Goal: Transaction & Acquisition: Purchase product/service

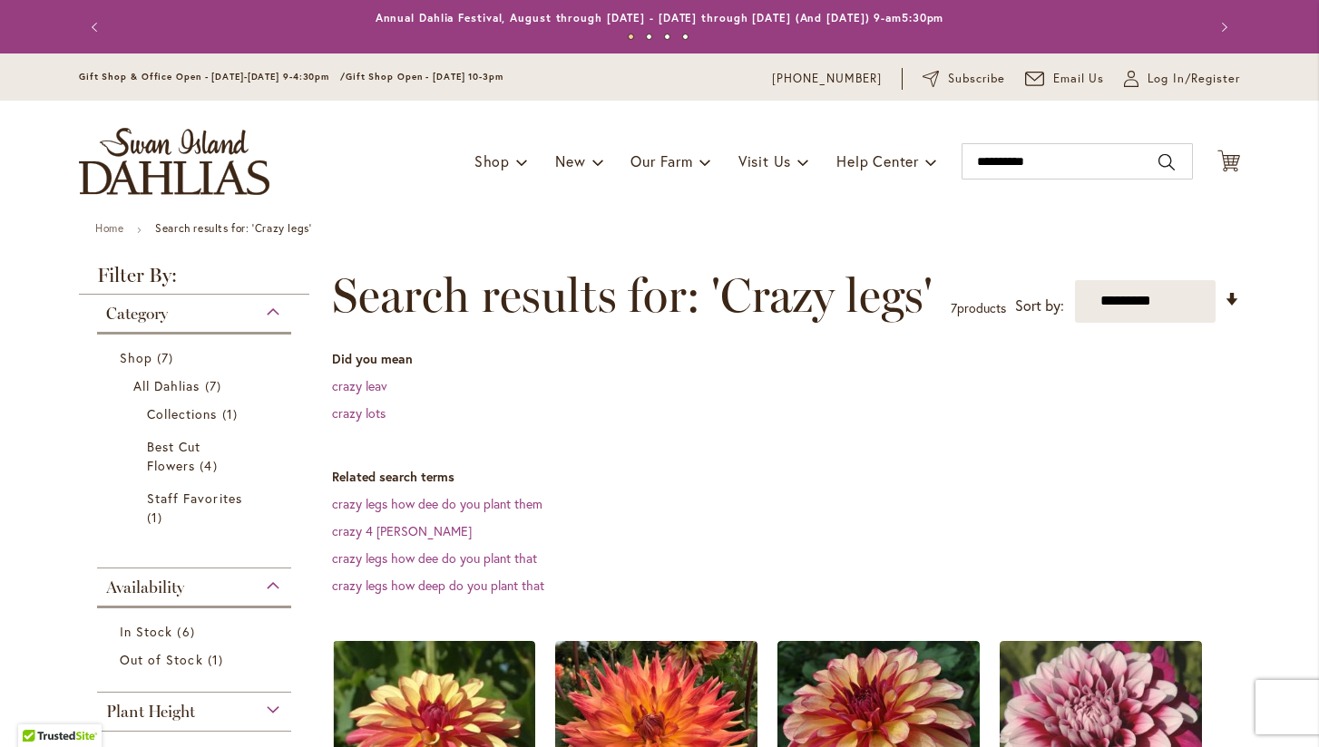
click at [555, 395] on dl "Did you mean crazy leav crazy lots" at bounding box center [786, 386] width 908 height 73
click at [1077, 161] on input "**********" at bounding box center [1076, 161] width 231 height 36
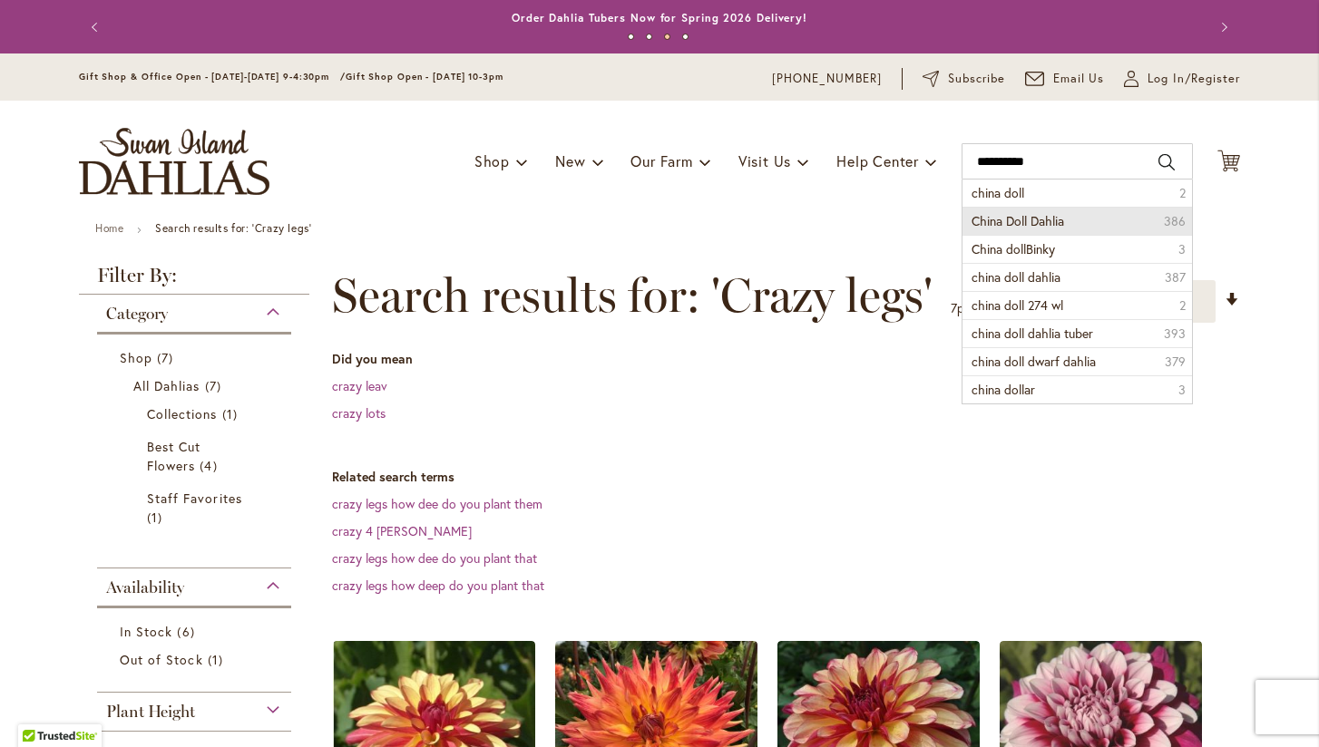
click at [1089, 225] on li "China Doll Dahlia 386" at bounding box center [1076, 221] width 229 height 28
type input "**********"
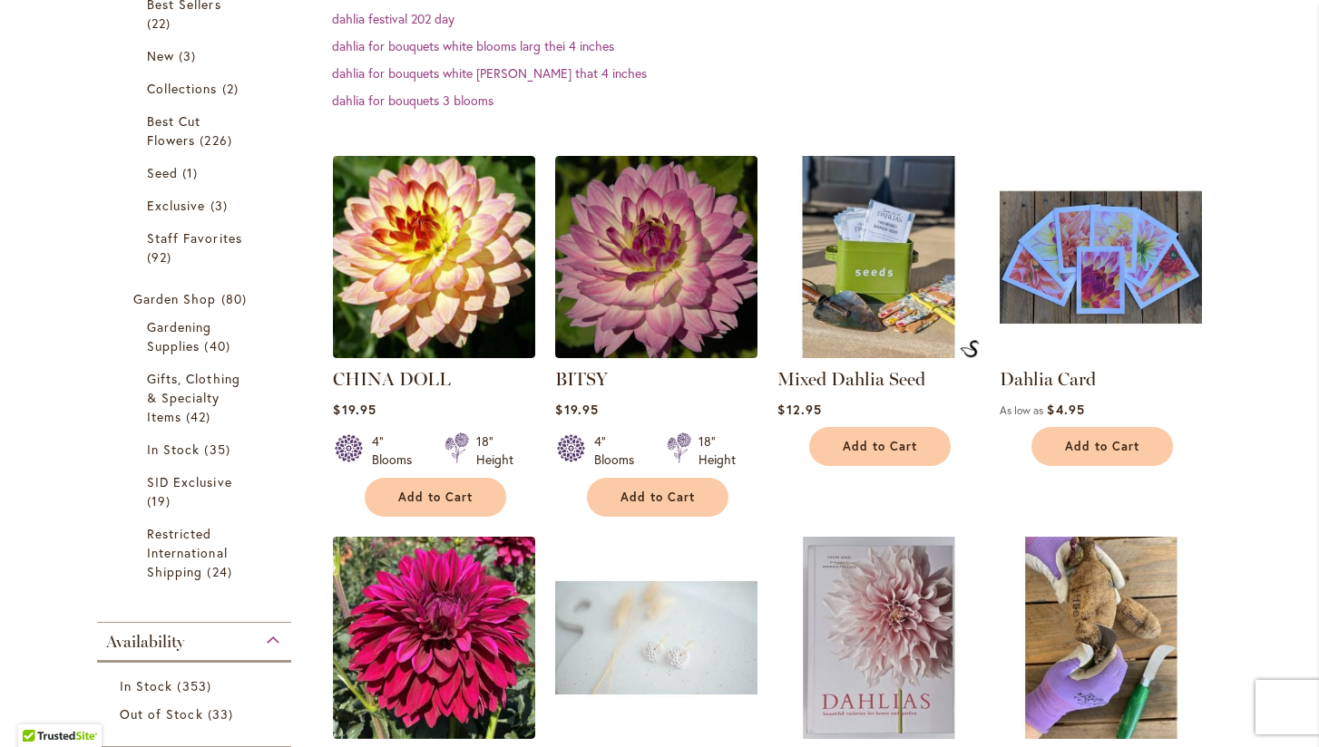
scroll to position [418, 0]
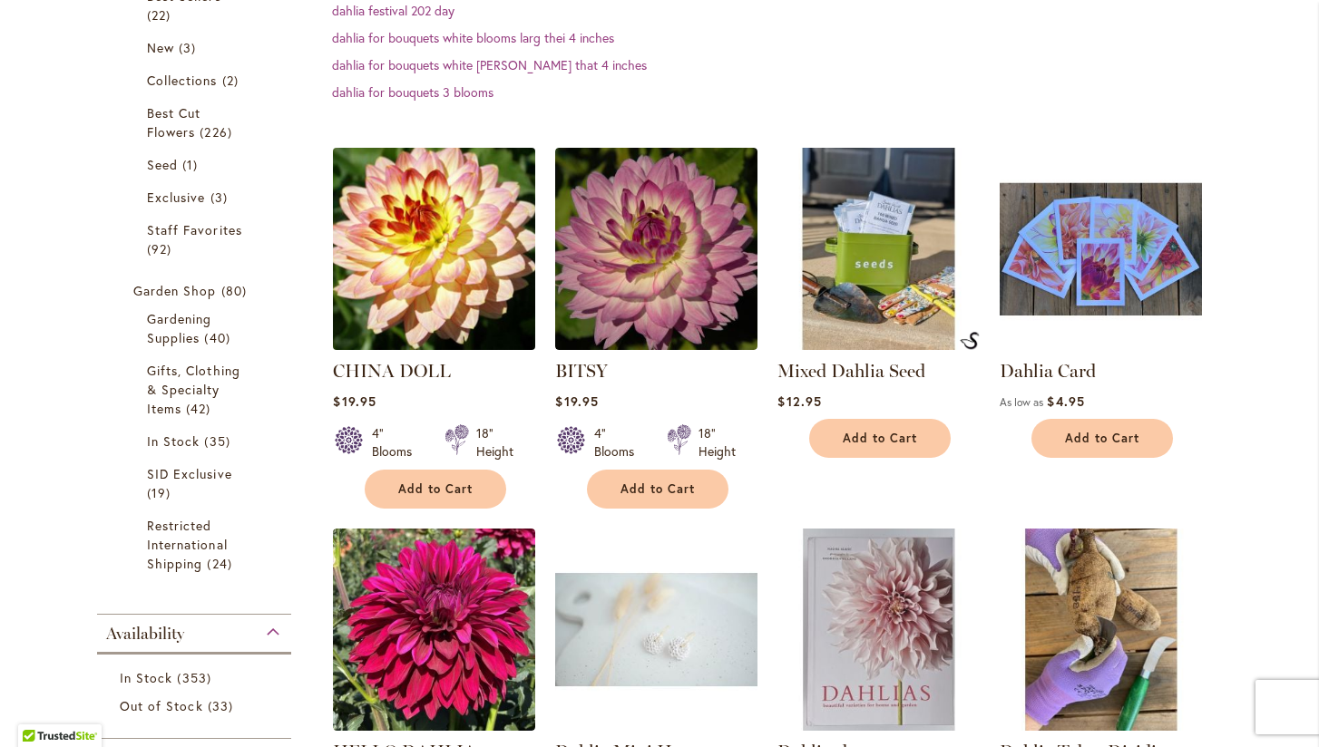
click at [432, 274] on img at bounding box center [434, 248] width 212 height 212
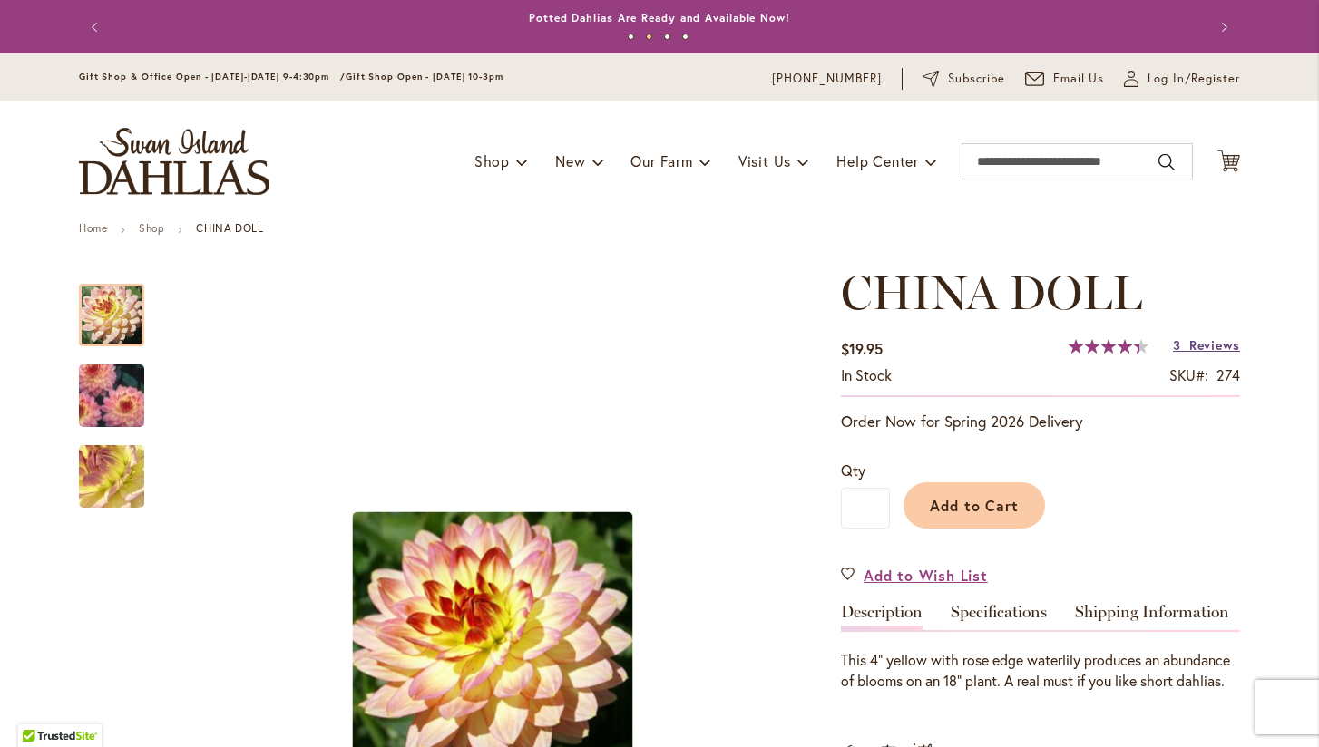
click at [1201, 347] on span "Reviews" at bounding box center [1214, 344] width 51 height 17
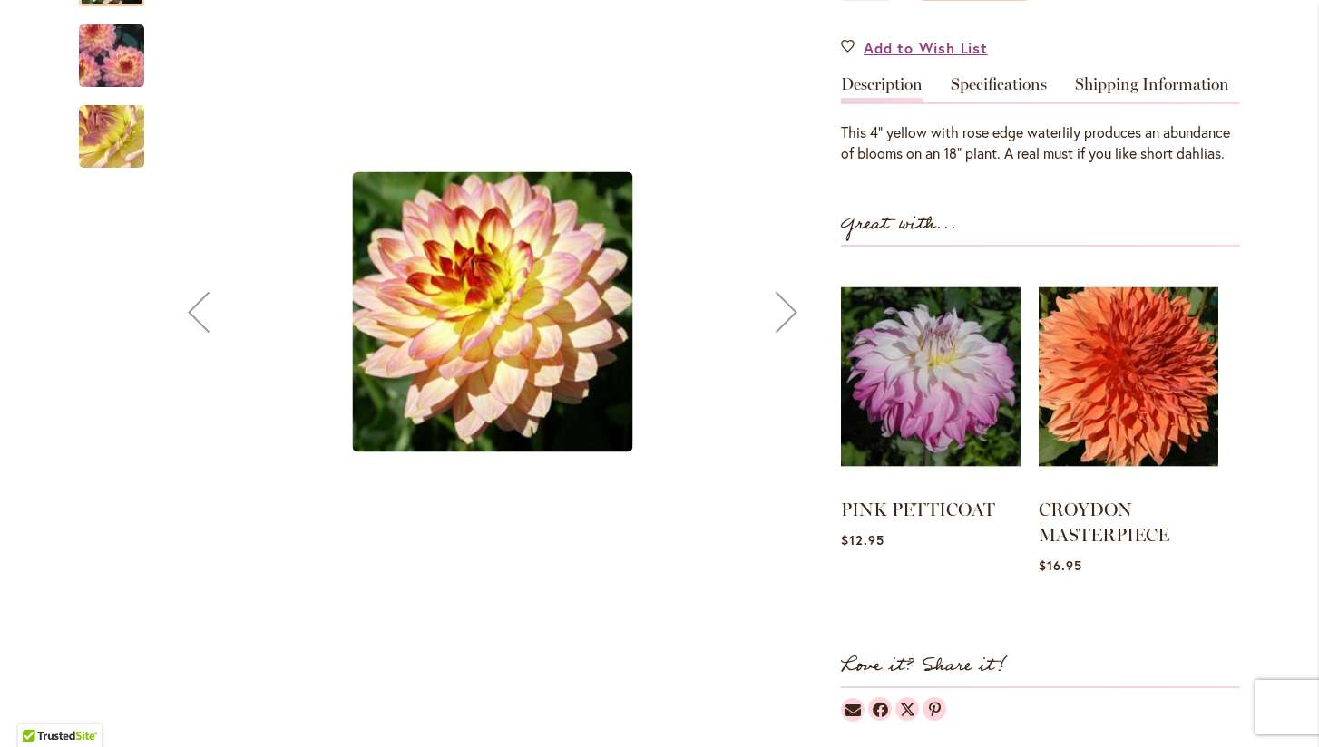
scroll to position [523, 0]
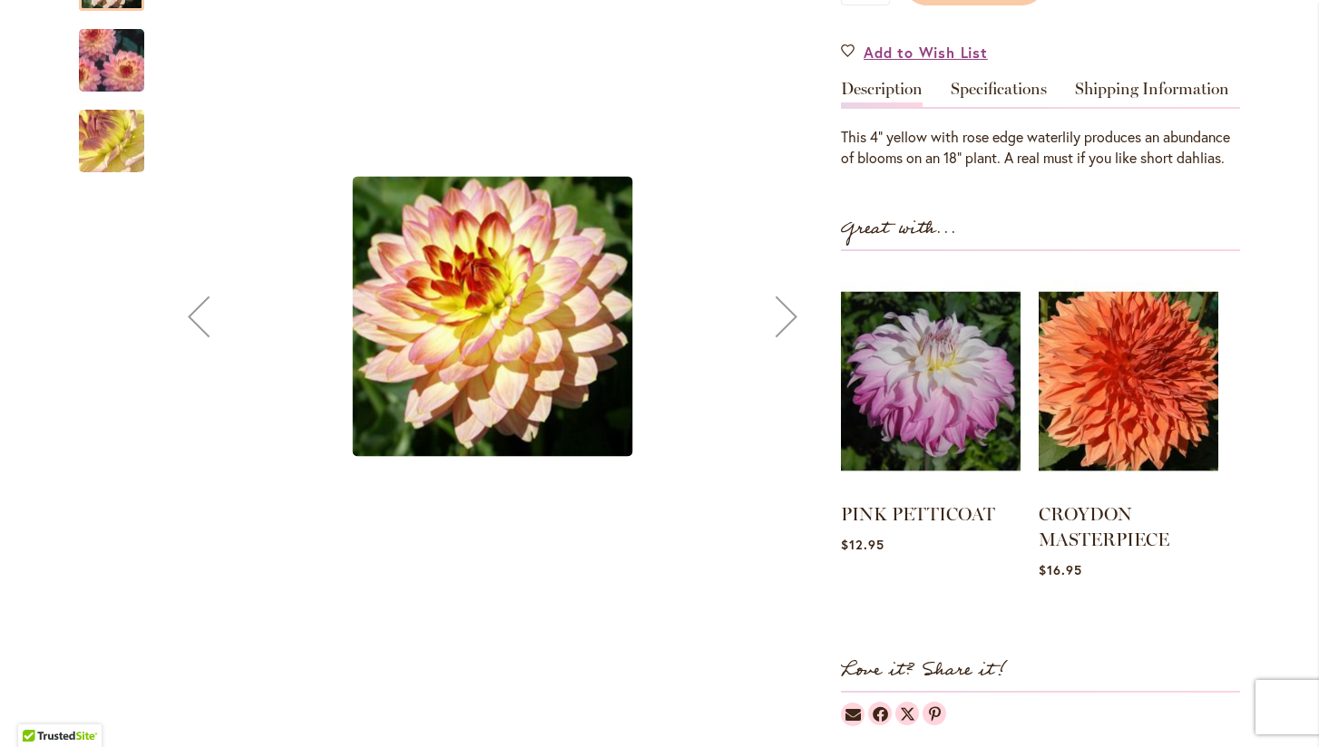
click at [779, 308] on div "Next" at bounding box center [786, 317] width 73 height 73
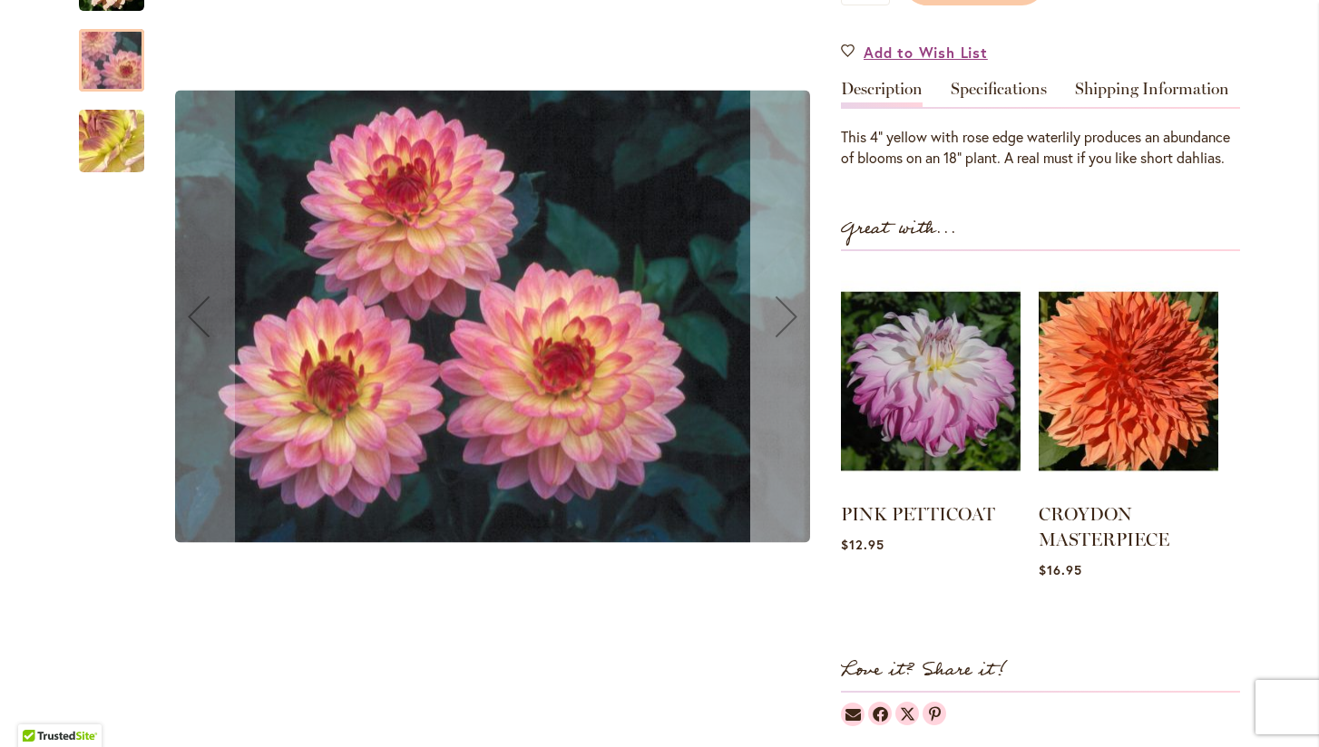
click at [779, 308] on div "Next" at bounding box center [786, 317] width 73 height 73
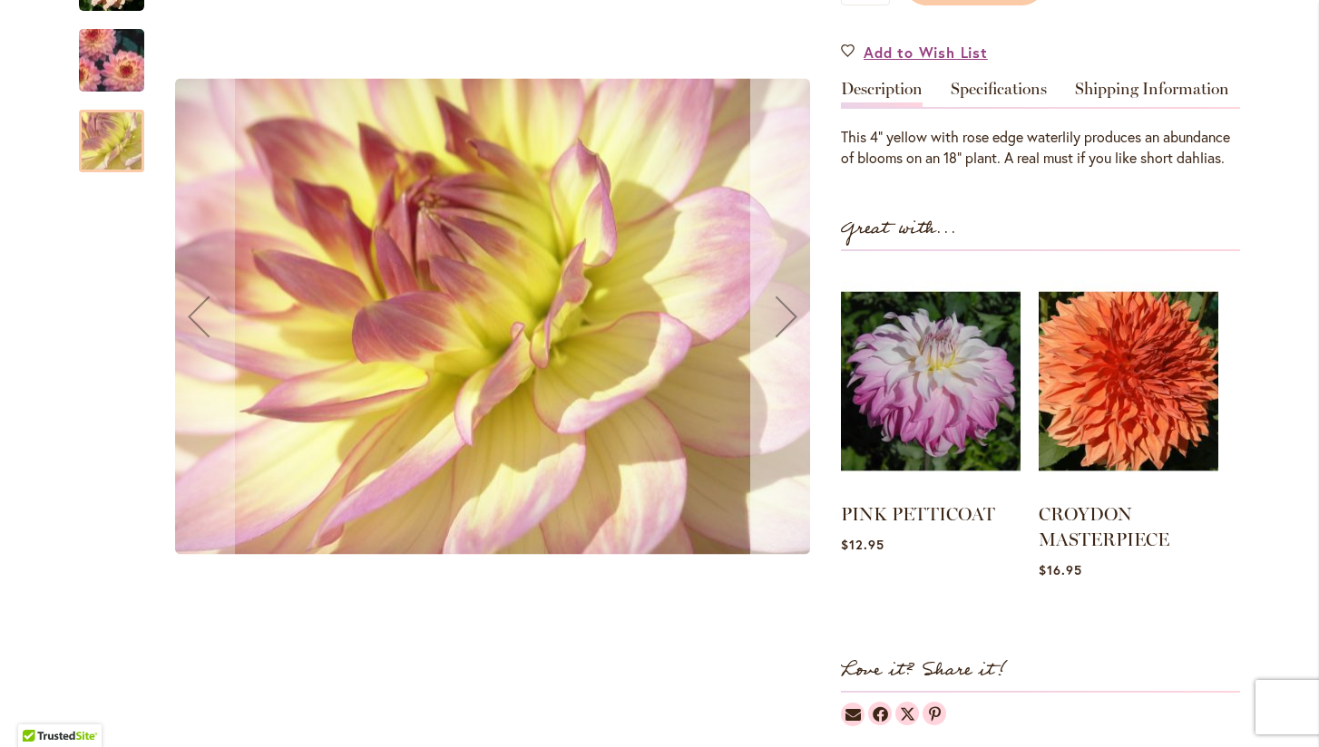
click at [779, 308] on div "Next" at bounding box center [786, 317] width 73 height 73
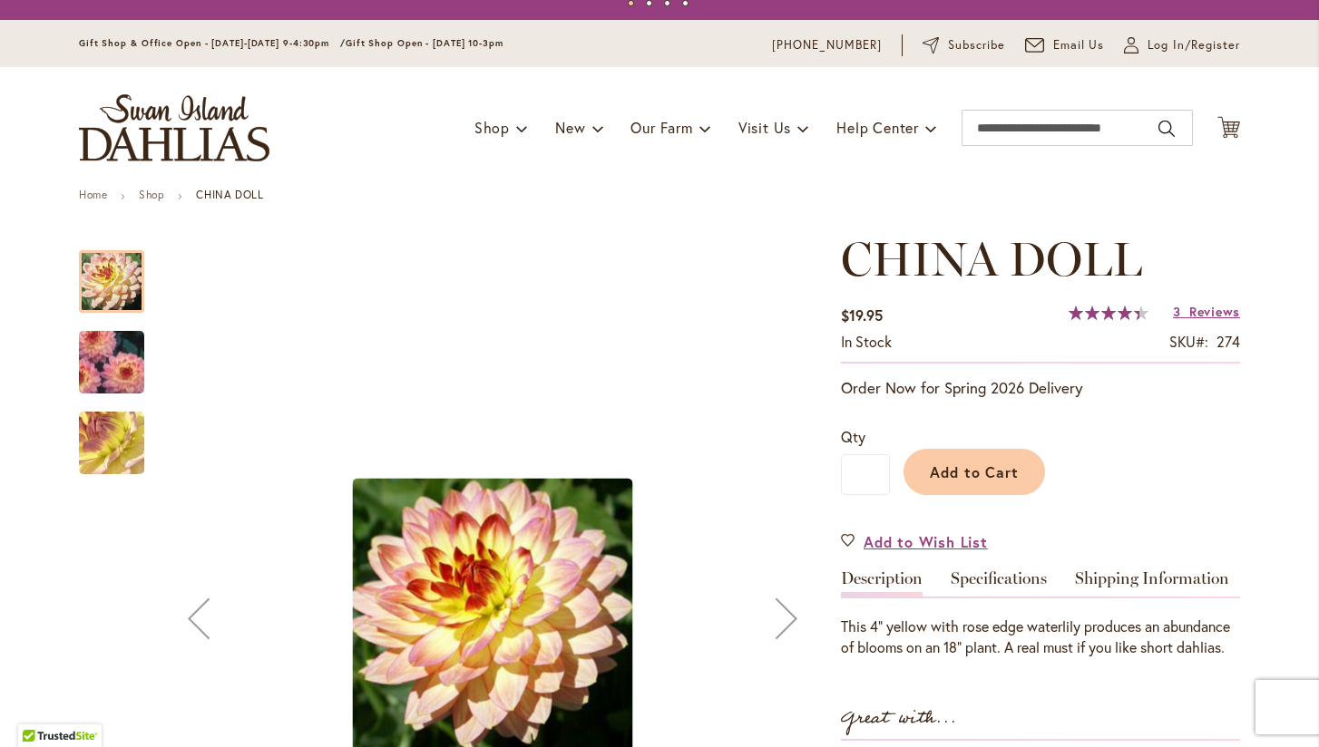
scroll to position [28, 0]
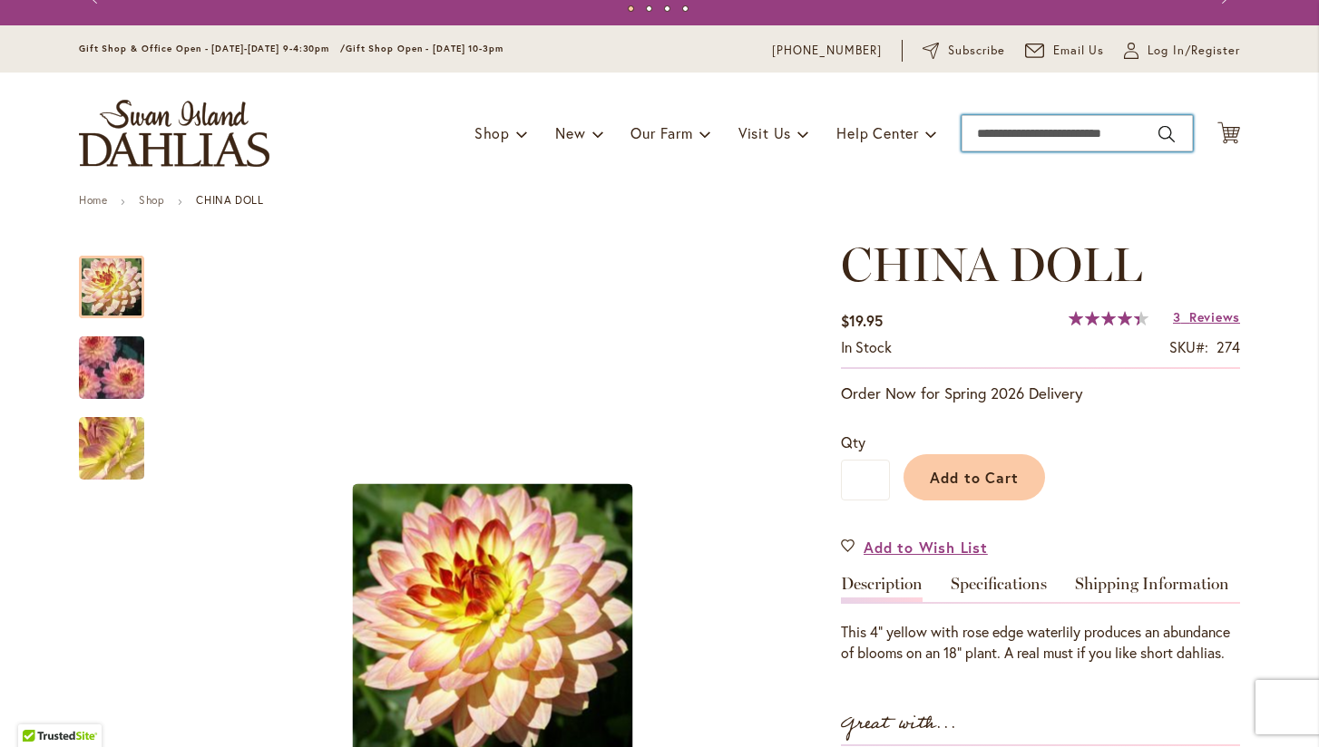
click at [974, 132] on input "Search" at bounding box center [1076, 133] width 231 height 36
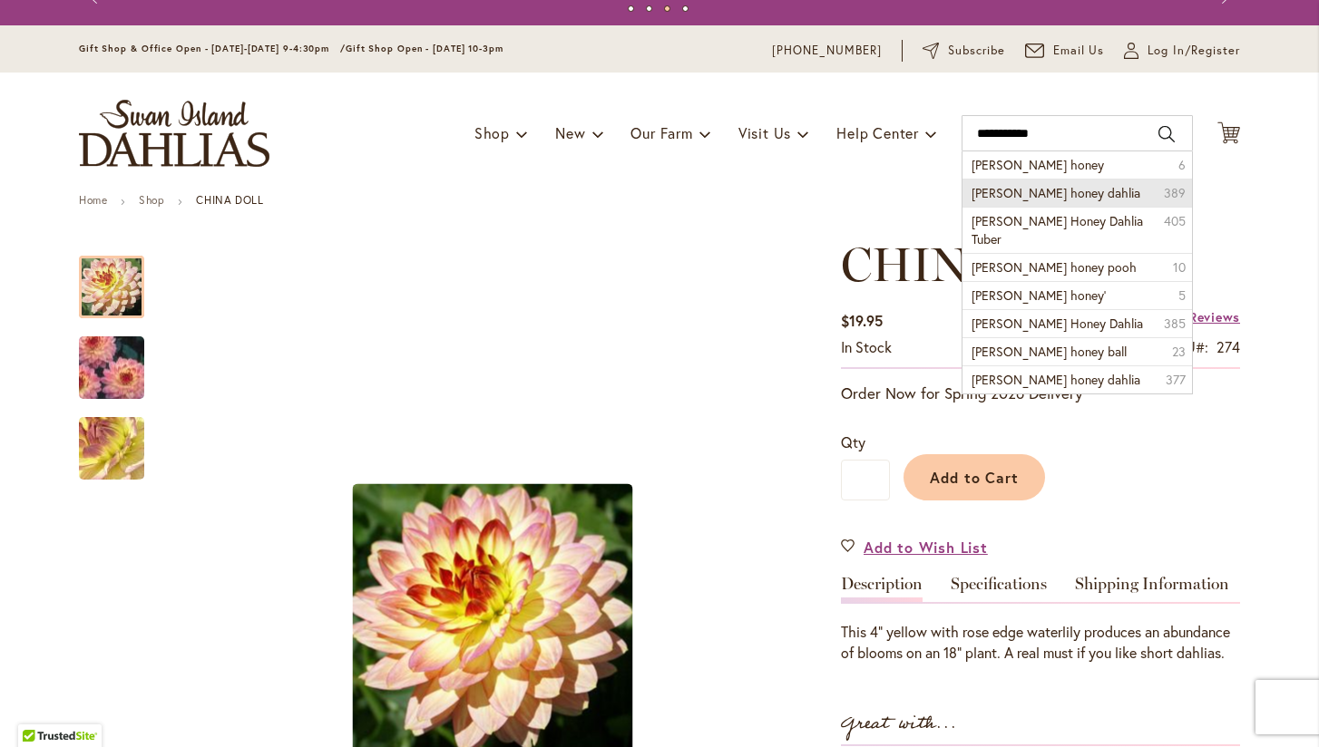
click at [990, 195] on span "crichton honey dahlia" at bounding box center [1055, 192] width 169 height 17
type input "**********"
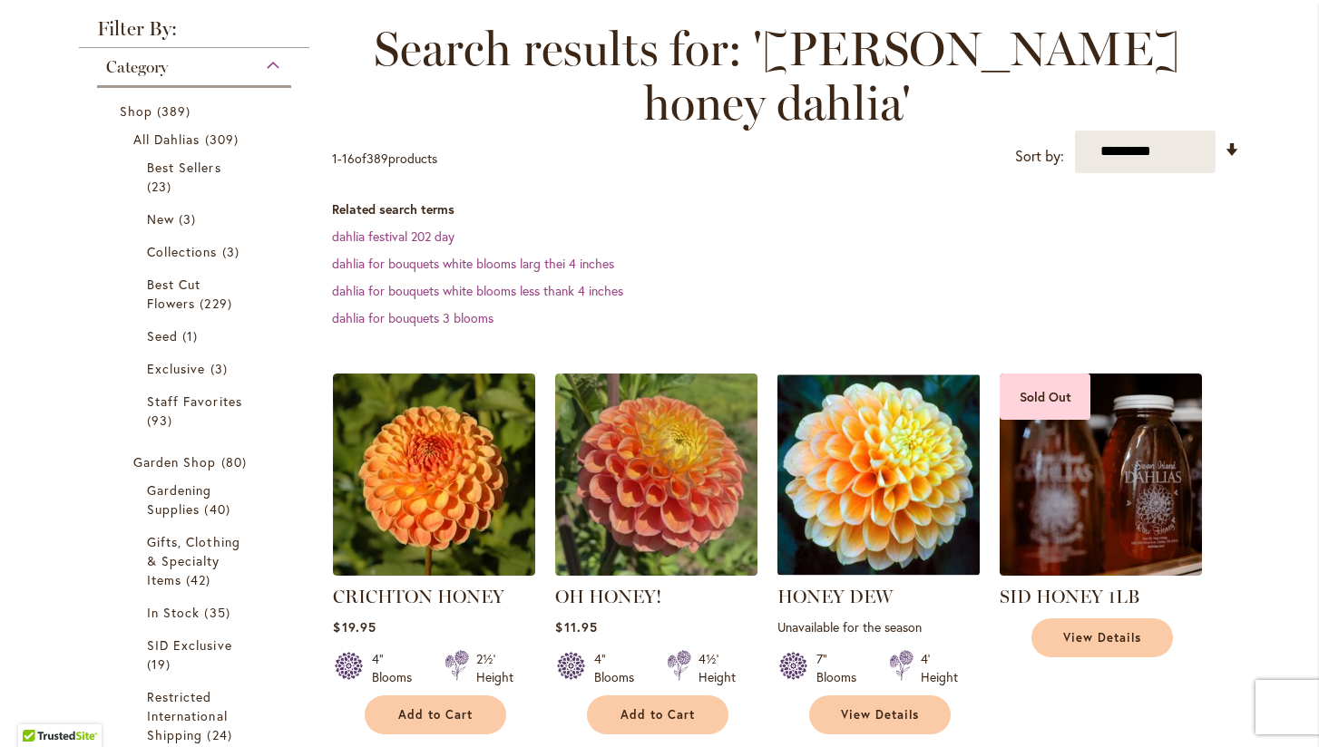
scroll to position [256, 0]
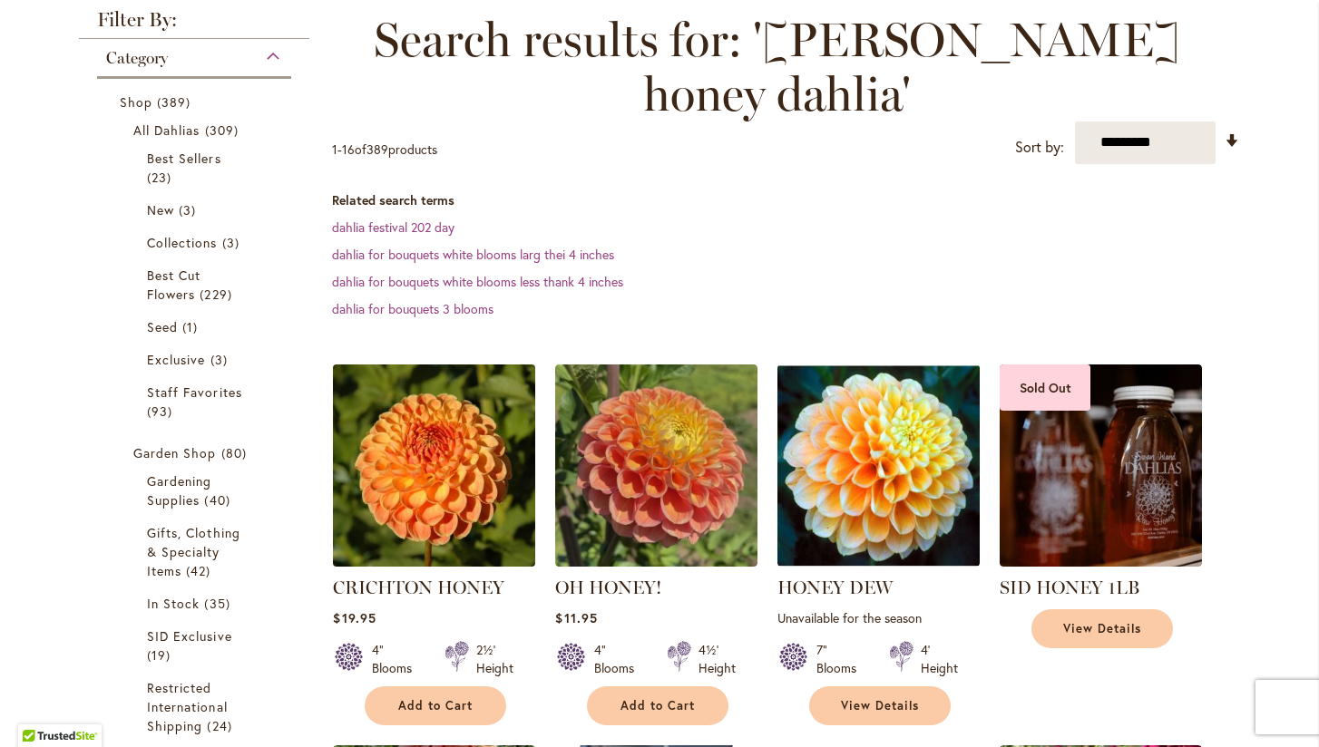
click at [429, 420] on img at bounding box center [434, 465] width 212 height 212
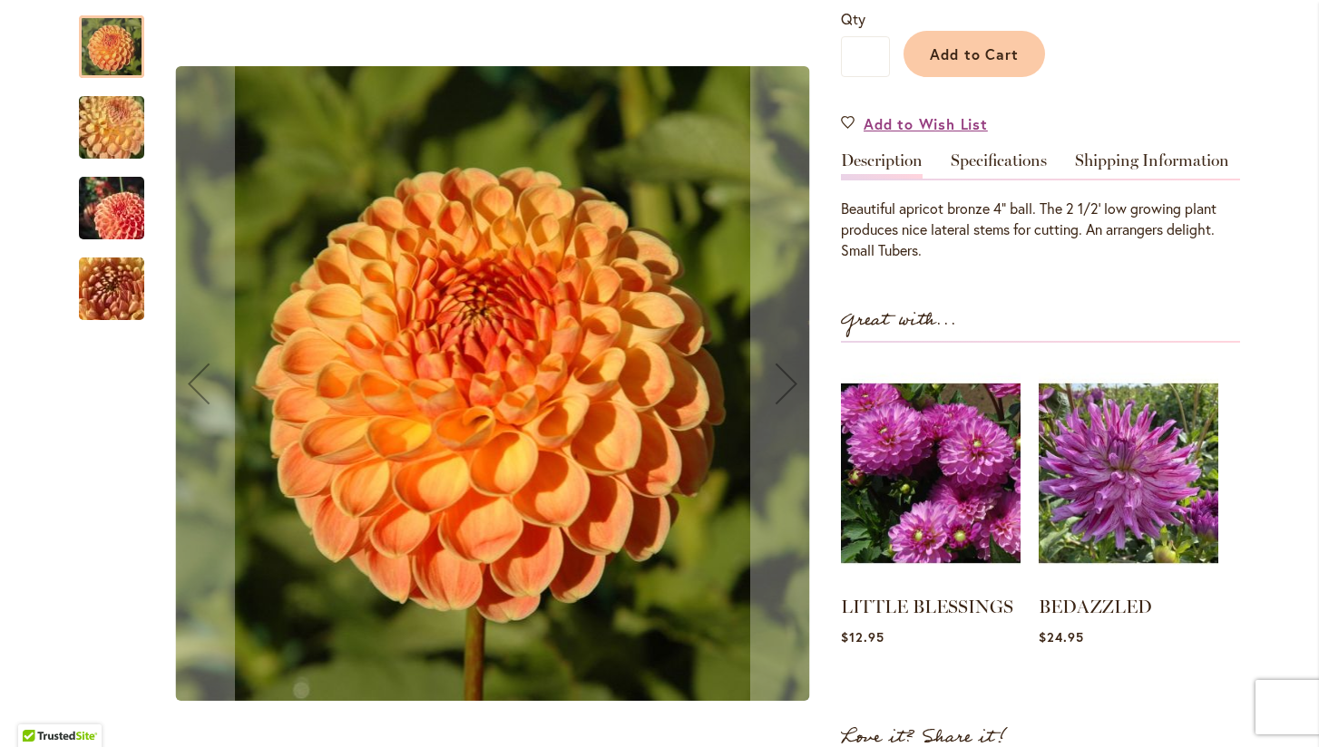
scroll to position [492, 0]
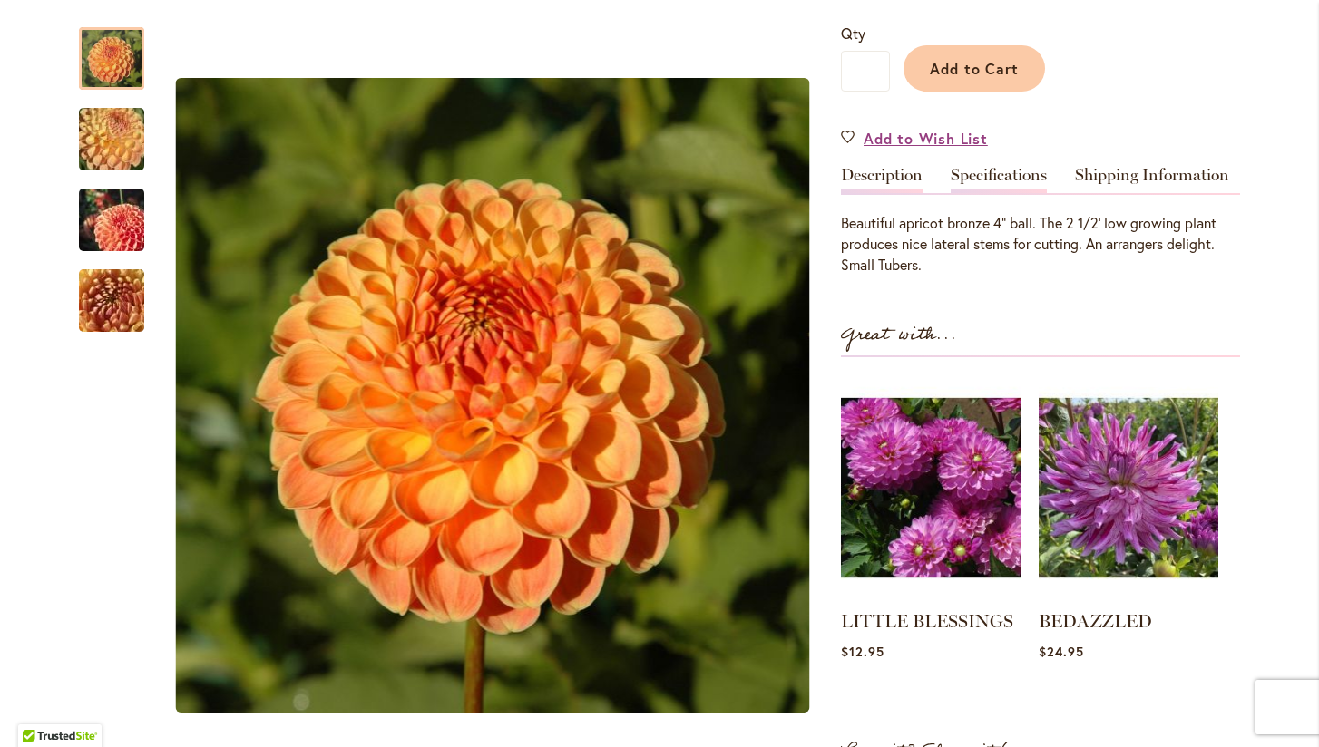
click at [1010, 172] on link "Specifications" at bounding box center [999, 180] width 96 height 26
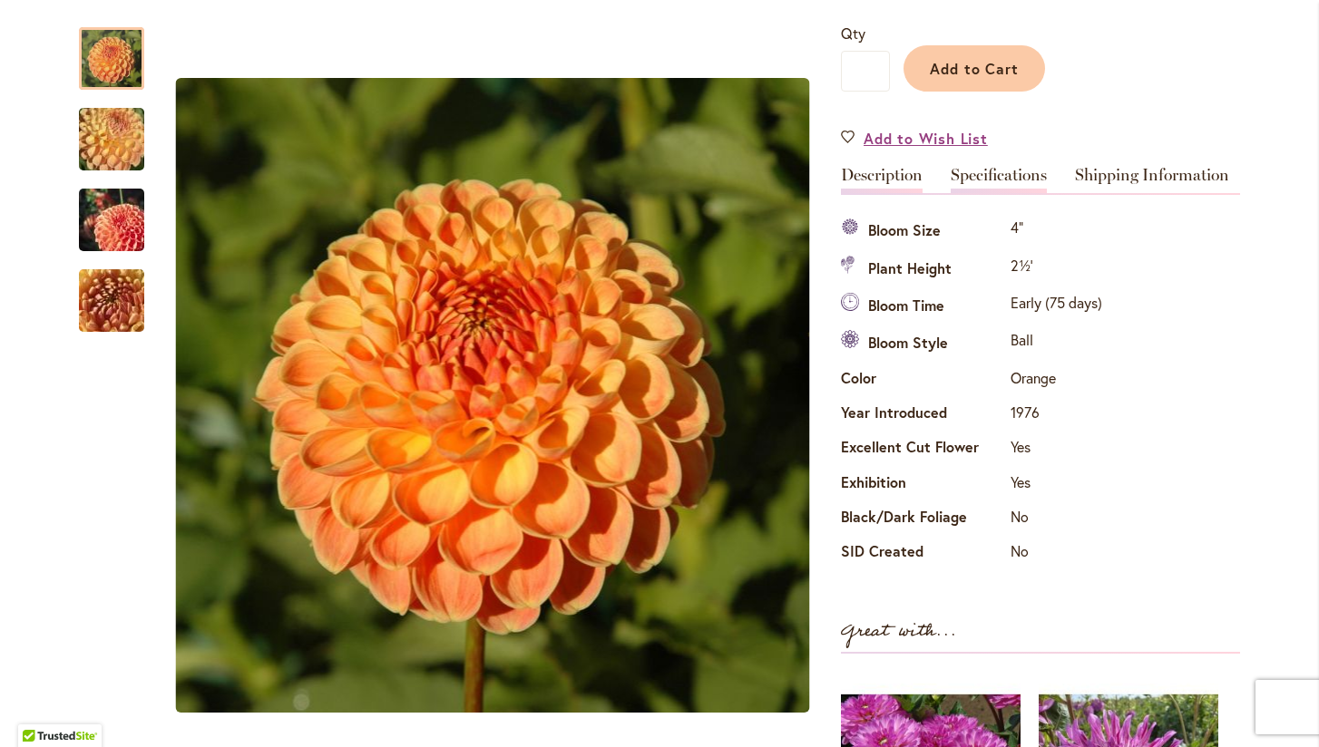
click at [884, 177] on link "Description" at bounding box center [882, 180] width 82 height 26
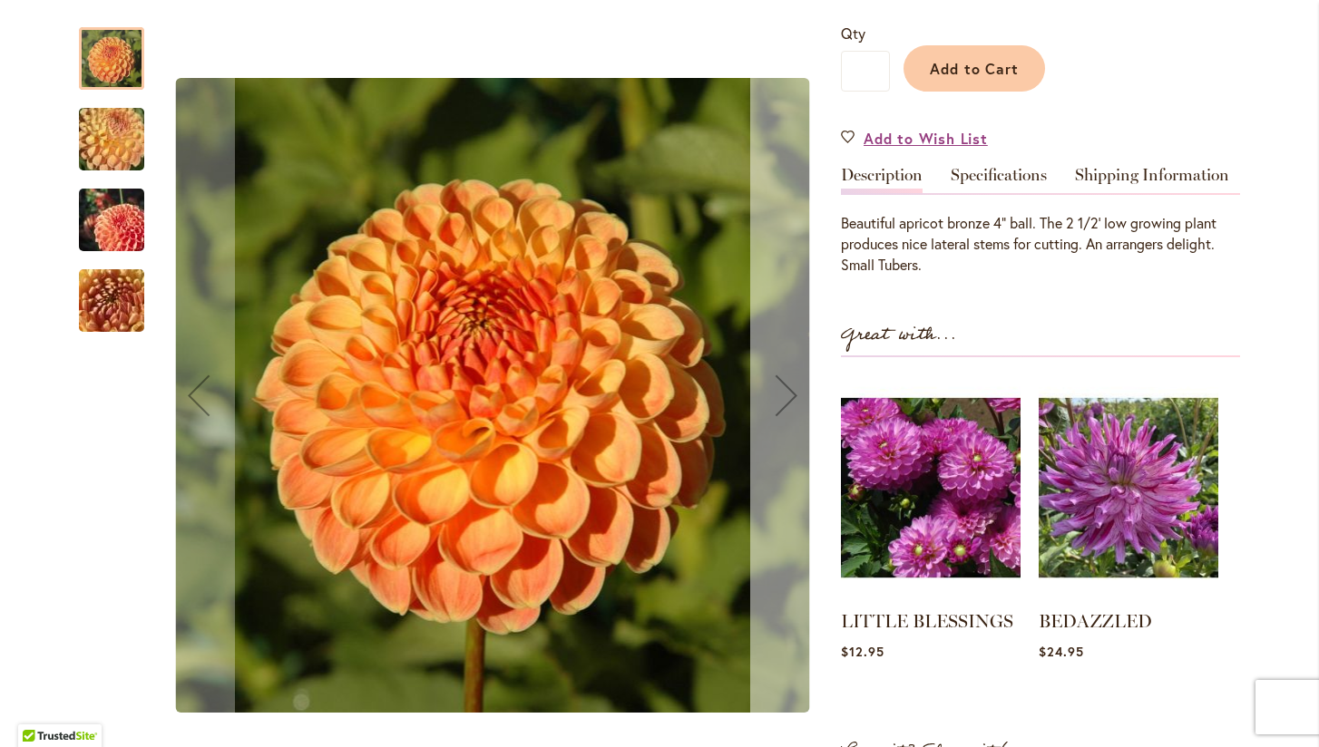
click at [786, 394] on div "Next" at bounding box center [786, 395] width 73 height 73
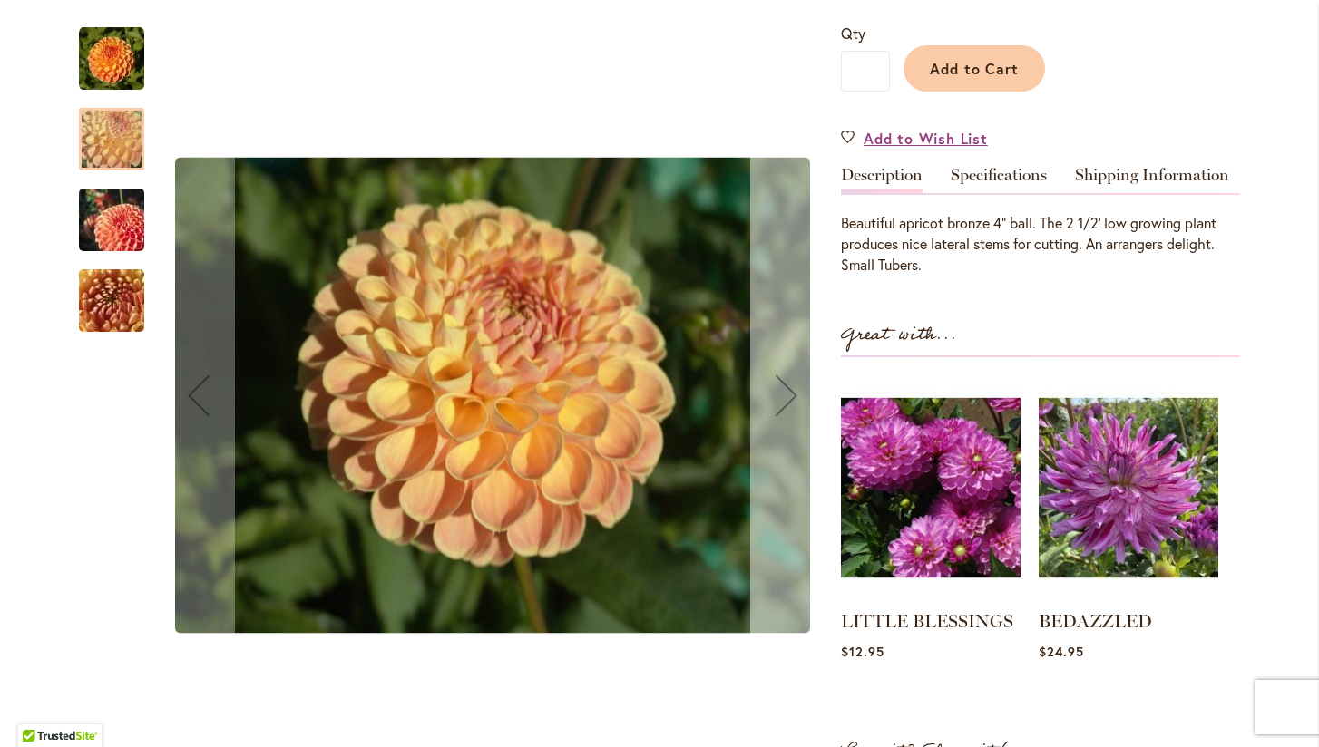
click at [786, 394] on div "Next" at bounding box center [786, 395] width 73 height 73
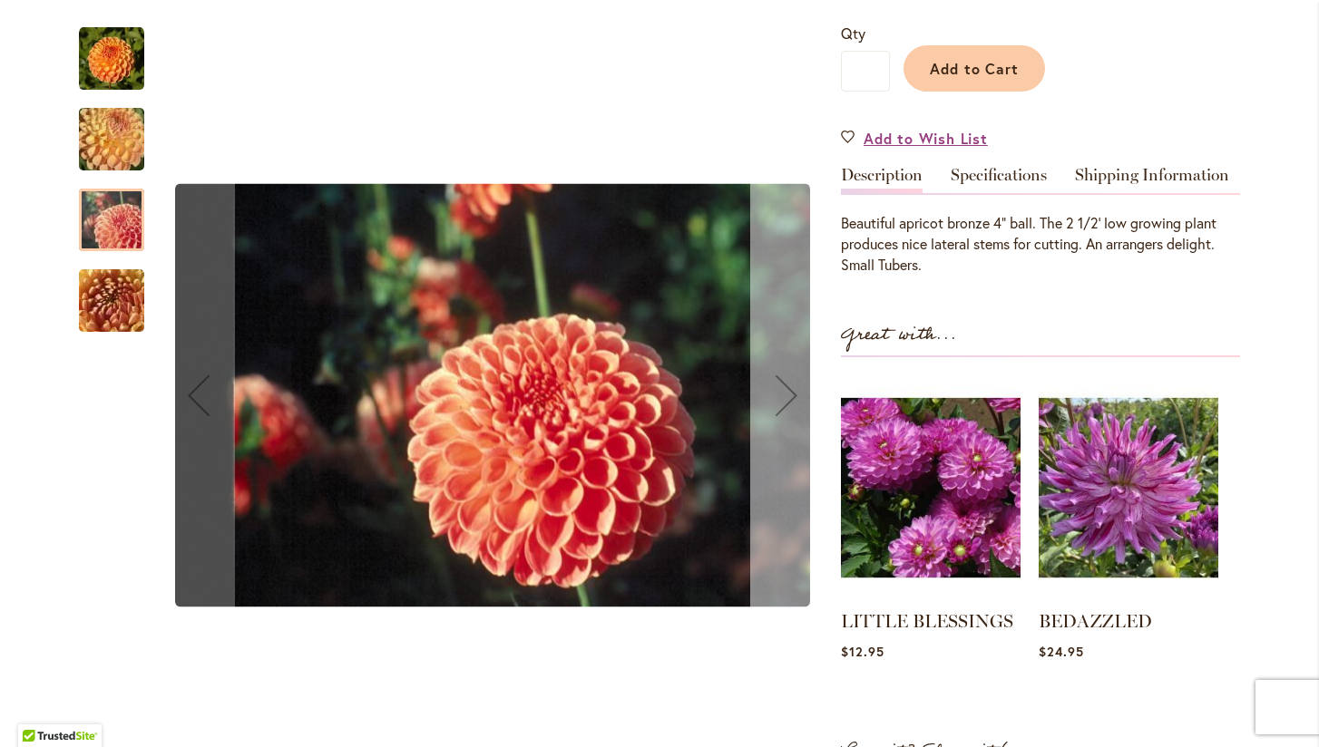
click at [786, 394] on div "Next" at bounding box center [786, 395] width 73 height 73
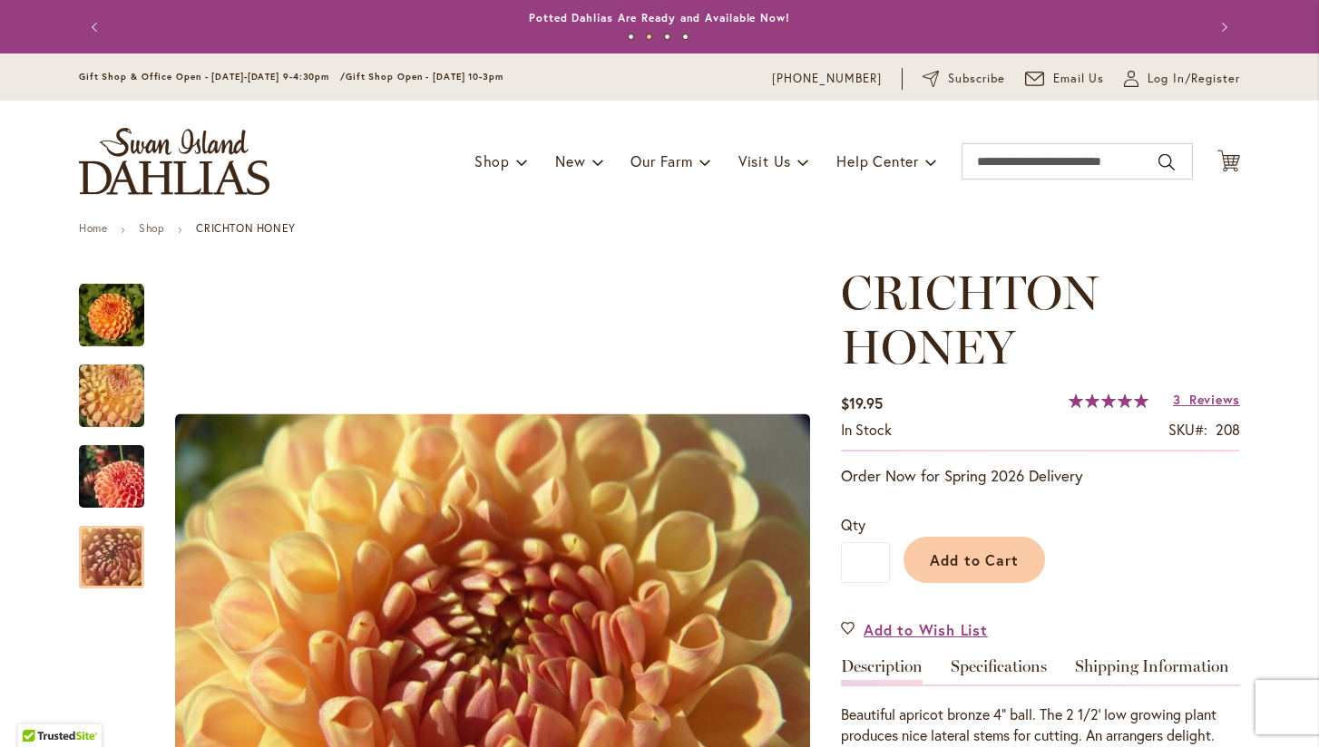
scroll to position [0, 0]
click at [1211, 401] on span "Reviews" at bounding box center [1214, 399] width 51 height 17
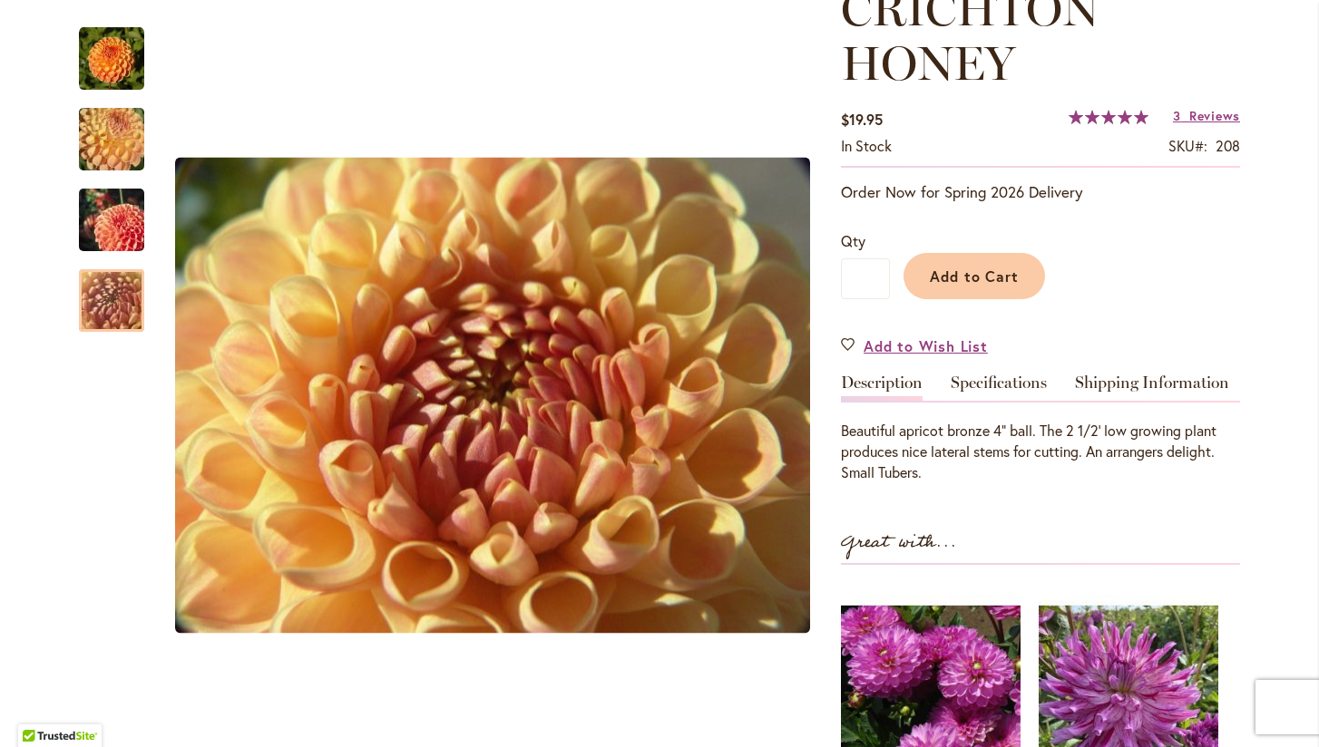
scroll to position [269, 0]
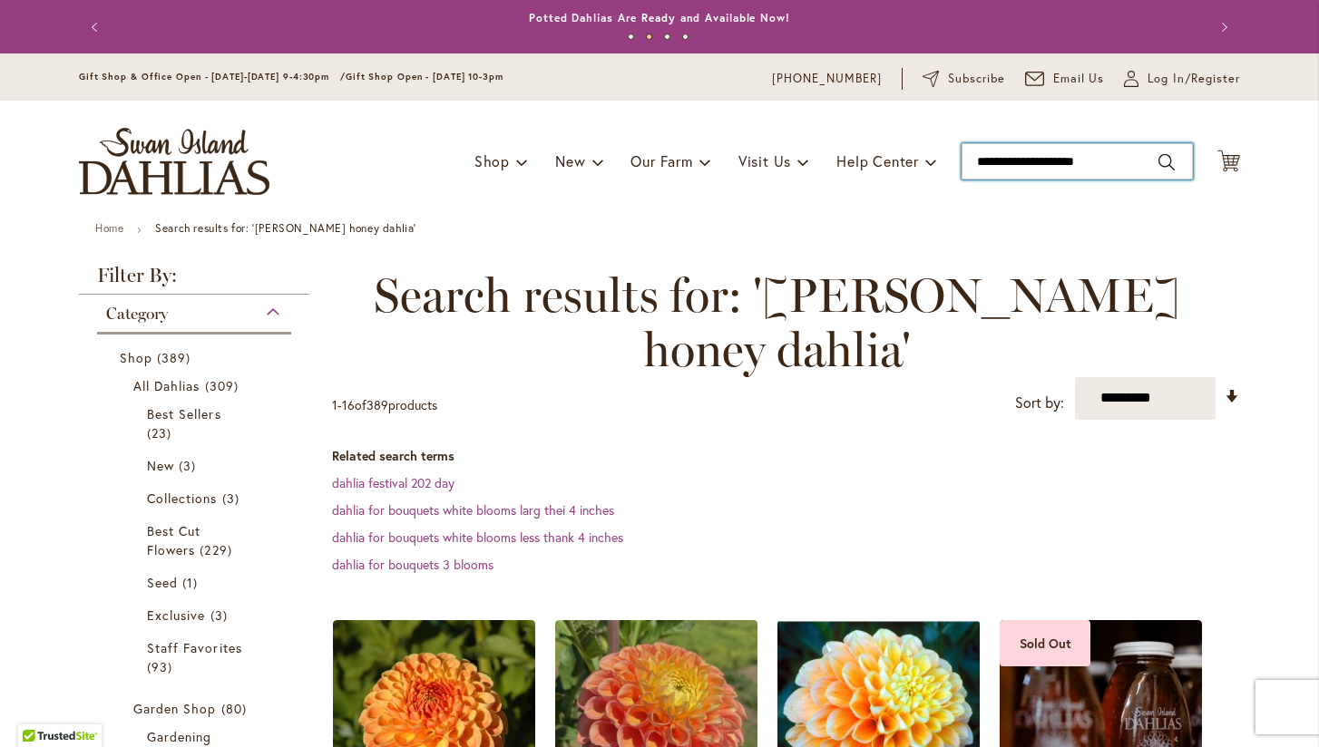
click at [1139, 160] on input "**********" at bounding box center [1076, 161] width 231 height 36
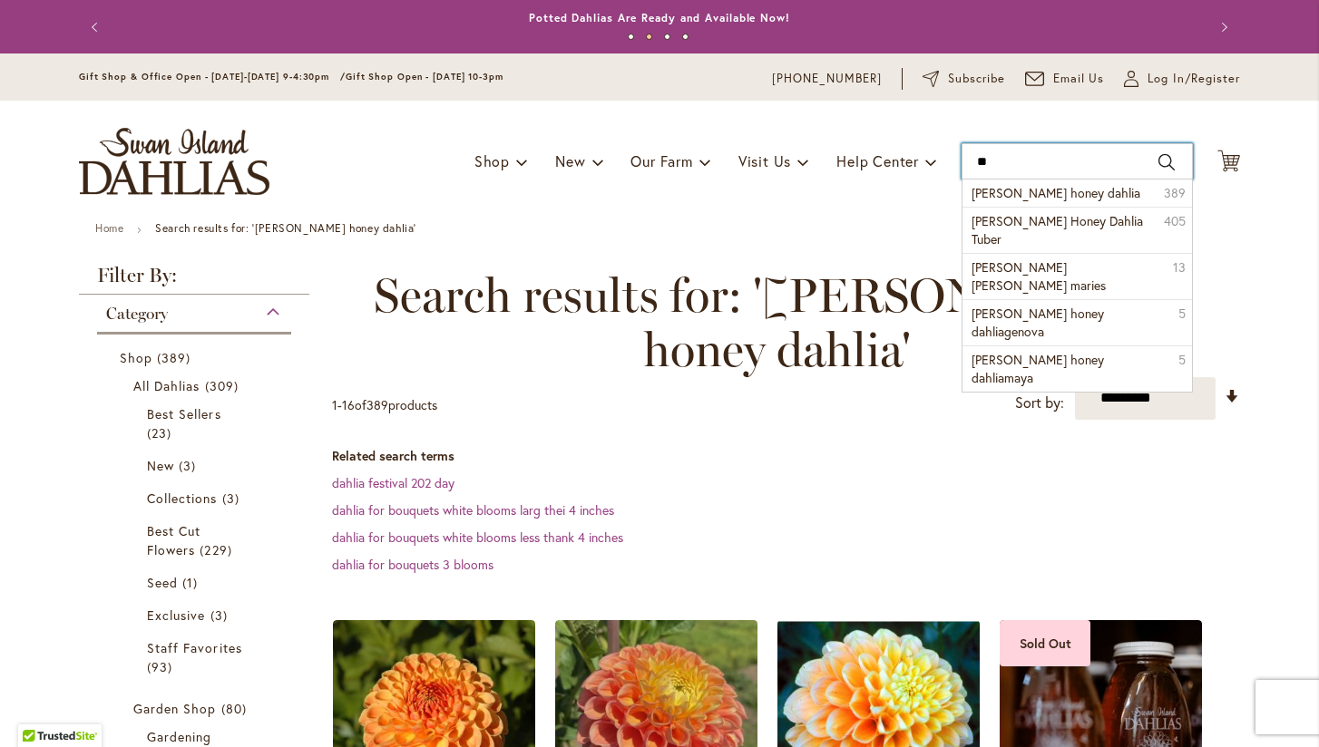
type input "*"
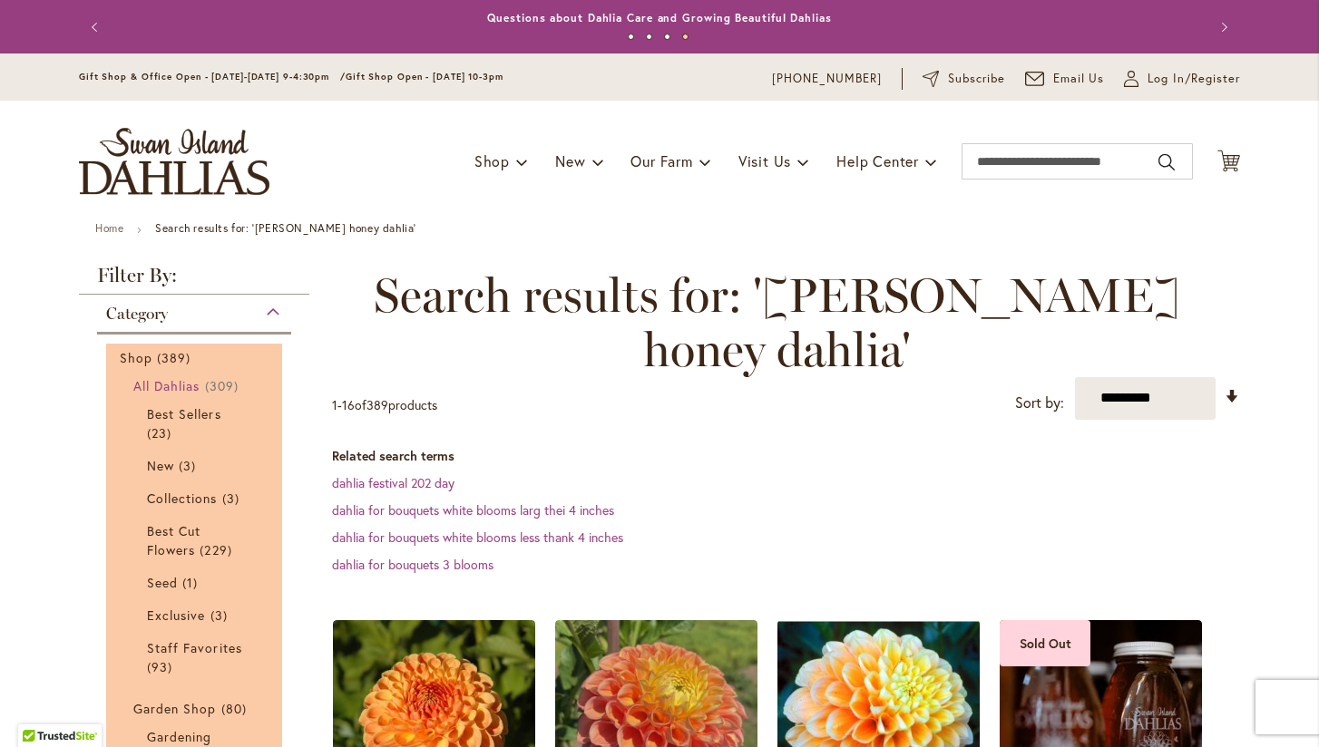
click at [188, 381] on span "All Dahlias" at bounding box center [166, 385] width 67 height 17
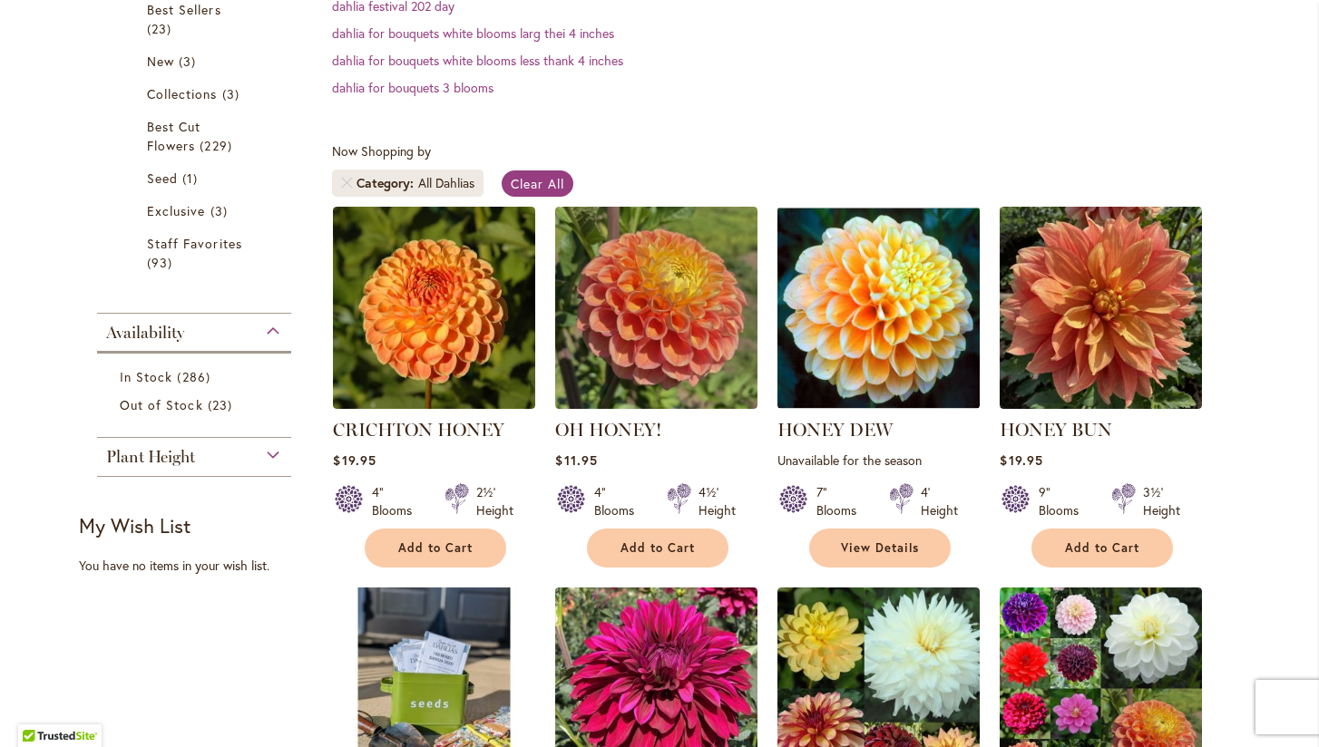
scroll to position [478, 0]
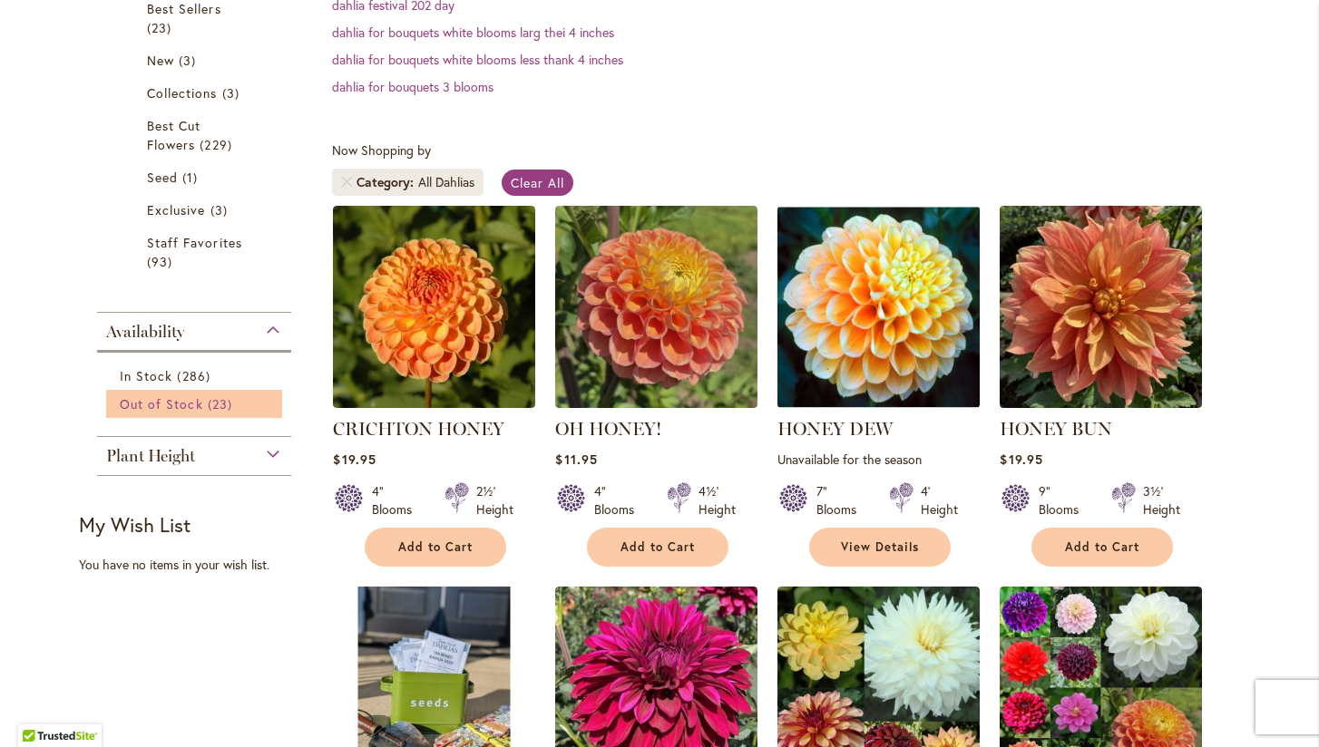
click at [158, 401] on span "Out of Stock" at bounding box center [161, 403] width 83 height 17
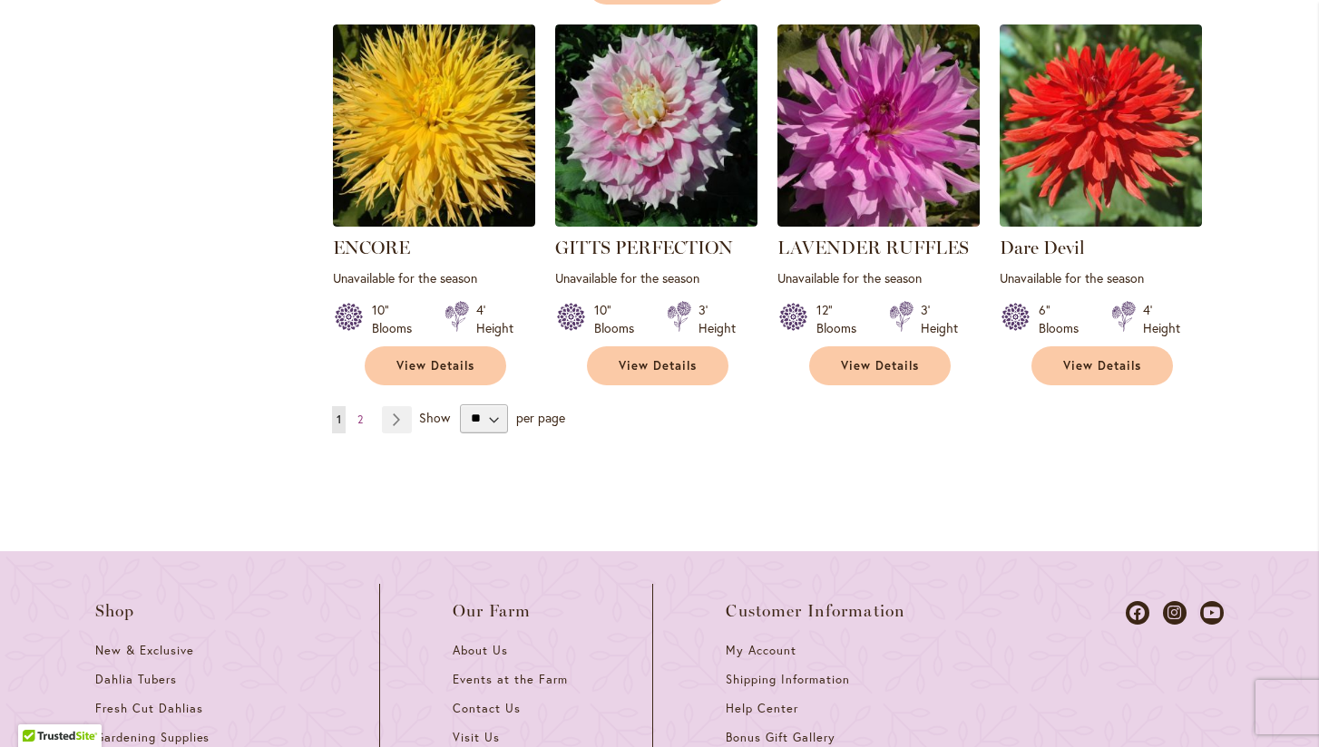
scroll to position [1829, 0]
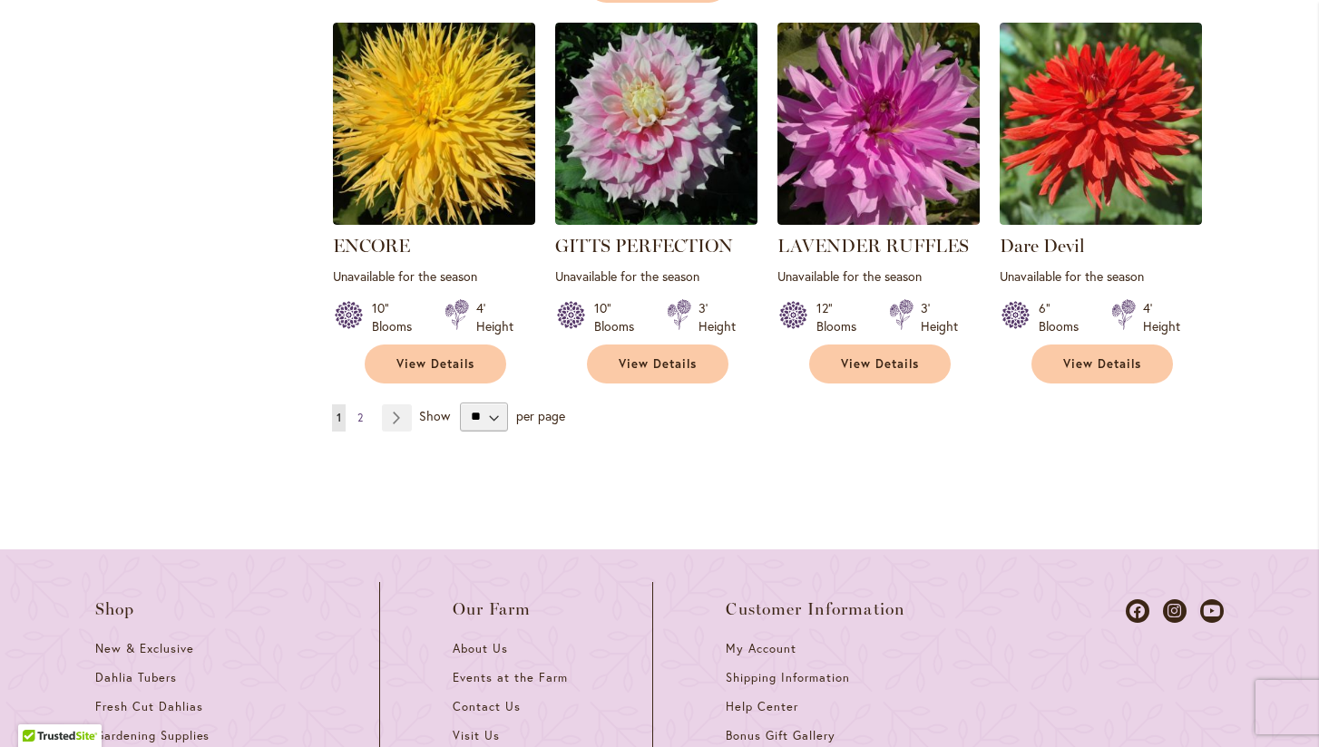
click at [360, 411] on span "2" at bounding box center [359, 418] width 5 height 14
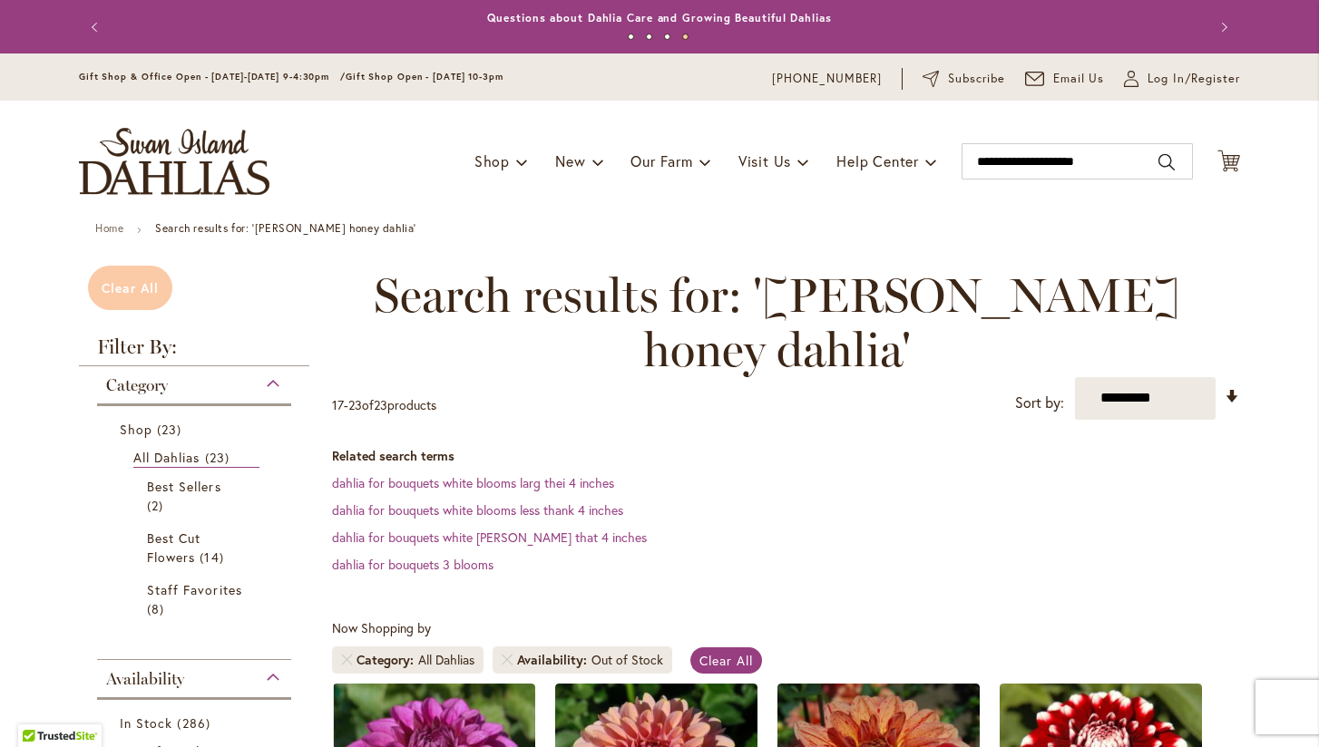
click at [135, 292] on span "Clear All" at bounding box center [130, 287] width 57 height 17
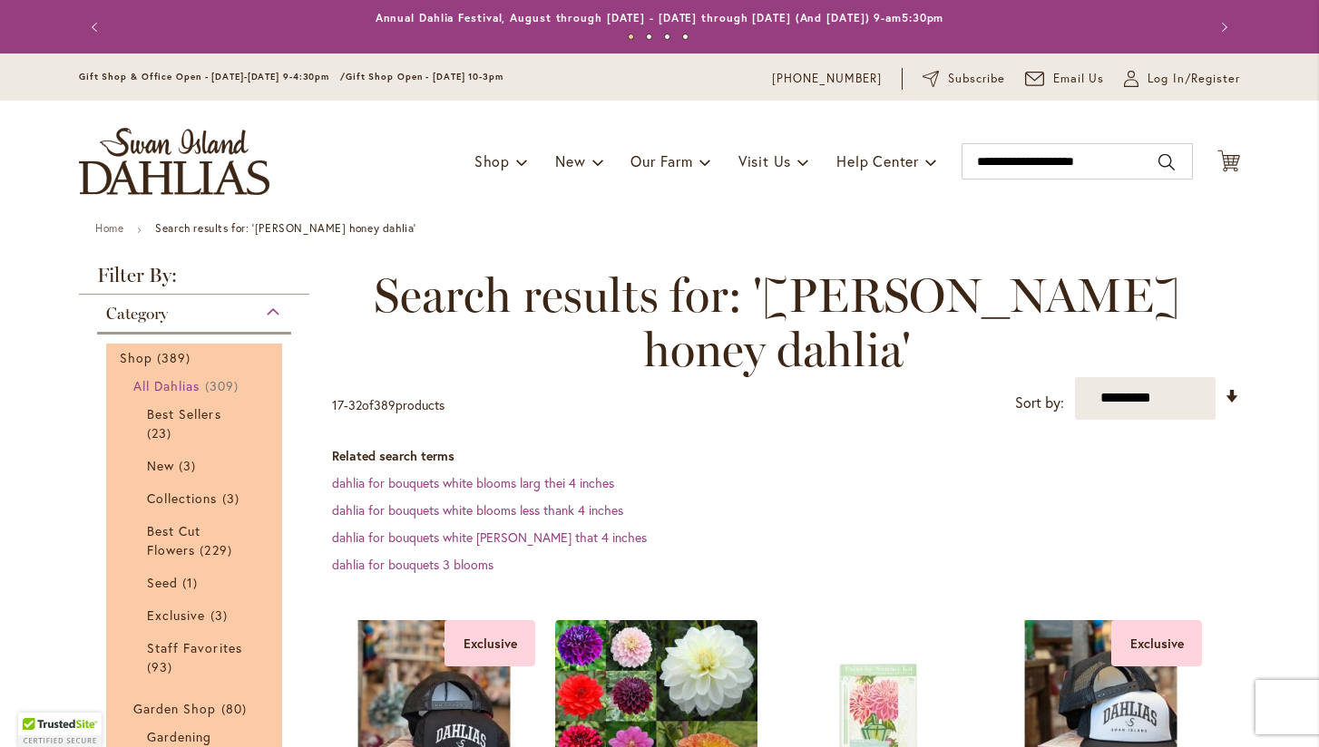
click at [194, 384] on span "All Dahlias" at bounding box center [166, 385] width 67 height 17
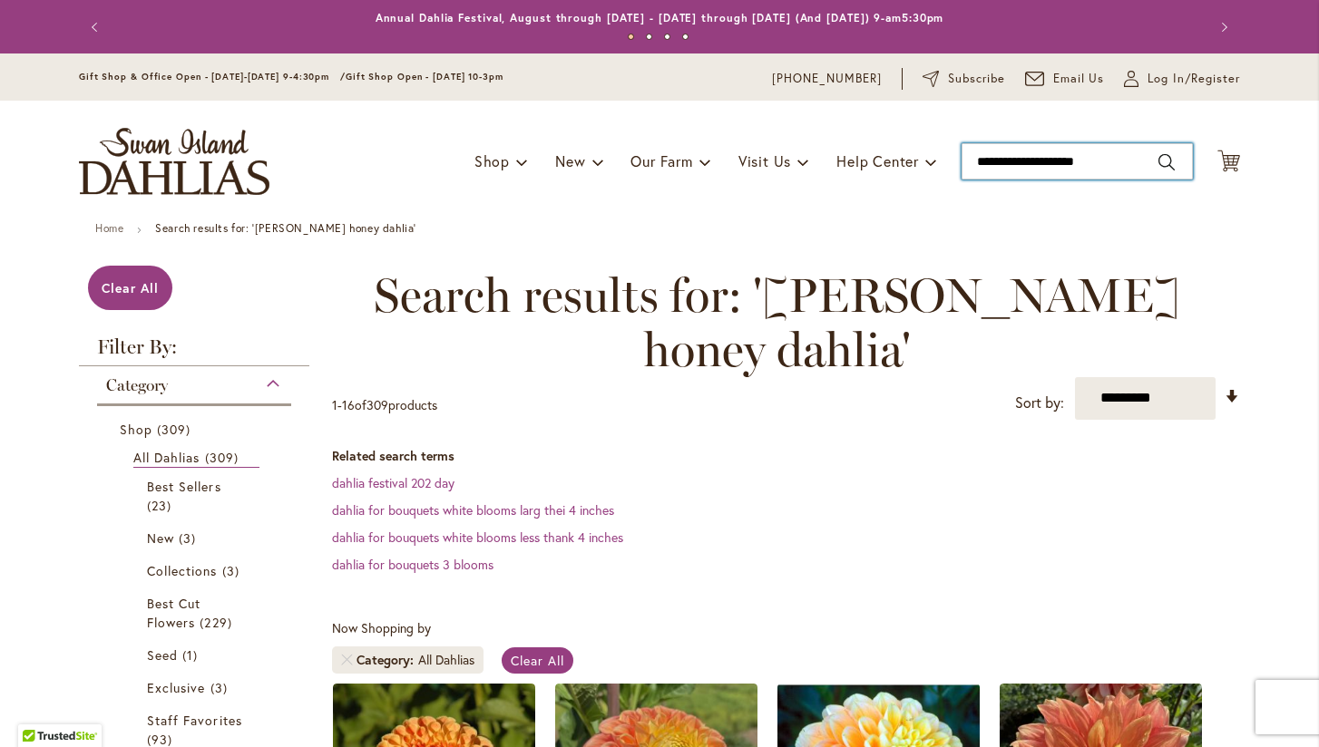
click at [1128, 158] on input "**********" at bounding box center [1076, 161] width 231 height 36
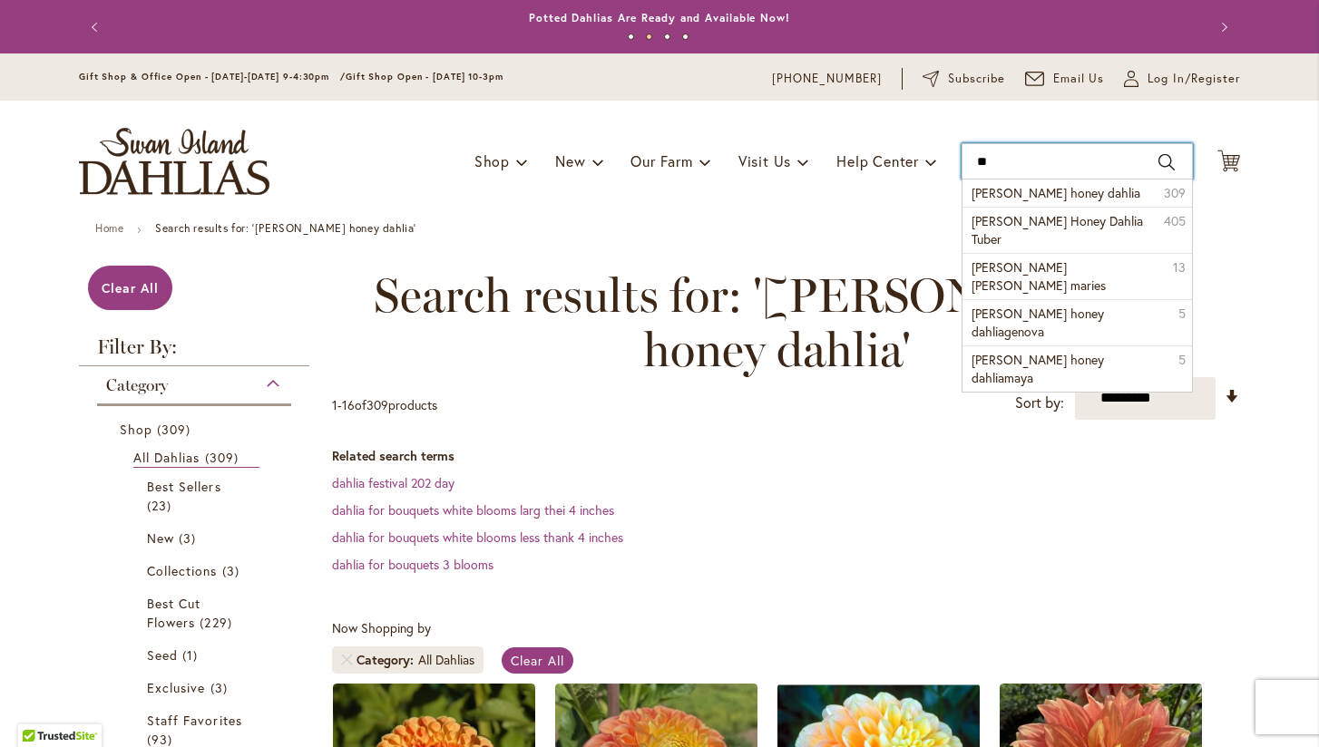
type input "*"
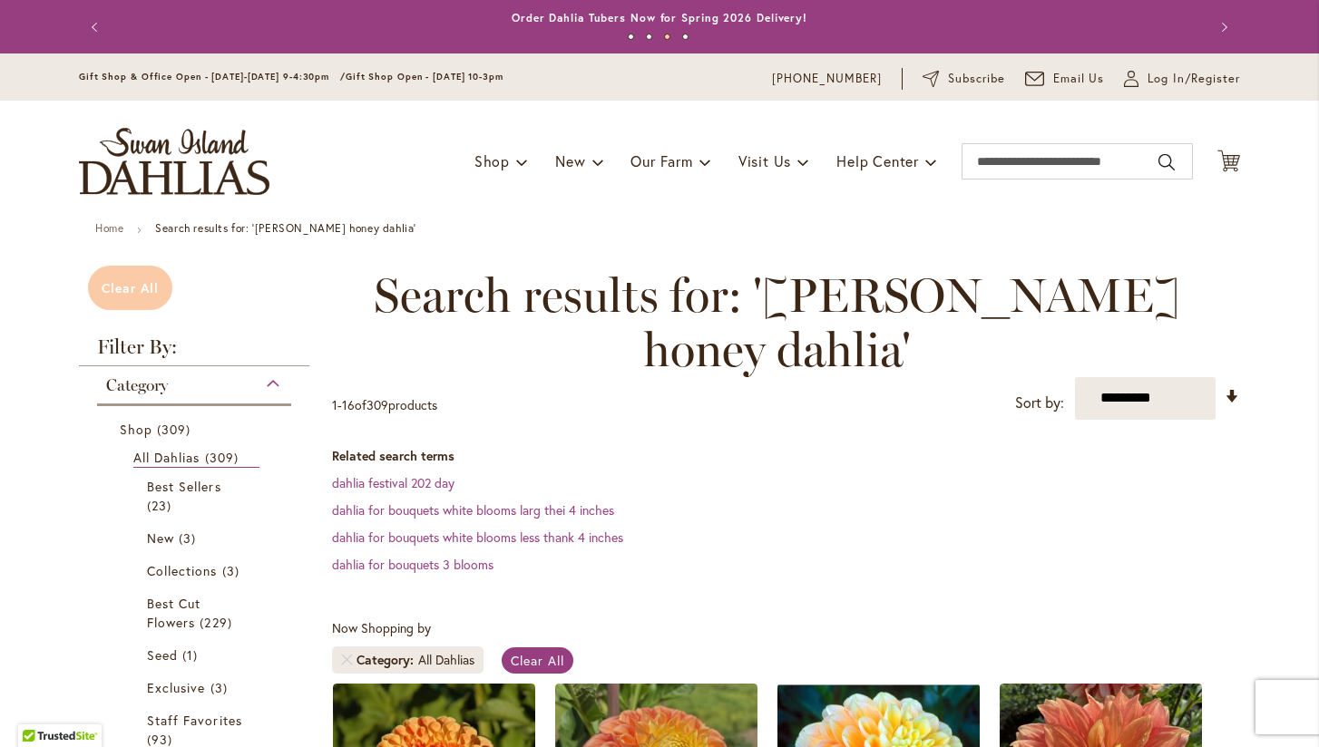
click at [119, 289] on span "Clear All" at bounding box center [130, 287] width 57 height 17
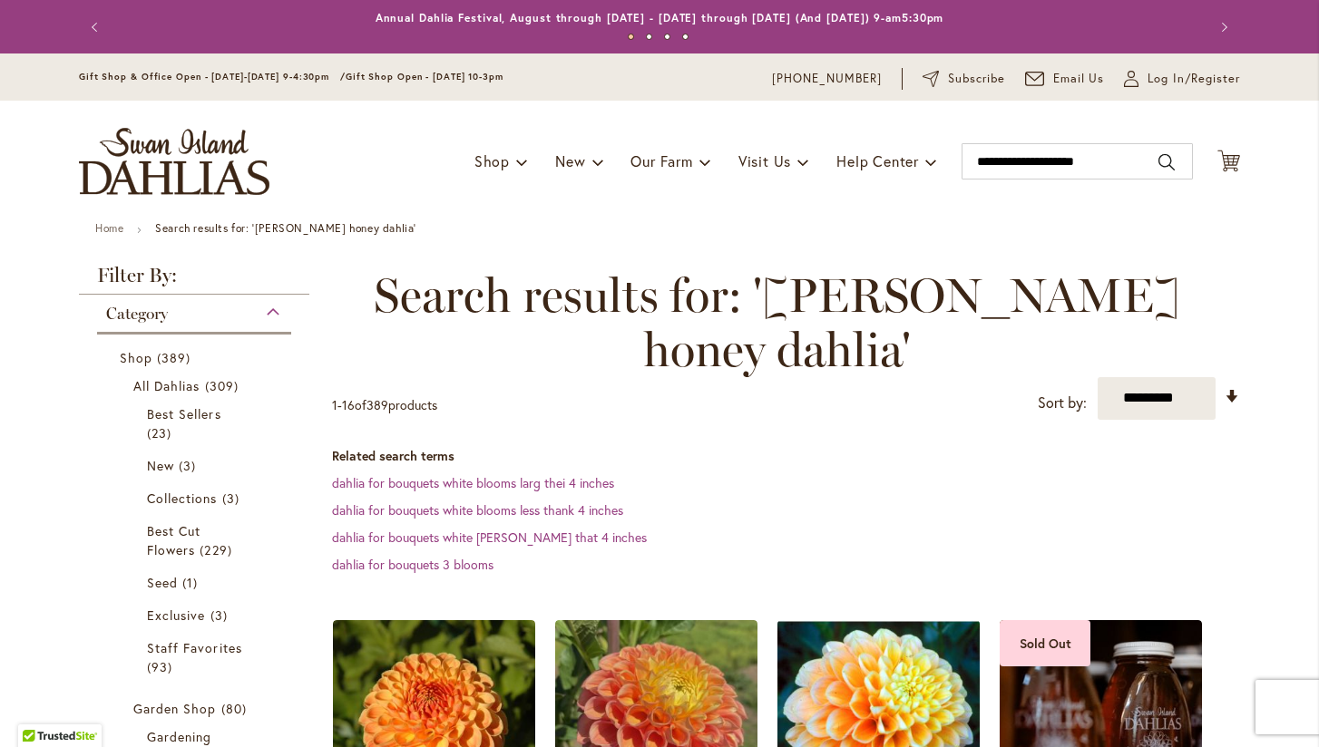
click at [119, 289] on strong "Filter By:" at bounding box center [194, 280] width 230 height 29
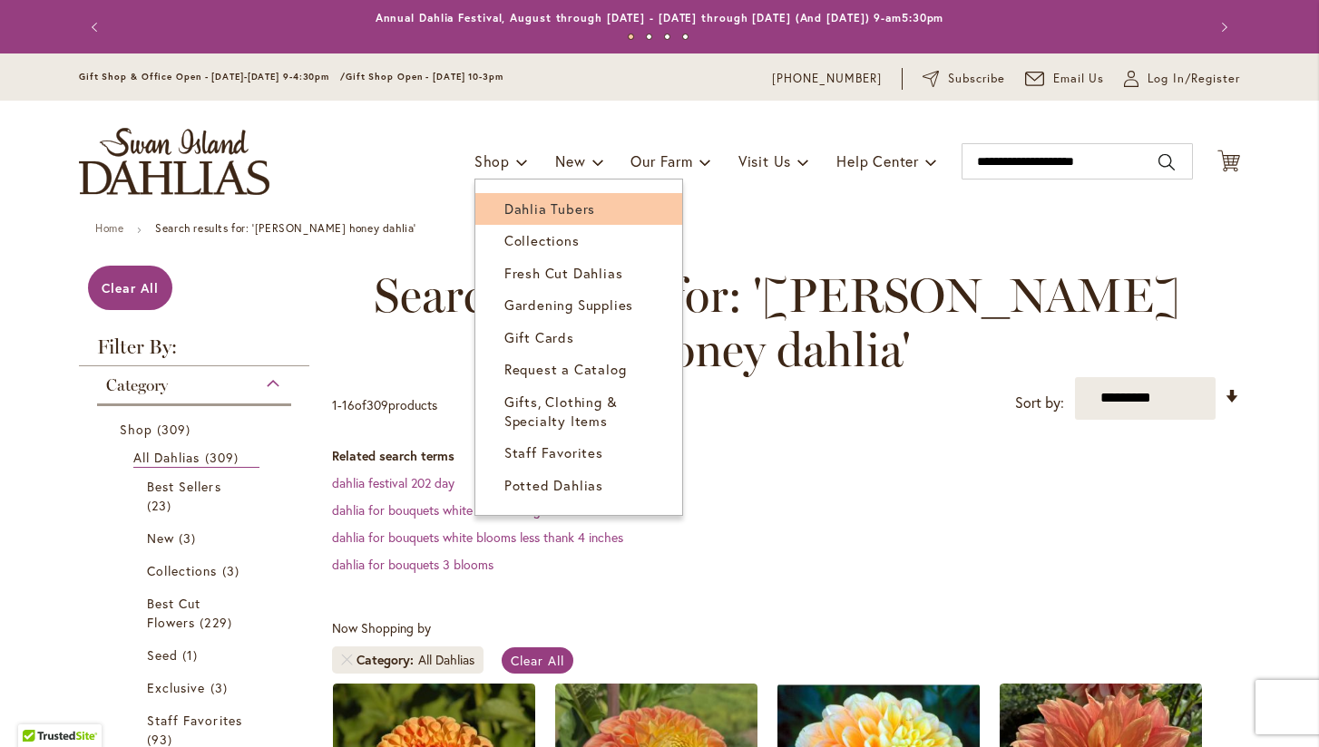
click at [512, 206] on span "Dahlia Tubers" at bounding box center [549, 209] width 91 height 18
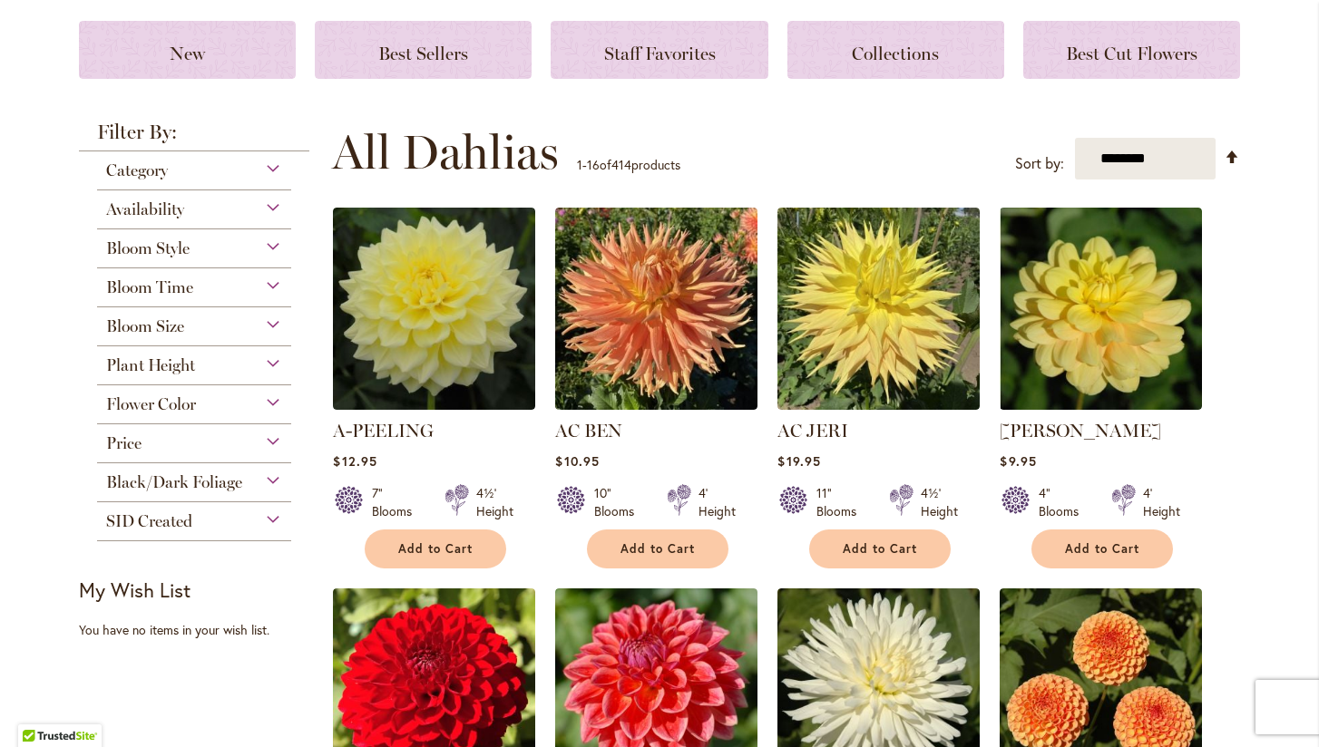
scroll to position [252, 0]
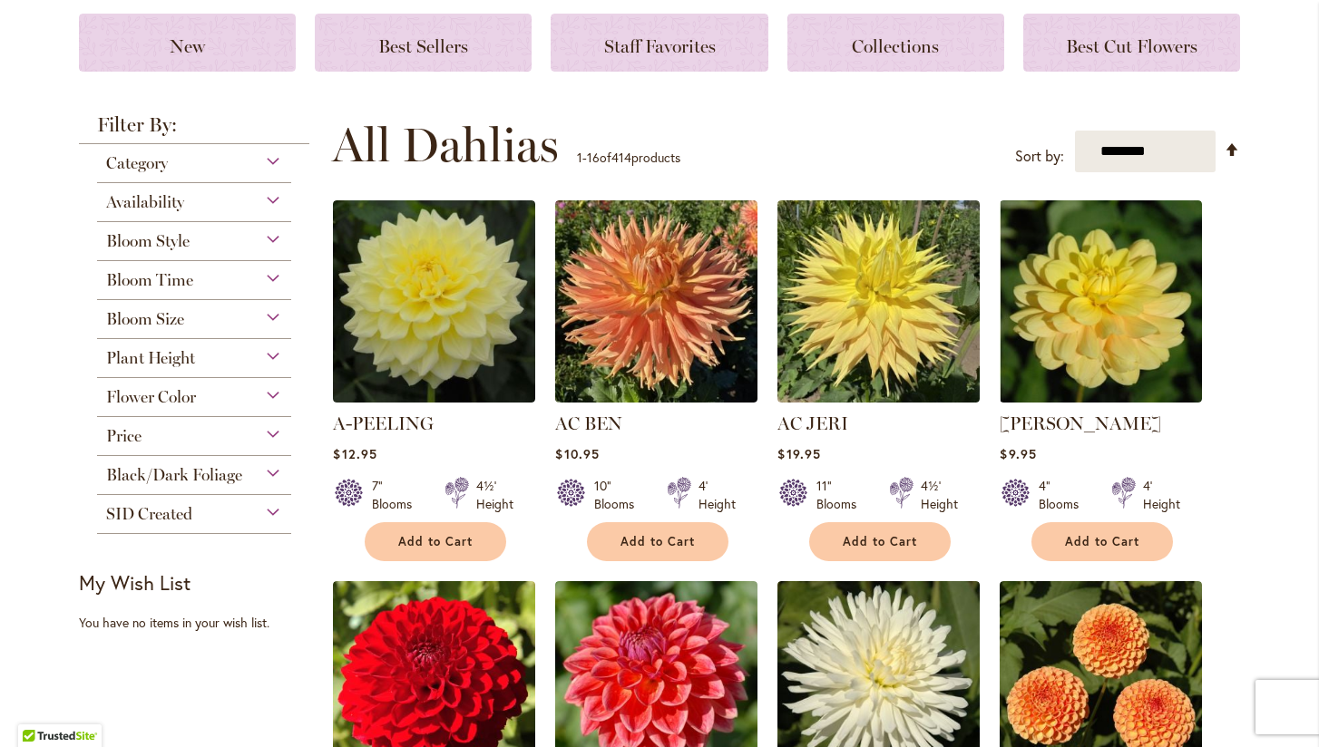
click at [271, 470] on div "Black/Dark Foliage" at bounding box center [194, 470] width 194 height 29
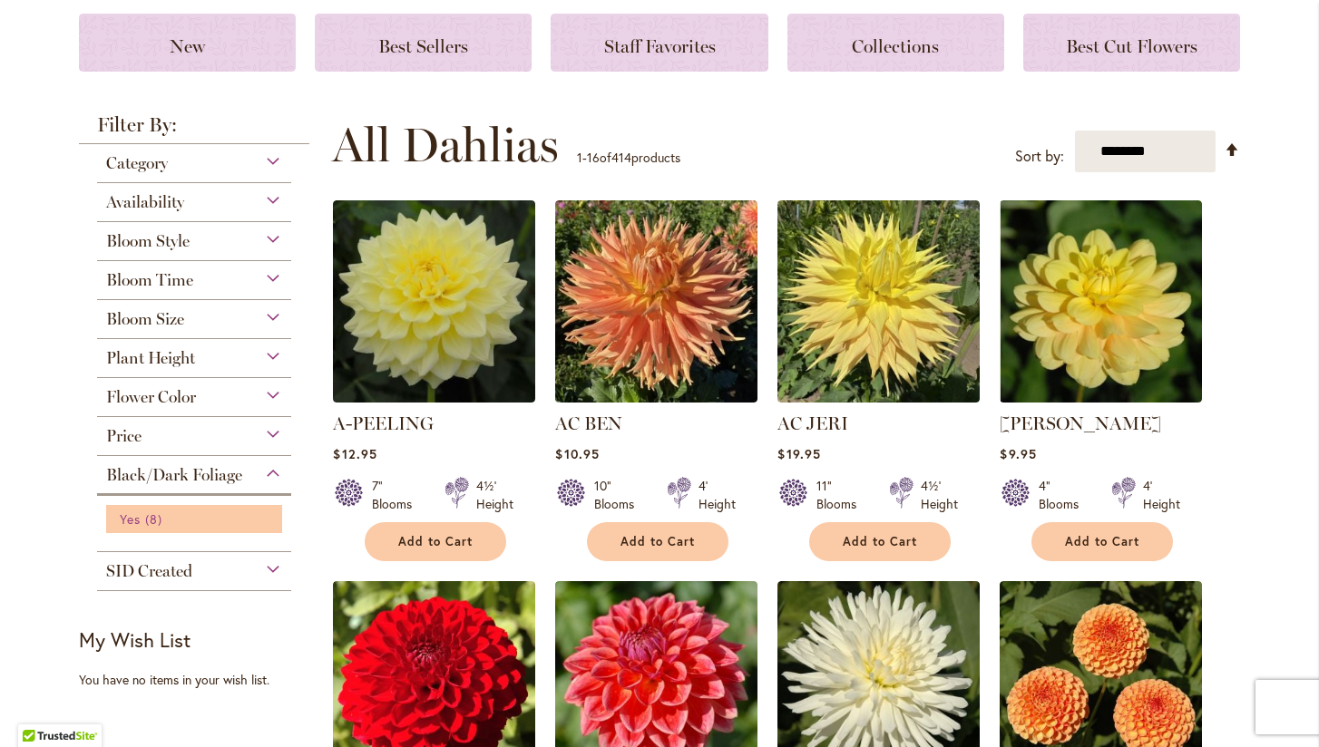
click at [154, 516] on span "8 items" at bounding box center [156, 519] width 22 height 19
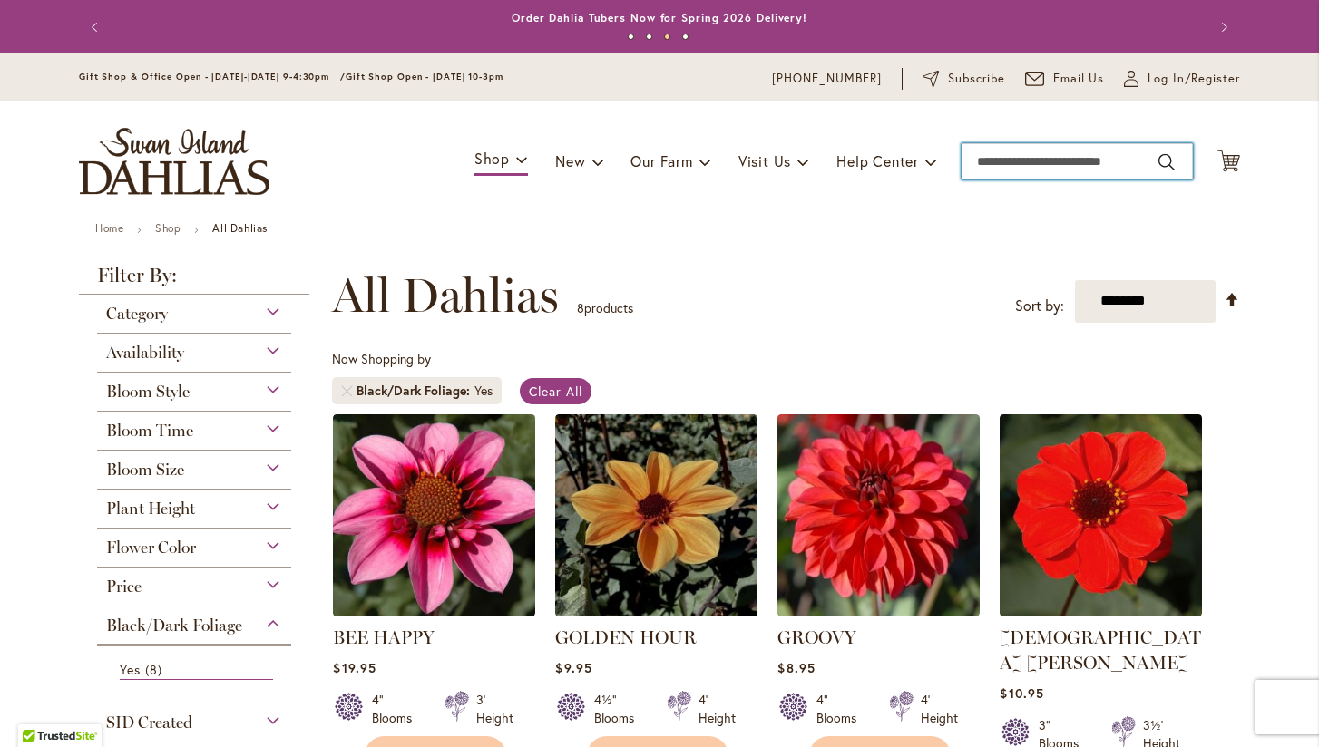
click at [1139, 161] on input "Search" at bounding box center [1076, 161] width 231 height 36
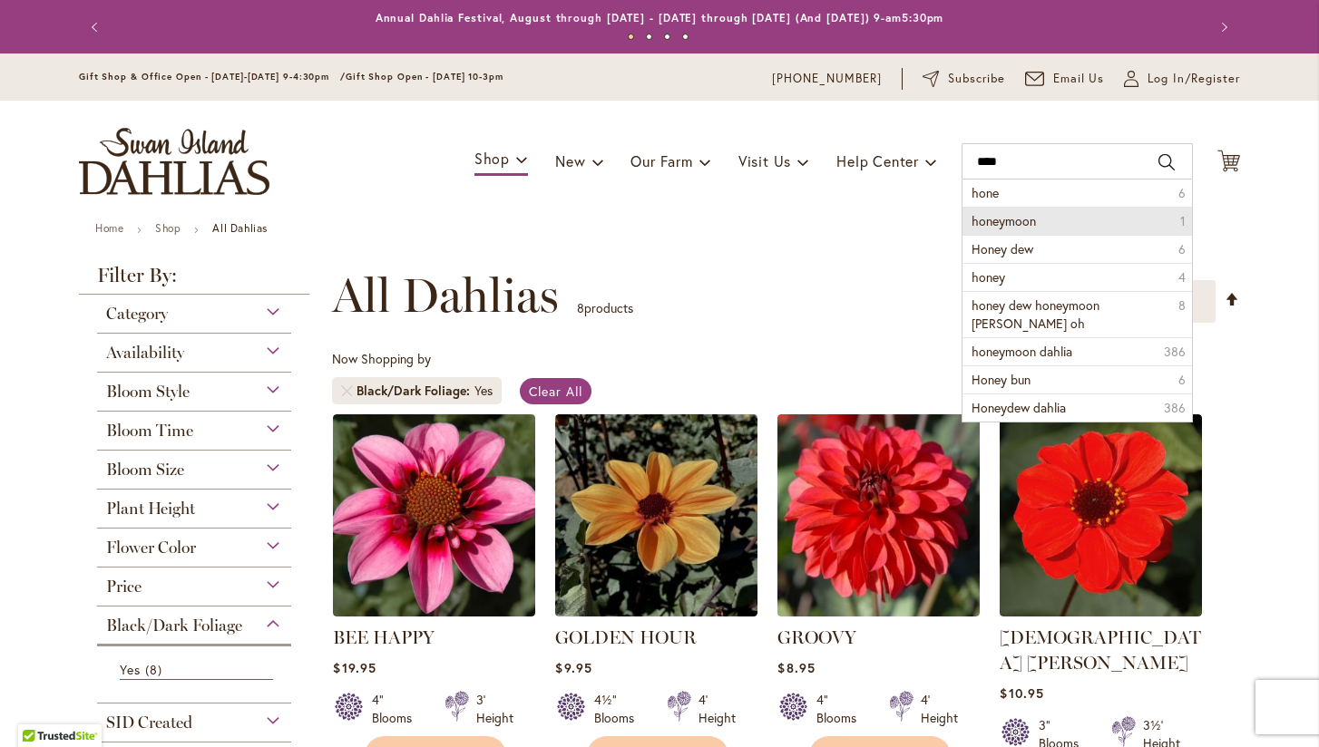
click at [1096, 212] on li "honeymoon 1" at bounding box center [1076, 221] width 229 height 28
type input "*********"
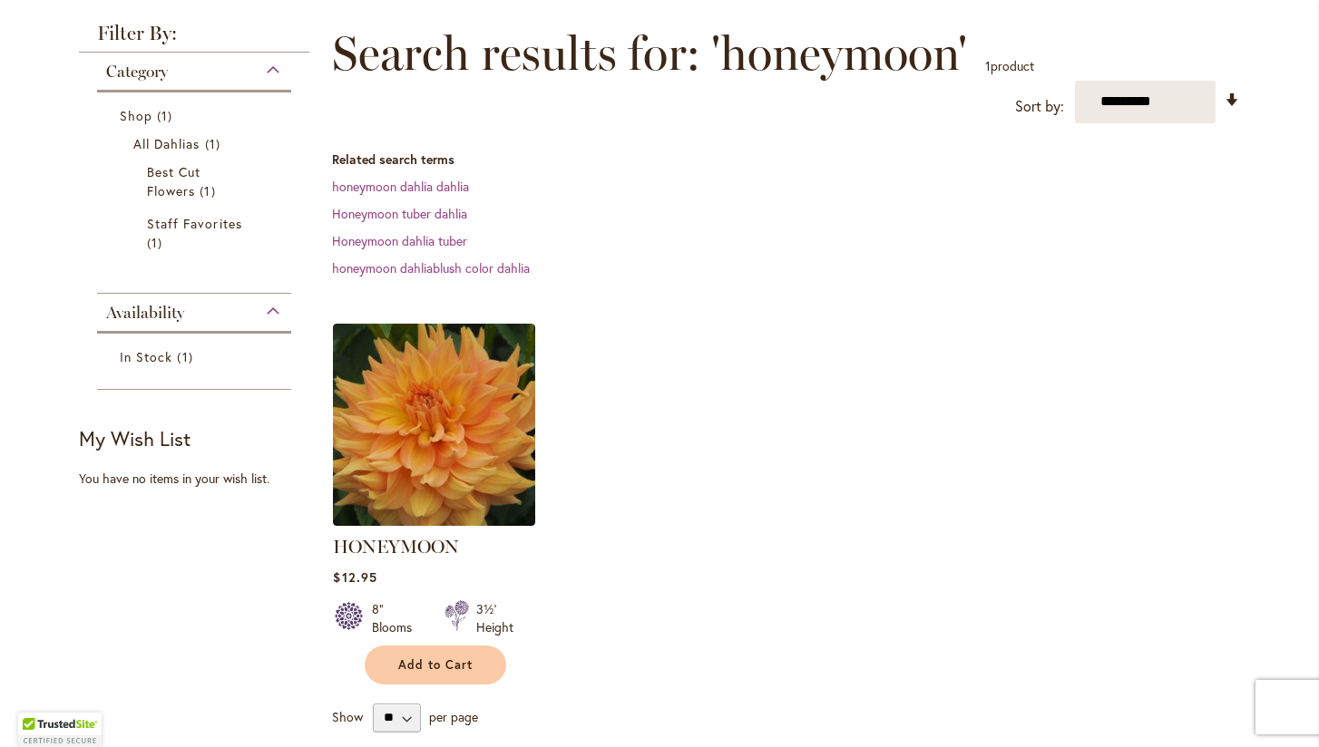
scroll to position [244, 0]
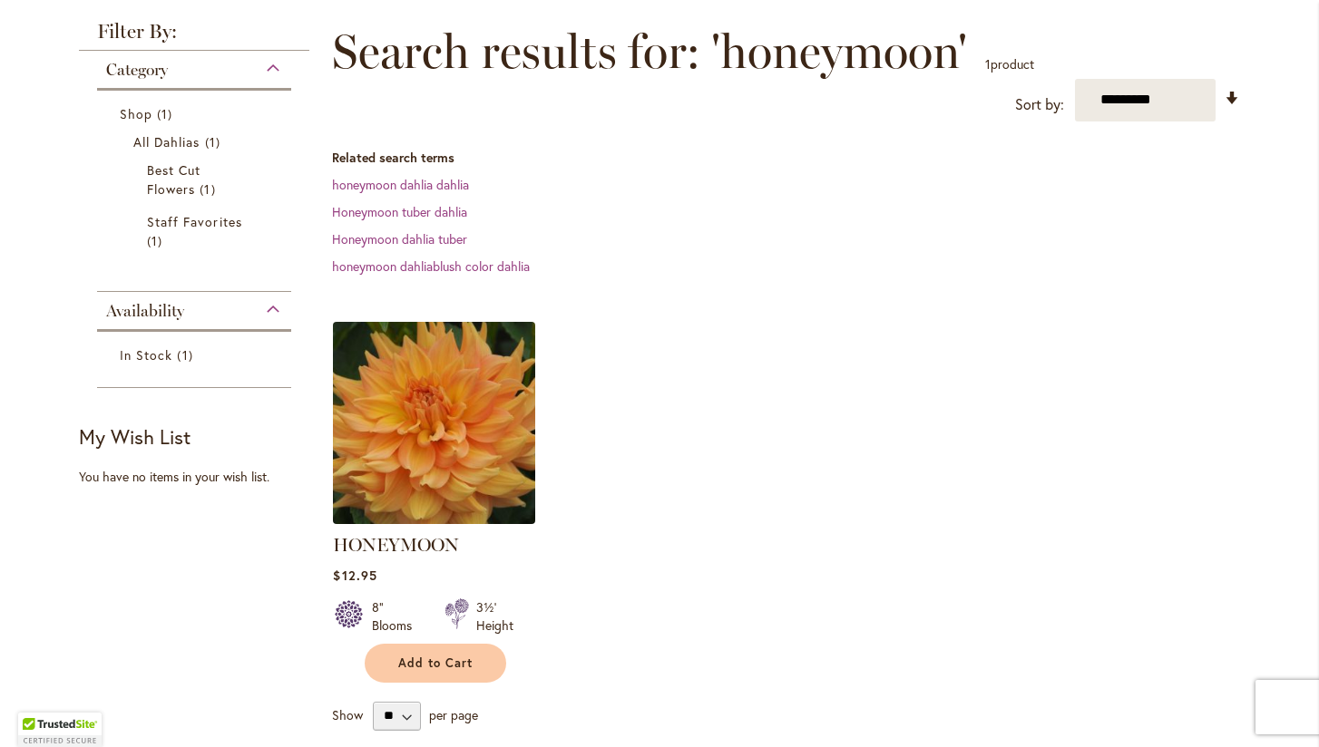
click at [459, 431] on img at bounding box center [434, 423] width 212 height 212
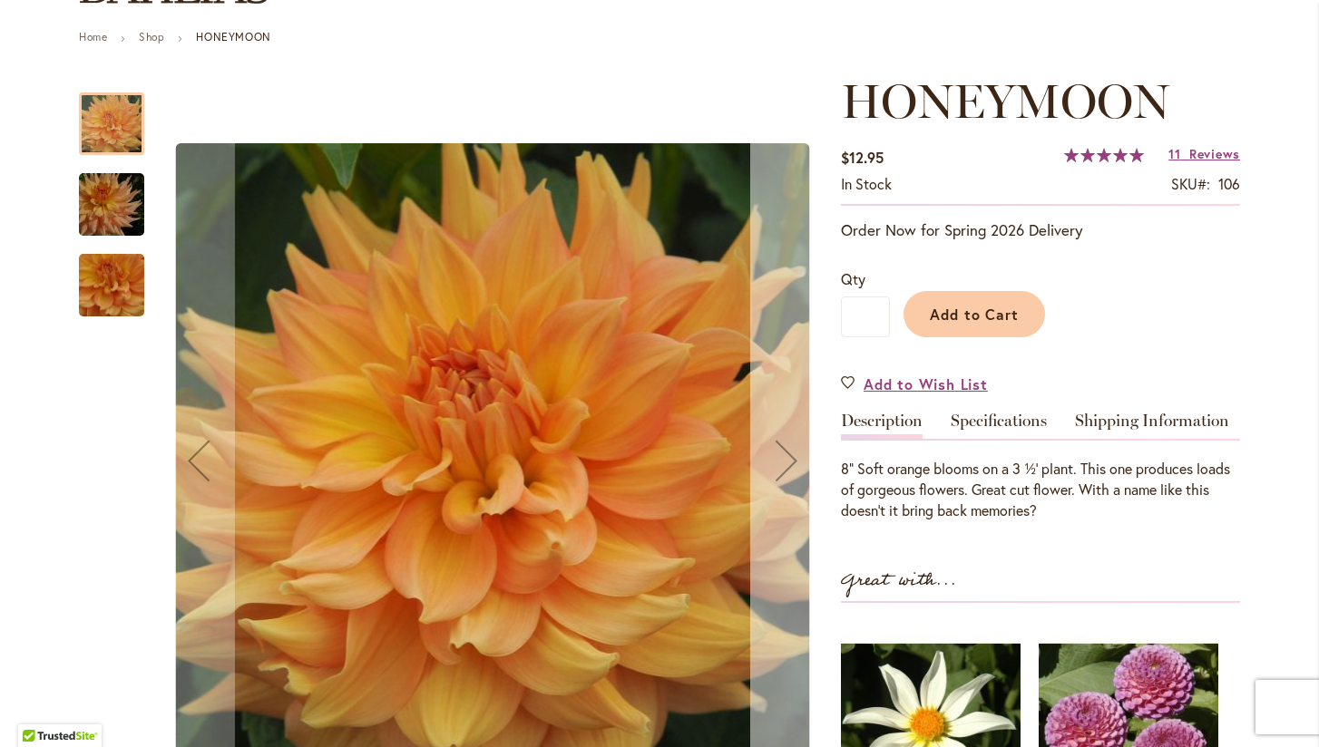
scroll to position [188, 0]
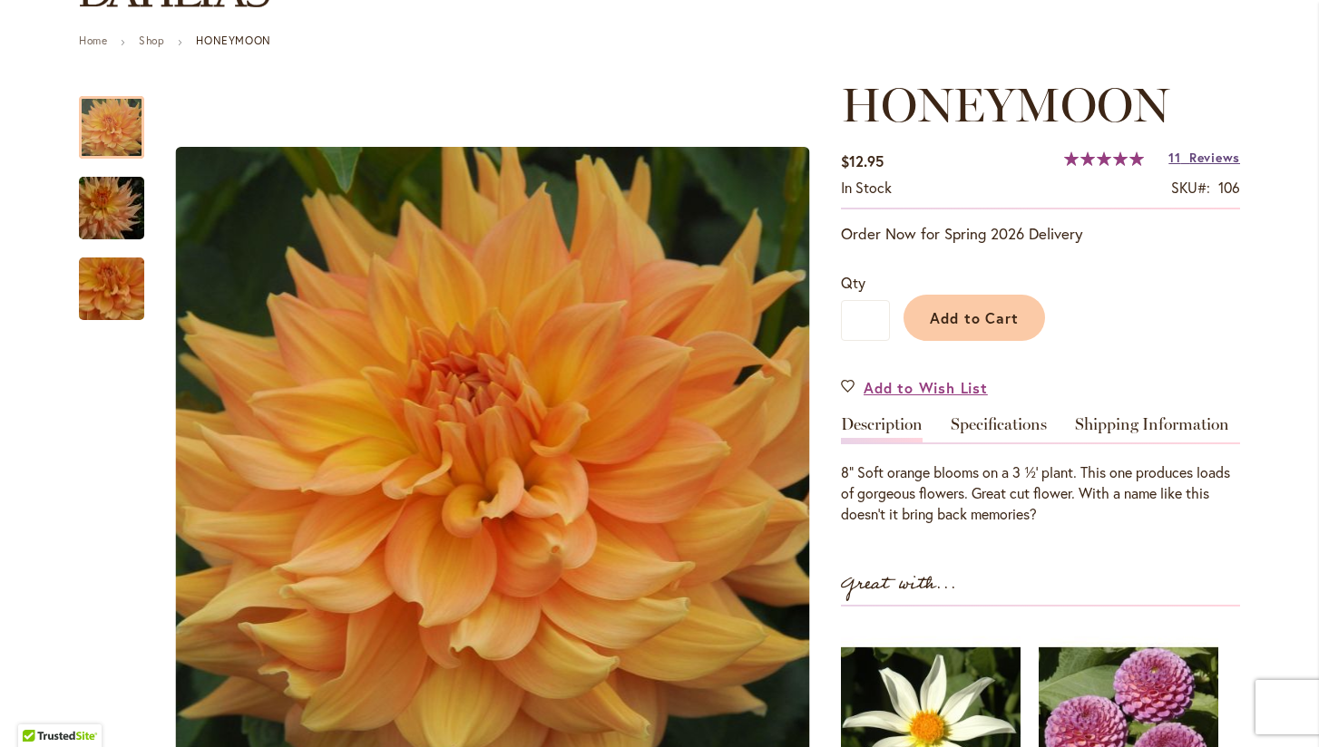
click at [1193, 157] on span "Reviews" at bounding box center [1214, 157] width 51 height 17
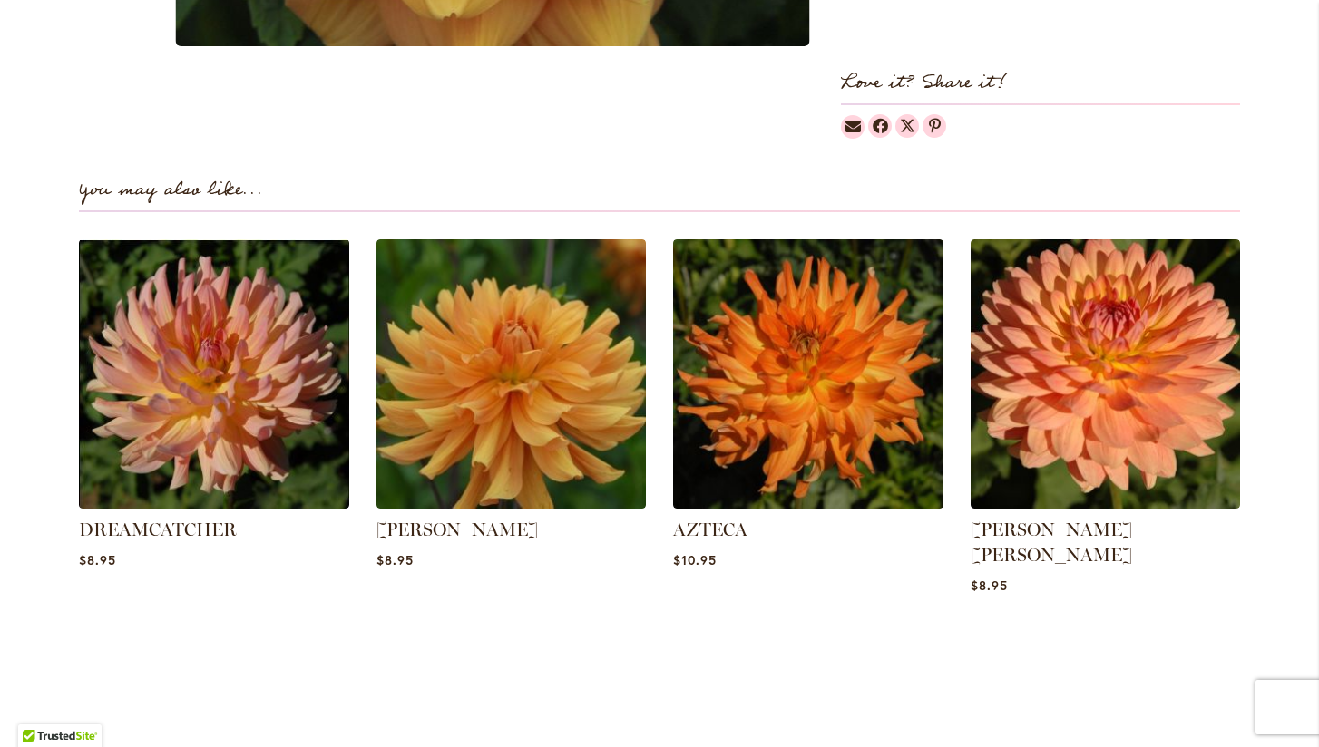
scroll to position [1105, 0]
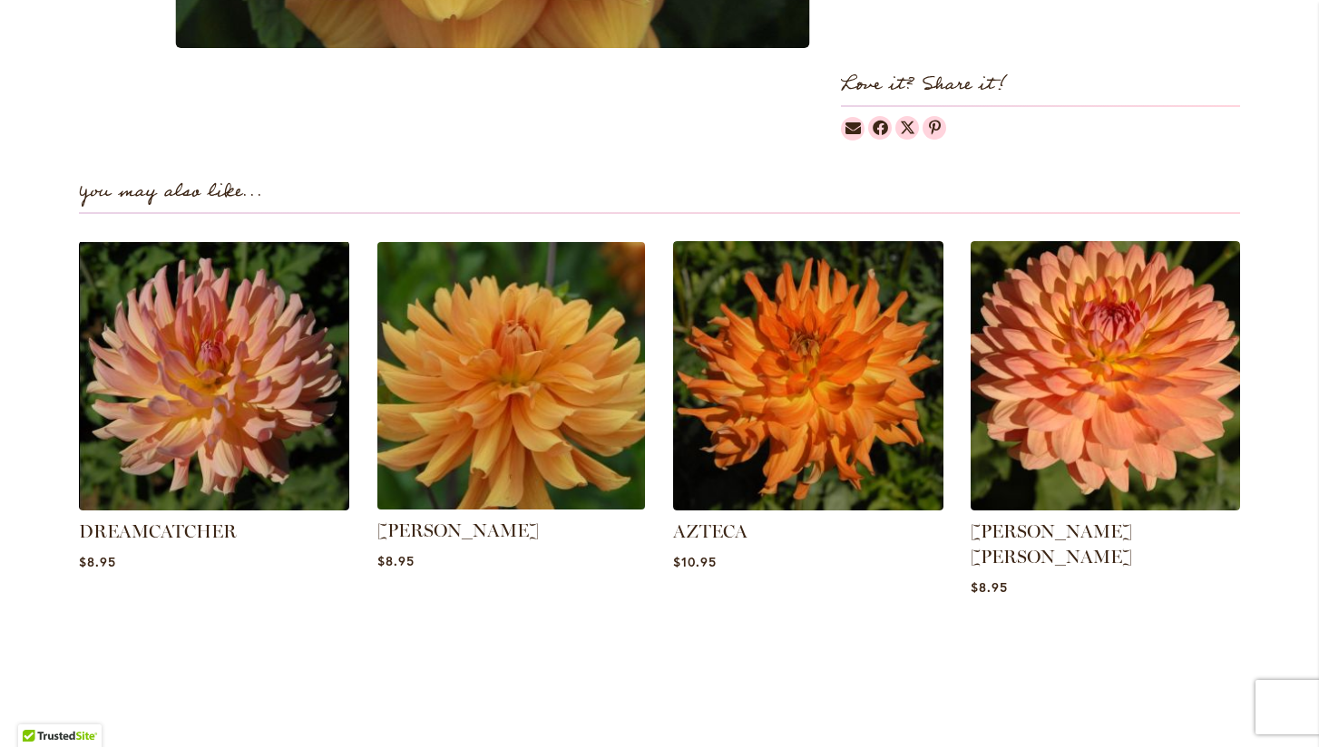
click at [507, 405] on img at bounding box center [510, 375] width 281 height 281
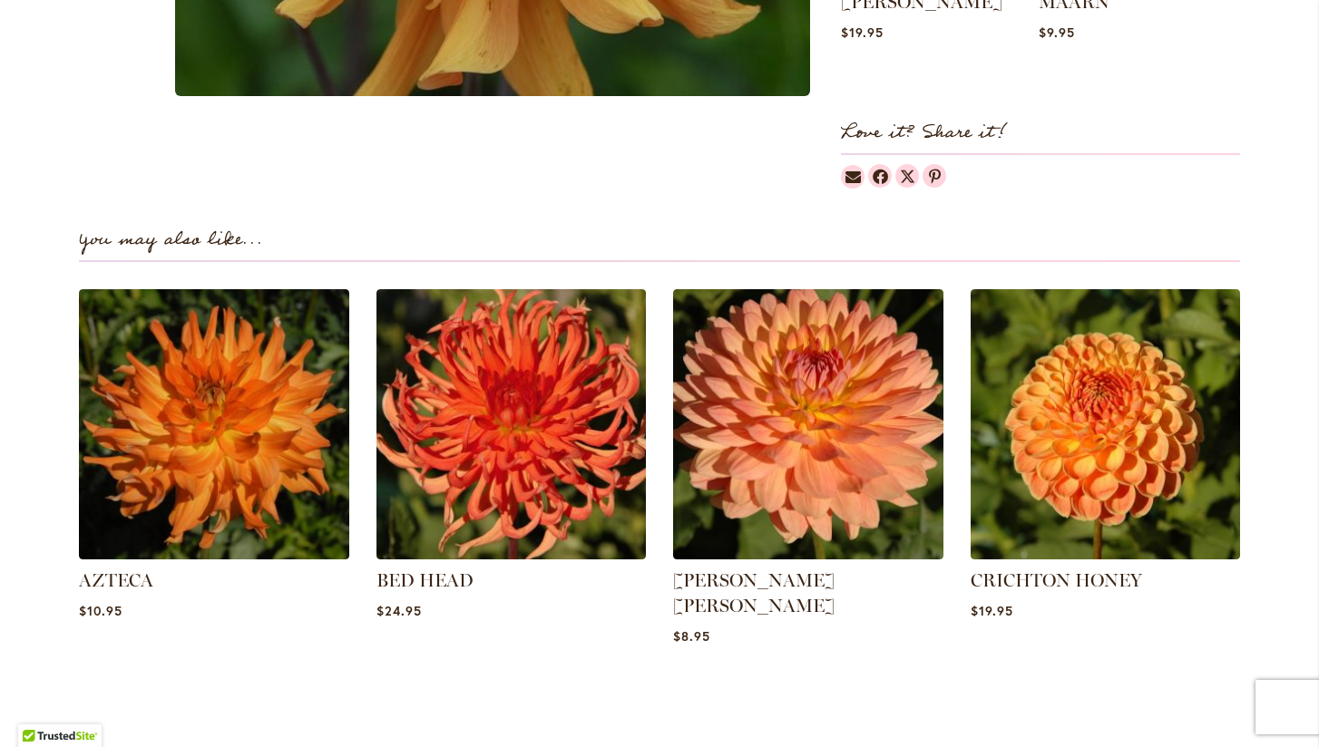
scroll to position [1038, 0]
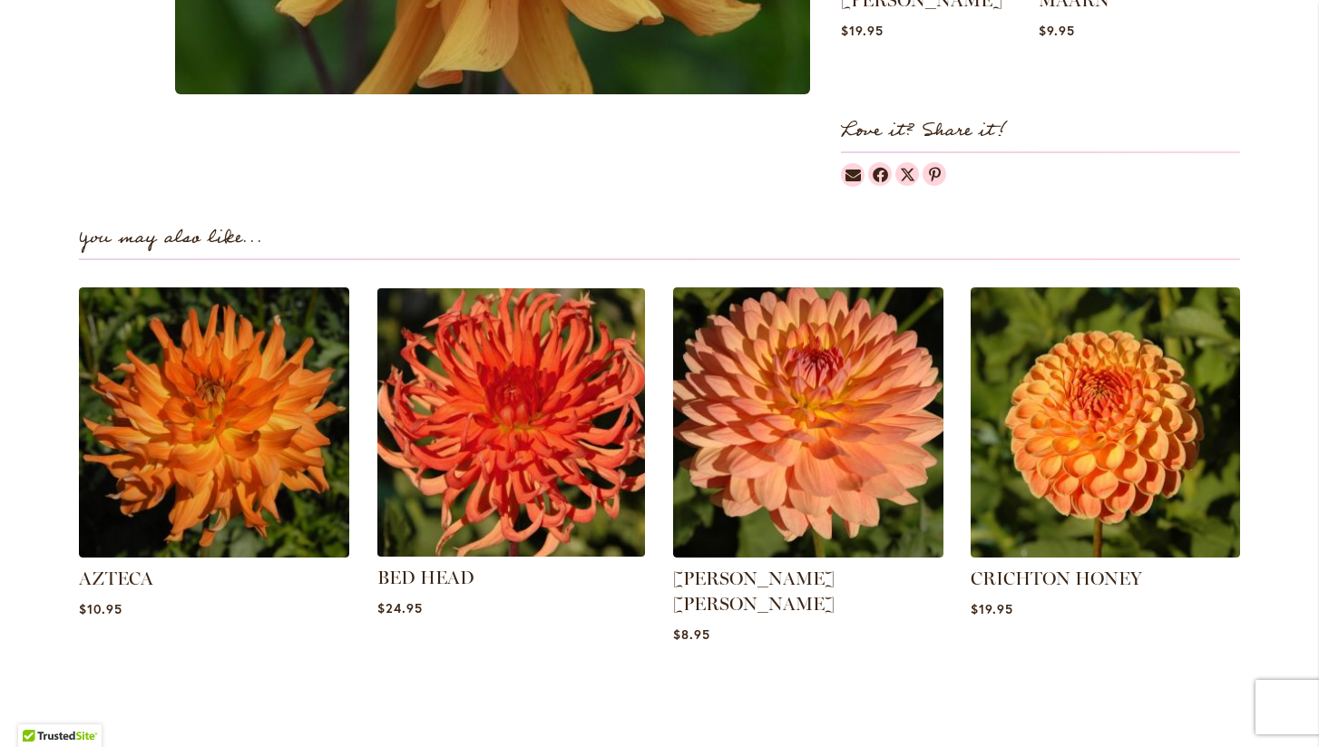
click at [514, 461] on img at bounding box center [510, 422] width 281 height 281
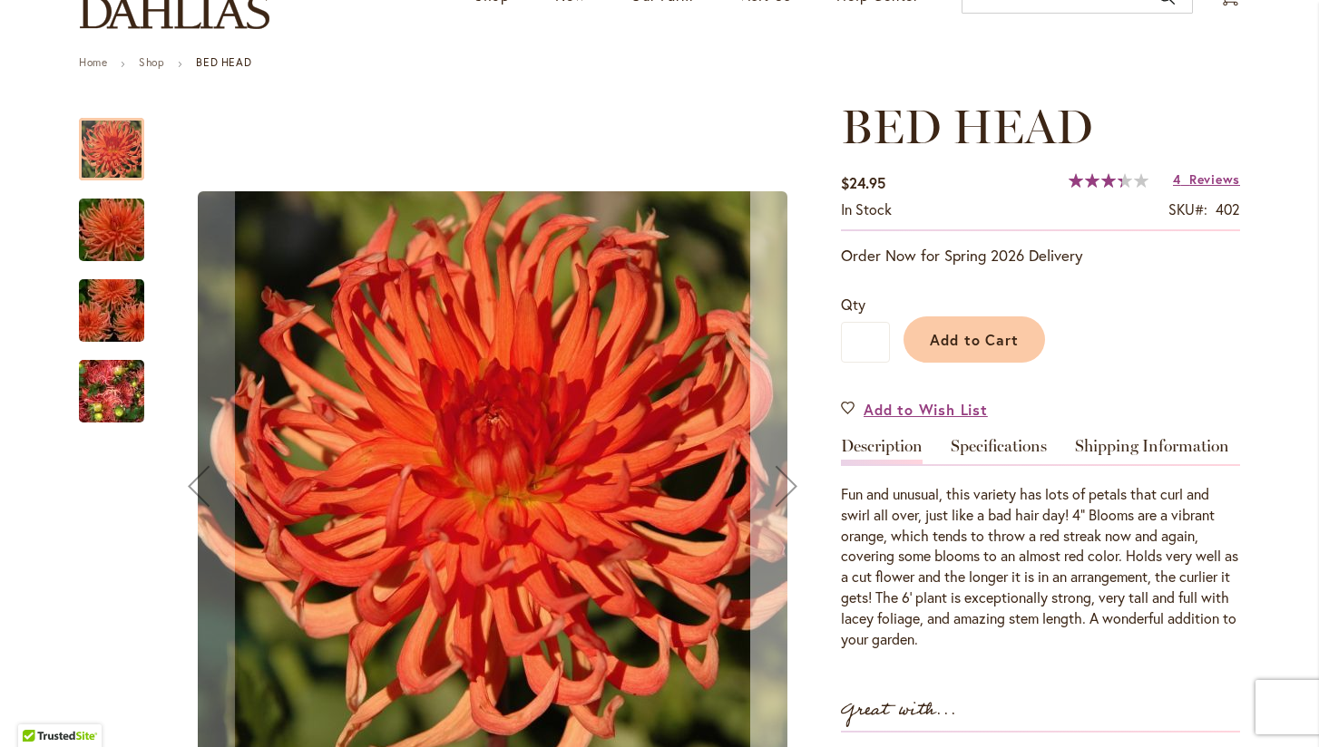
scroll to position [167, 0]
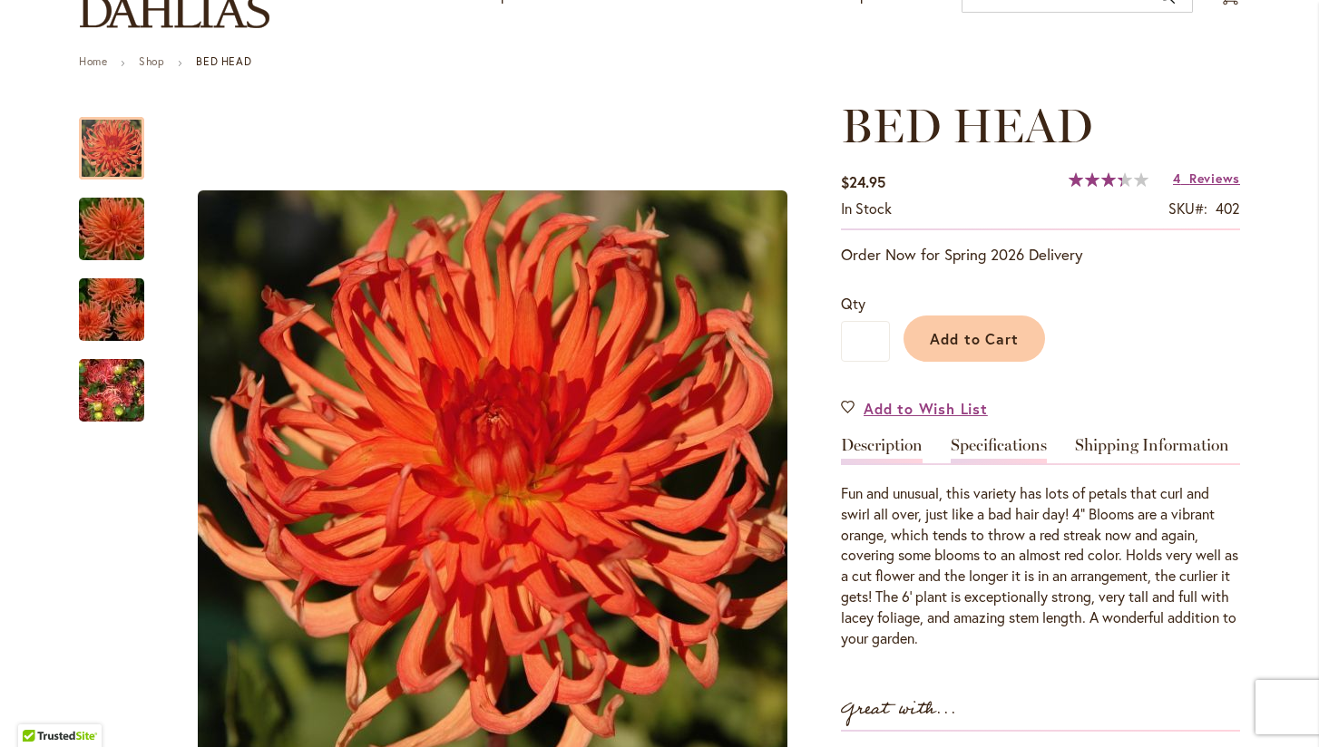
click at [997, 449] on link "Specifications" at bounding box center [999, 450] width 96 height 26
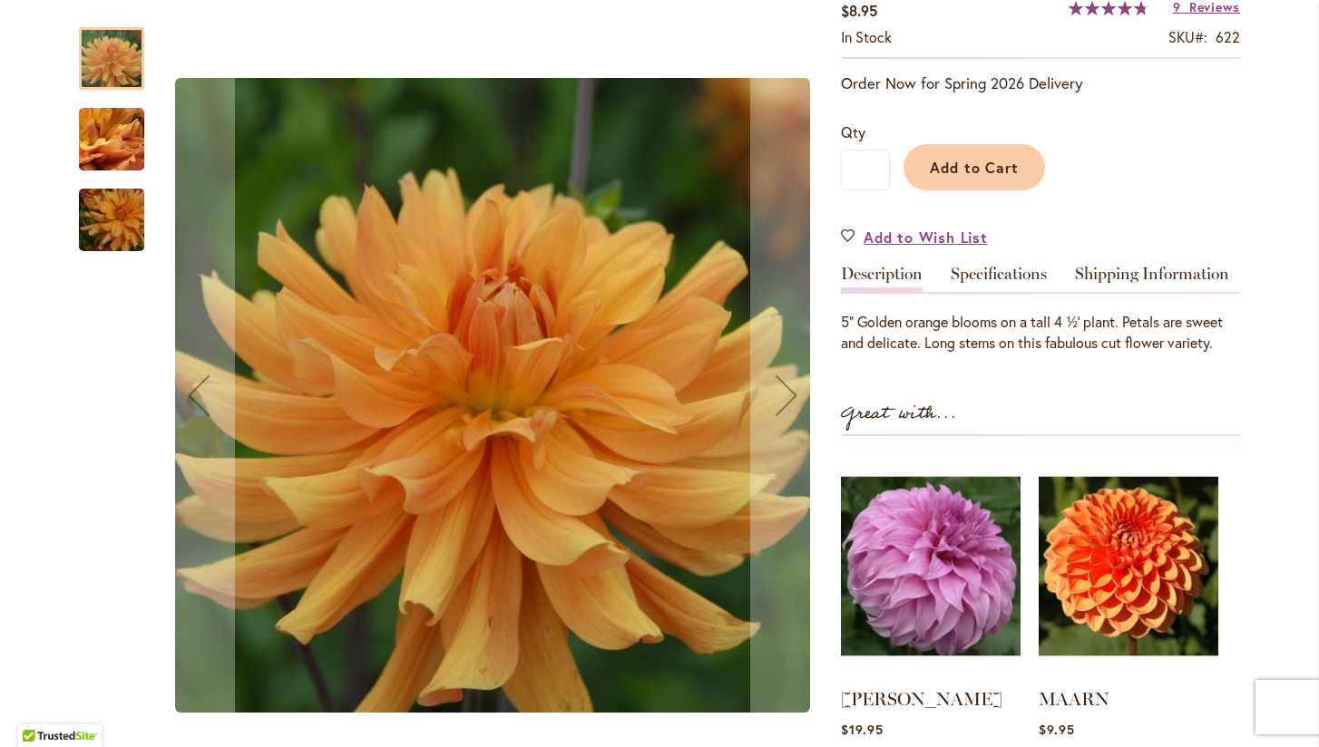
scroll to position [342, 0]
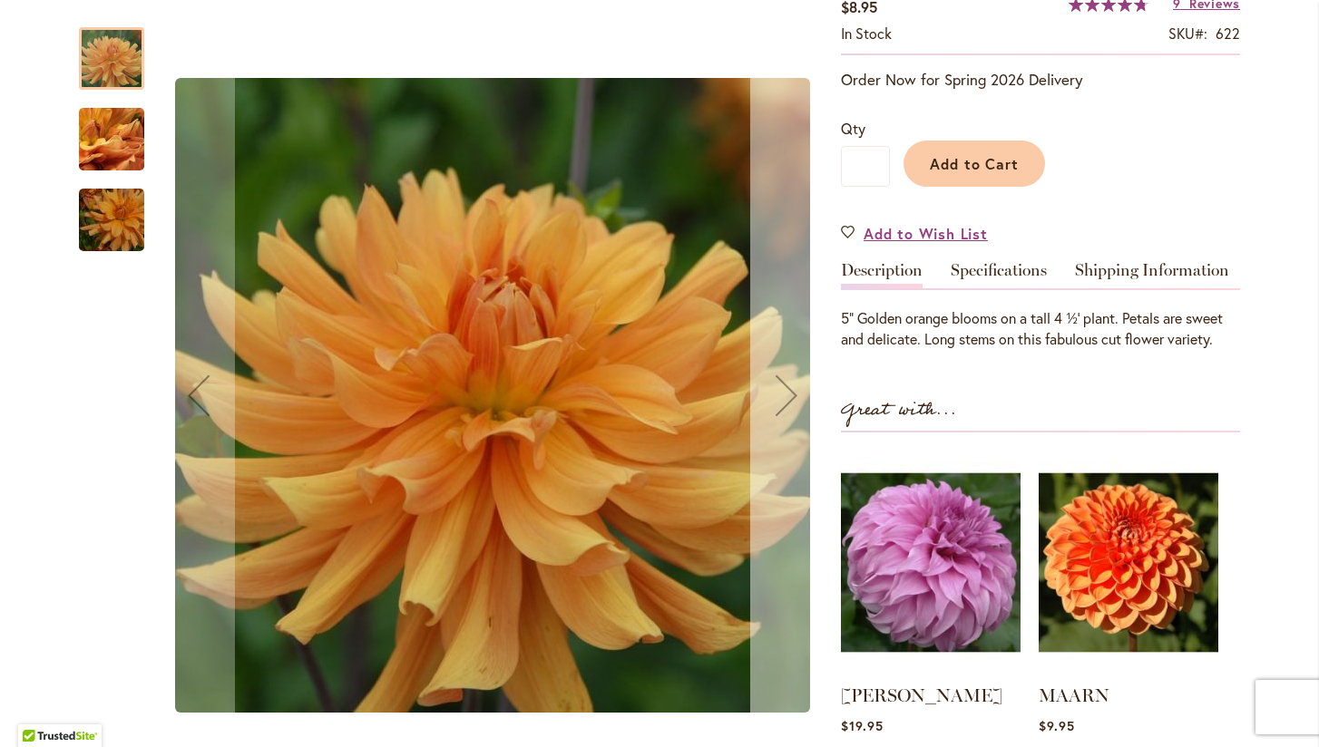
click at [784, 395] on div "Next" at bounding box center [786, 395] width 73 height 73
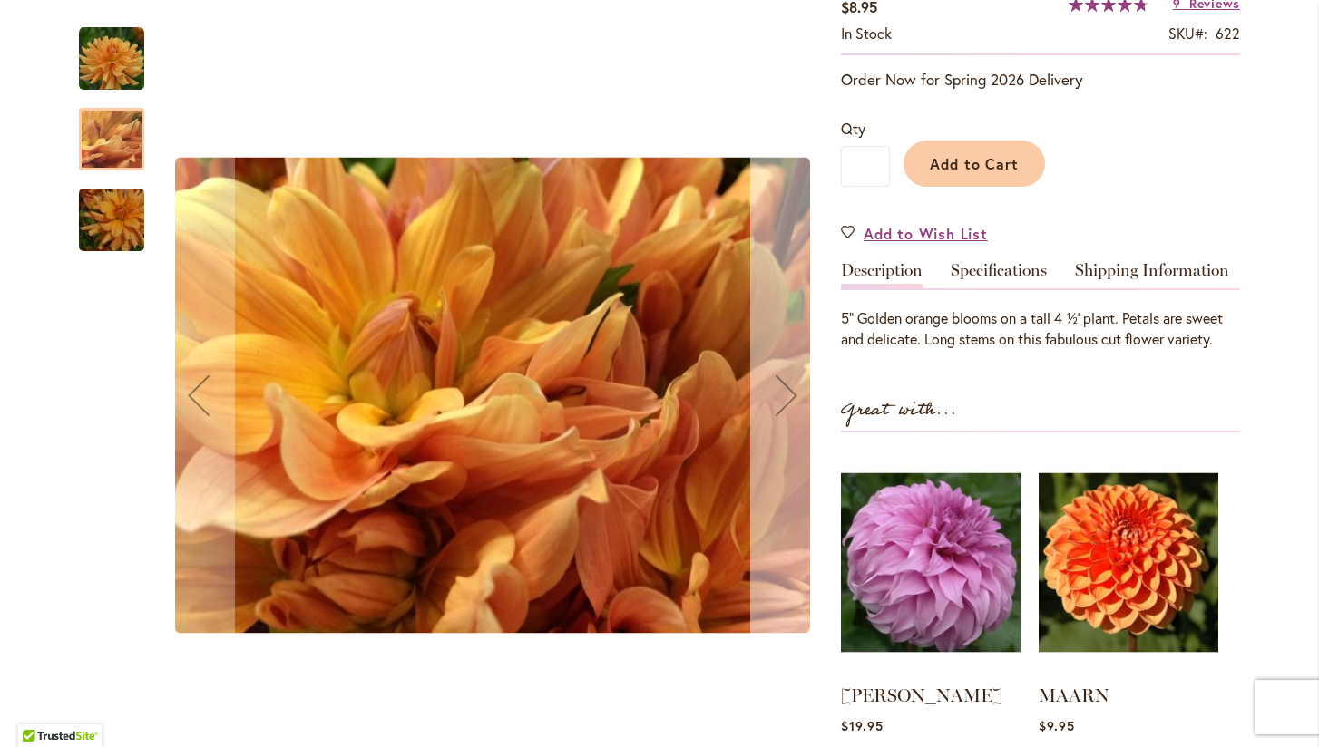
click at [784, 395] on div "Next" at bounding box center [786, 395] width 73 height 73
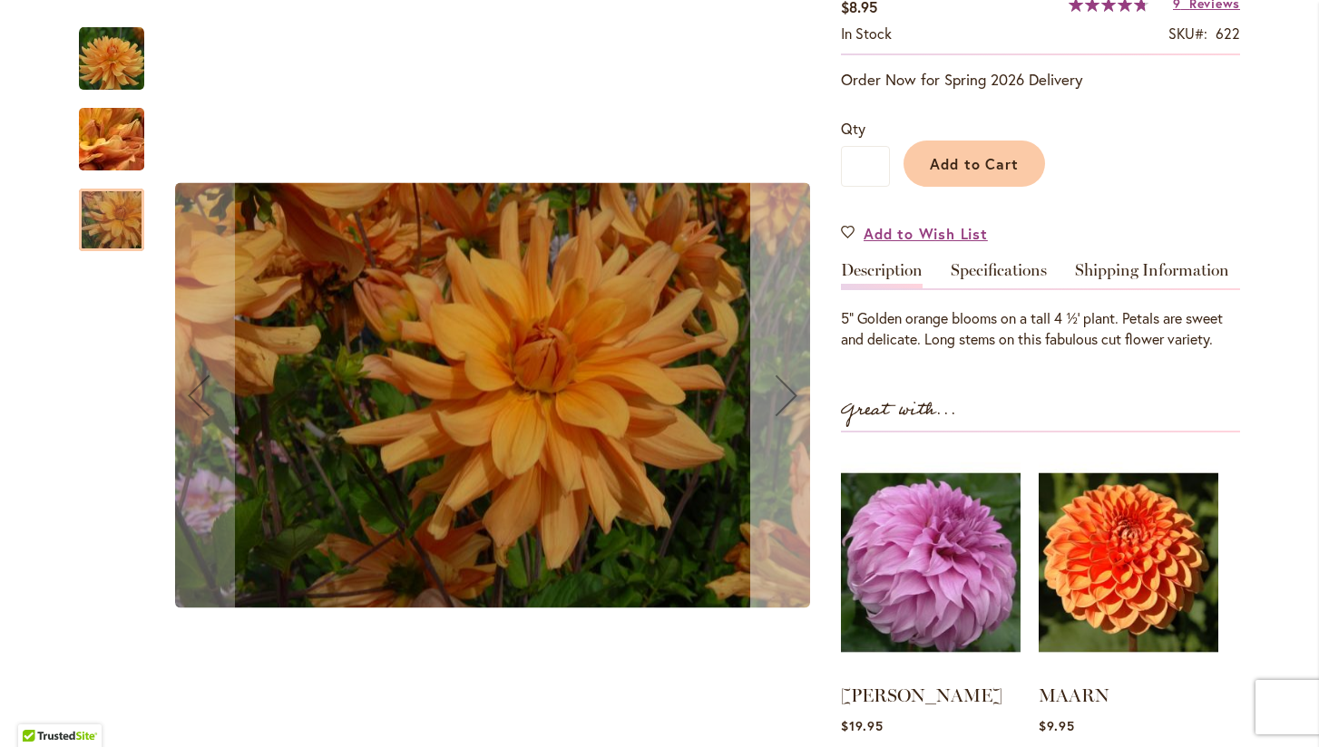
click at [784, 395] on div "Next" at bounding box center [786, 395] width 73 height 73
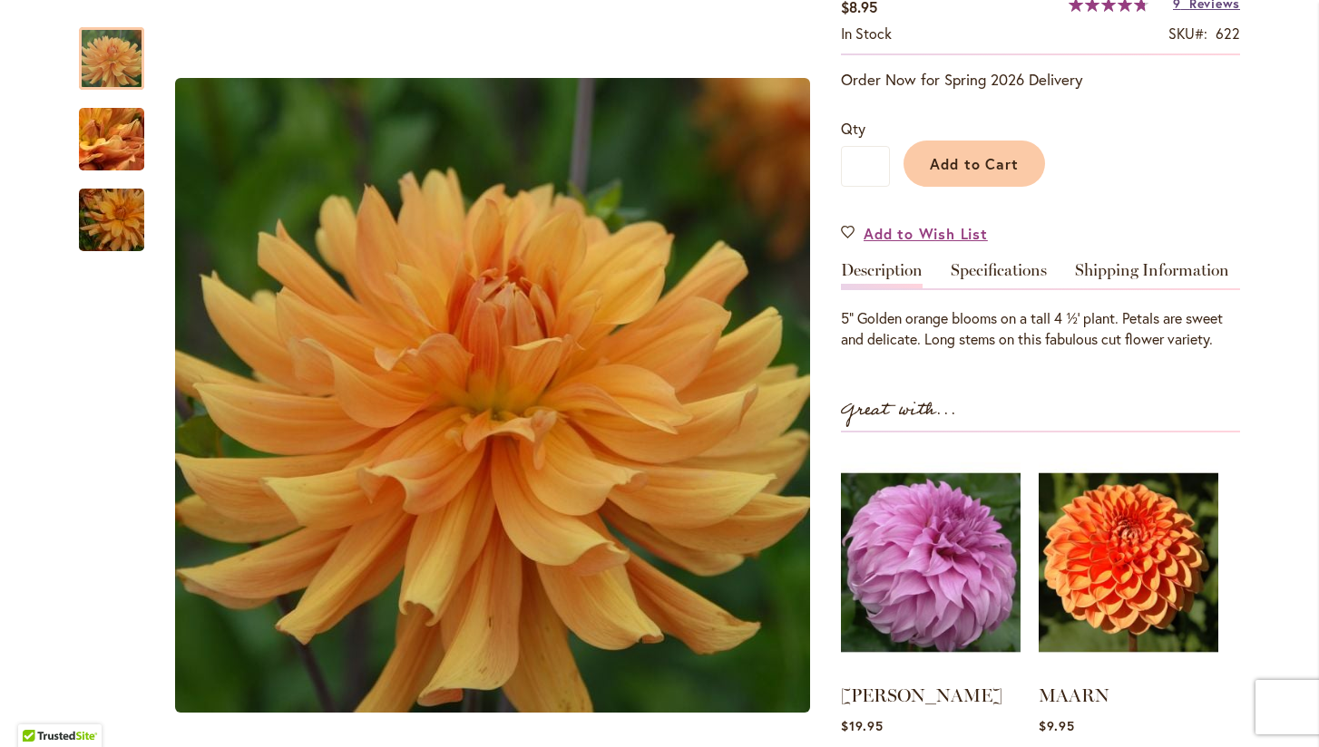
click at [1207, 12] on span "Reviews" at bounding box center [1214, 3] width 51 height 17
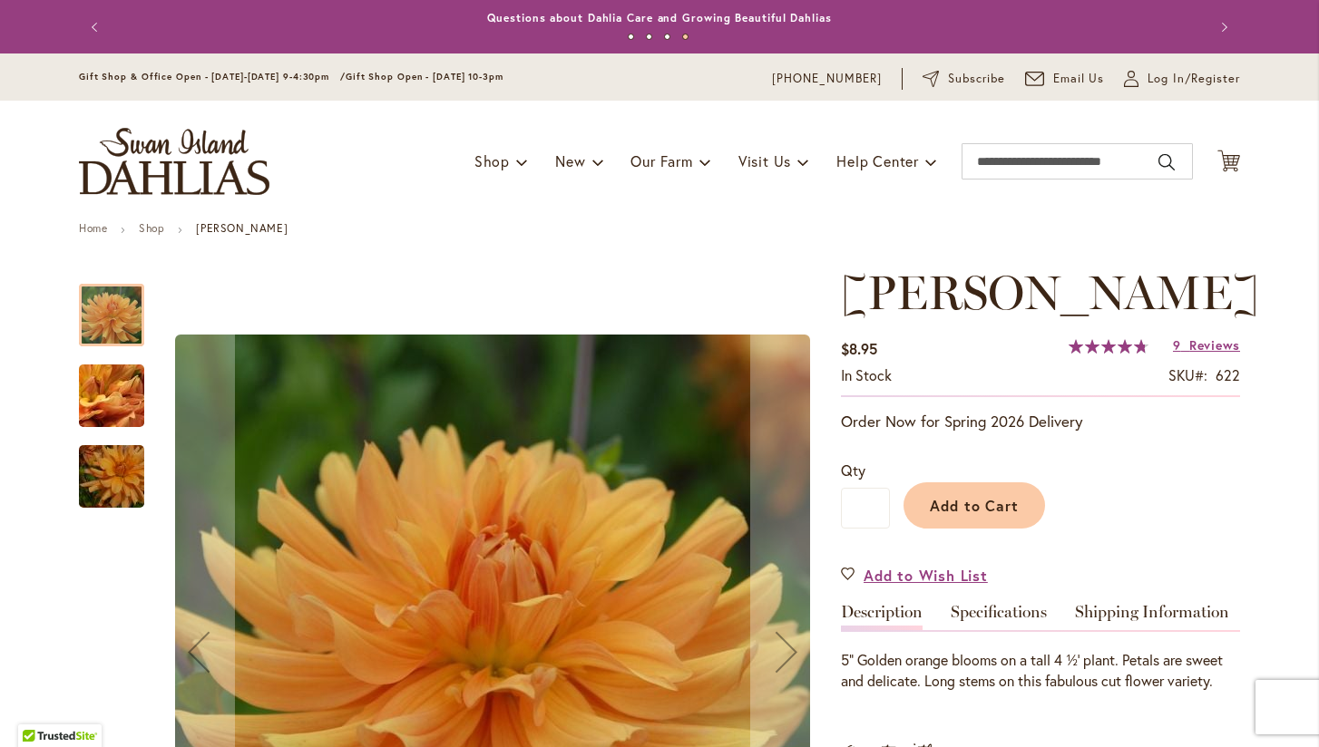
scroll to position [0, 0]
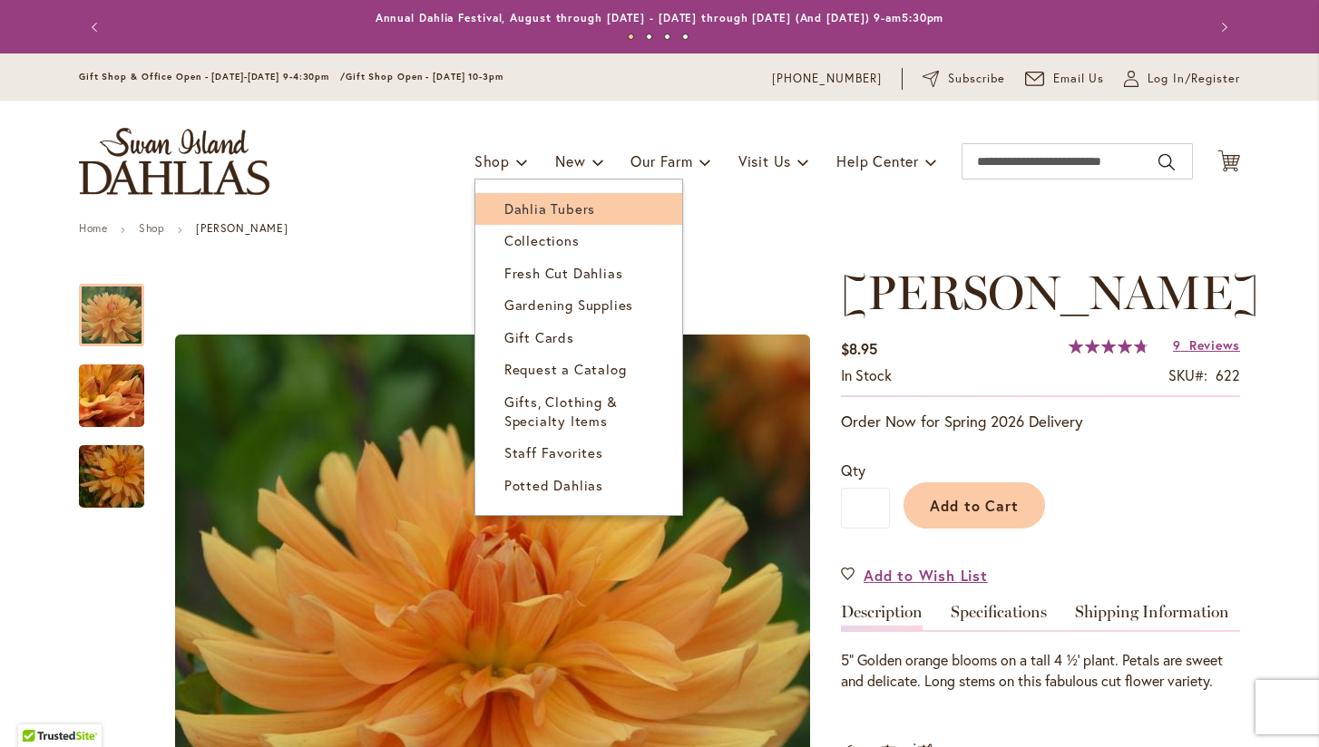
click at [522, 206] on span "Dahlia Tubers" at bounding box center [549, 209] width 91 height 18
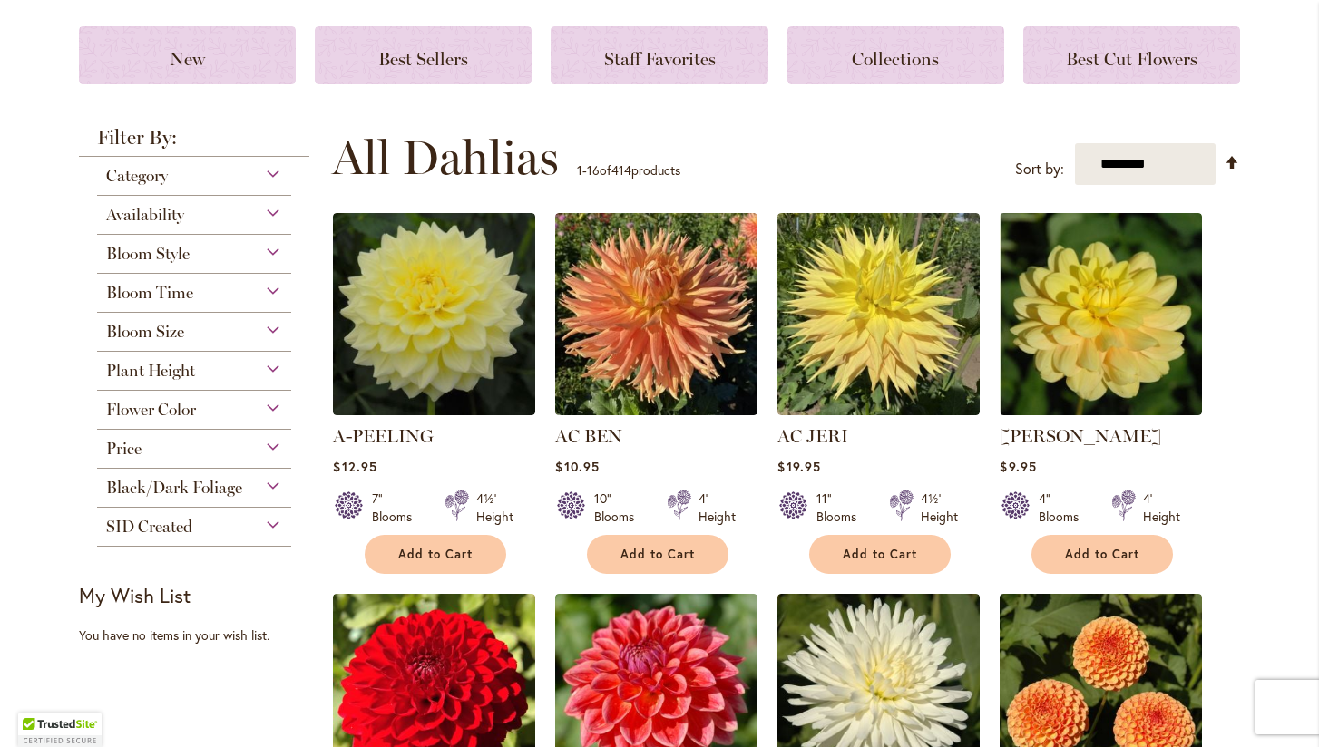
scroll to position [240, 0]
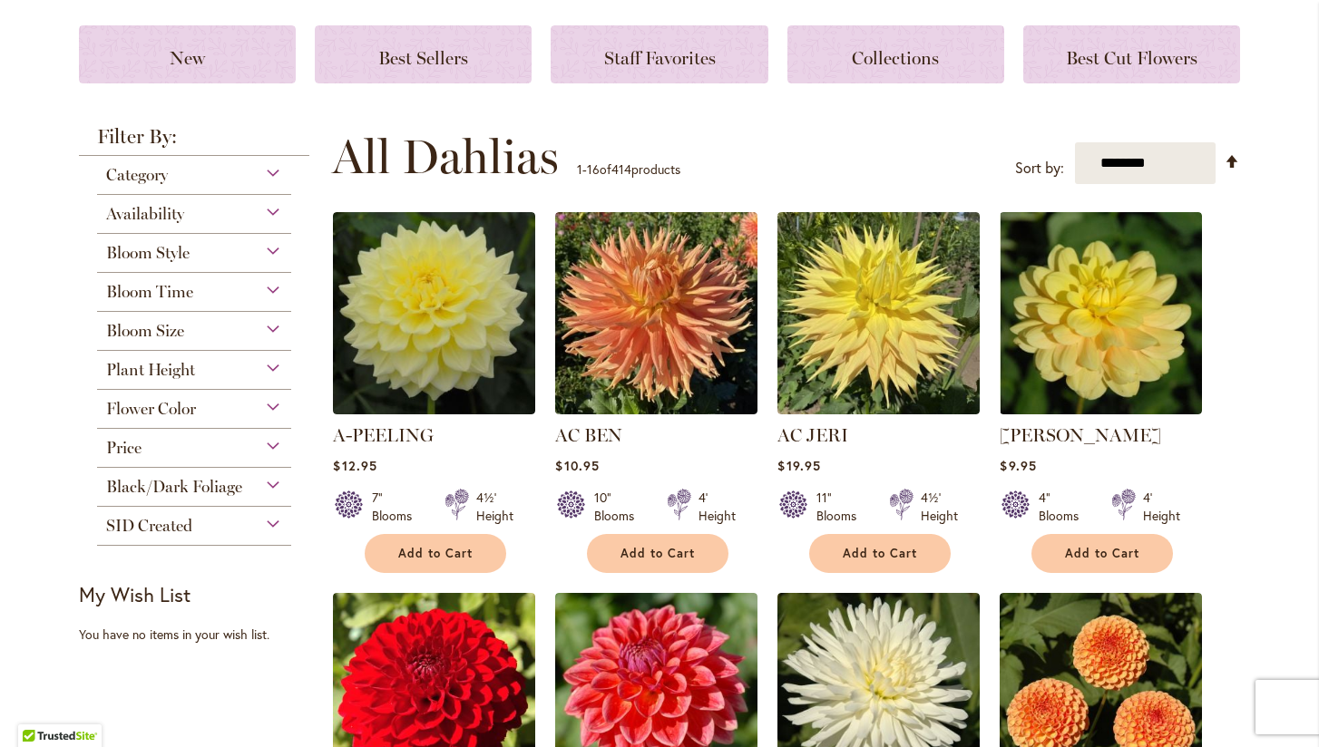
click at [275, 171] on div "Category" at bounding box center [194, 170] width 194 height 29
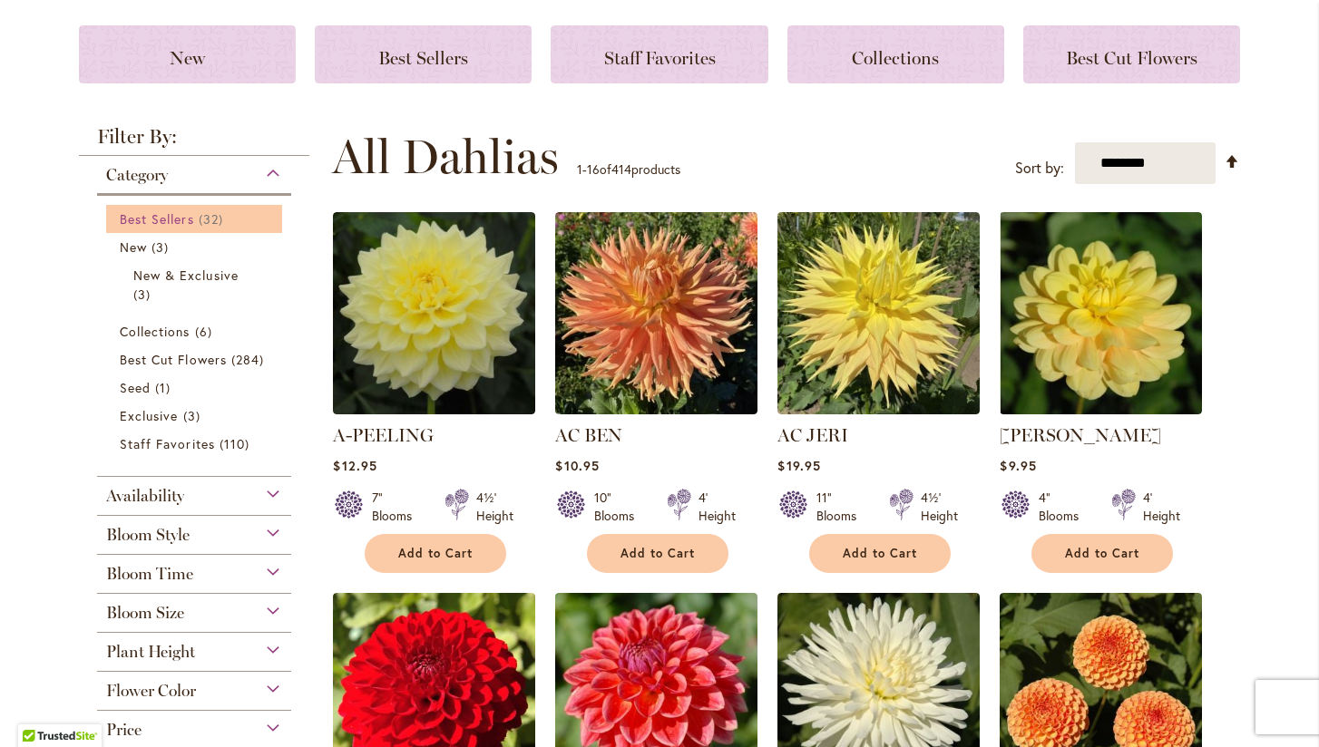
click at [174, 219] on span "Best Sellers" at bounding box center [157, 218] width 74 height 17
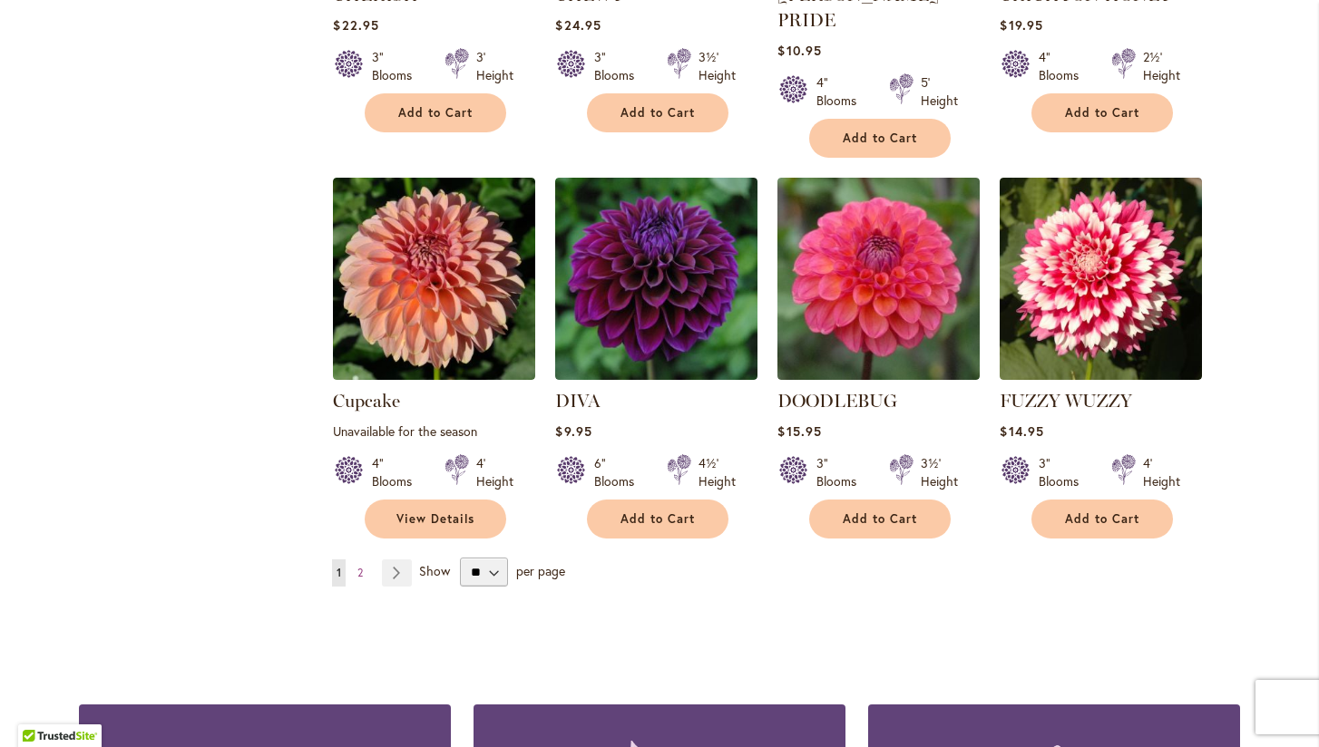
scroll to position [1407, 0]
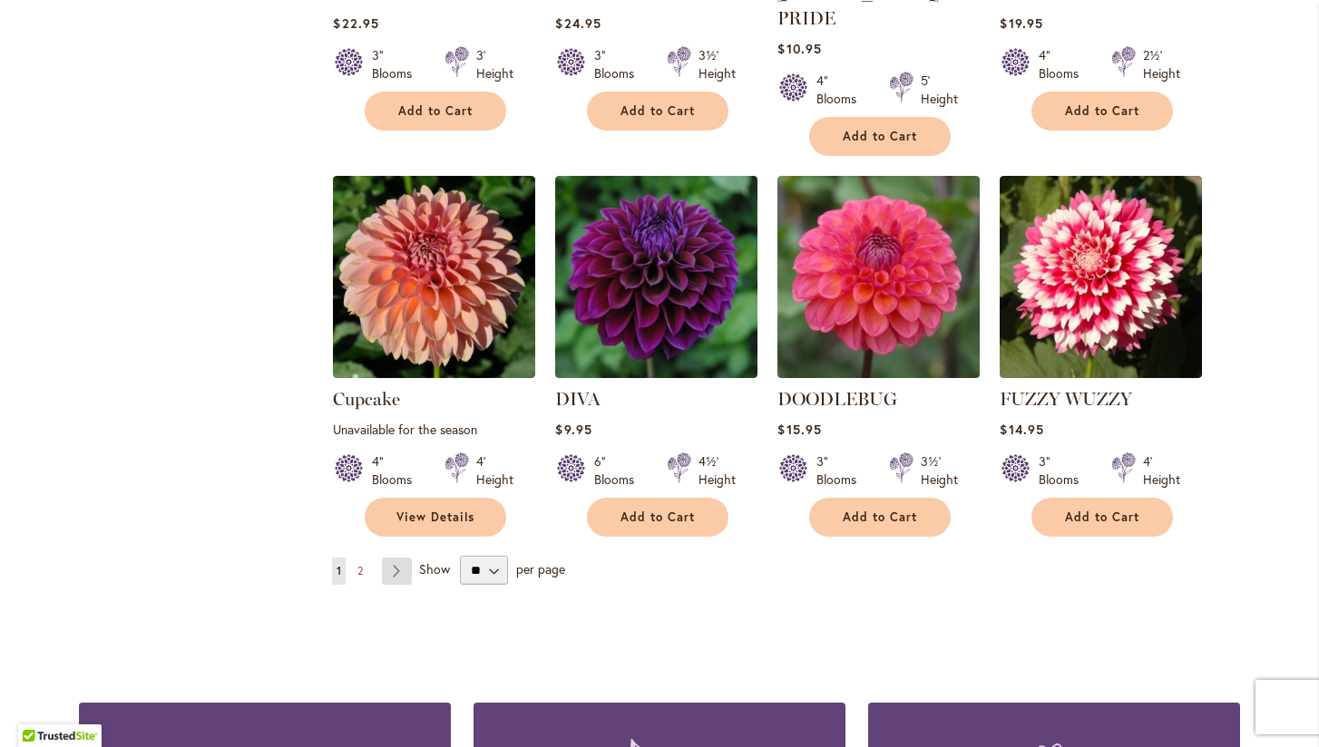
click at [398, 558] on link "Page Next" at bounding box center [397, 571] width 30 height 27
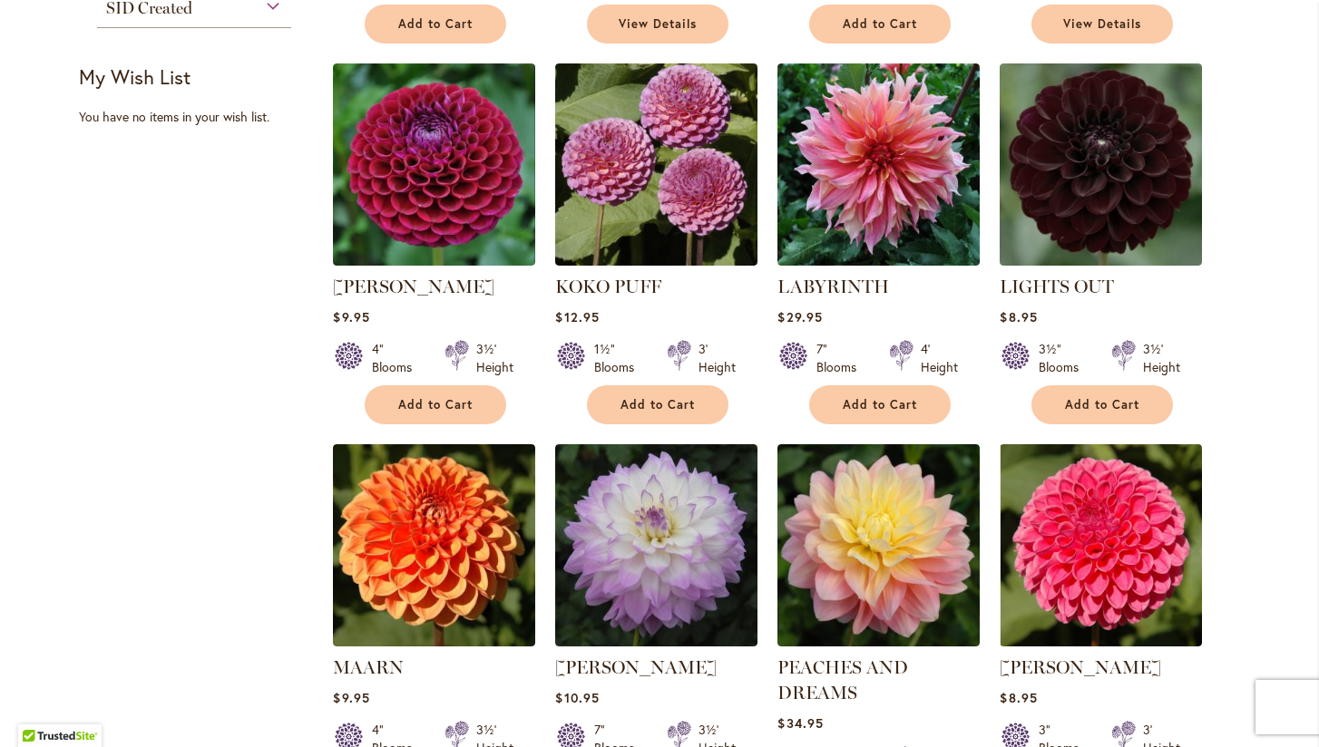
scroll to position [733, 0]
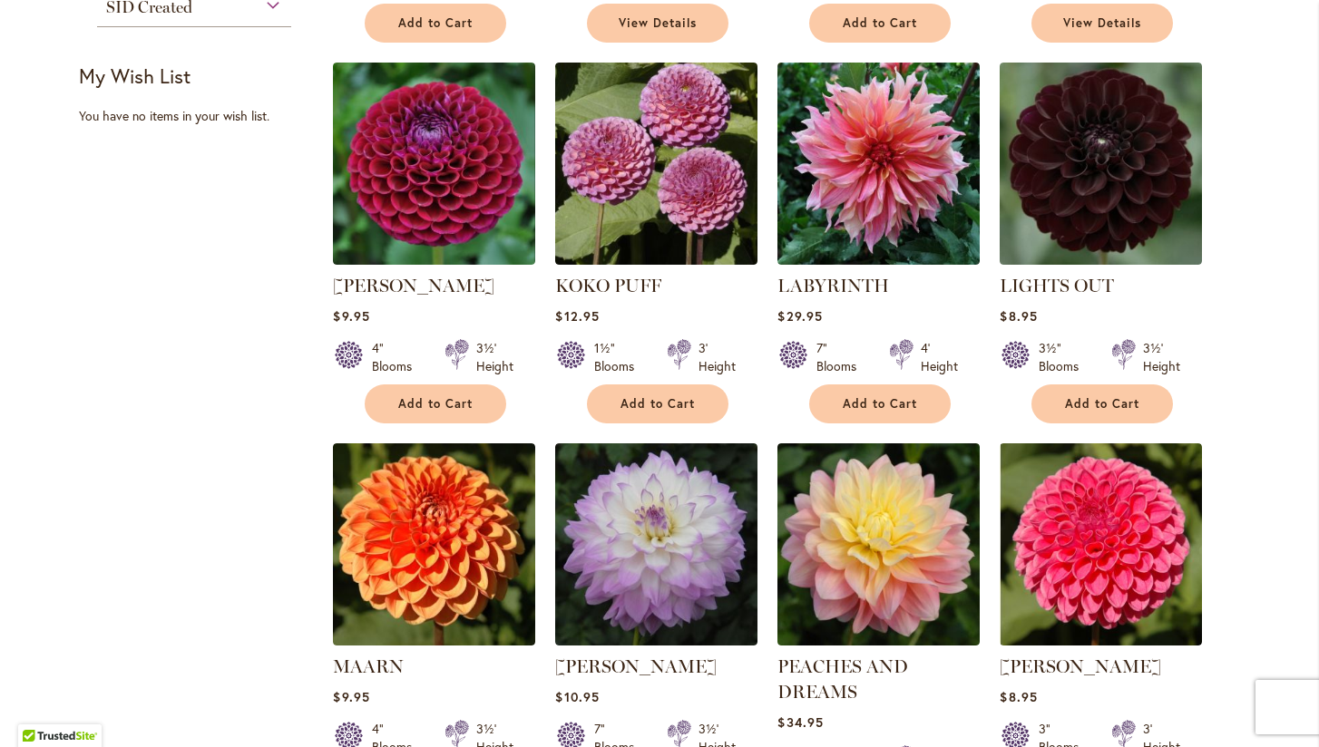
click at [768, 570] on ol "GIGGLES Rating: 84% 6 Reviews $9.95 3½" Blooms 3½' Height Add to Cart" at bounding box center [786, 446] width 908 height 1531
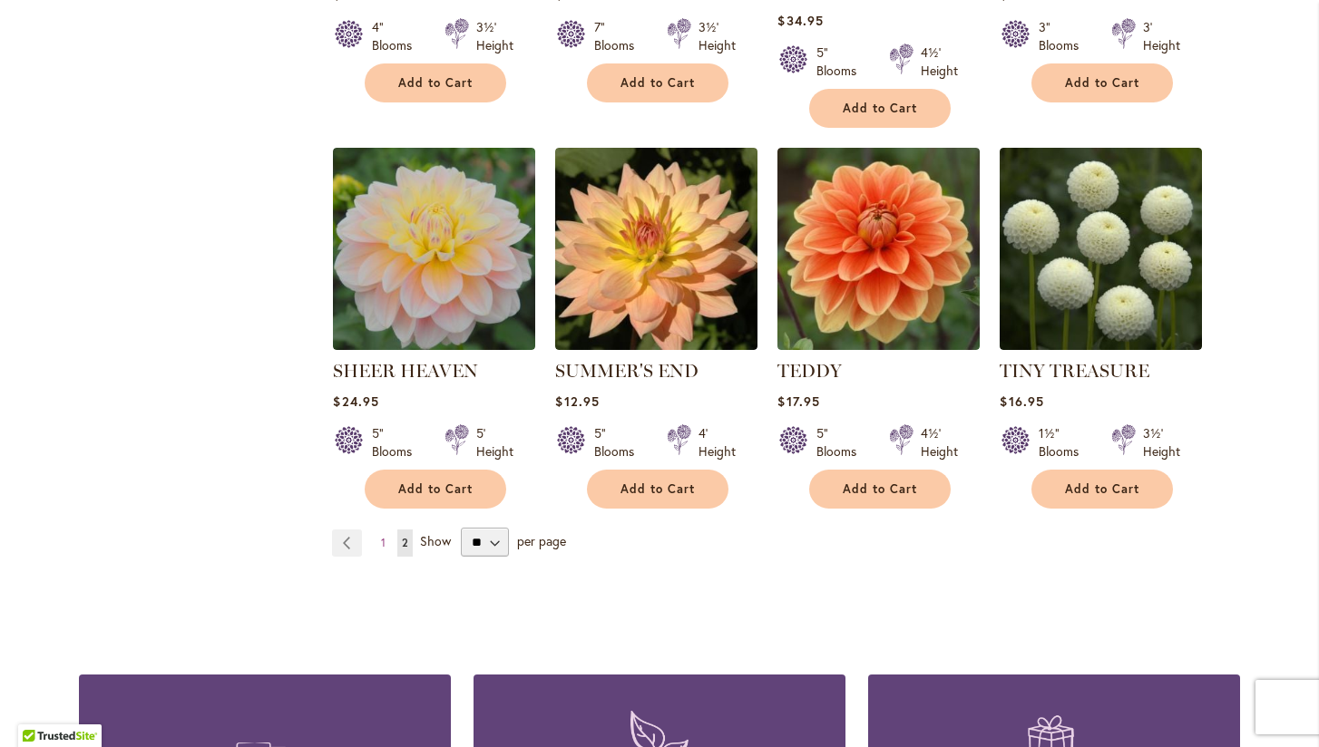
scroll to position [1444, 0]
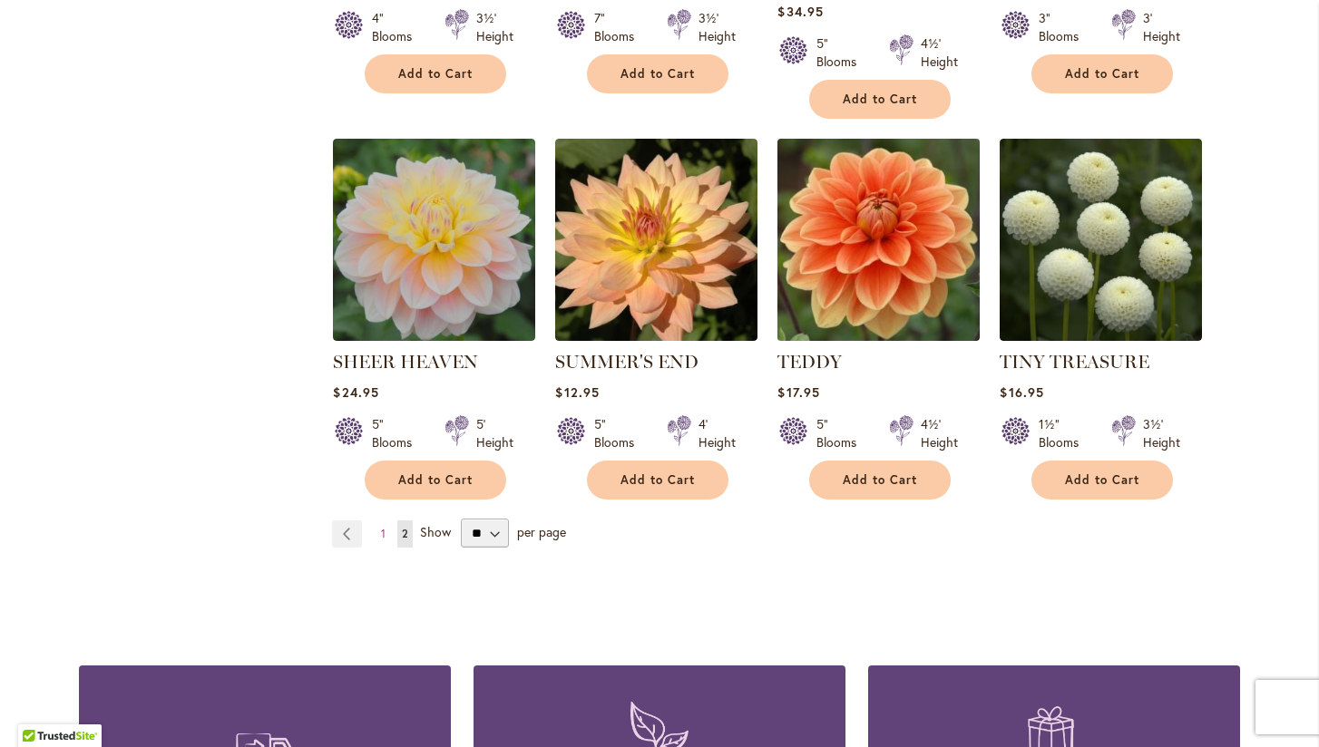
click at [863, 238] on img at bounding box center [879, 239] width 212 height 212
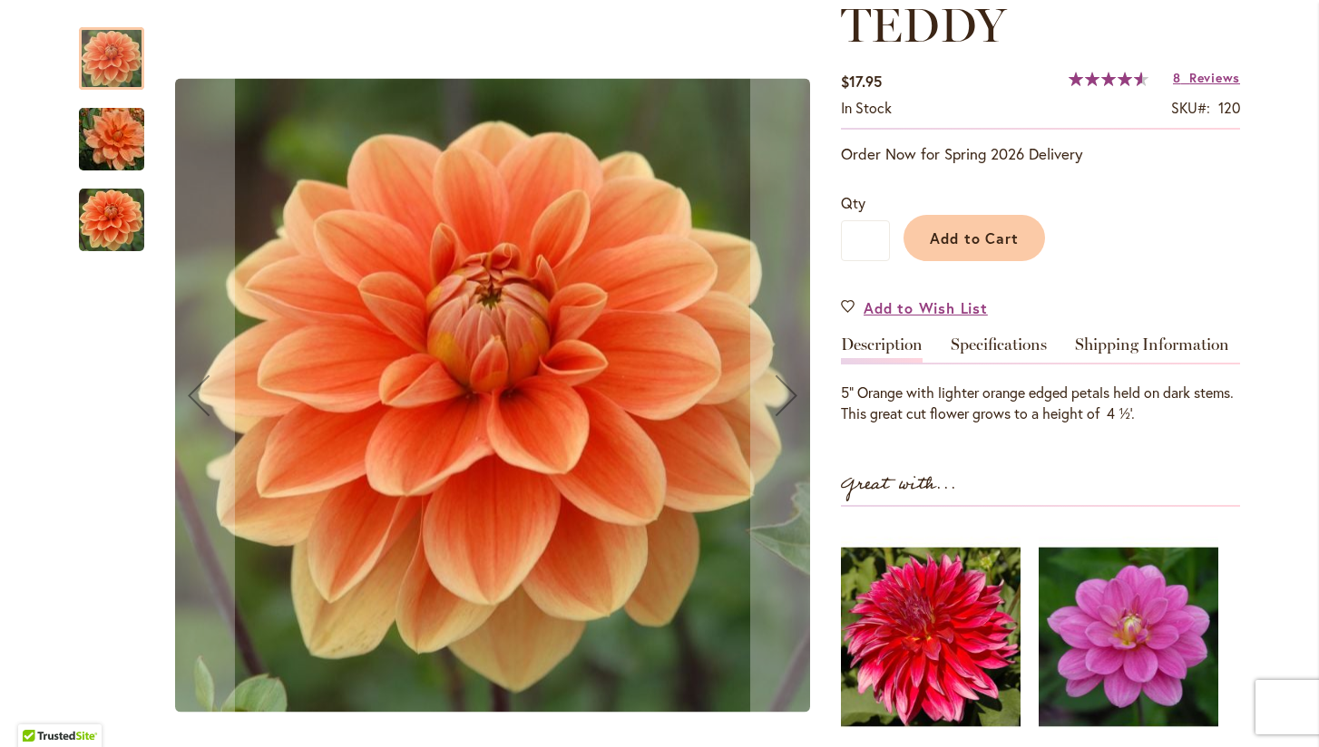
scroll to position [282, 0]
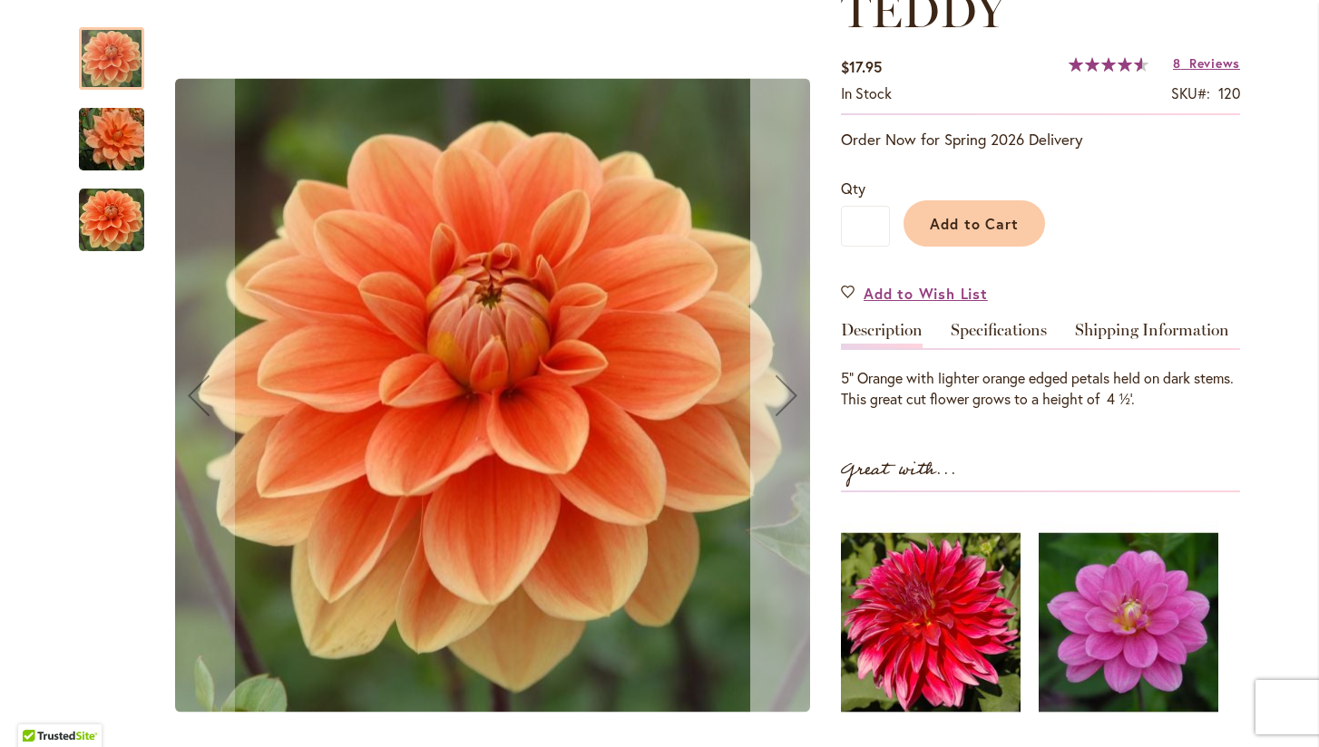
click at [785, 395] on div "Next" at bounding box center [786, 395] width 73 height 73
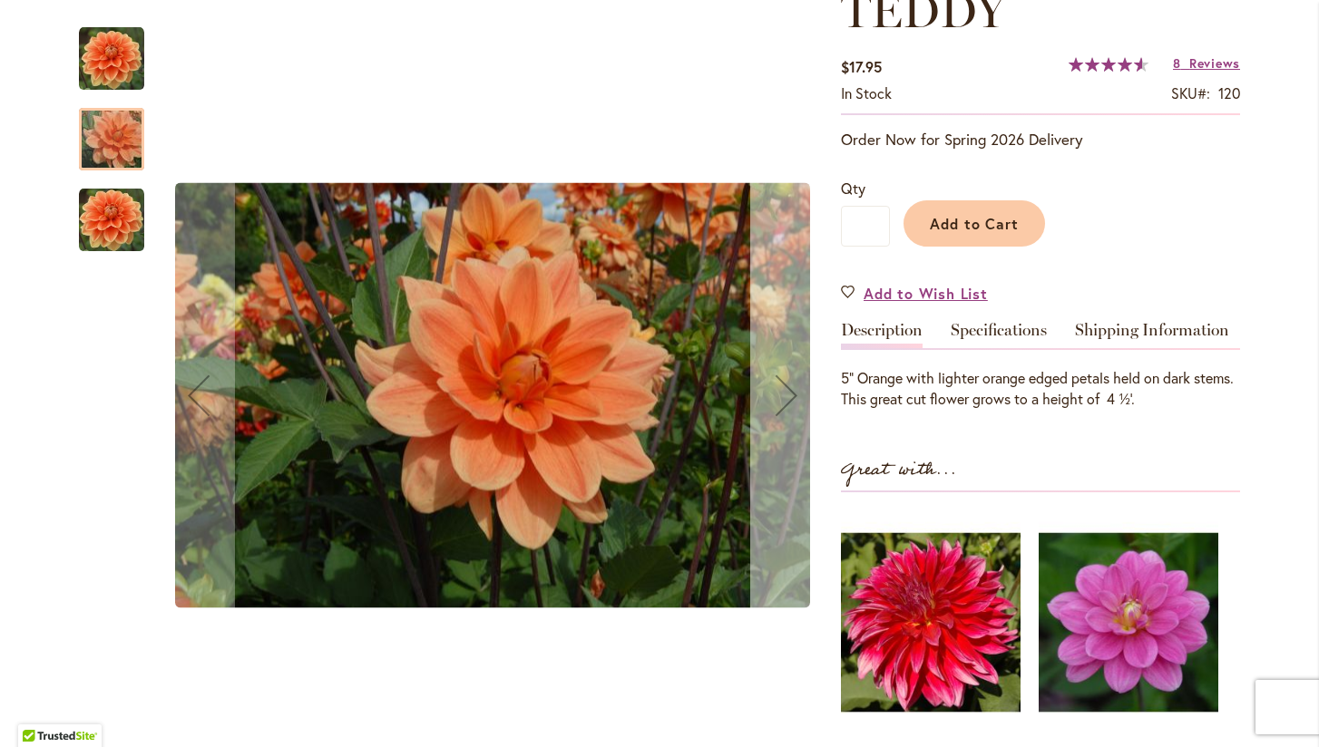
click at [785, 395] on div "Next" at bounding box center [786, 395] width 73 height 73
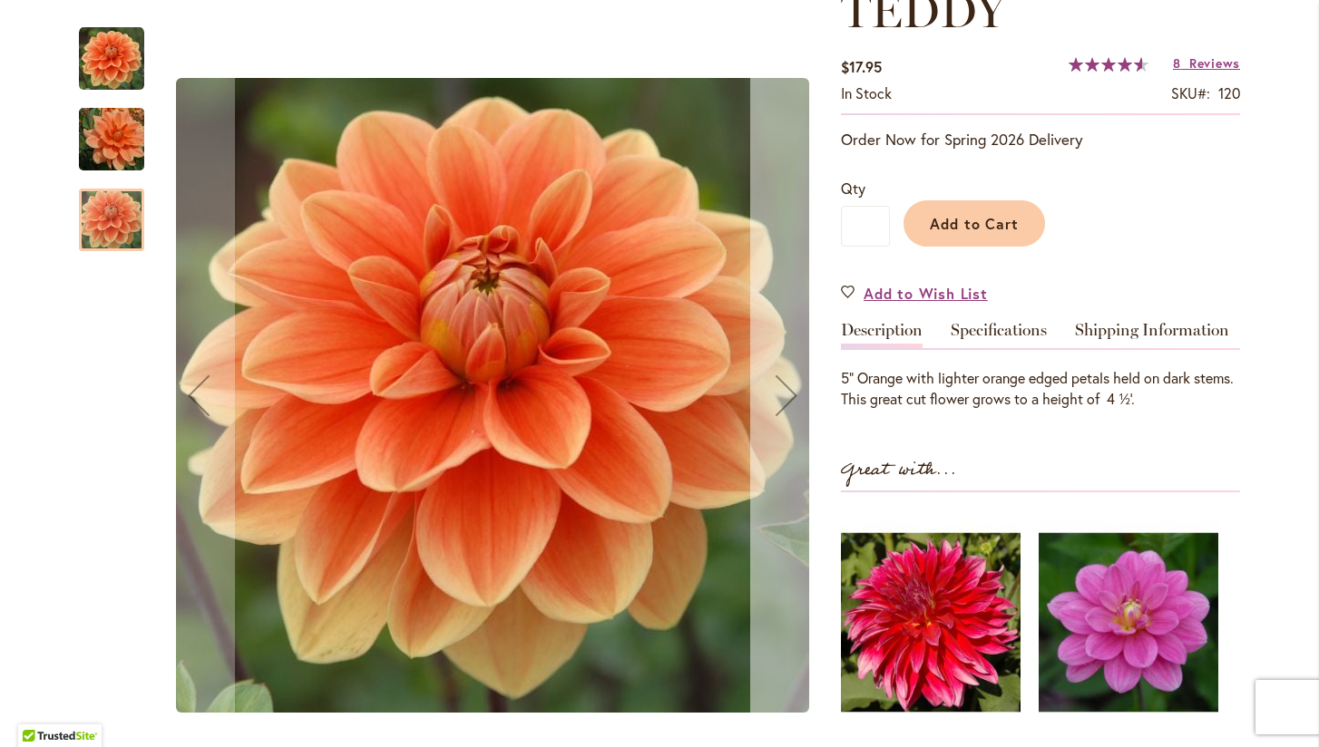
click at [785, 395] on div "Next" at bounding box center [786, 395] width 73 height 73
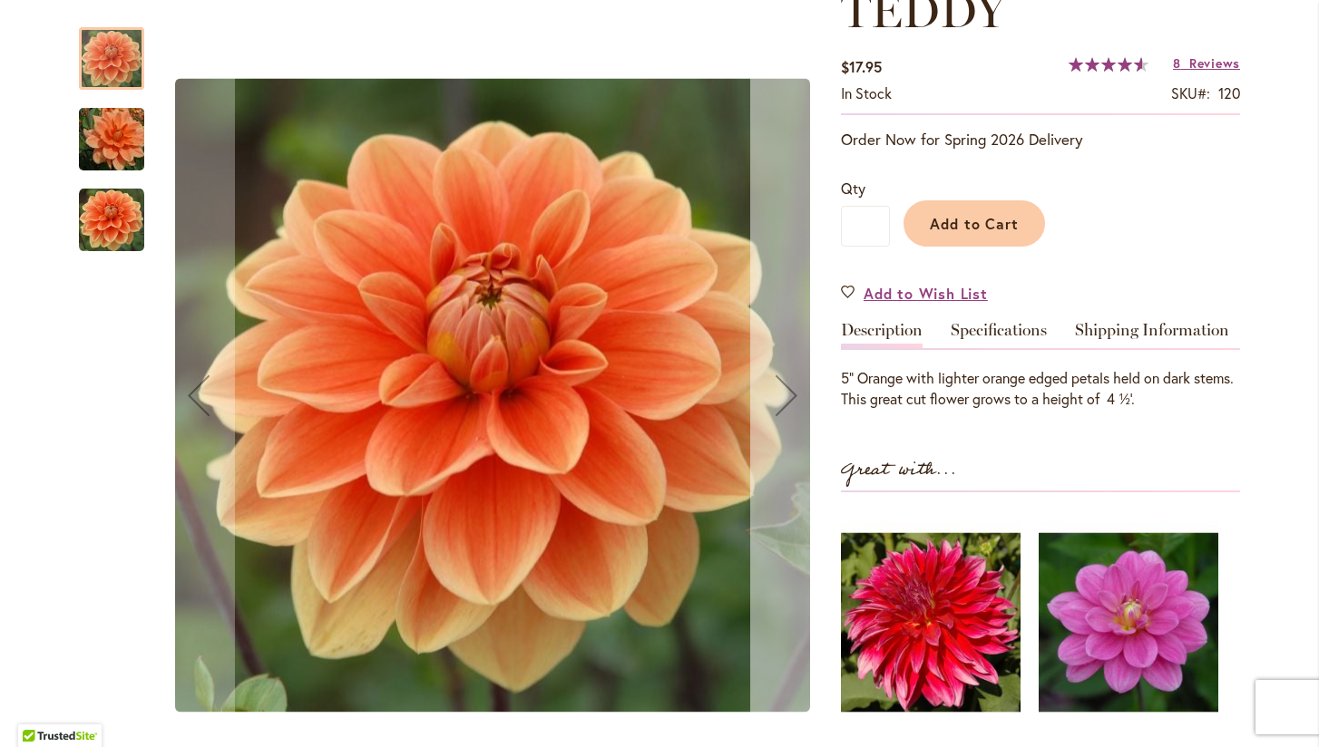
click at [785, 395] on div "Next" at bounding box center [786, 395] width 73 height 73
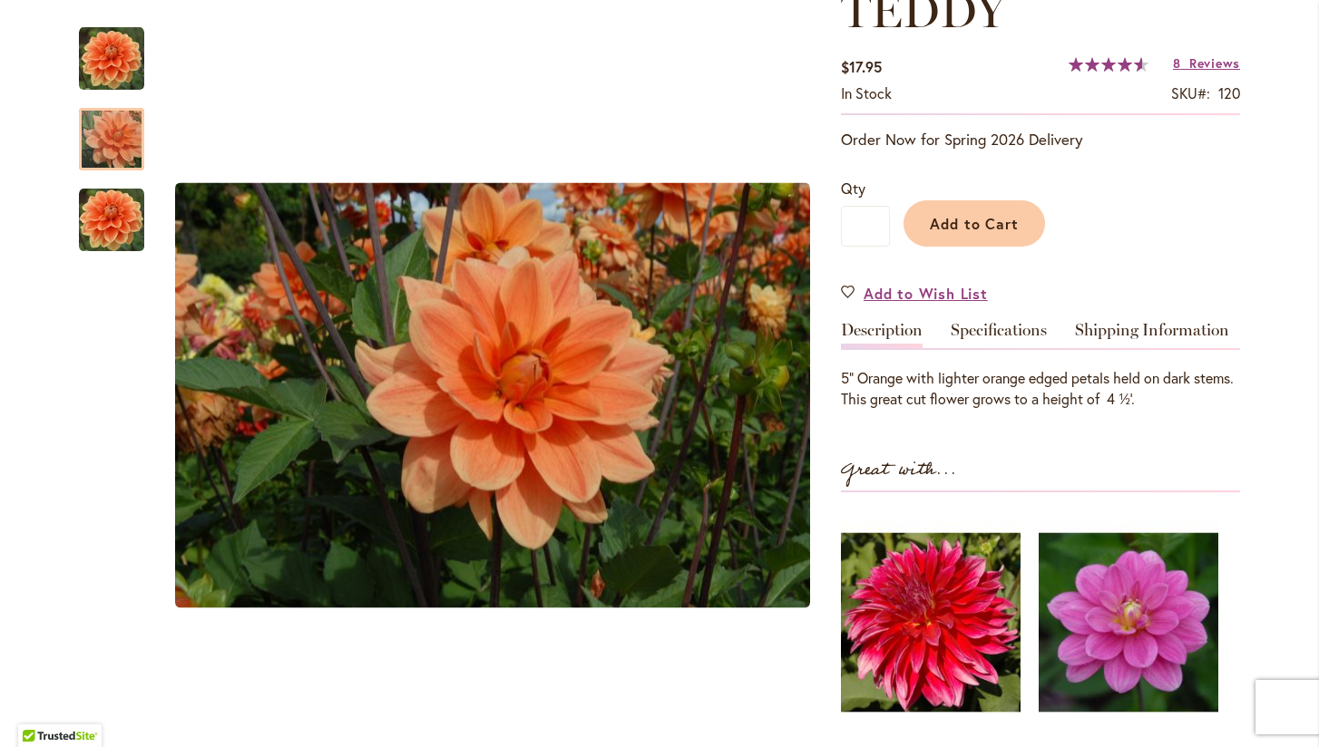
click at [1103, 57] on span "92 % of 100" at bounding box center [1104, 64] width 73 height 15
click at [1208, 60] on span "Reviews" at bounding box center [1214, 62] width 51 height 17
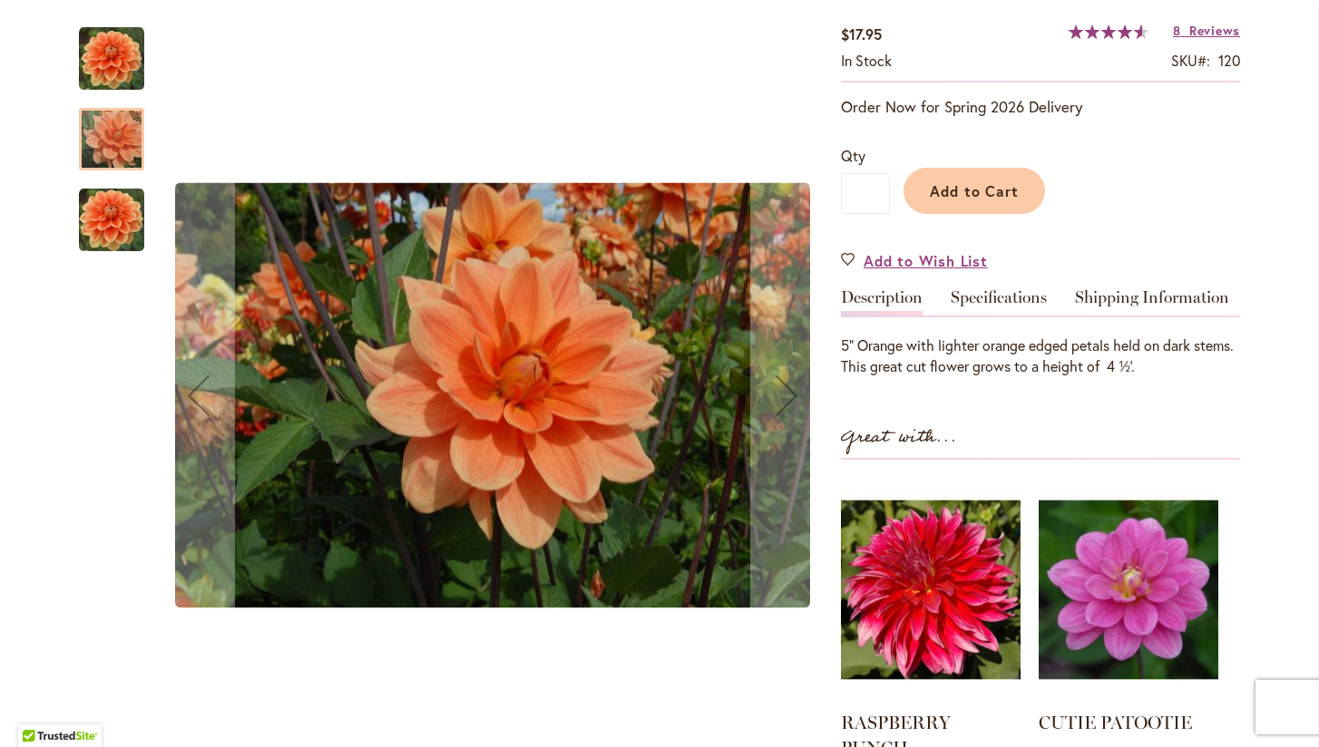
scroll to position [314, 0]
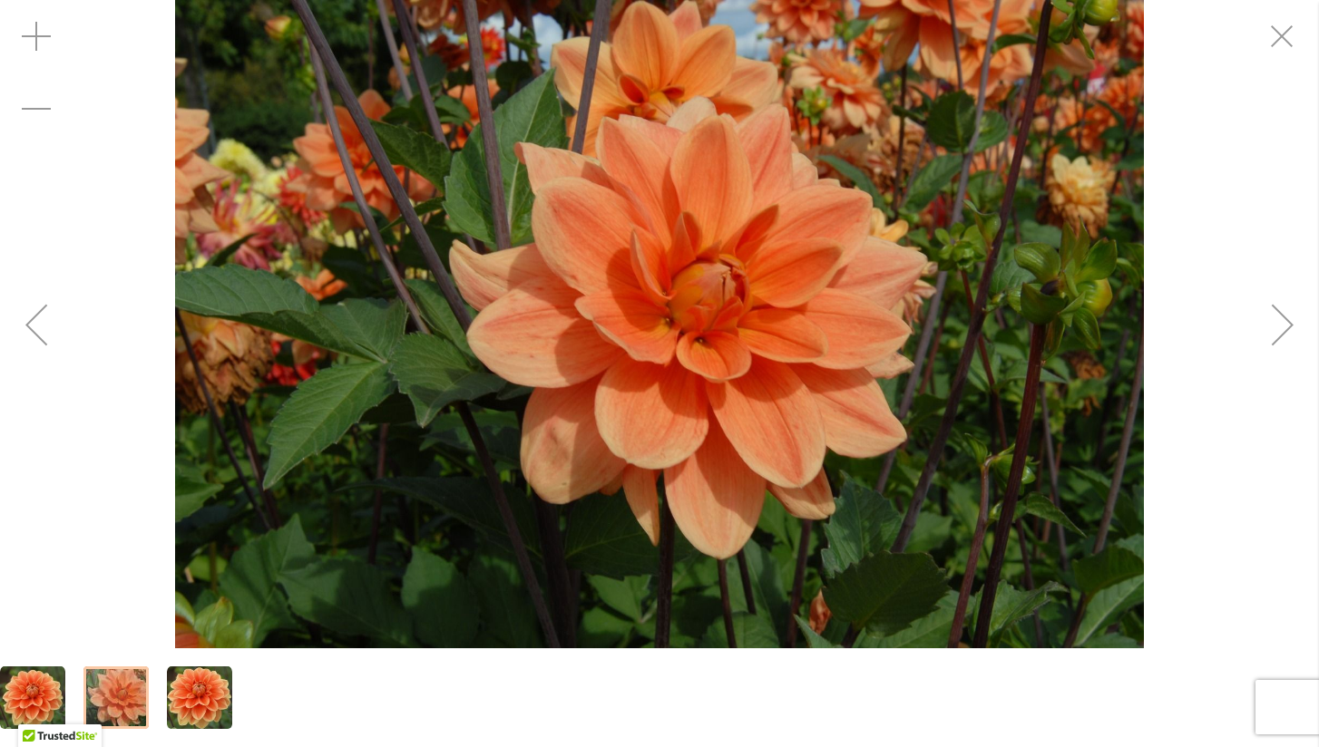
click at [1274, 324] on div "Next" at bounding box center [1282, 324] width 73 height 73
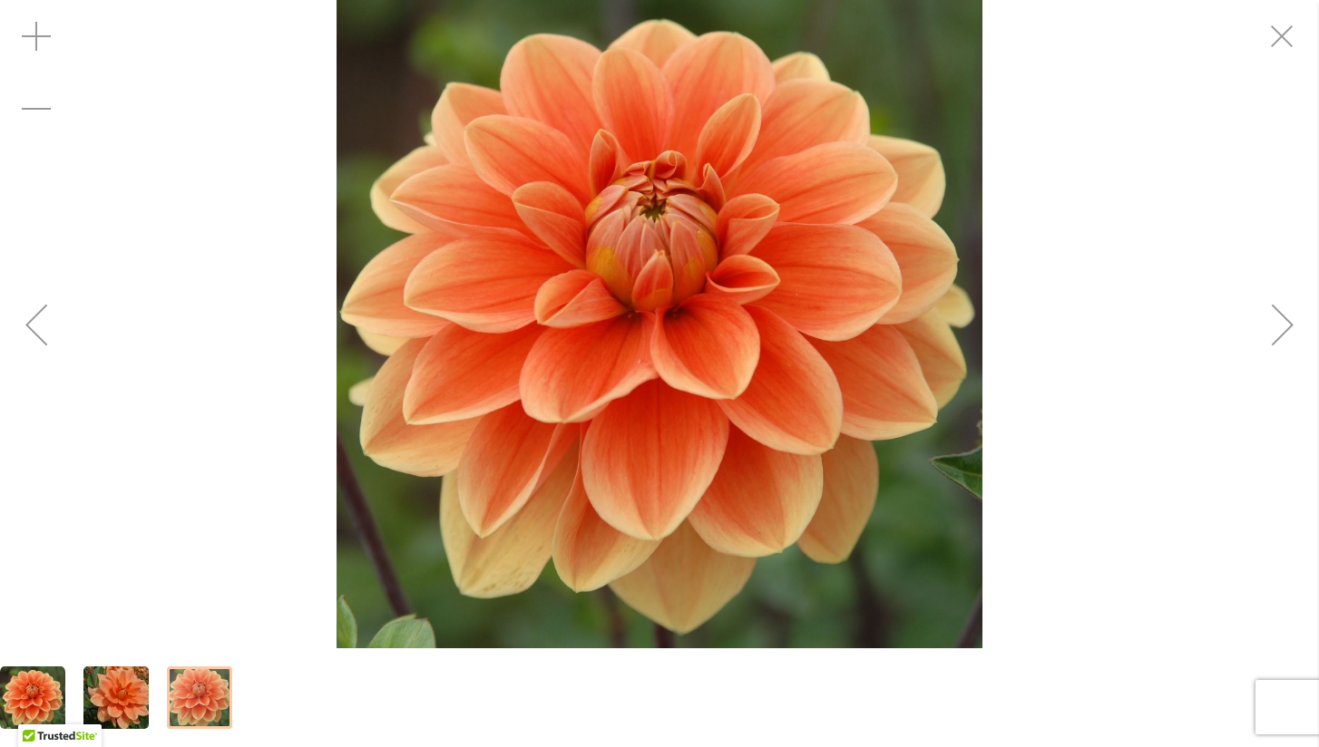
click at [1274, 324] on div "Next" at bounding box center [1282, 324] width 73 height 73
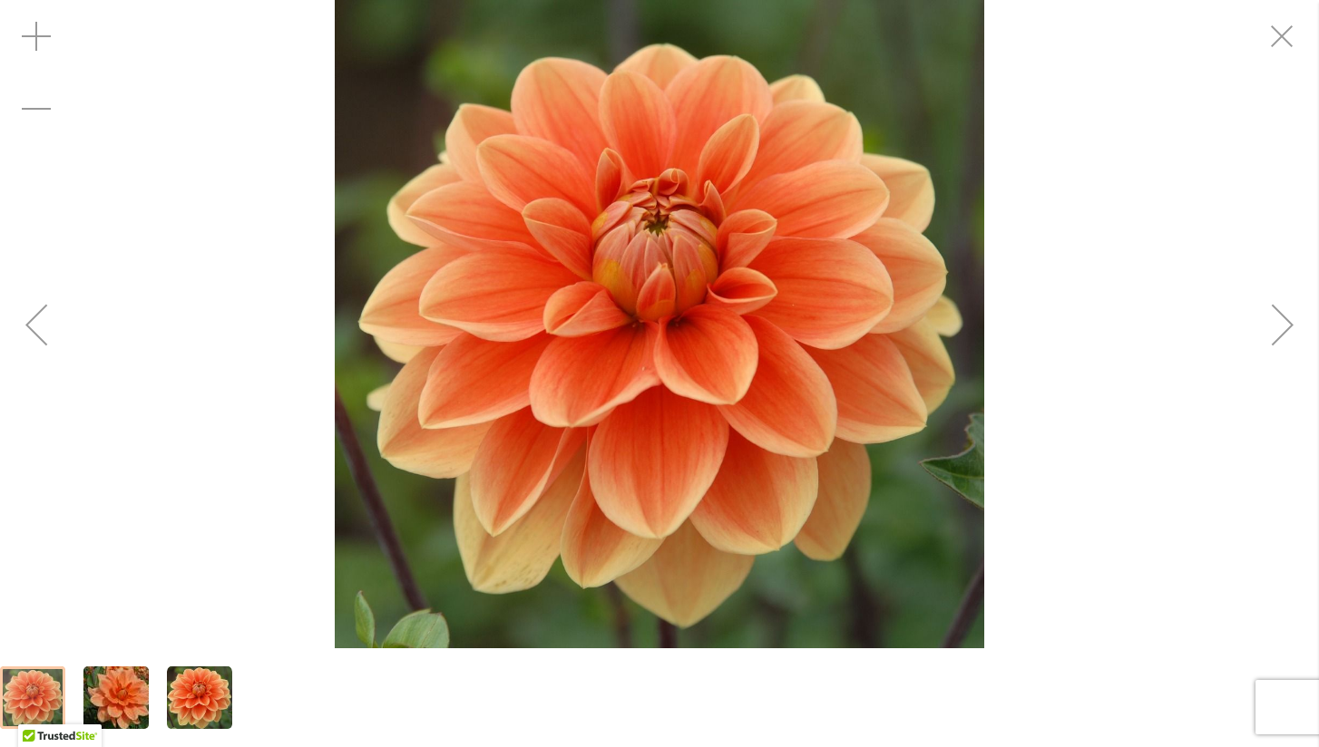
click at [1274, 324] on div "Next" at bounding box center [1282, 324] width 73 height 73
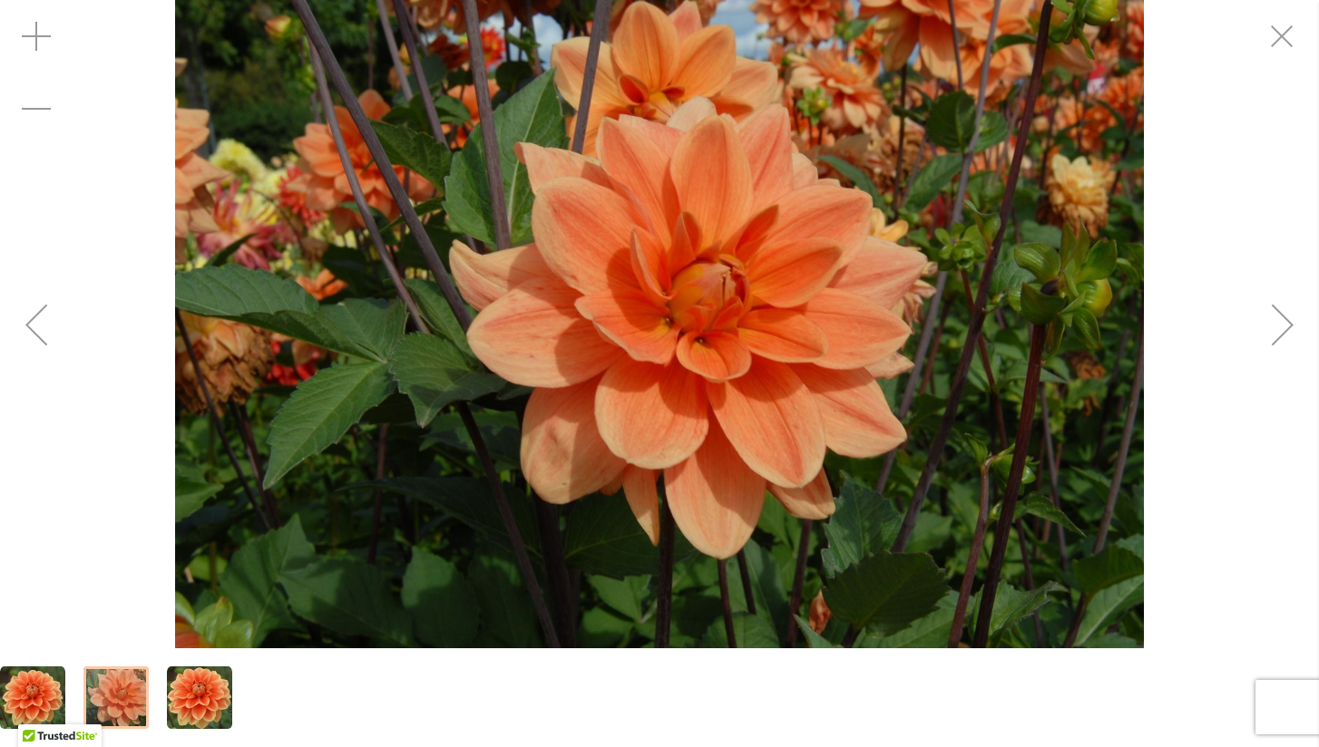
click at [1274, 324] on div "Next" at bounding box center [1282, 324] width 73 height 73
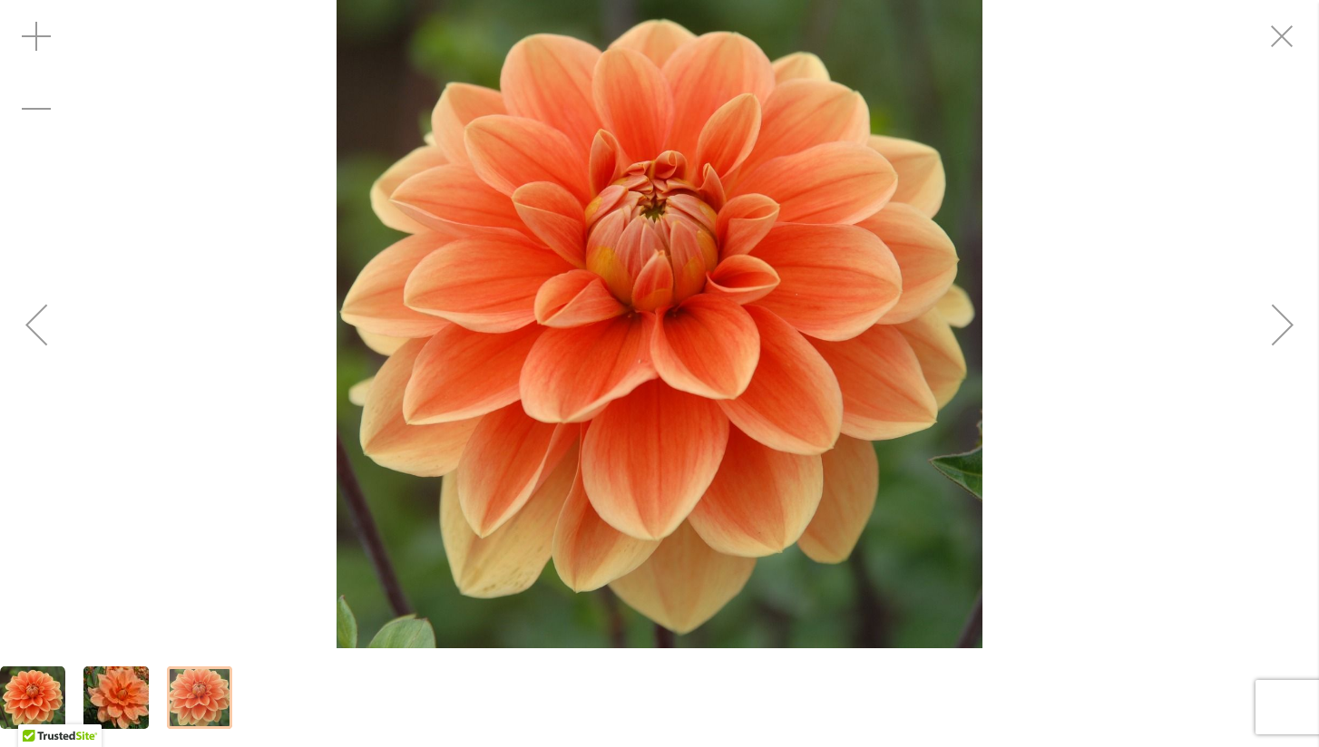
click at [1274, 324] on div "Next" at bounding box center [1282, 324] width 73 height 73
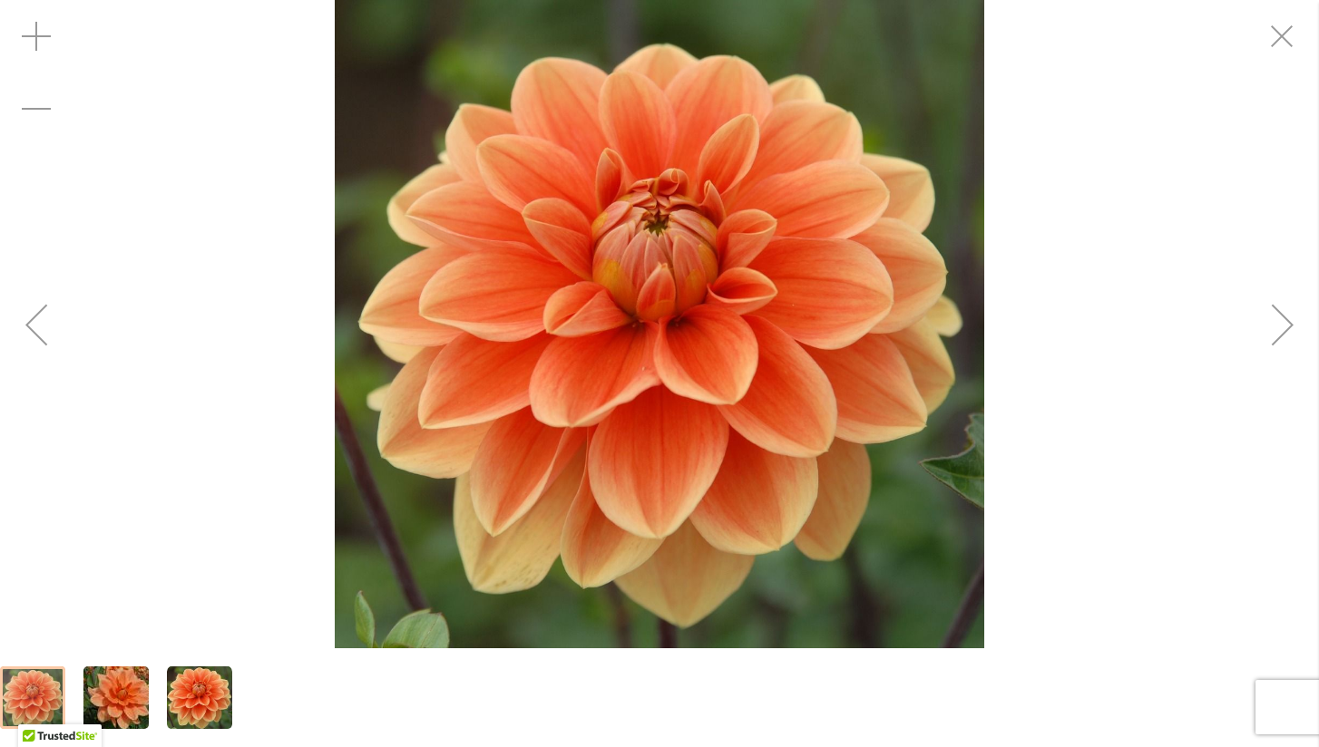
click at [1274, 324] on div "Next" at bounding box center [1282, 324] width 73 height 73
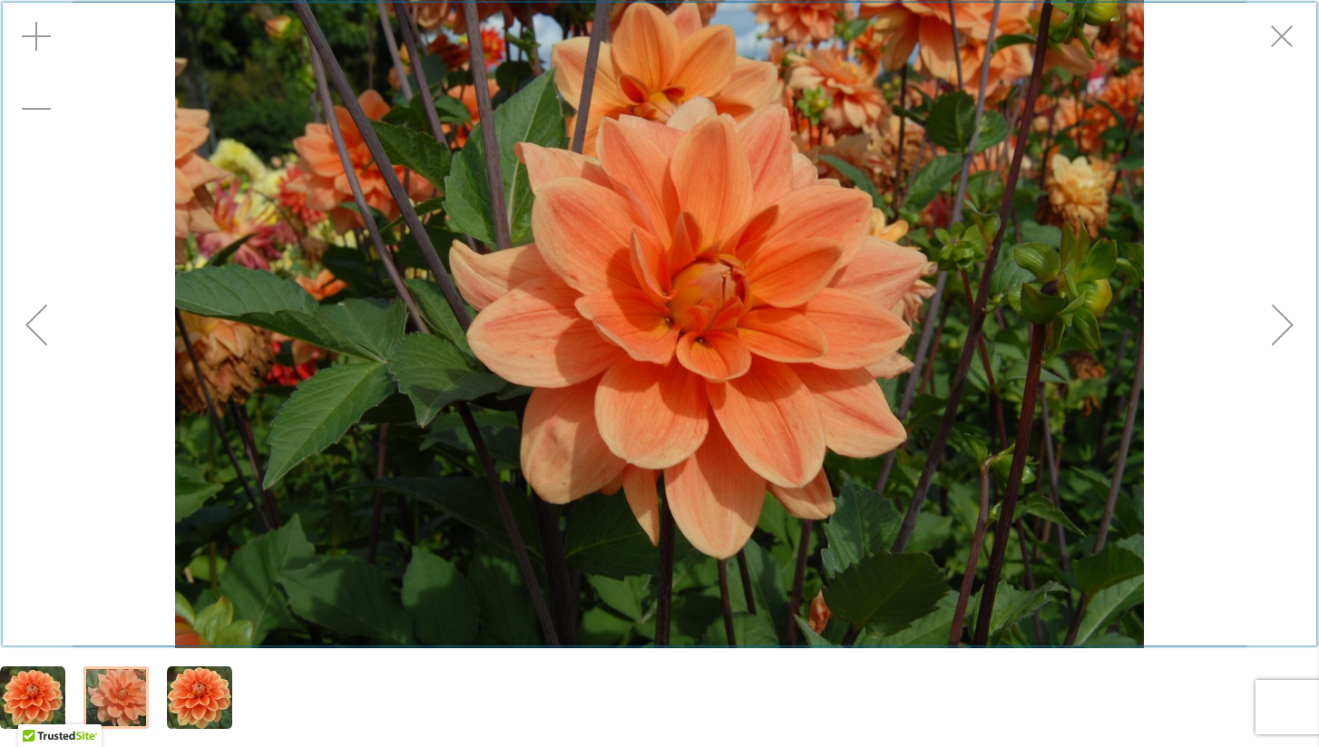
scroll to position [323, 0]
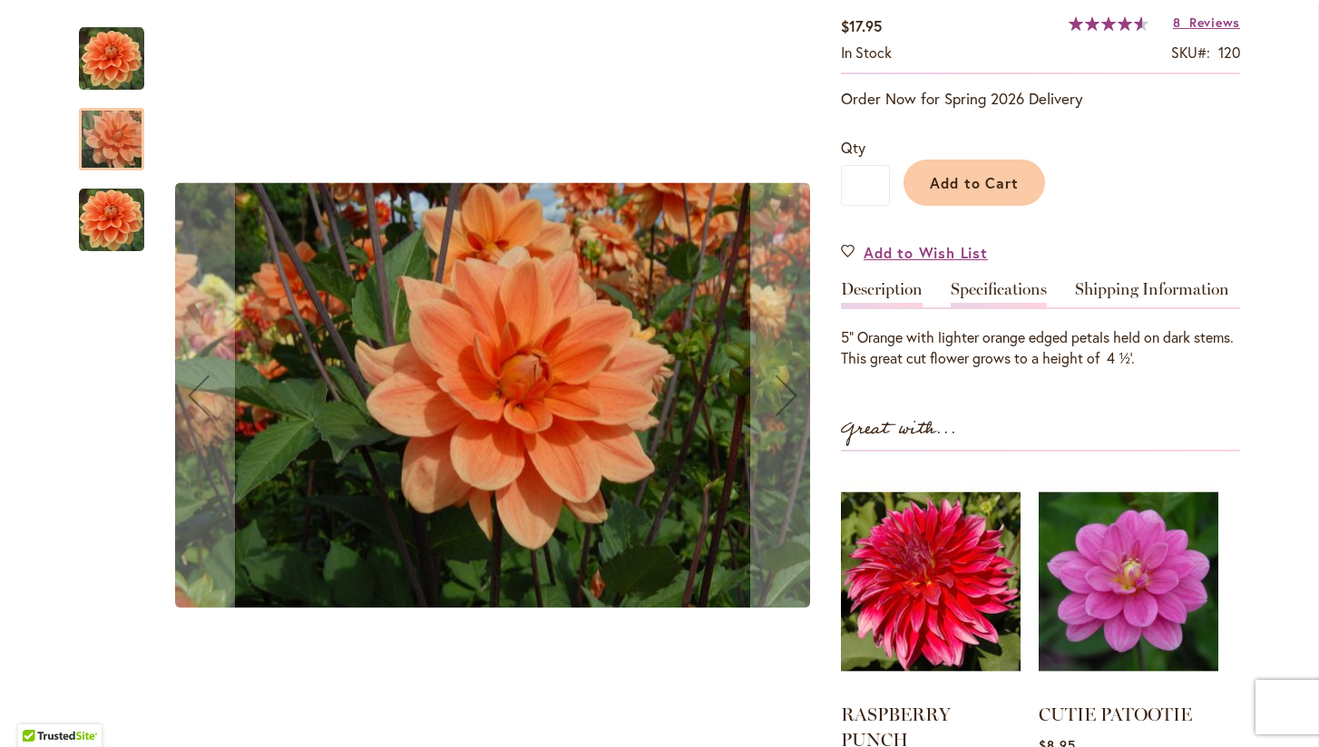
click at [1003, 284] on link "Specifications" at bounding box center [999, 294] width 96 height 26
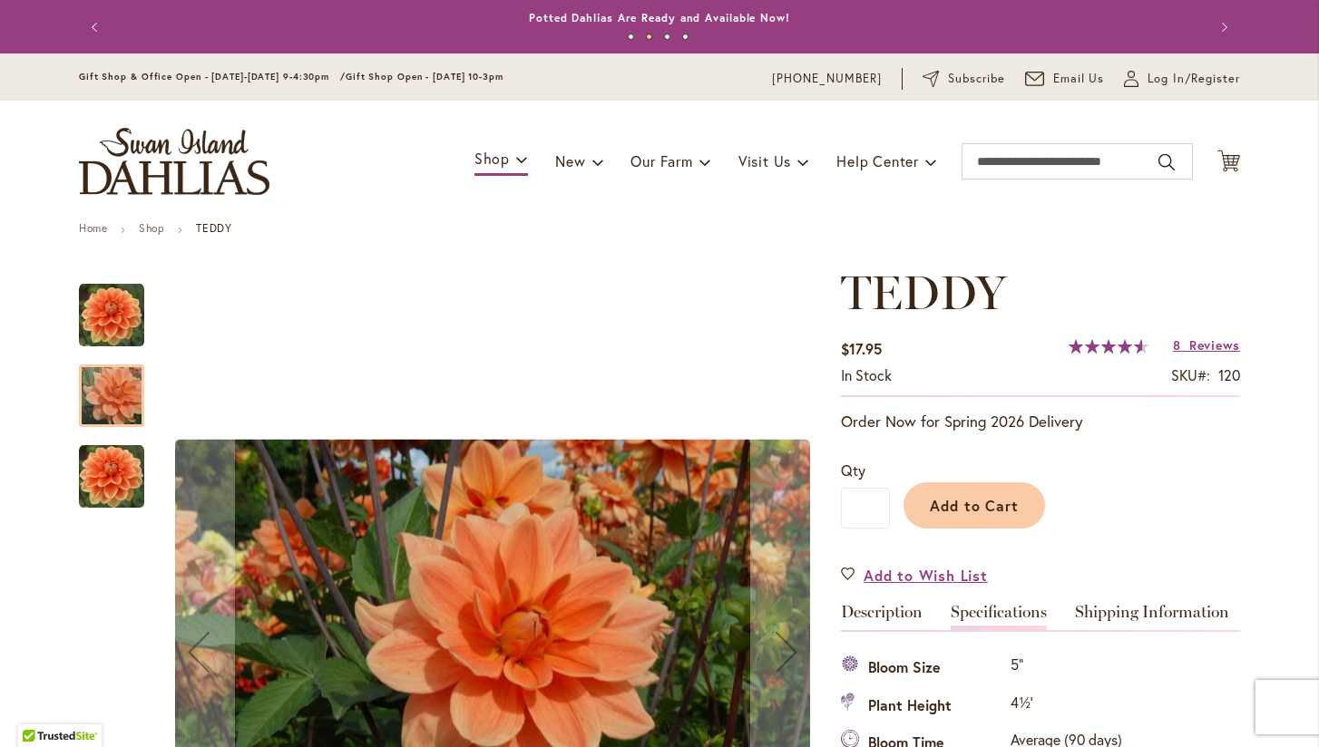
scroll to position [0, 0]
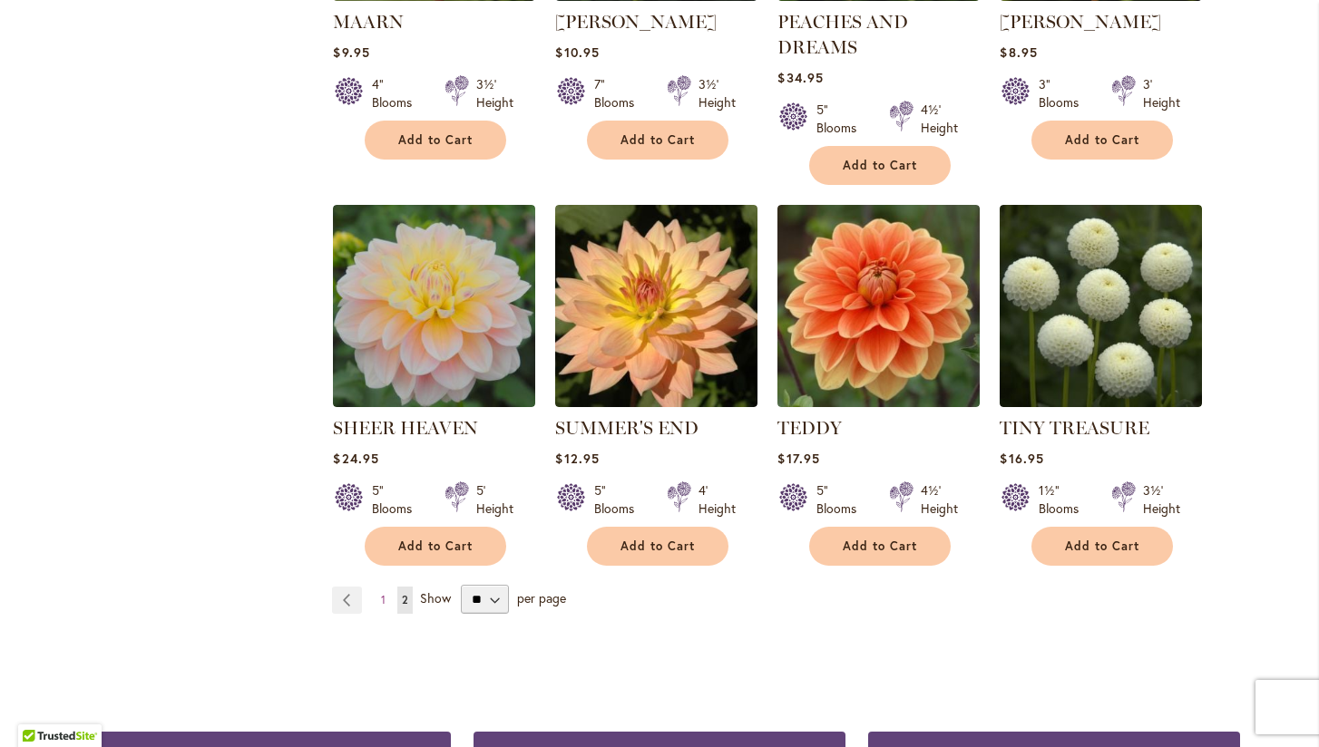
scroll to position [1382, 0]
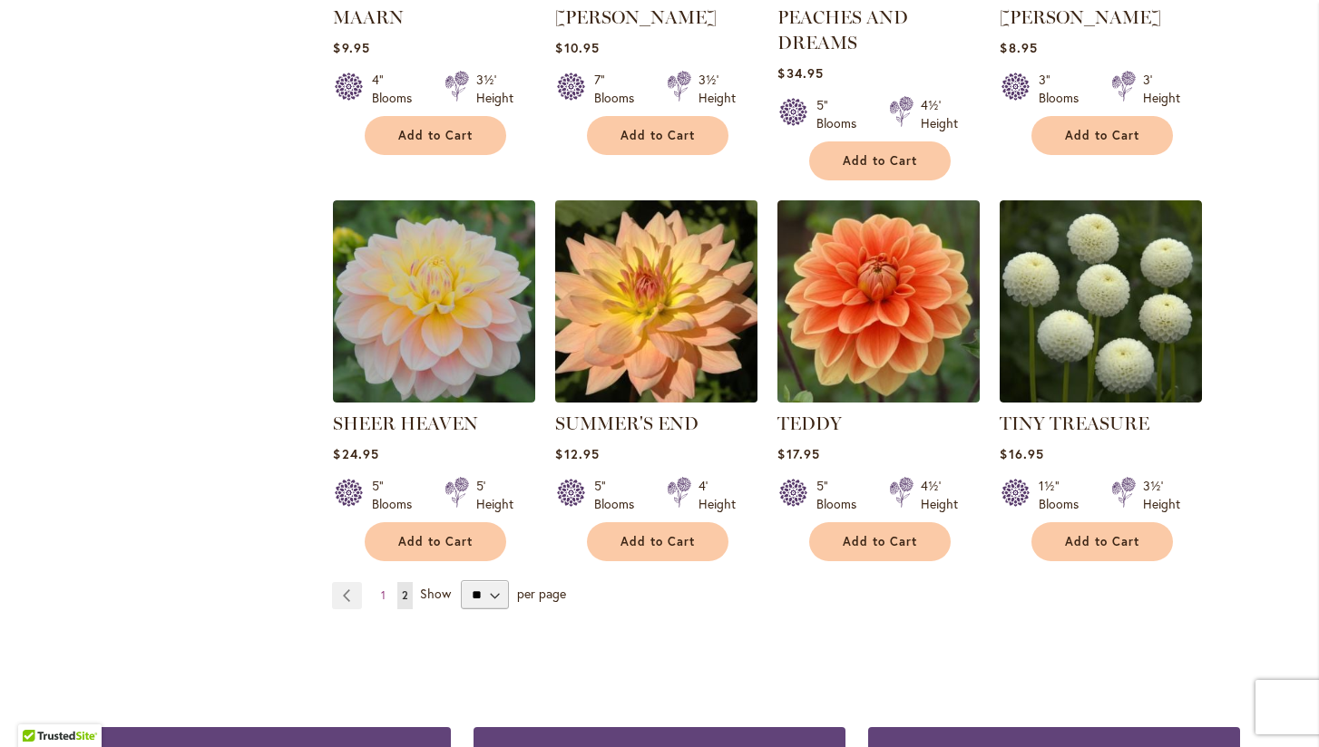
click at [662, 327] on img at bounding box center [657, 301] width 212 height 212
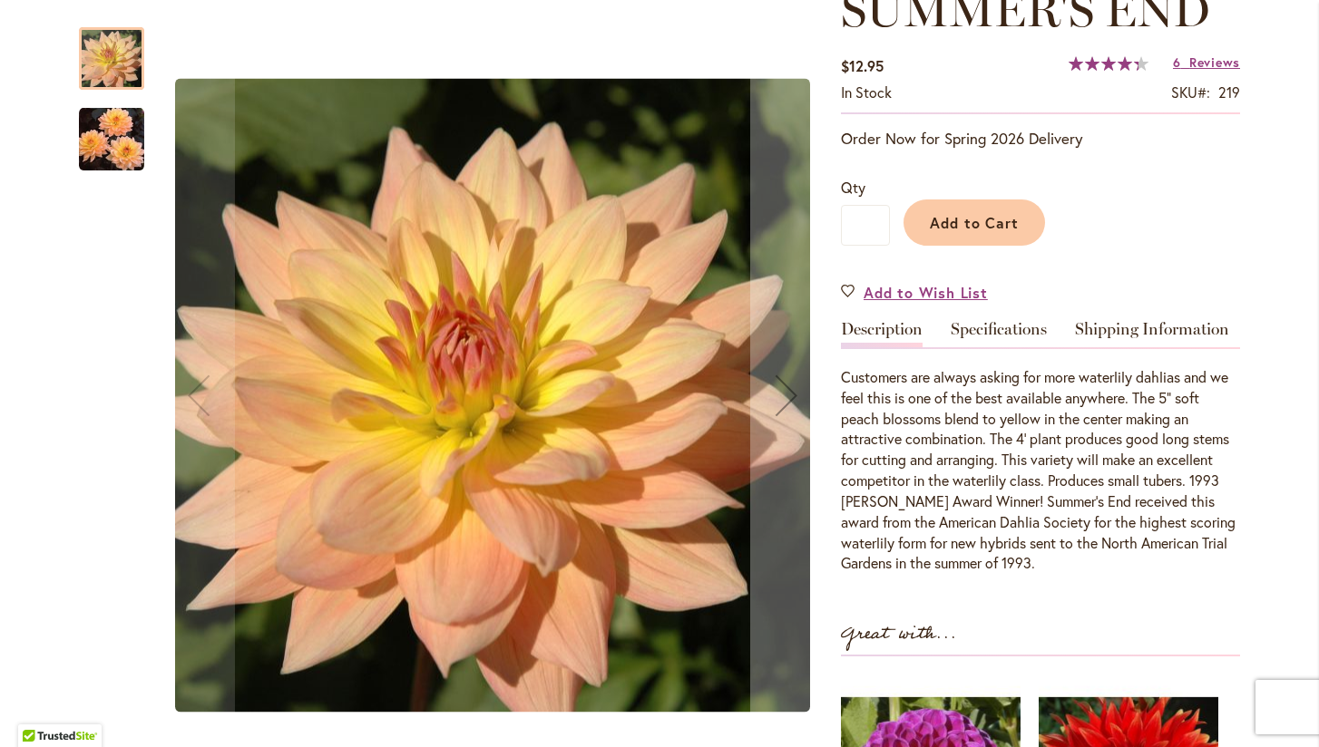
scroll to position [288, 0]
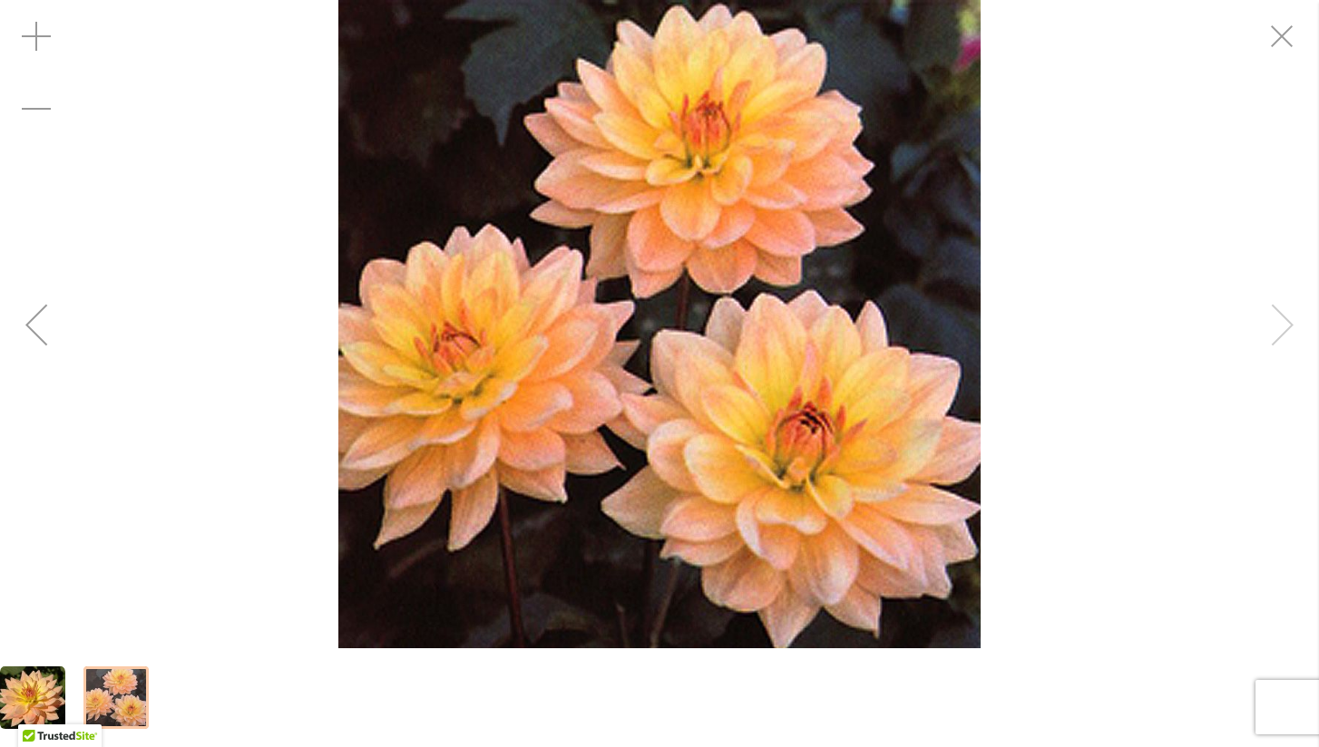
click at [1275, 328] on div "SUMMER'S END" at bounding box center [659, 324] width 1319 height 648
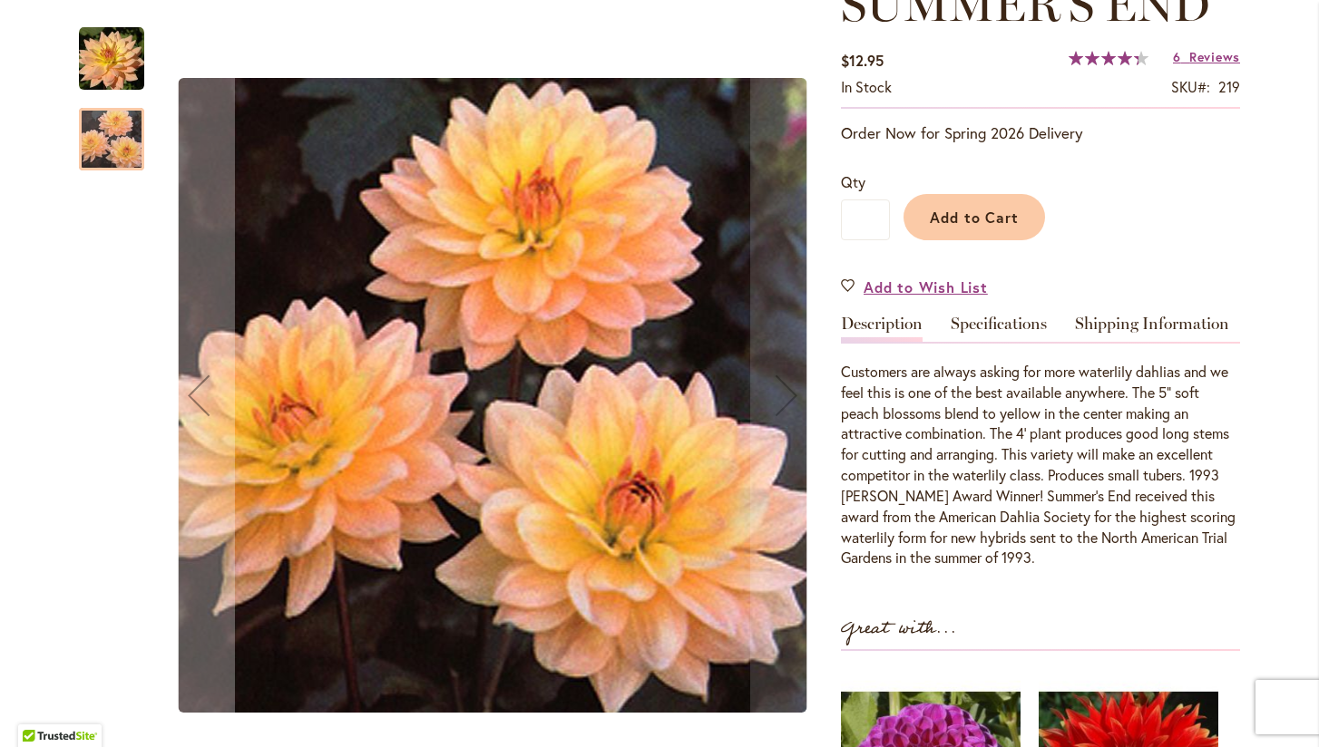
scroll to position [297, 0]
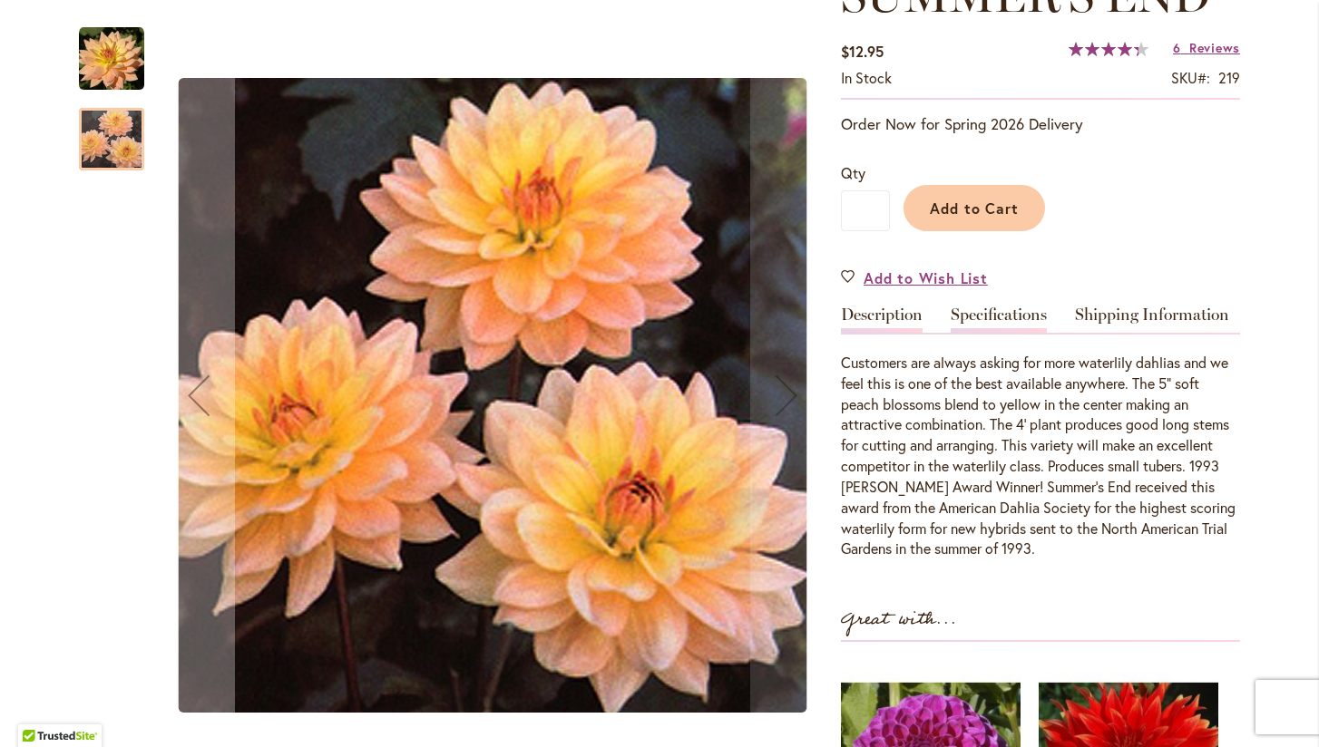
click at [1003, 315] on link "Specifications" at bounding box center [999, 320] width 96 height 26
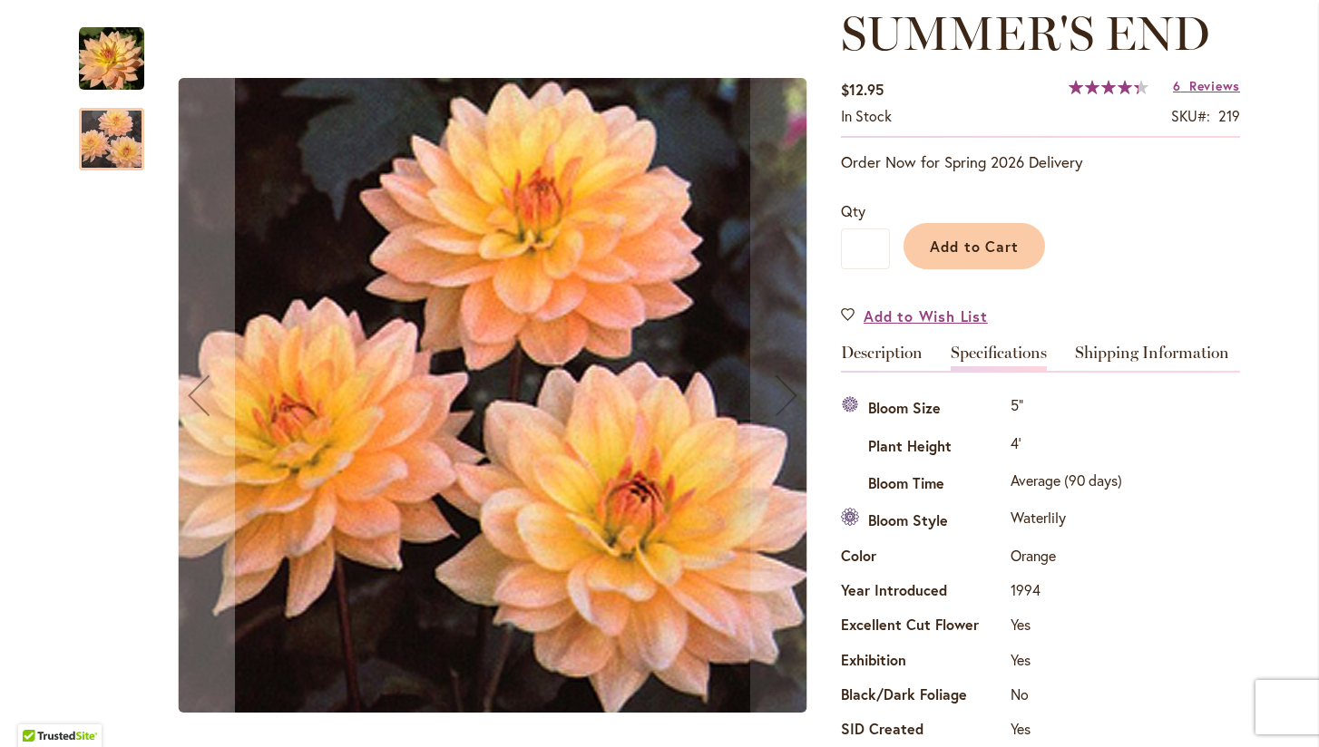
scroll to position [260, 0]
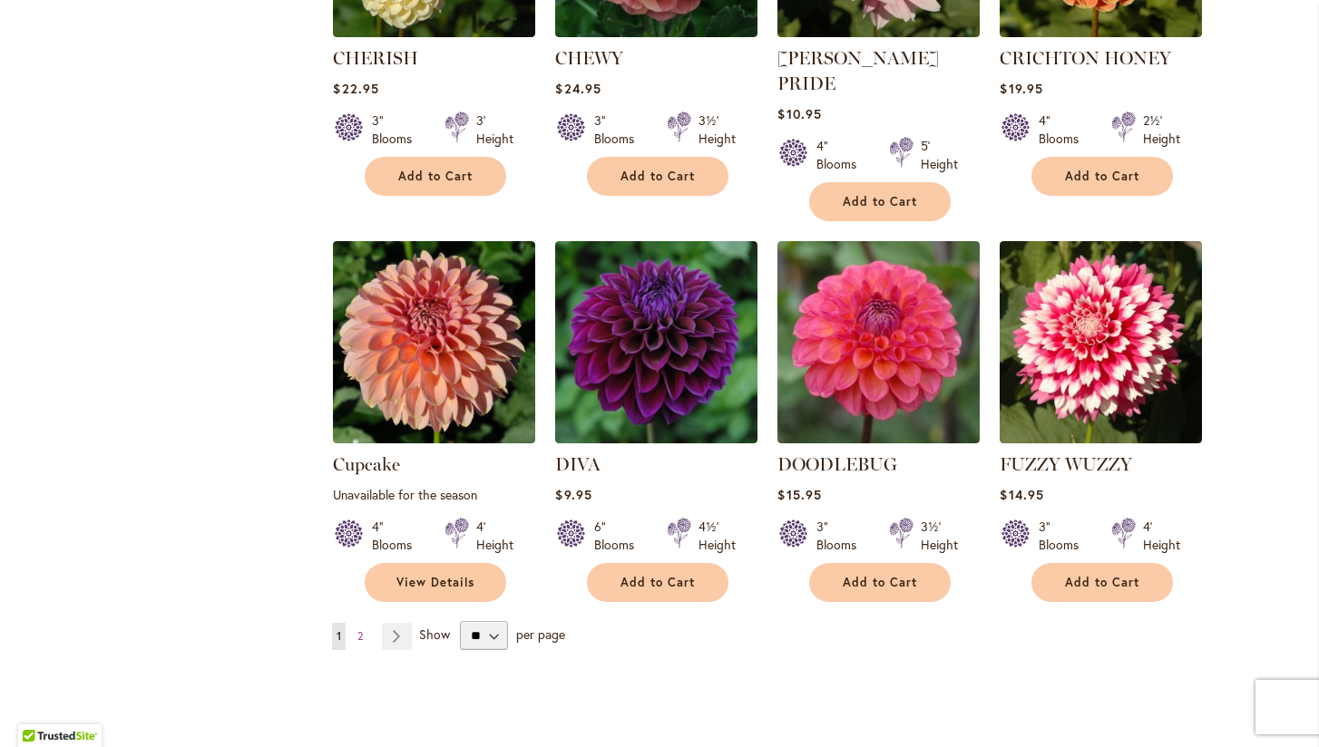
scroll to position [1342, 0]
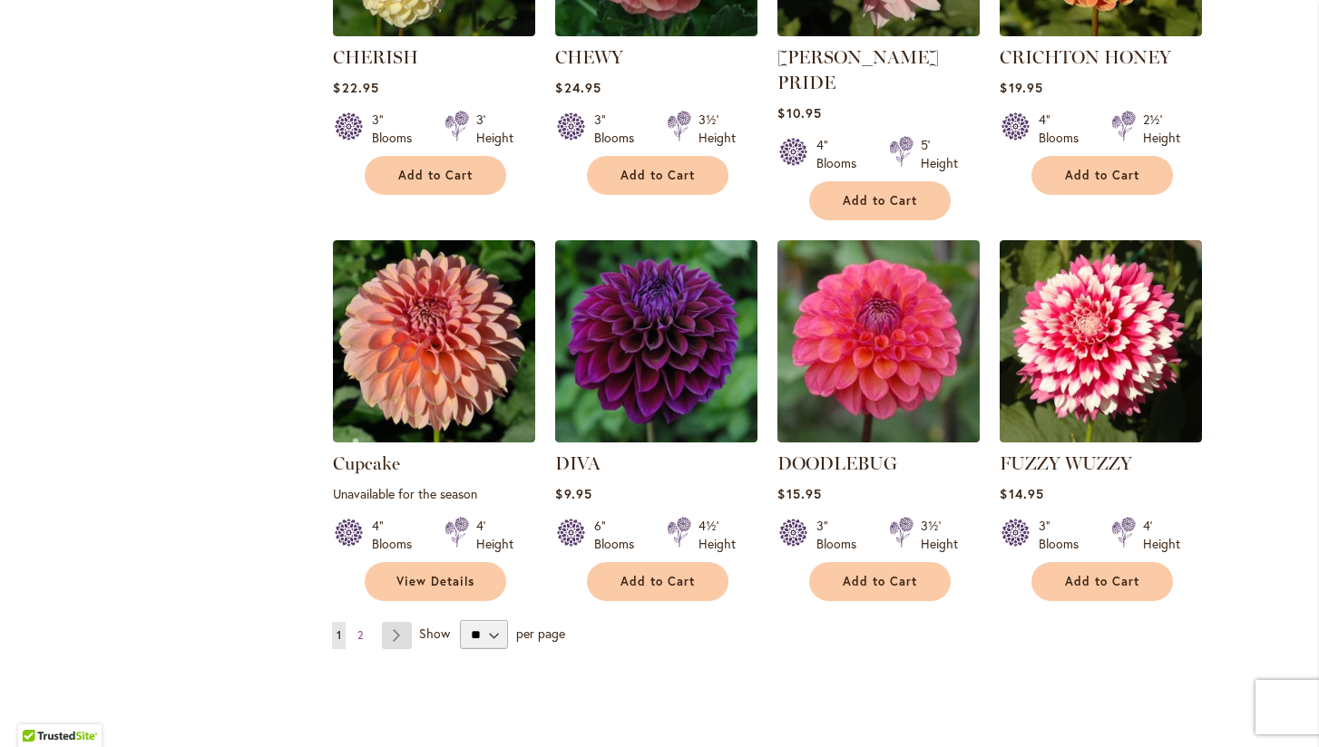
click at [394, 622] on link "Page Next" at bounding box center [397, 635] width 30 height 27
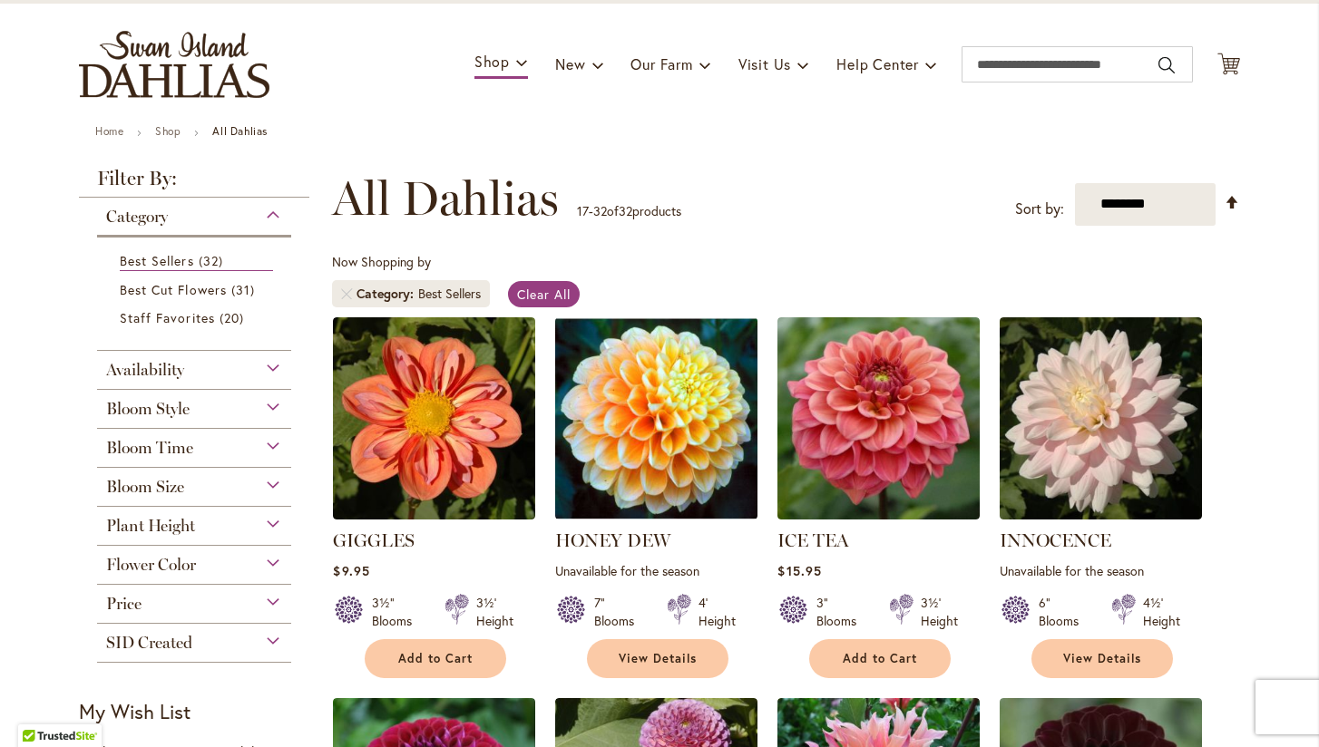
scroll to position [63, 0]
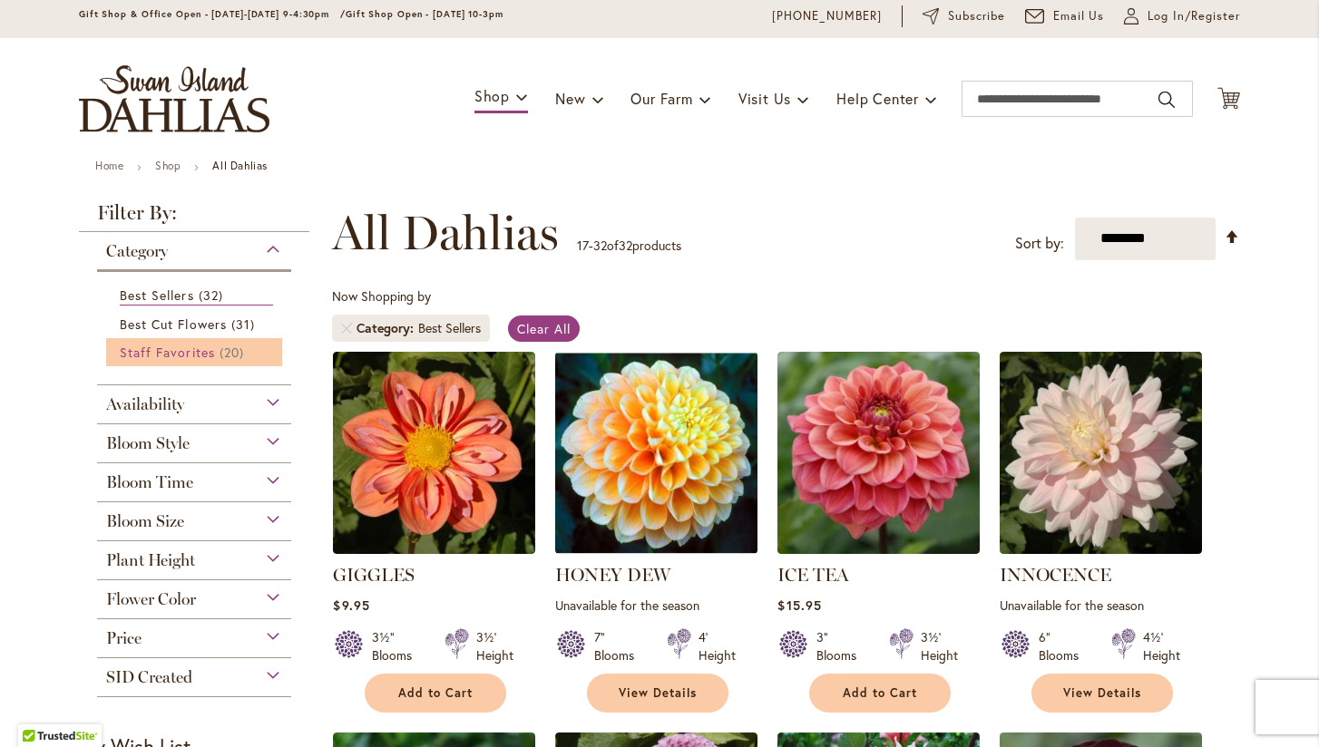
click at [193, 344] on span "Staff Favorites" at bounding box center [167, 352] width 95 height 17
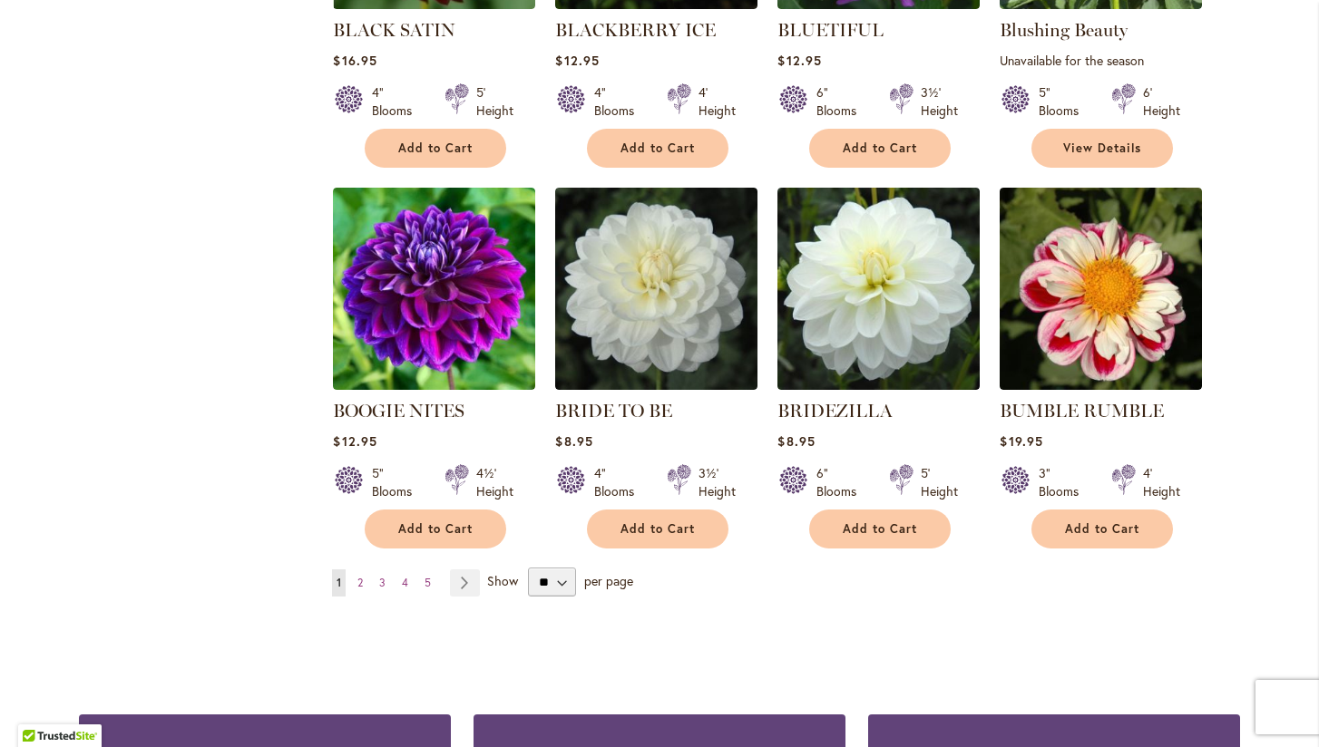
scroll to position [1376, 0]
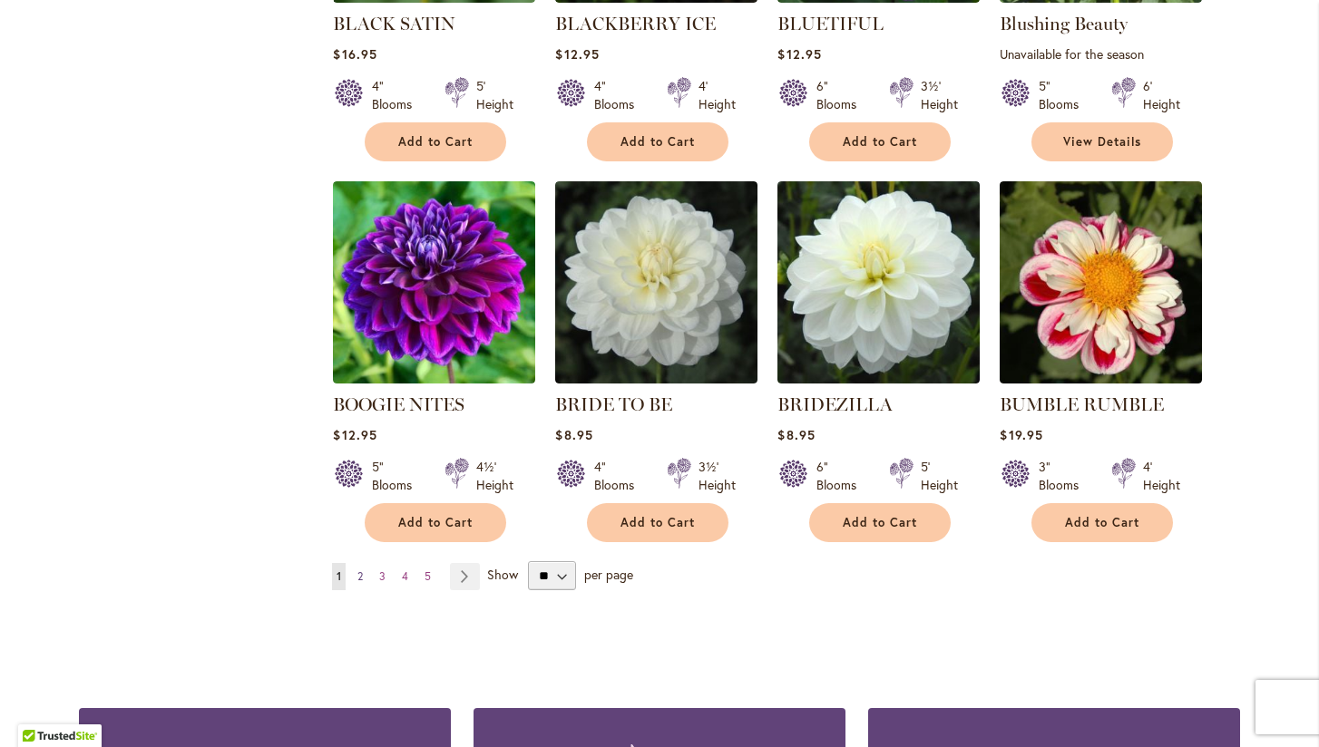
click at [362, 570] on span "2" at bounding box center [359, 577] width 5 height 14
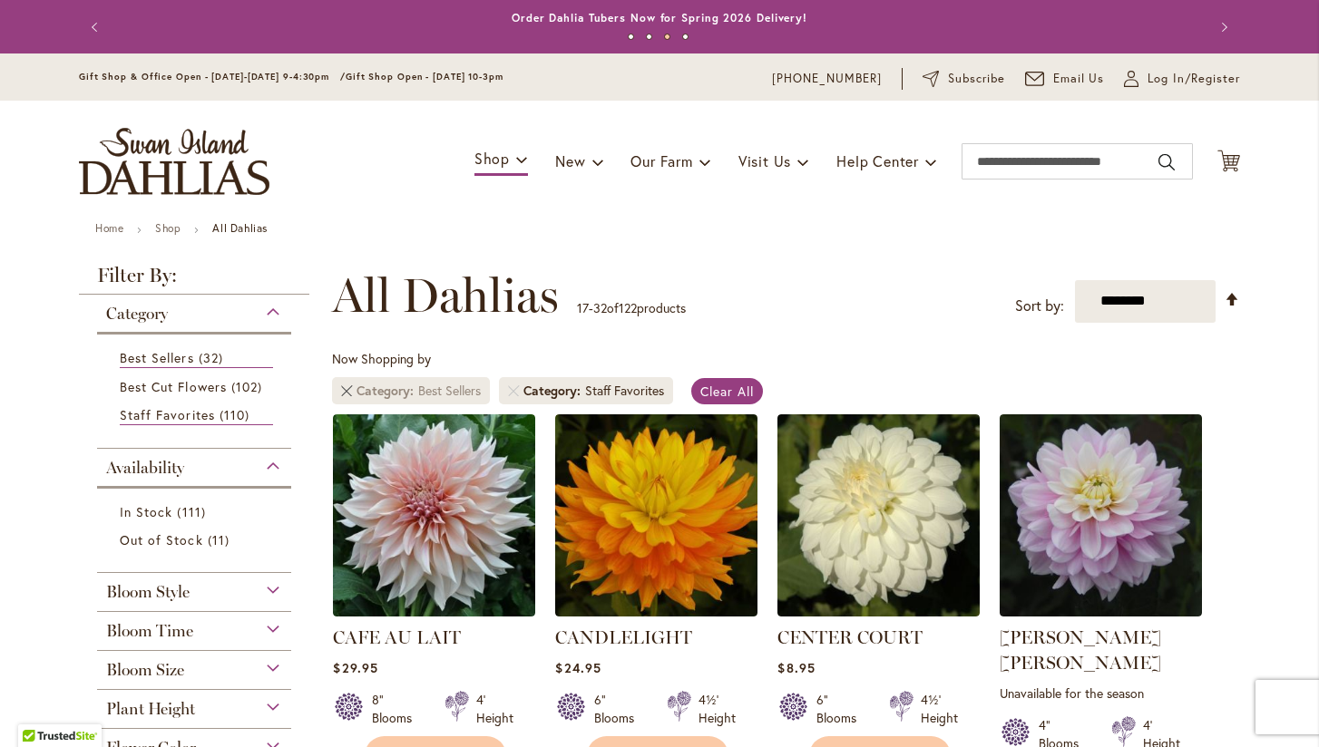
click at [348, 386] on link "Remove Category Best Sellers" at bounding box center [346, 390] width 11 height 11
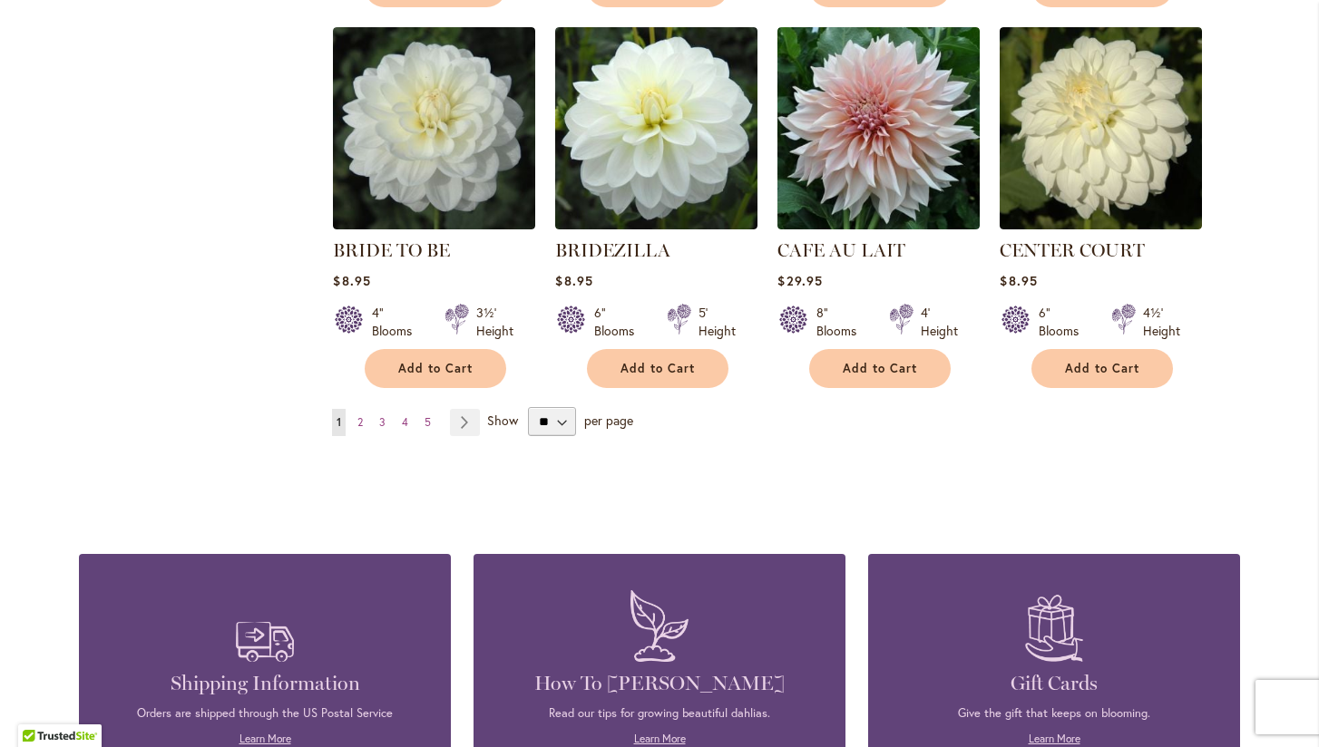
scroll to position [1532, 0]
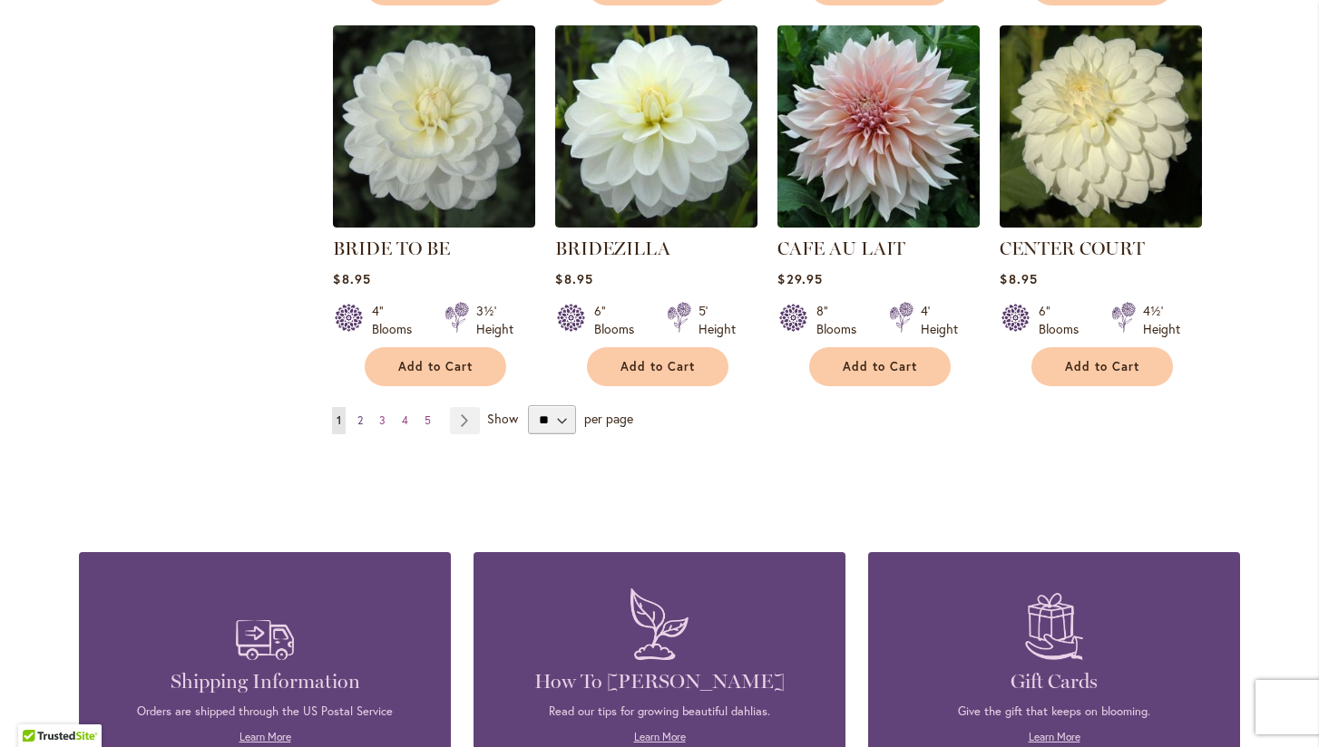
click at [360, 419] on span "2" at bounding box center [359, 421] width 5 height 14
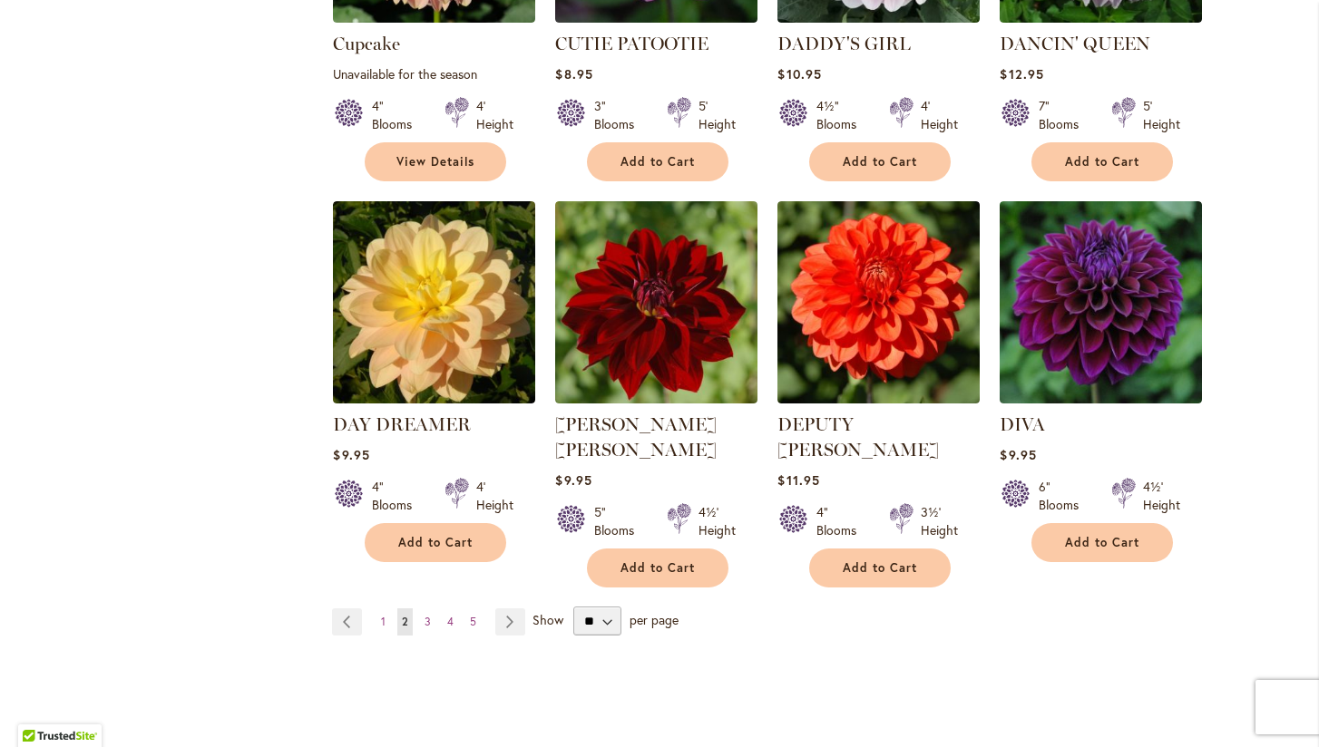
scroll to position [1409, 0]
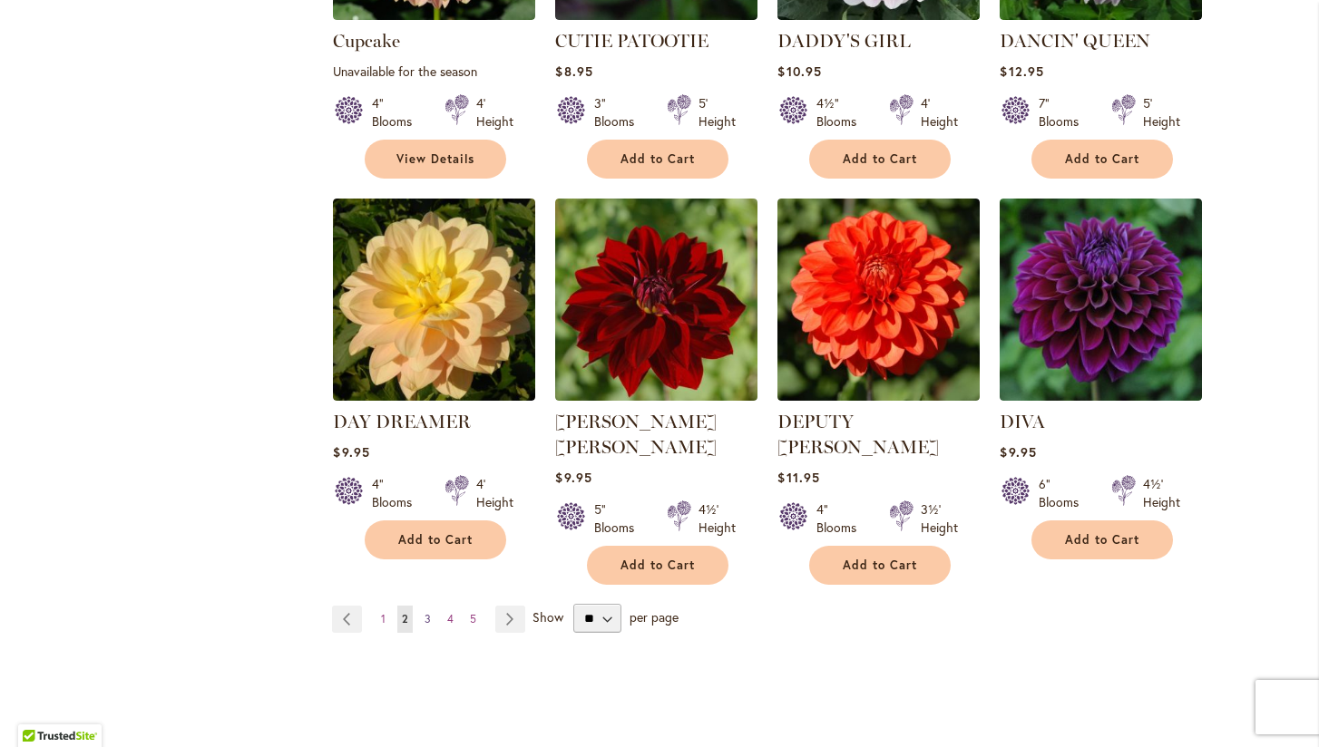
click at [428, 612] on span "3" at bounding box center [427, 619] width 6 height 14
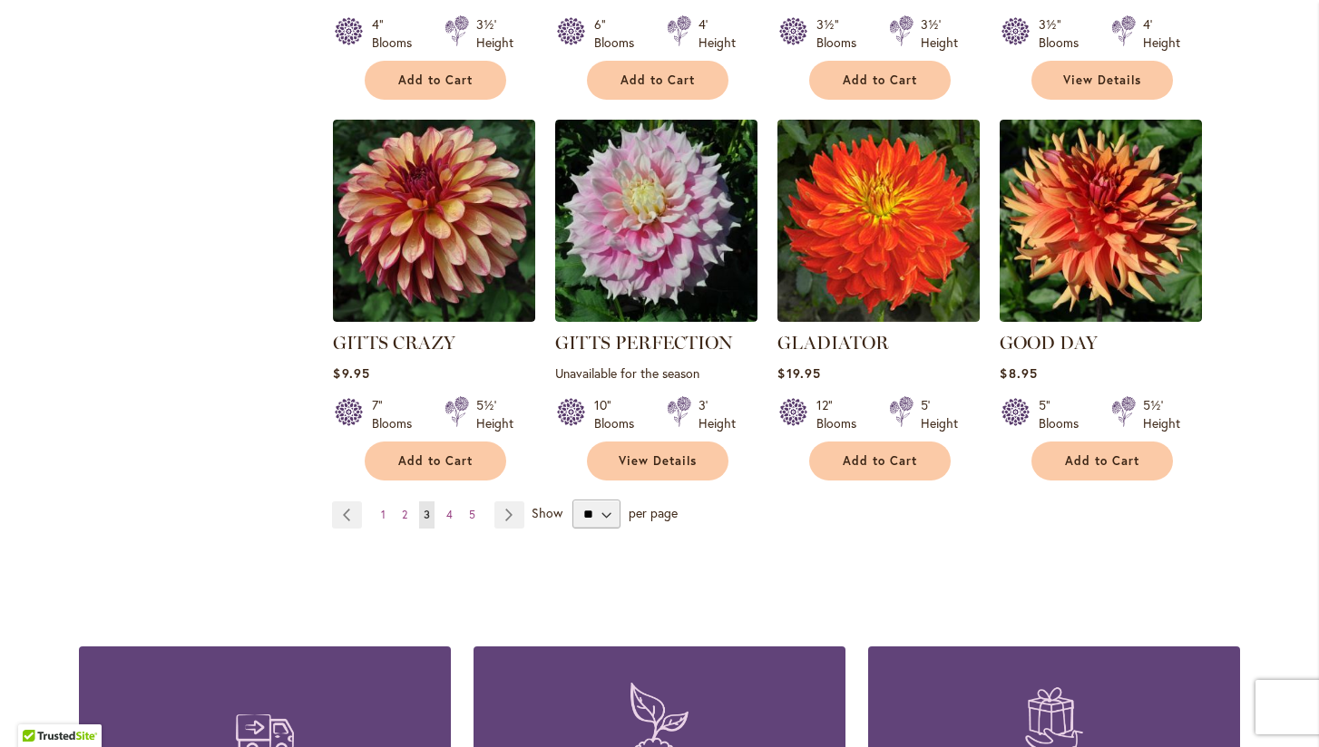
scroll to position [1465, 0]
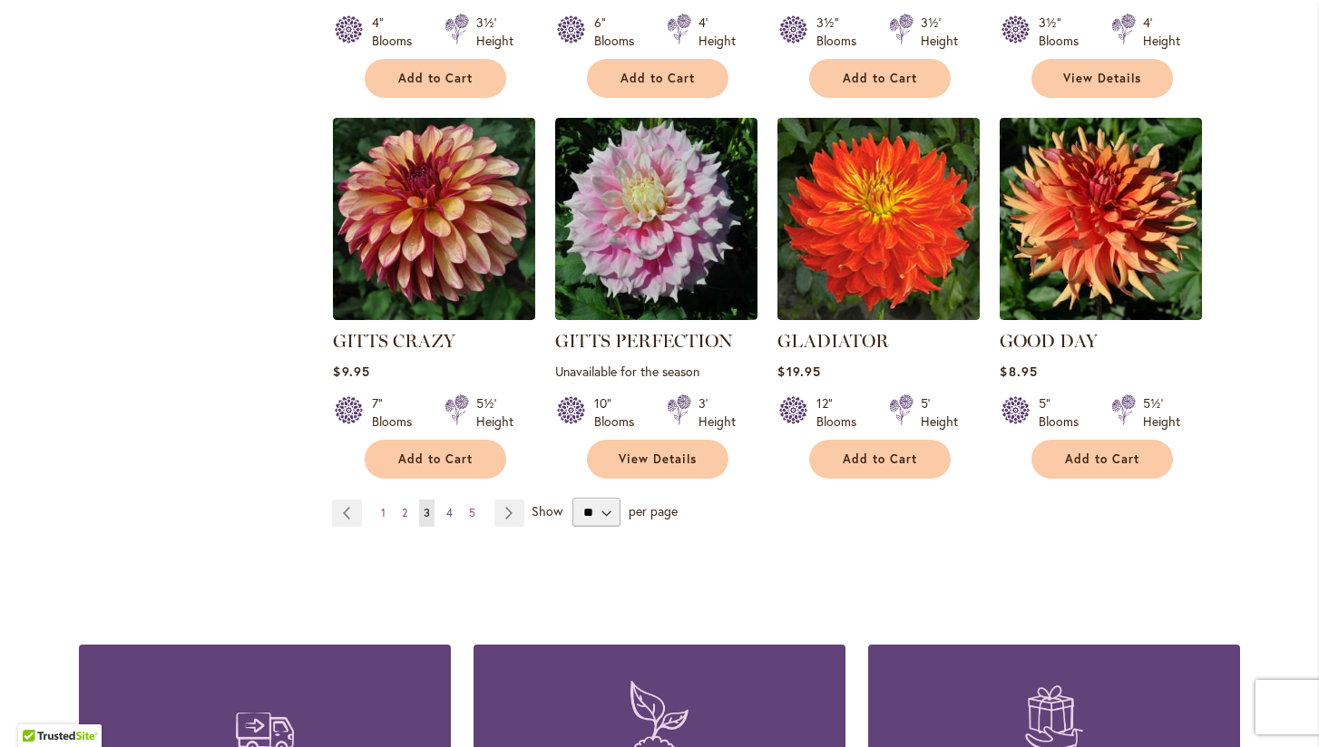
click at [449, 507] on span "4" at bounding box center [449, 513] width 6 height 14
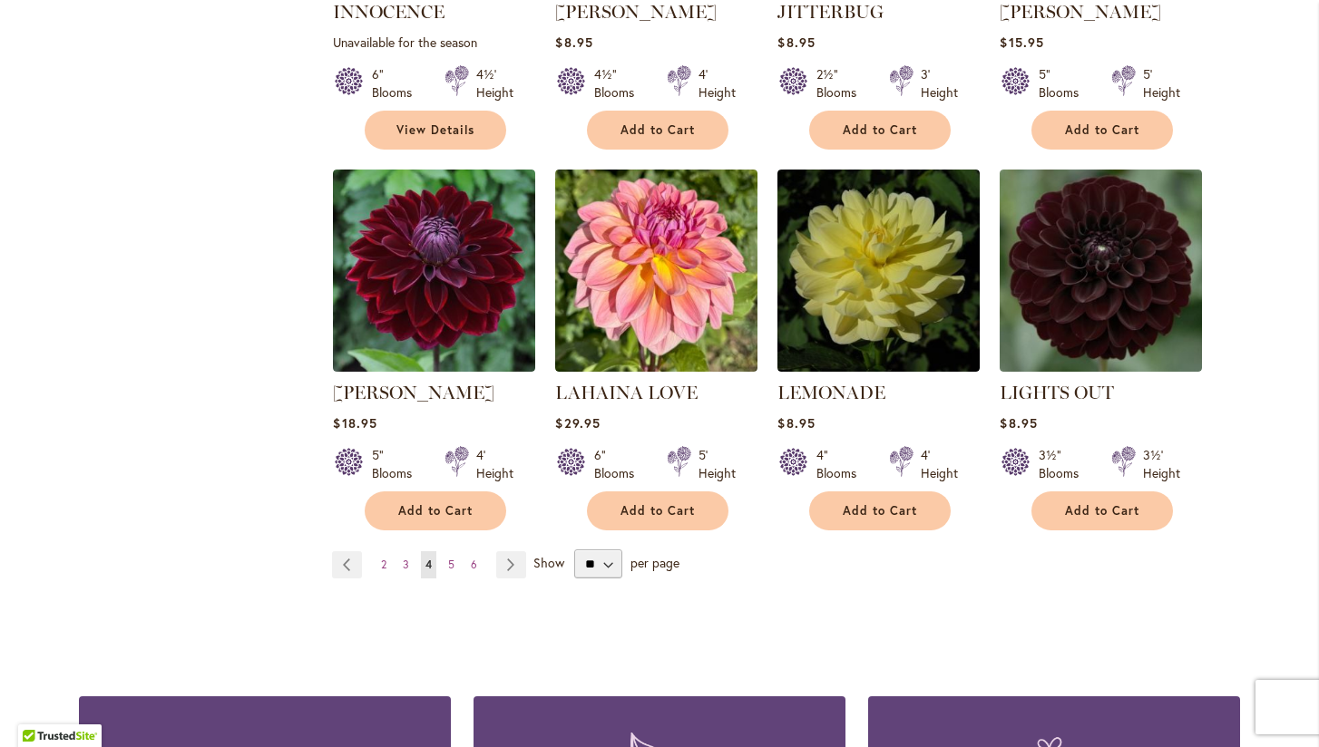
scroll to position [1415, 0]
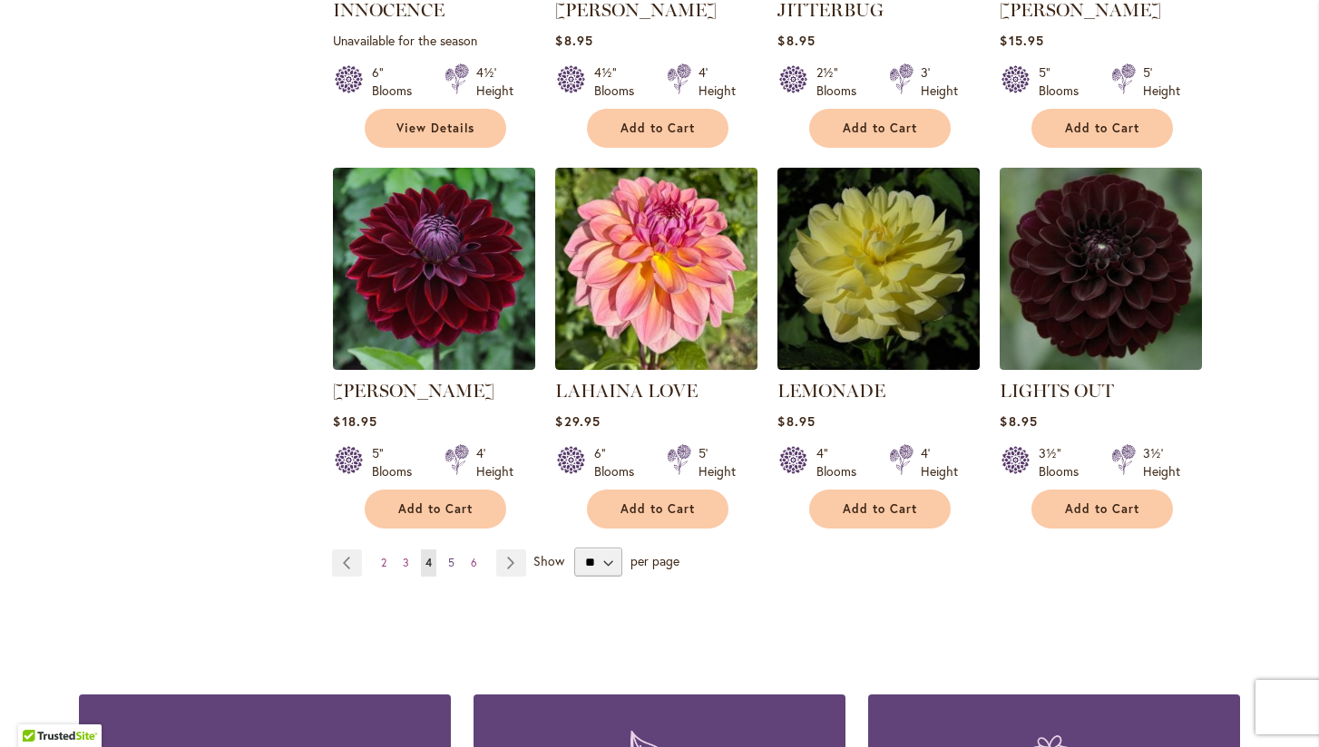
click at [453, 558] on span "5" at bounding box center [451, 563] width 6 height 14
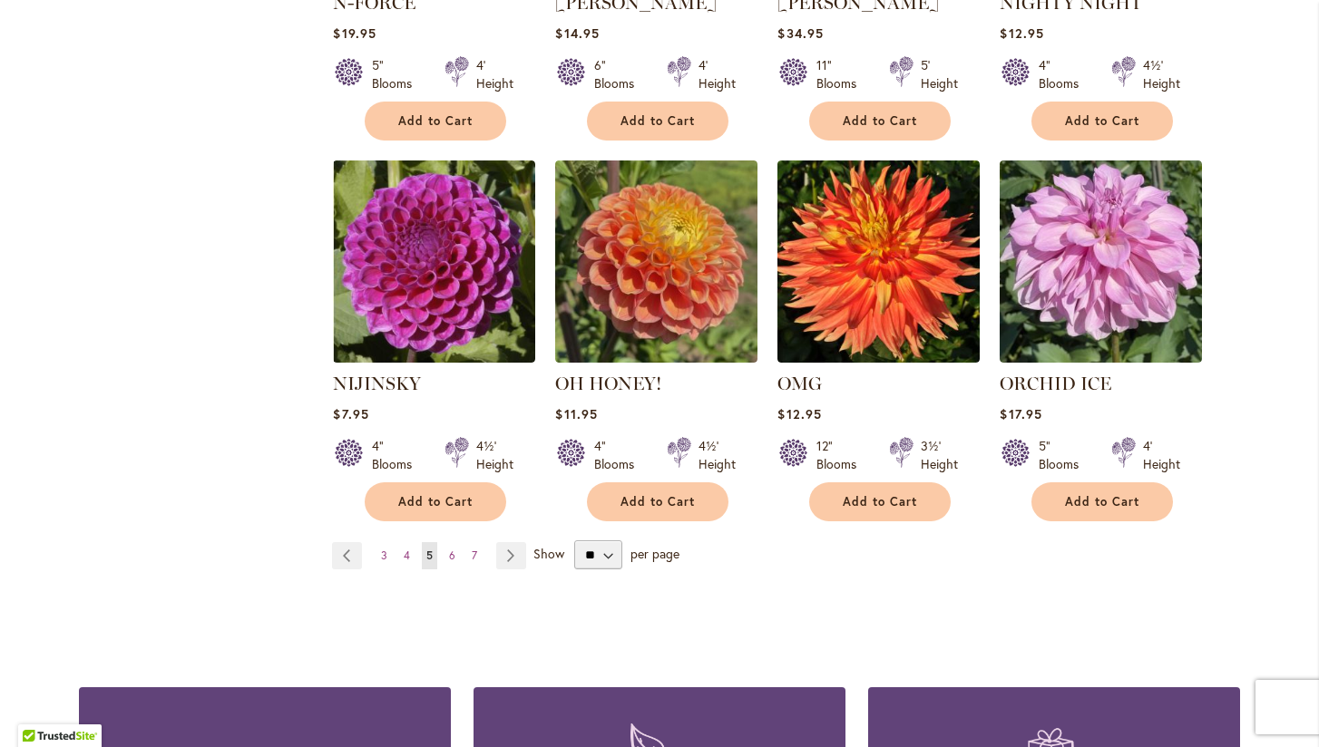
scroll to position [1398, 0]
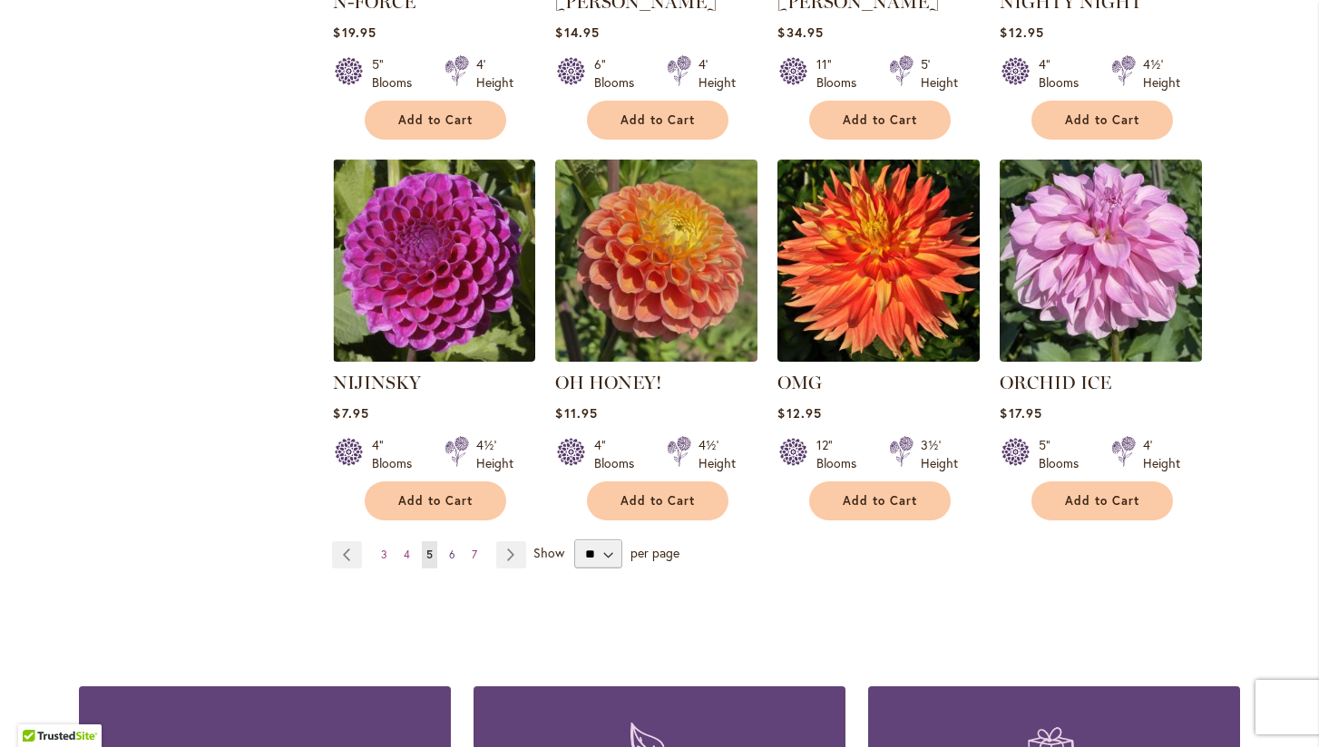
click at [453, 551] on span "6" at bounding box center [452, 555] width 6 height 14
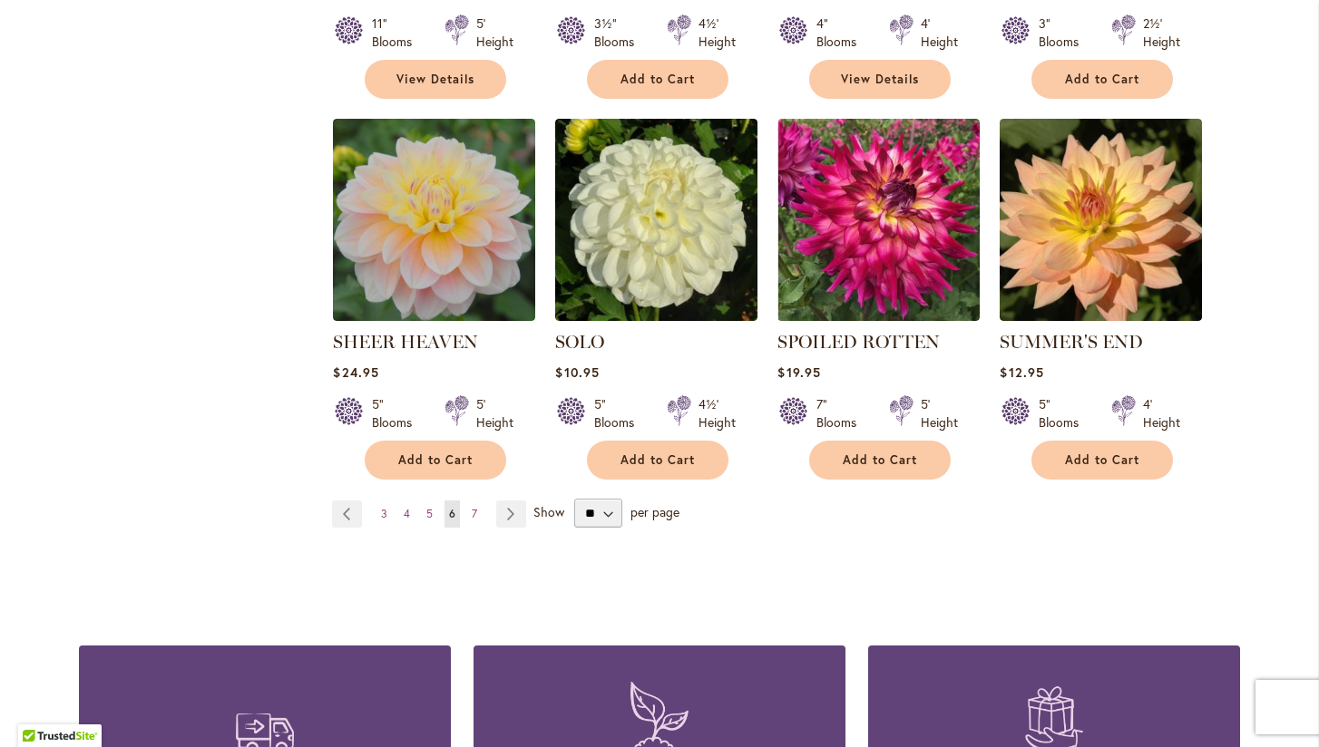
scroll to position [1496, 0]
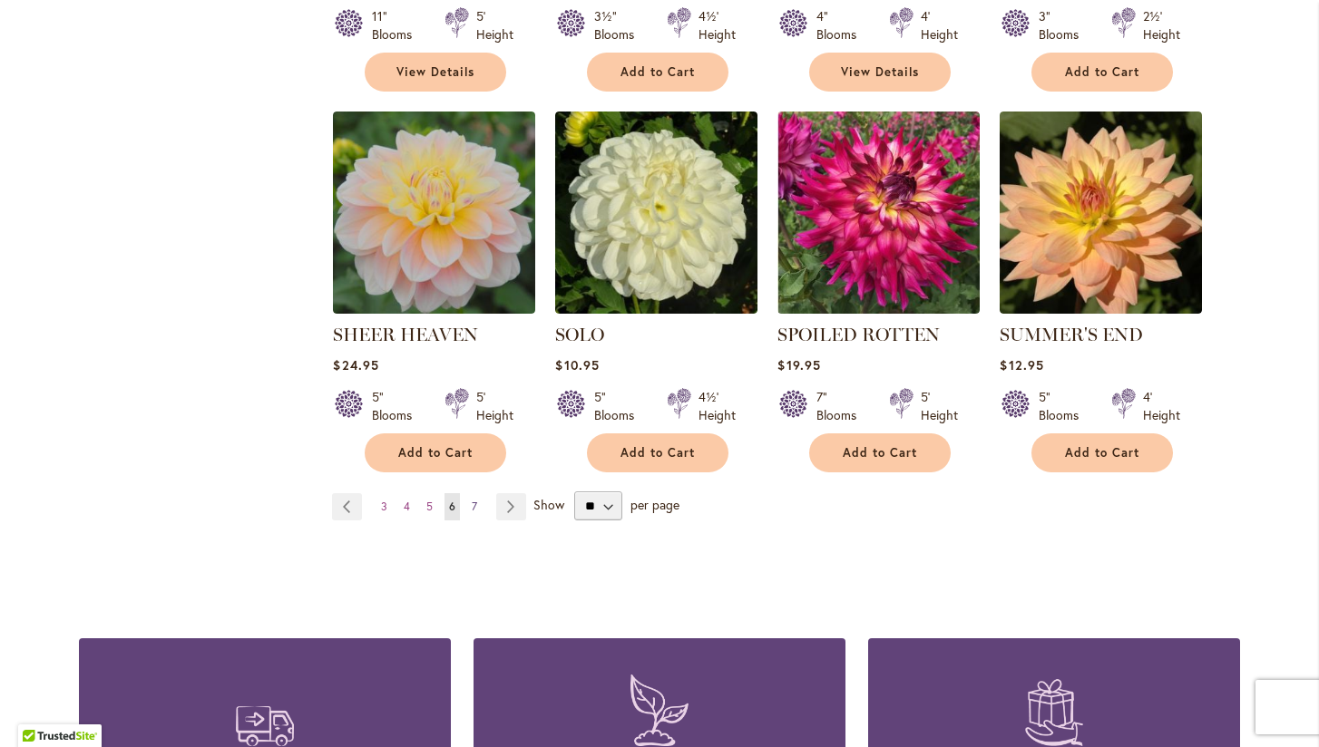
click at [473, 500] on span "7" at bounding box center [474, 507] width 5 height 14
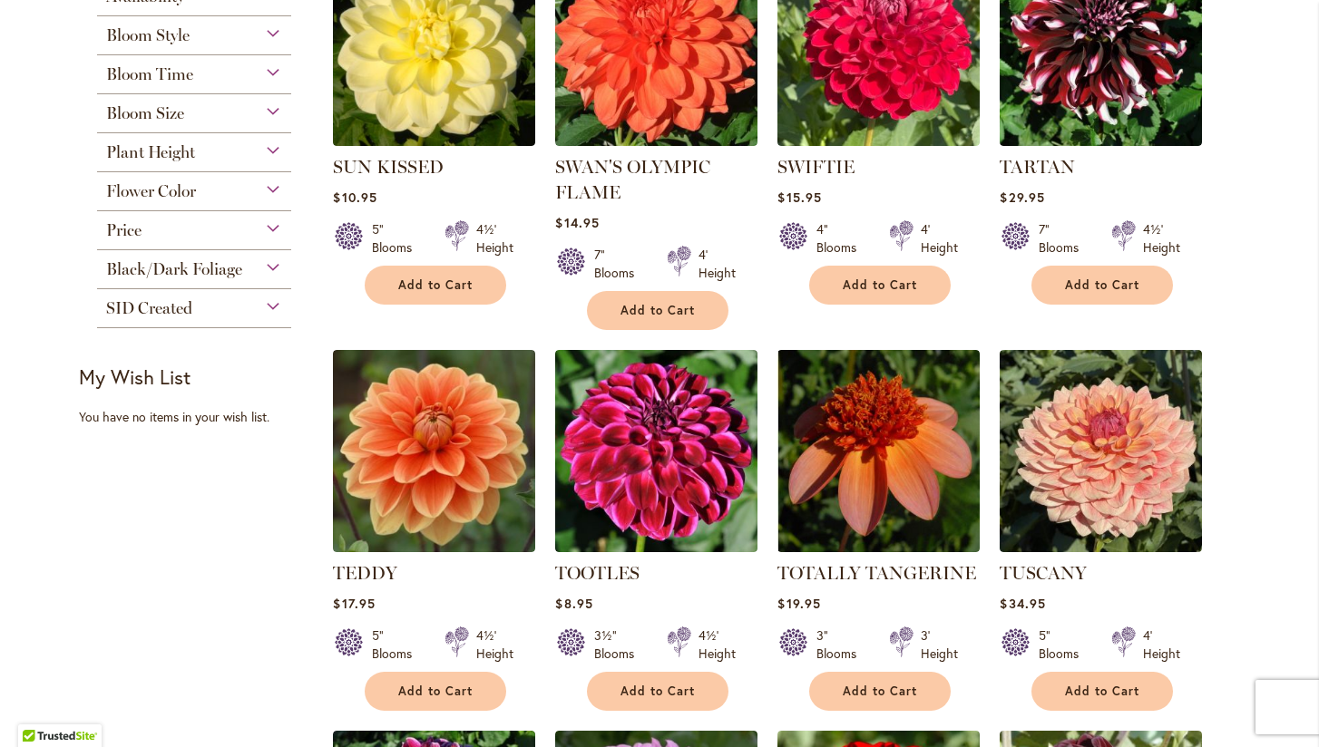
scroll to position [543, 0]
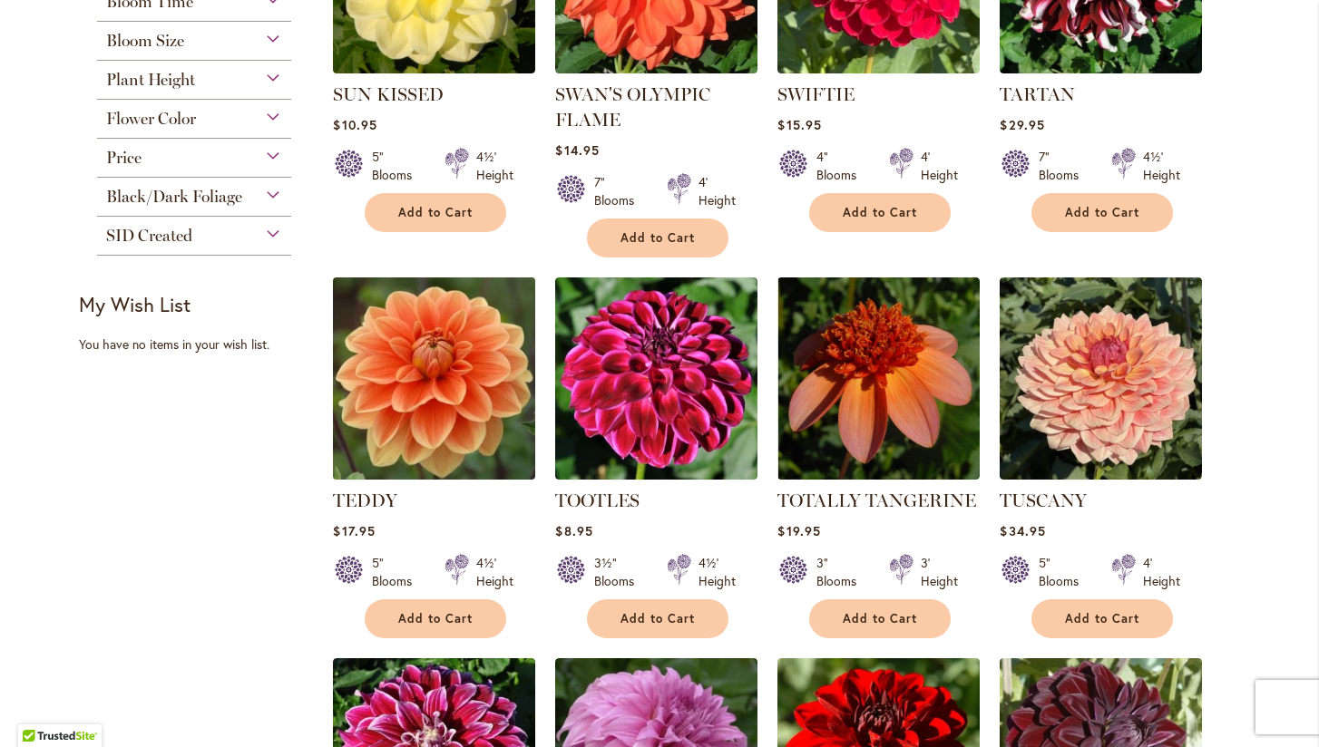
click at [439, 388] on img at bounding box center [434, 378] width 212 height 212
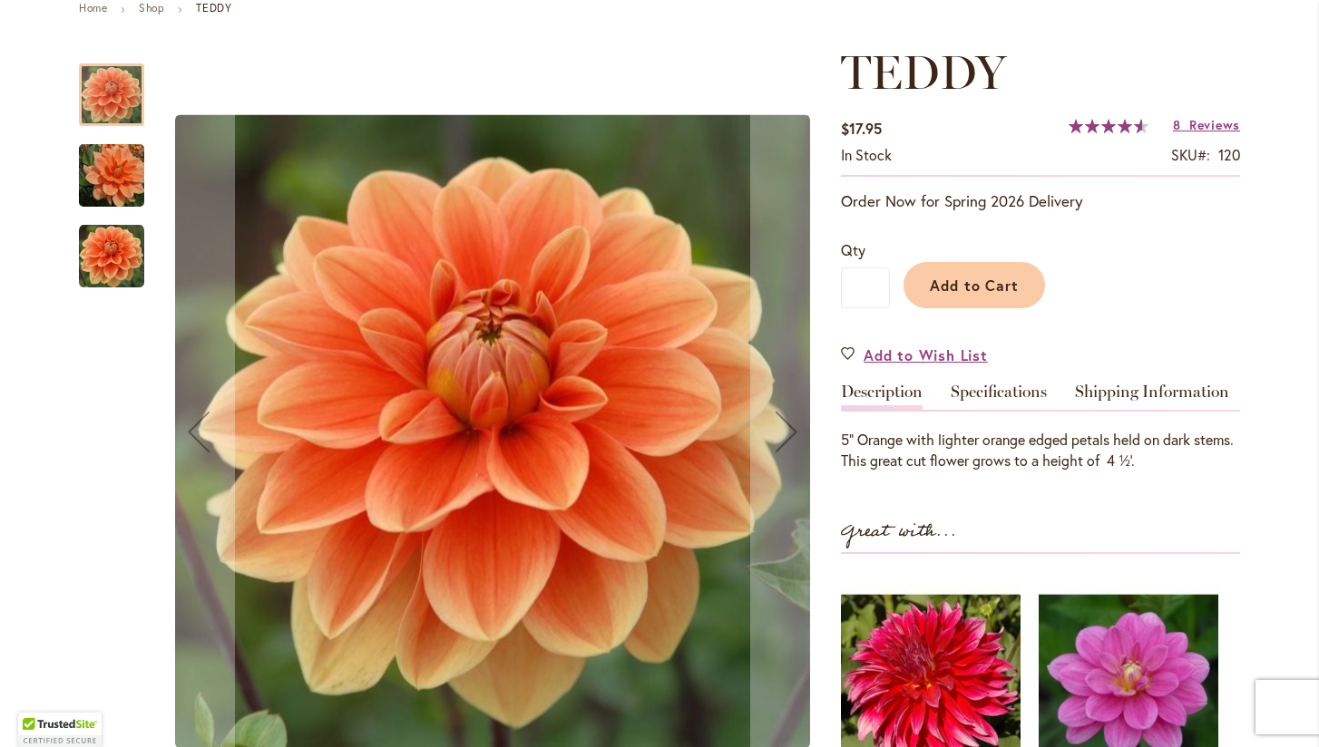
scroll to position [222, 0]
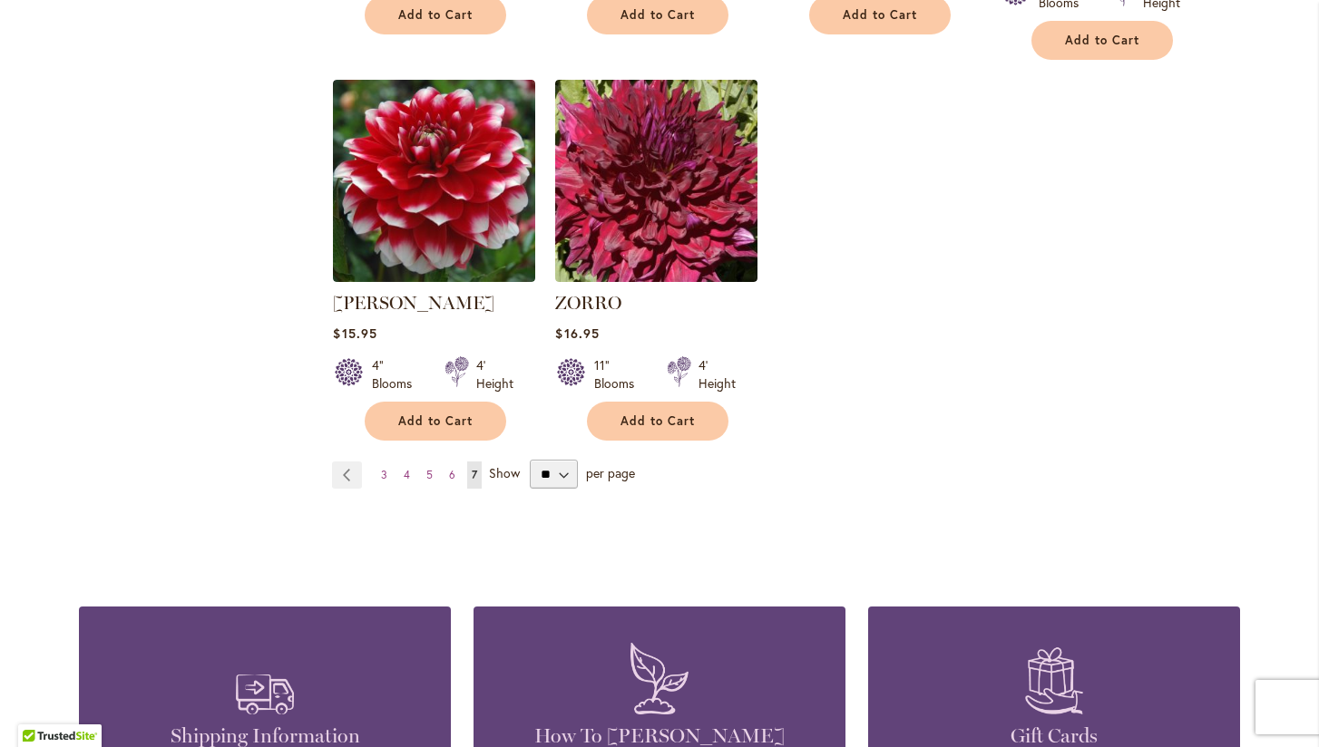
scroll to position [1530, 0]
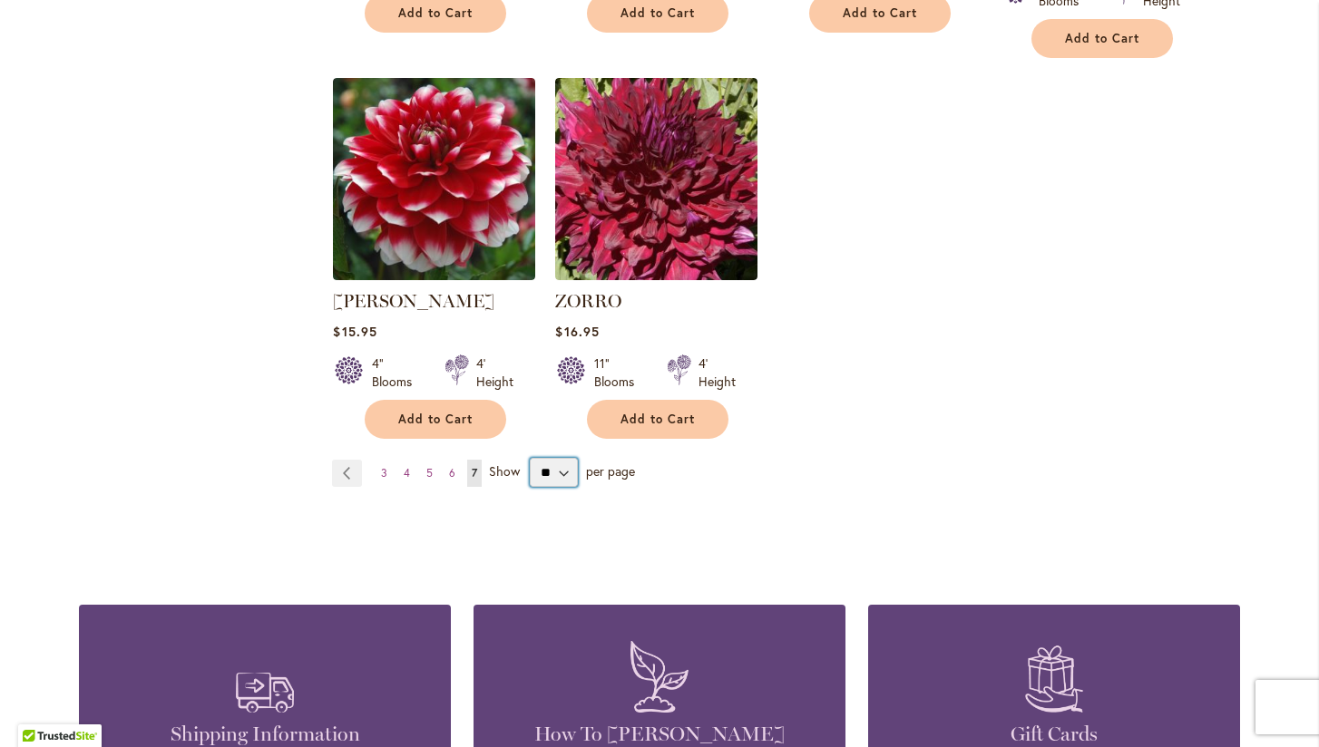
select select "**"
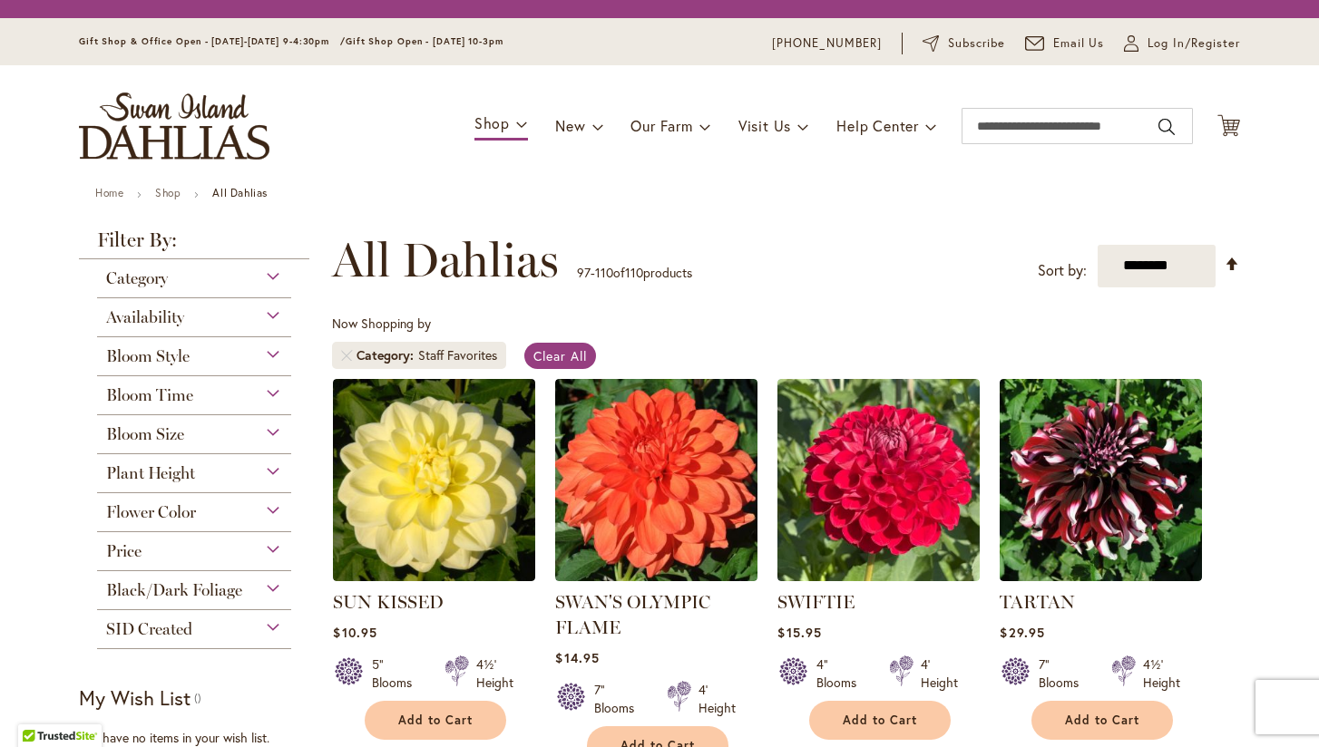
select select "**"
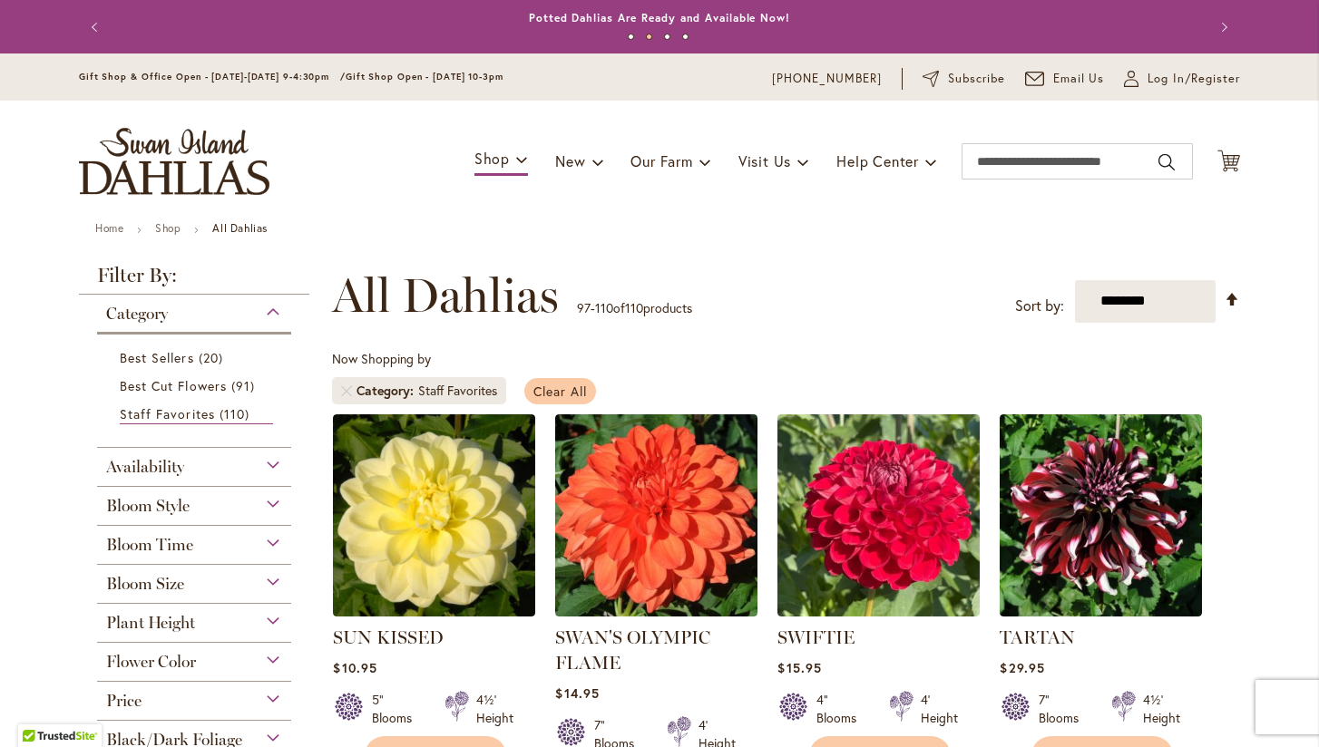
click at [569, 387] on span "Clear All" at bounding box center [560, 391] width 54 height 17
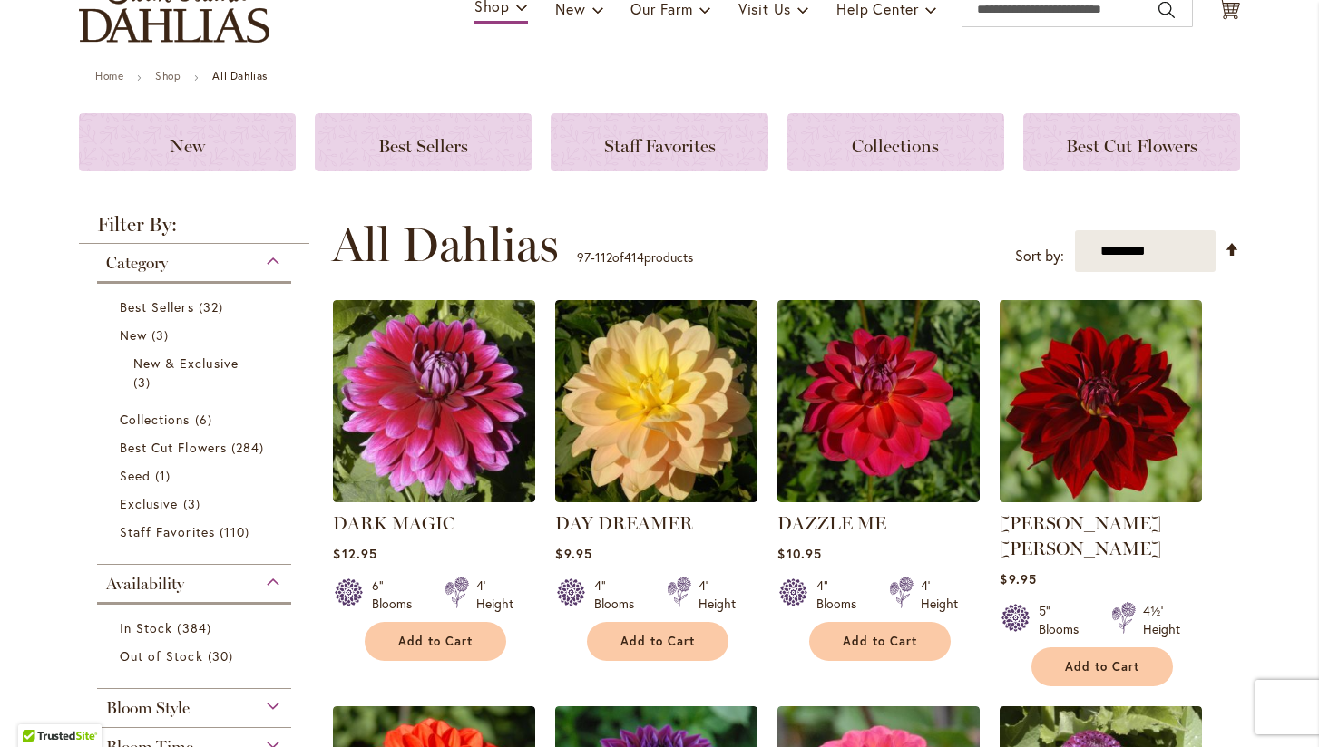
scroll to position [159, 0]
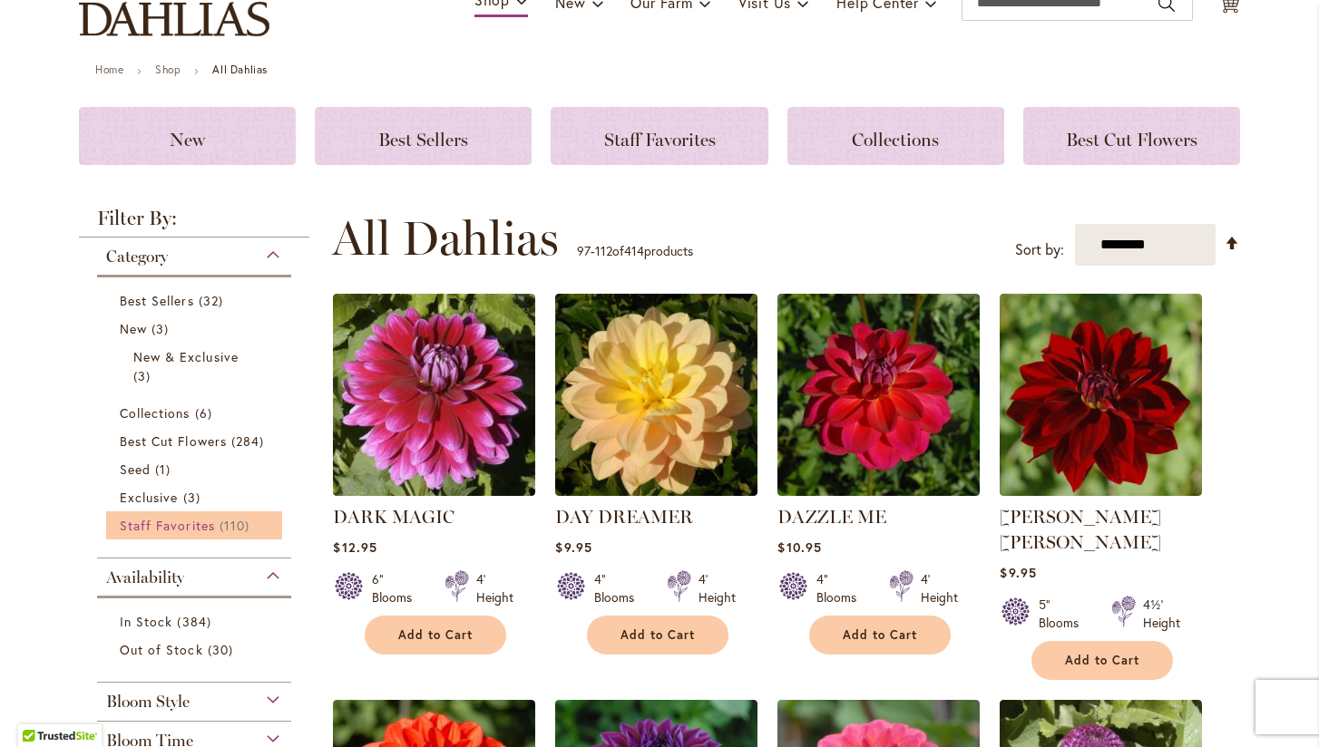
click at [184, 521] on span "Staff Favorites" at bounding box center [167, 525] width 95 height 17
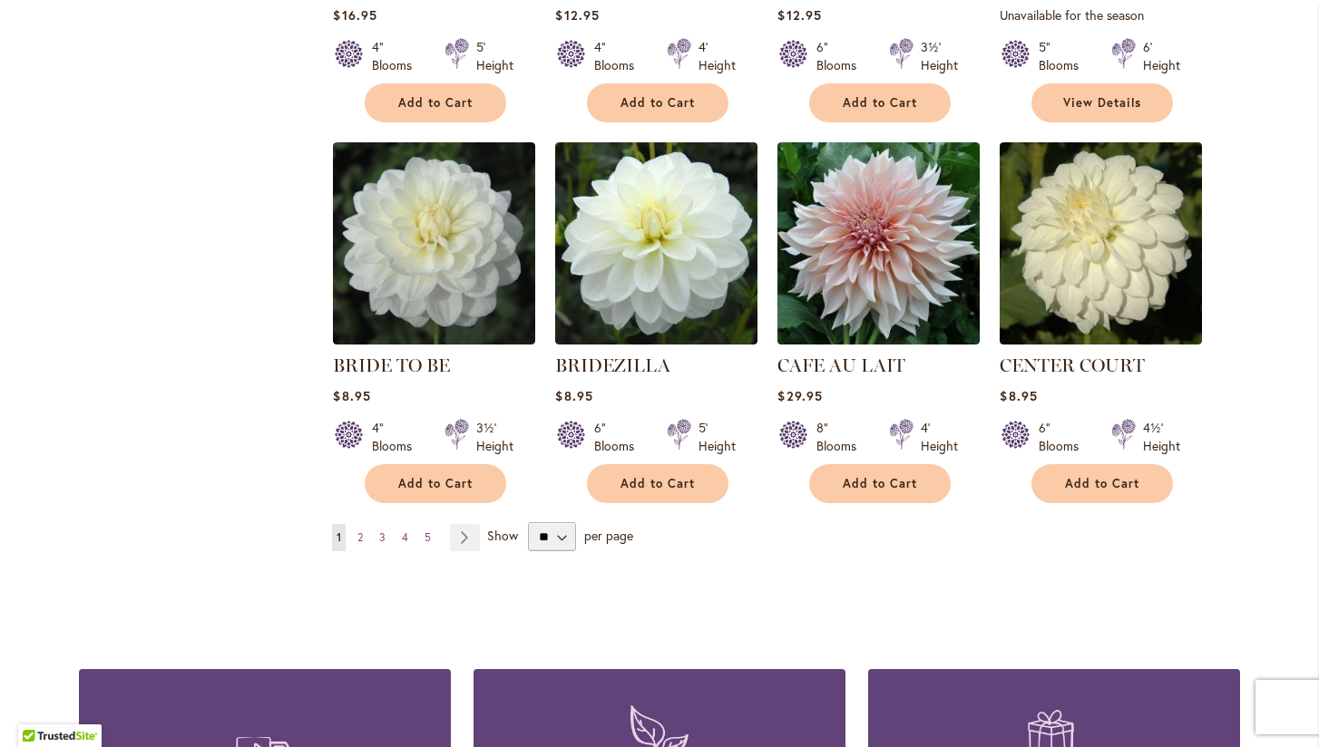
scroll to position [1418, 0]
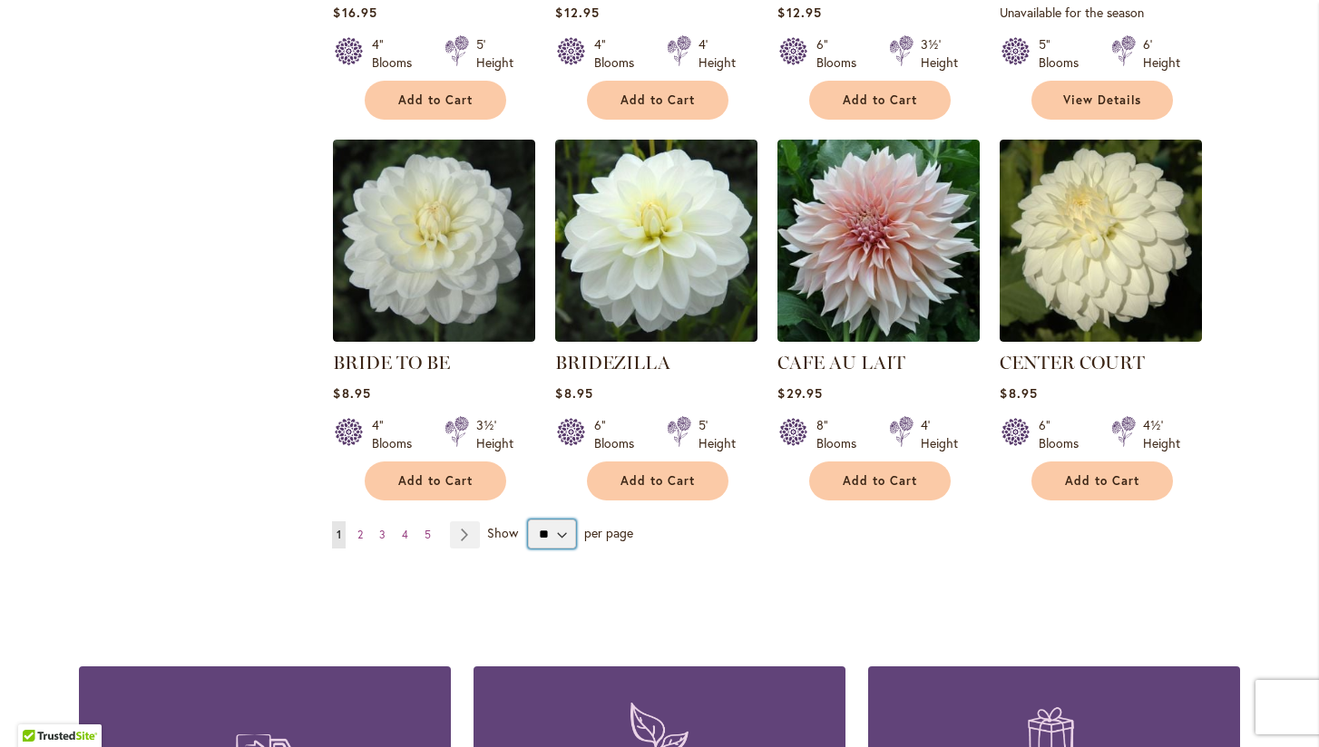
select select "**"
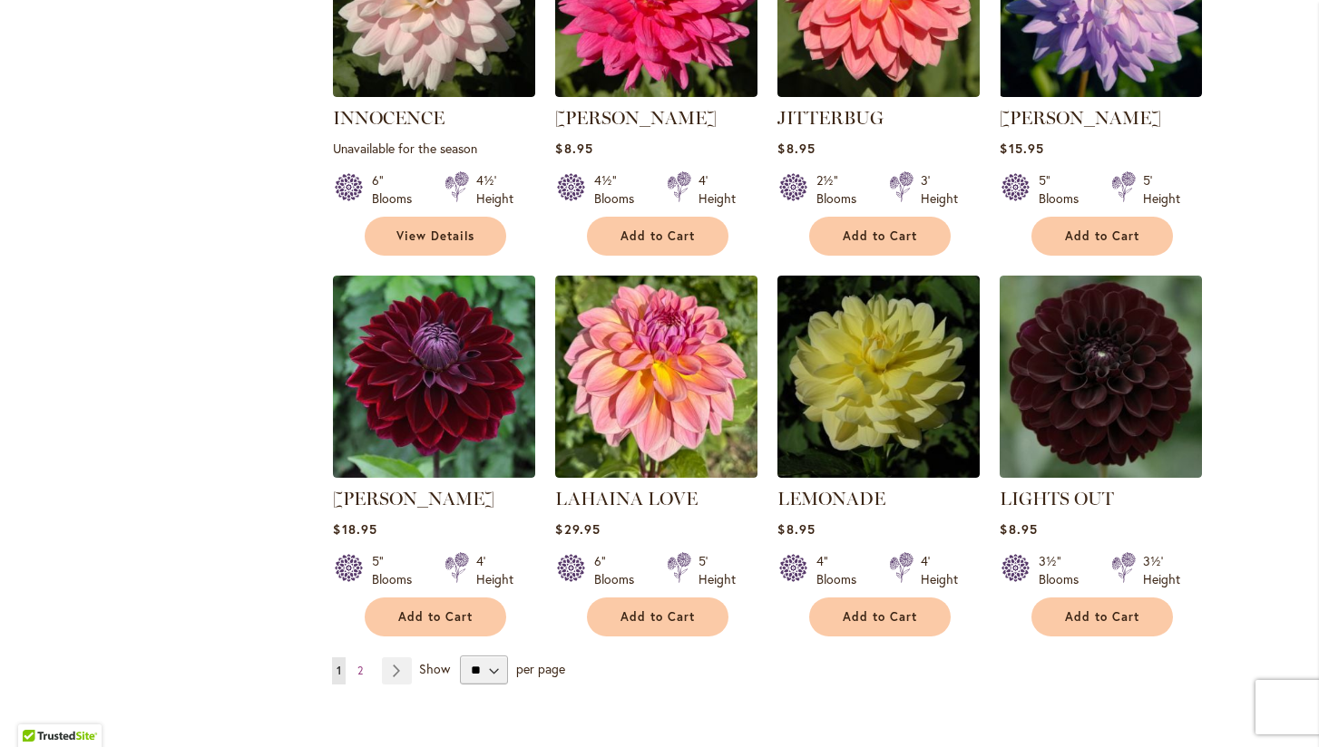
scroll to position [5981, 0]
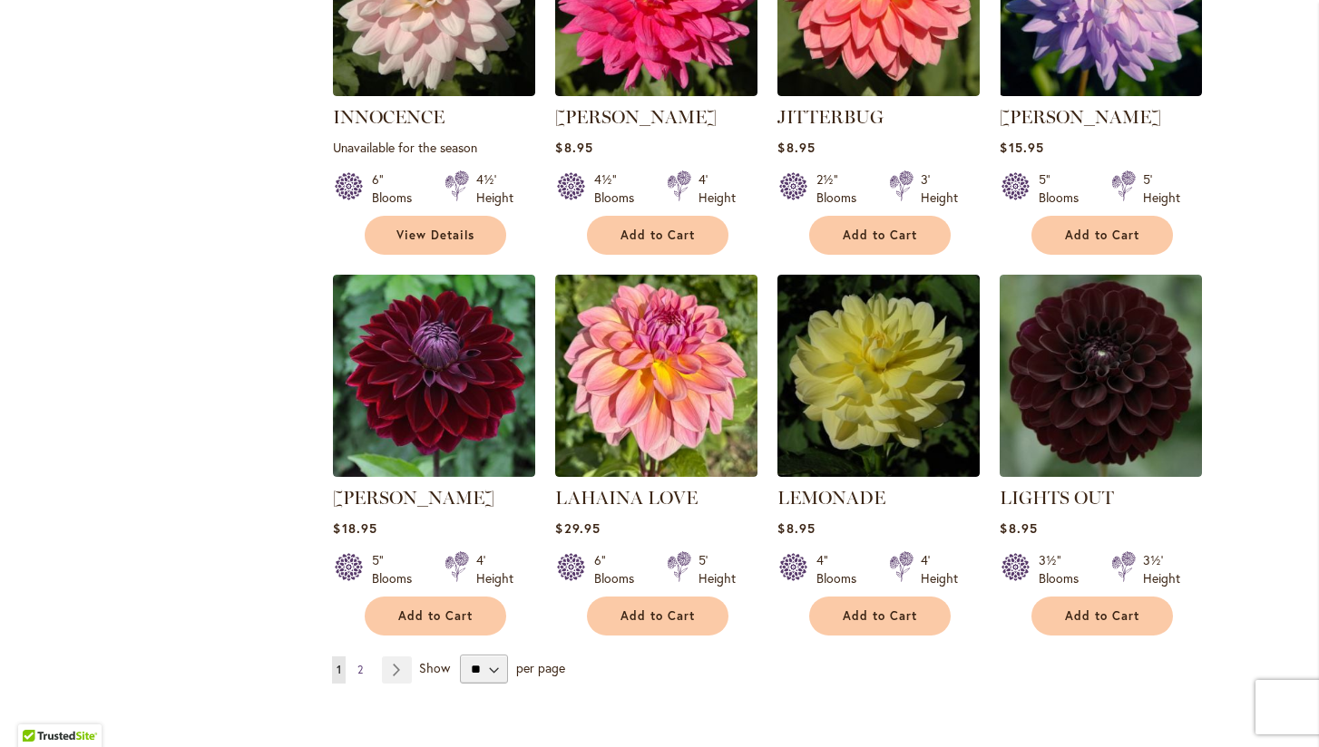
click at [362, 663] on span "2" at bounding box center [359, 670] width 5 height 14
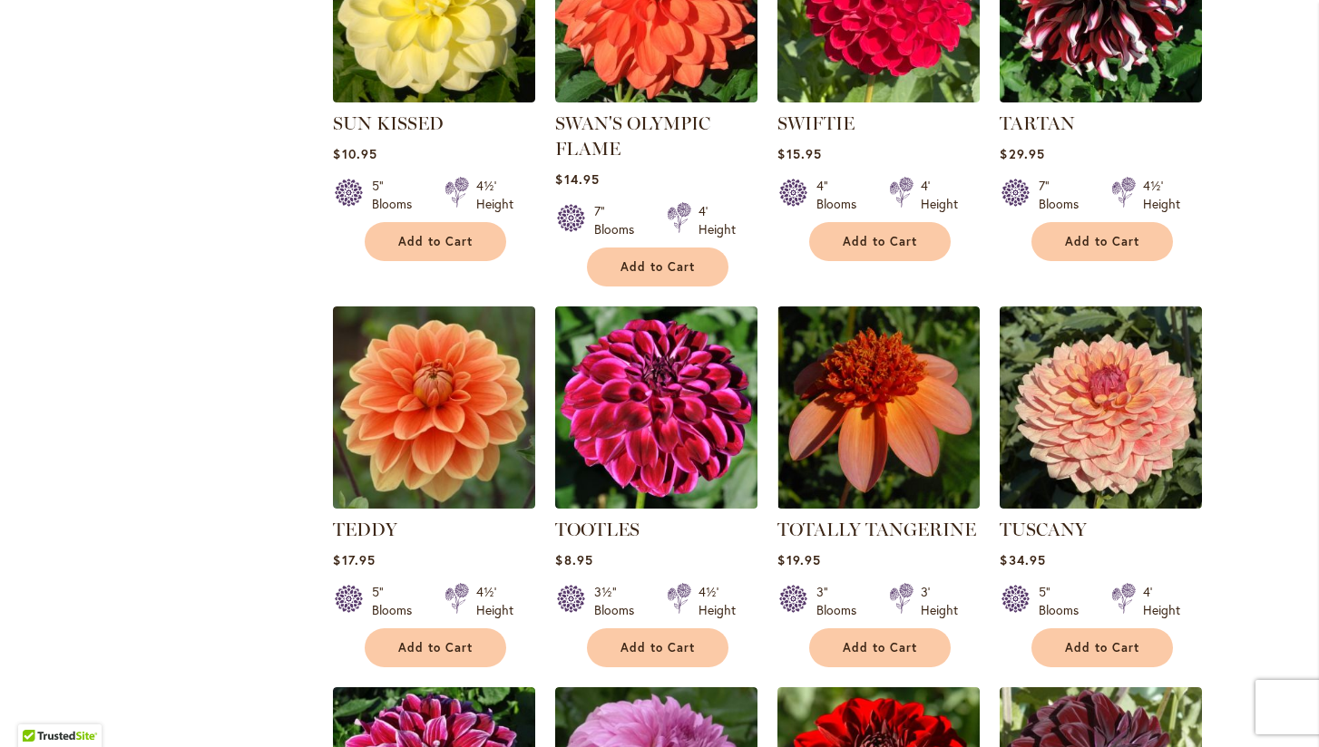
scroll to position [3611, 0]
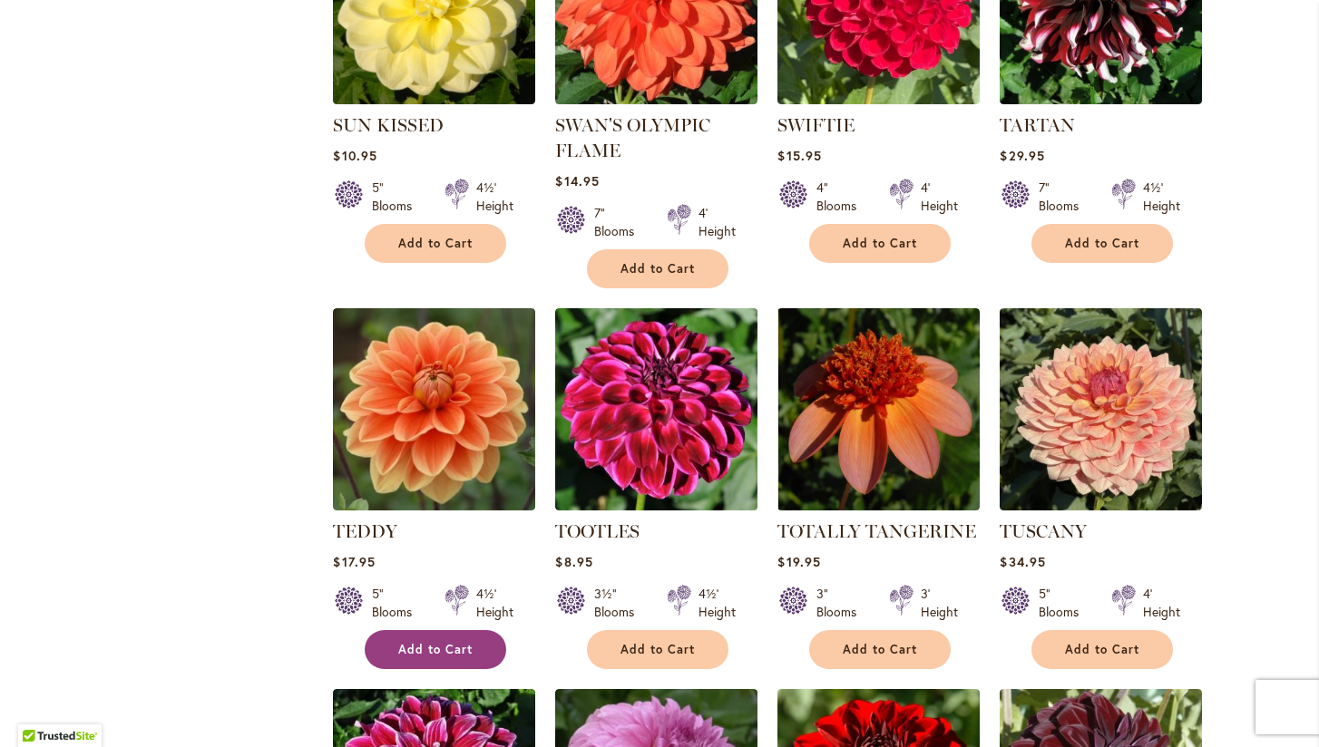
click at [444, 642] on span "Add to Cart" at bounding box center [435, 649] width 74 height 15
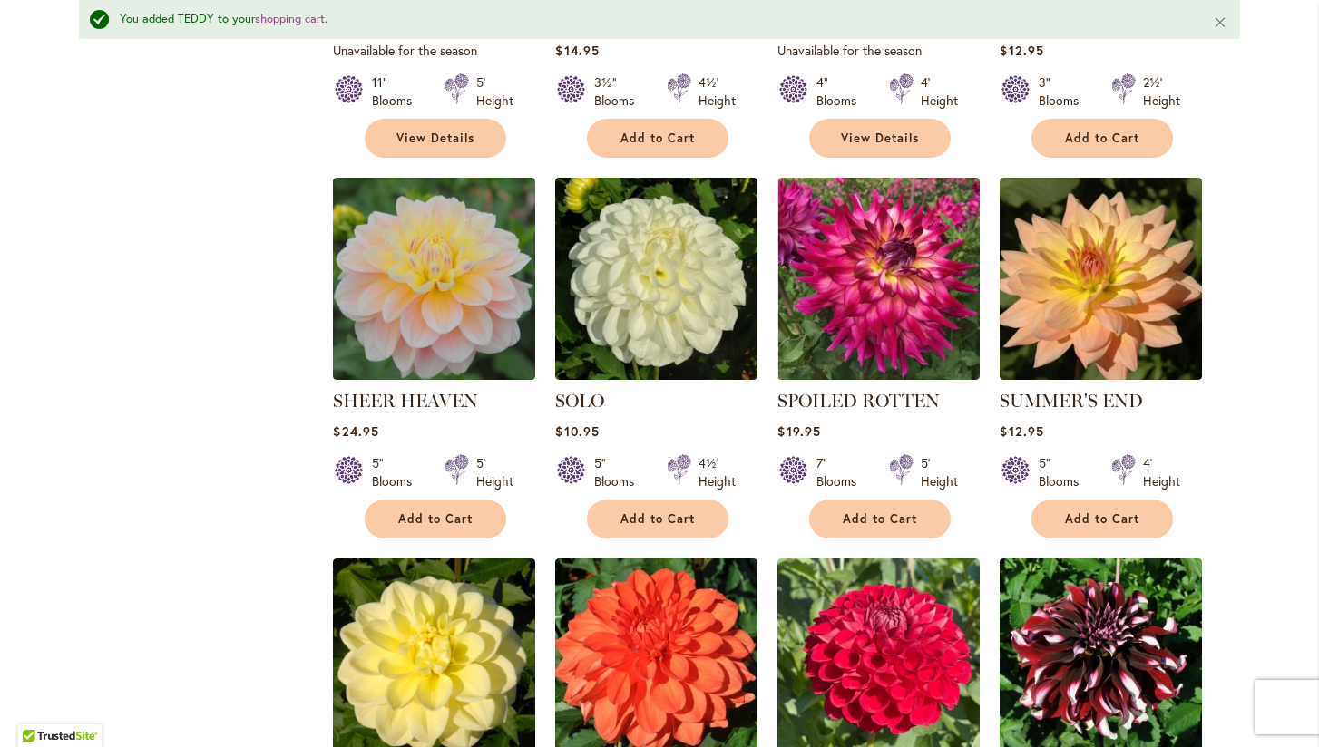
scroll to position [2991, 0]
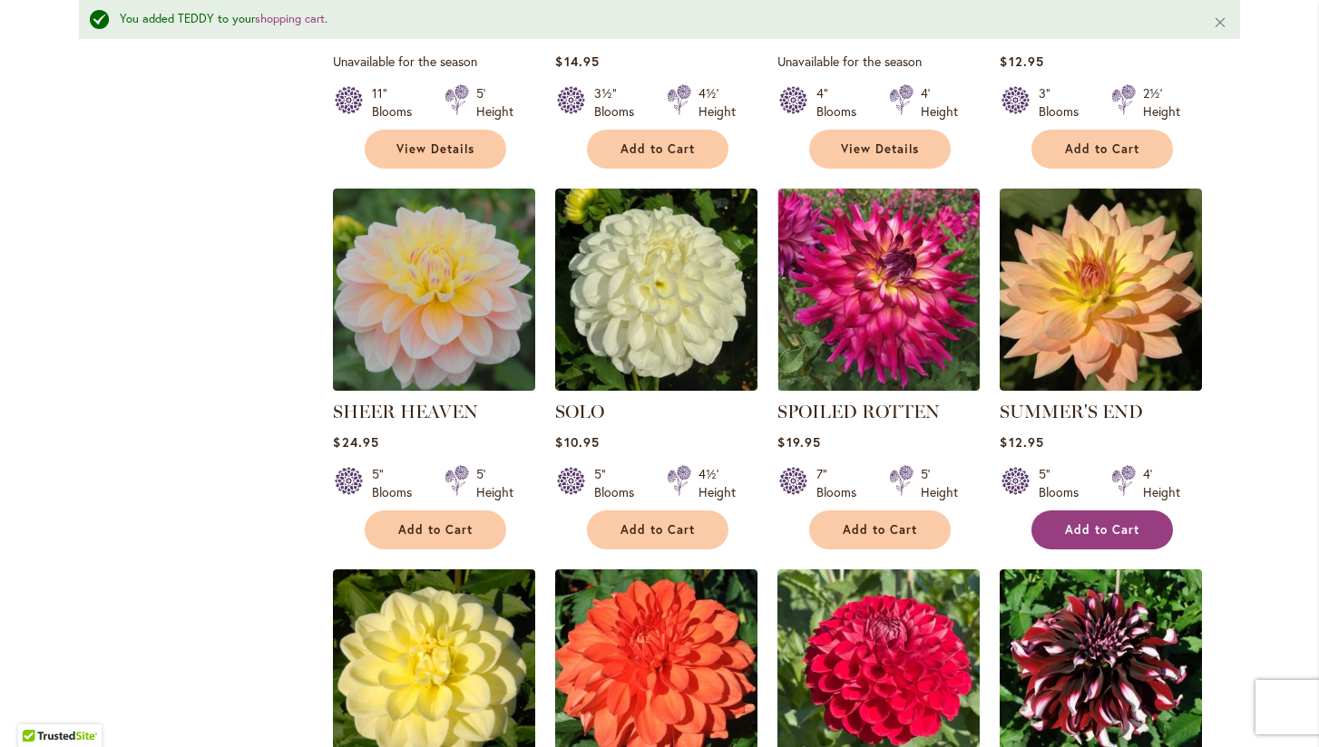
click at [1107, 522] on span "Add to Cart" at bounding box center [1102, 529] width 74 height 15
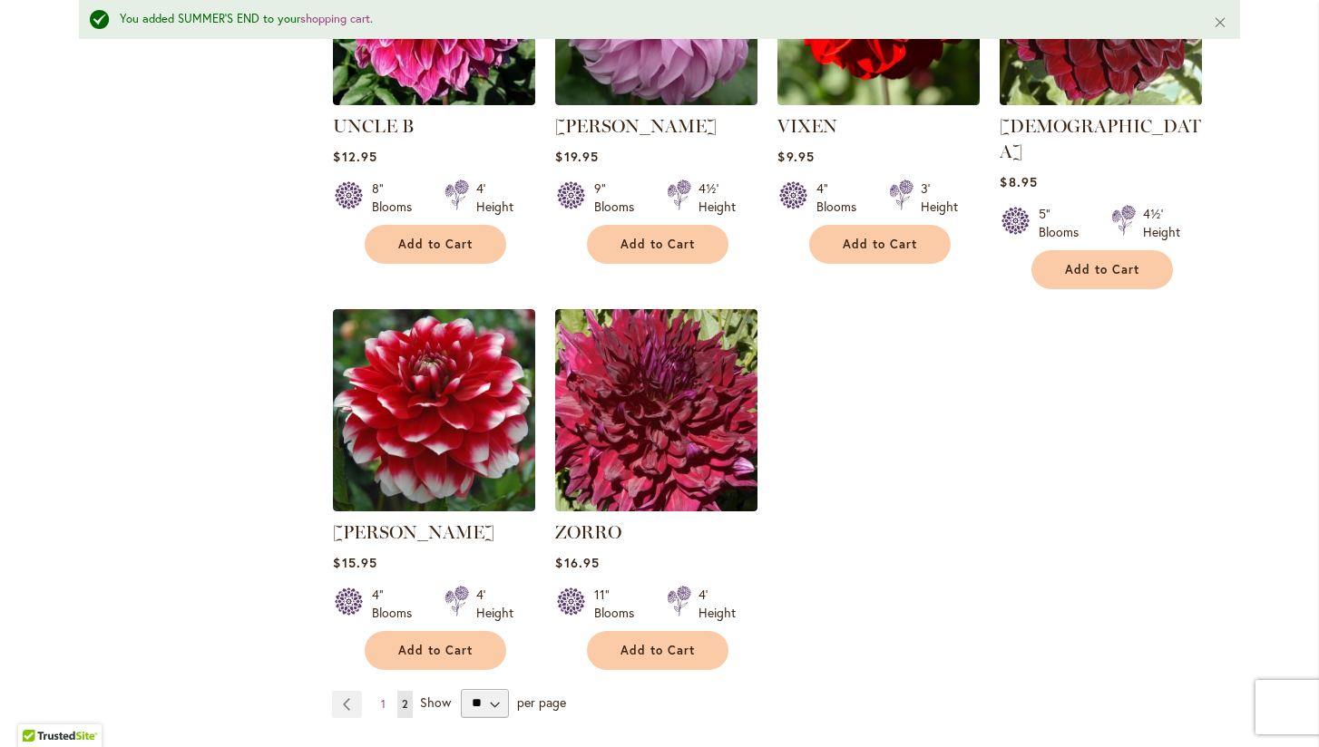
scroll to position [4448, 0]
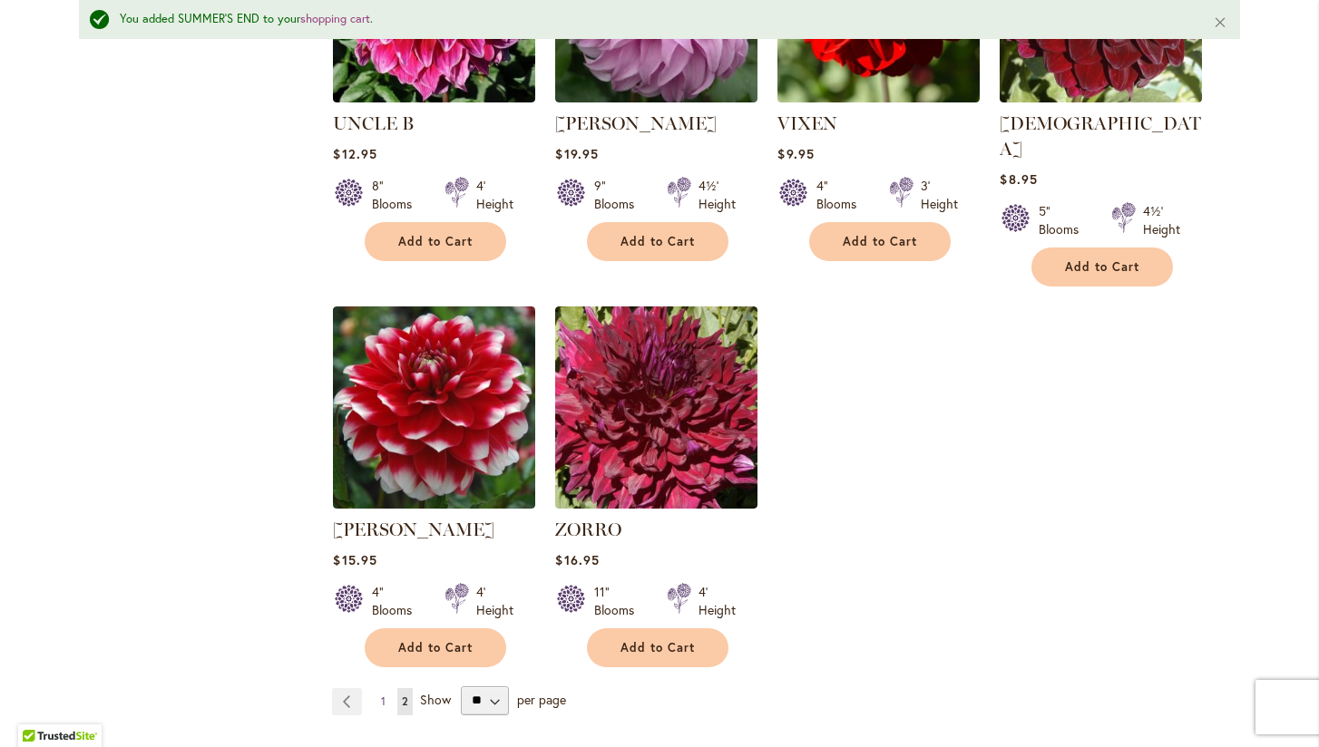
click at [382, 695] on span "1" at bounding box center [383, 702] width 5 height 14
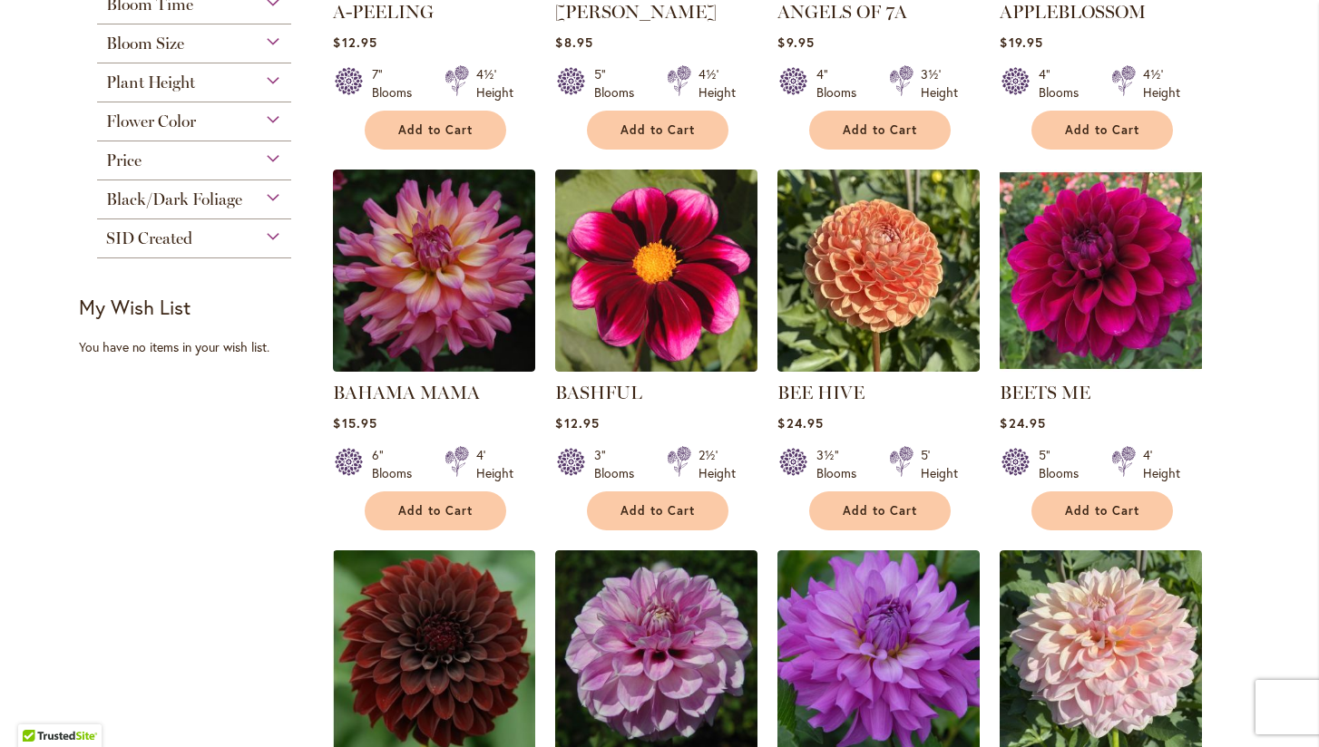
scroll to position [658, 0]
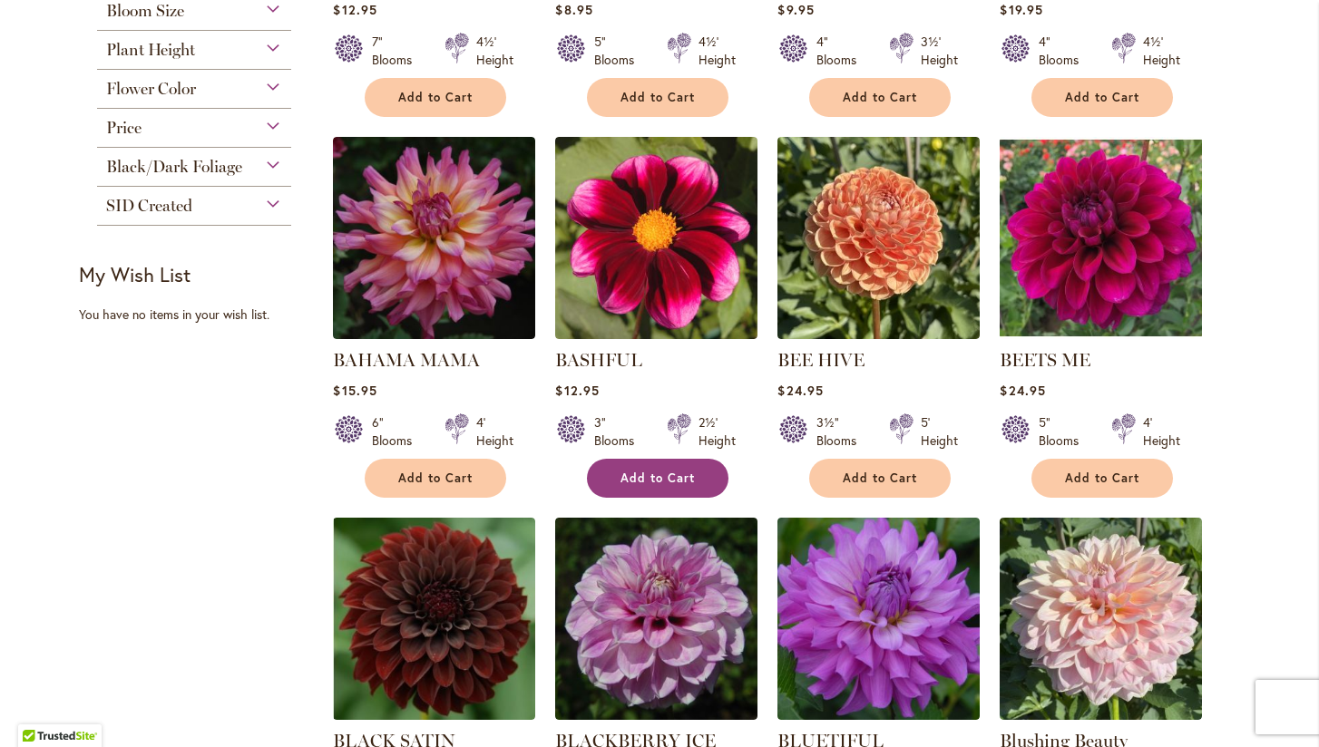
click at [668, 477] on span "Add to Cart" at bounding box center [657, 478] width 74 height 15
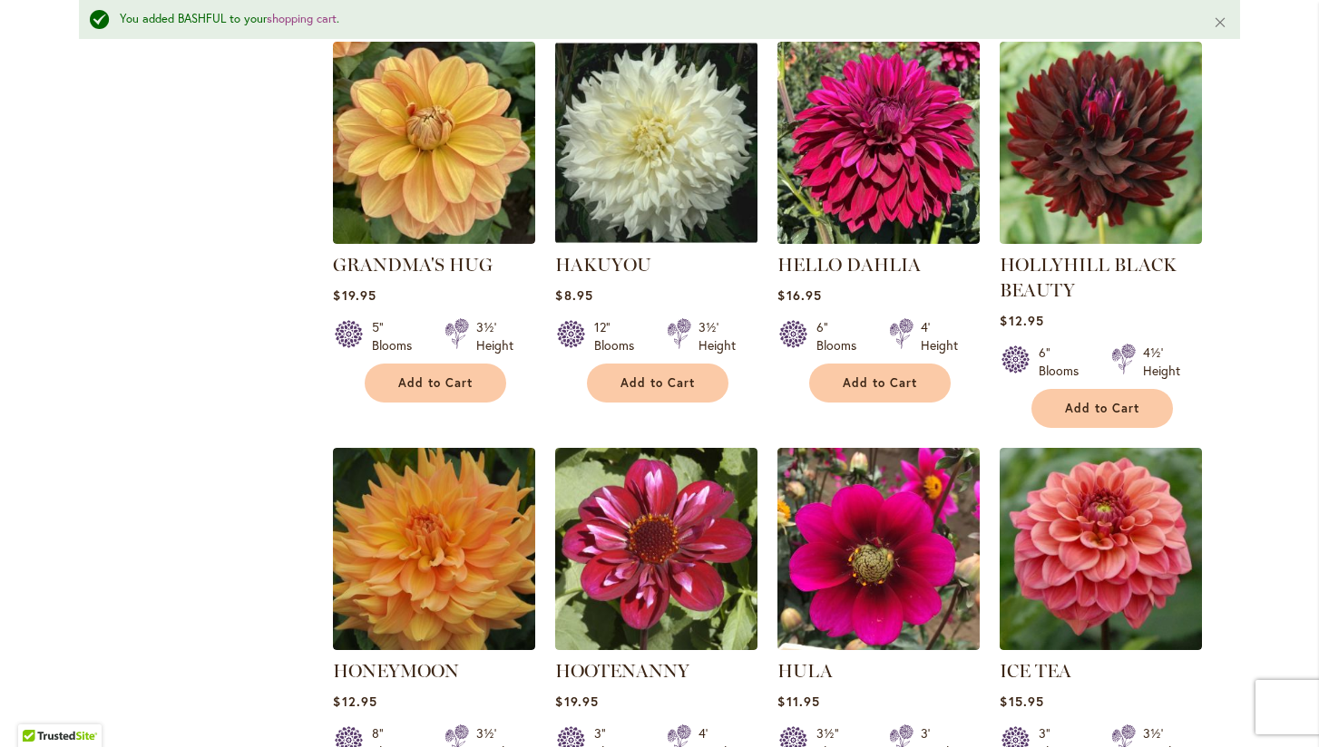
scroll to position [5095, 0]
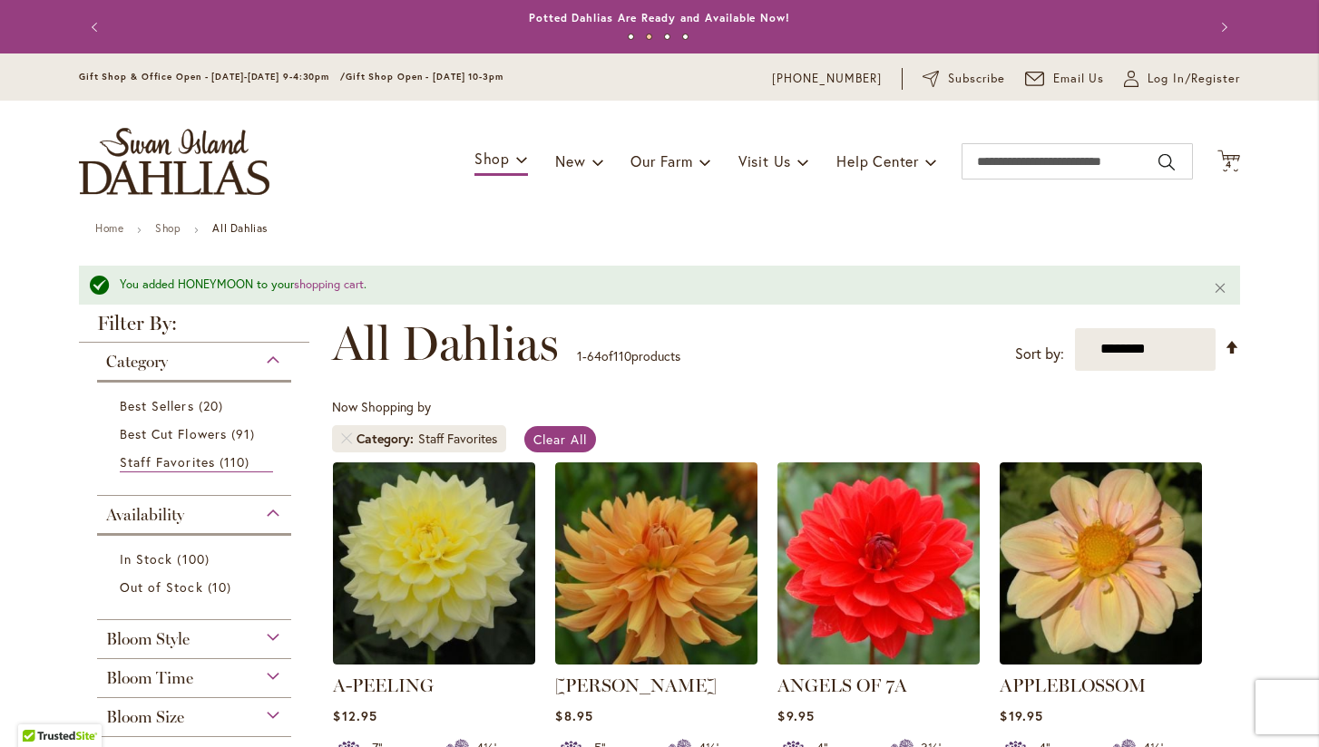
scroll to position [0, 0]
click at [1232, 161] on span "4 4 items" at bounding box center [1229, 165] width 18 height 9
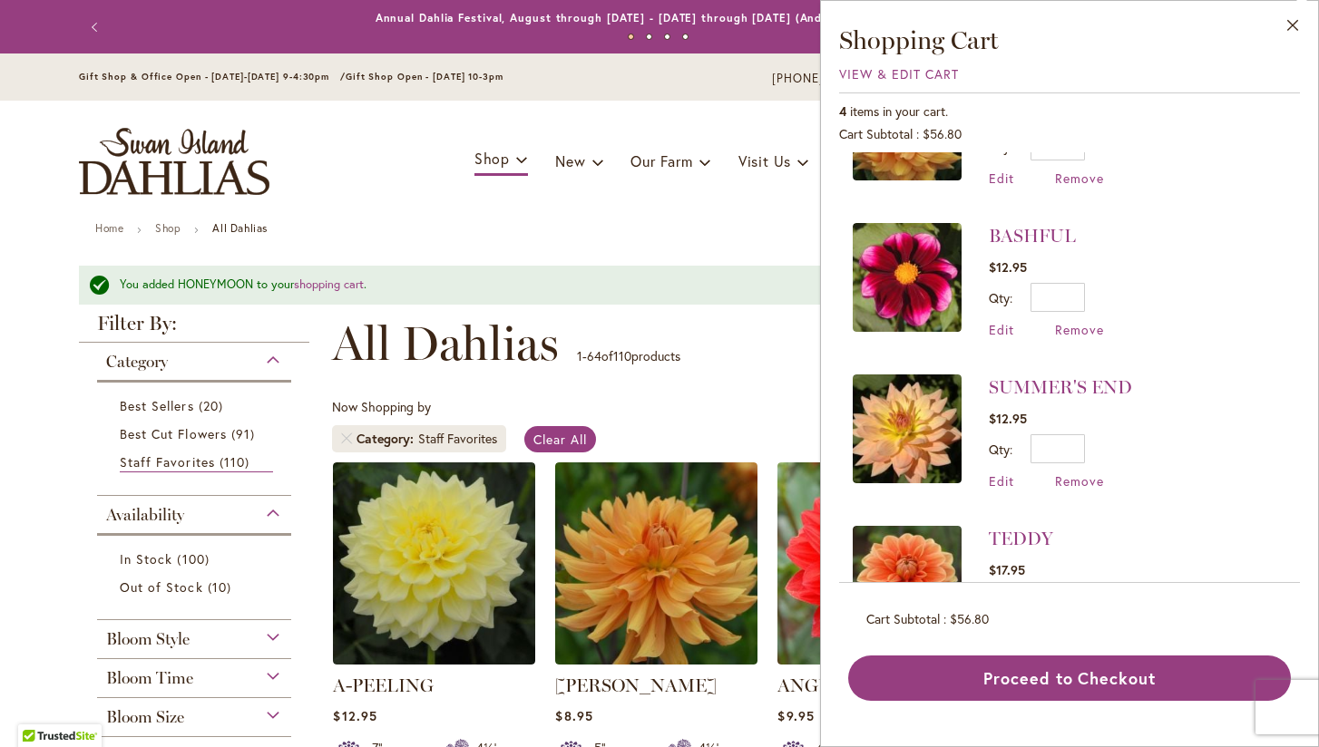
scroll to position [150, 0]
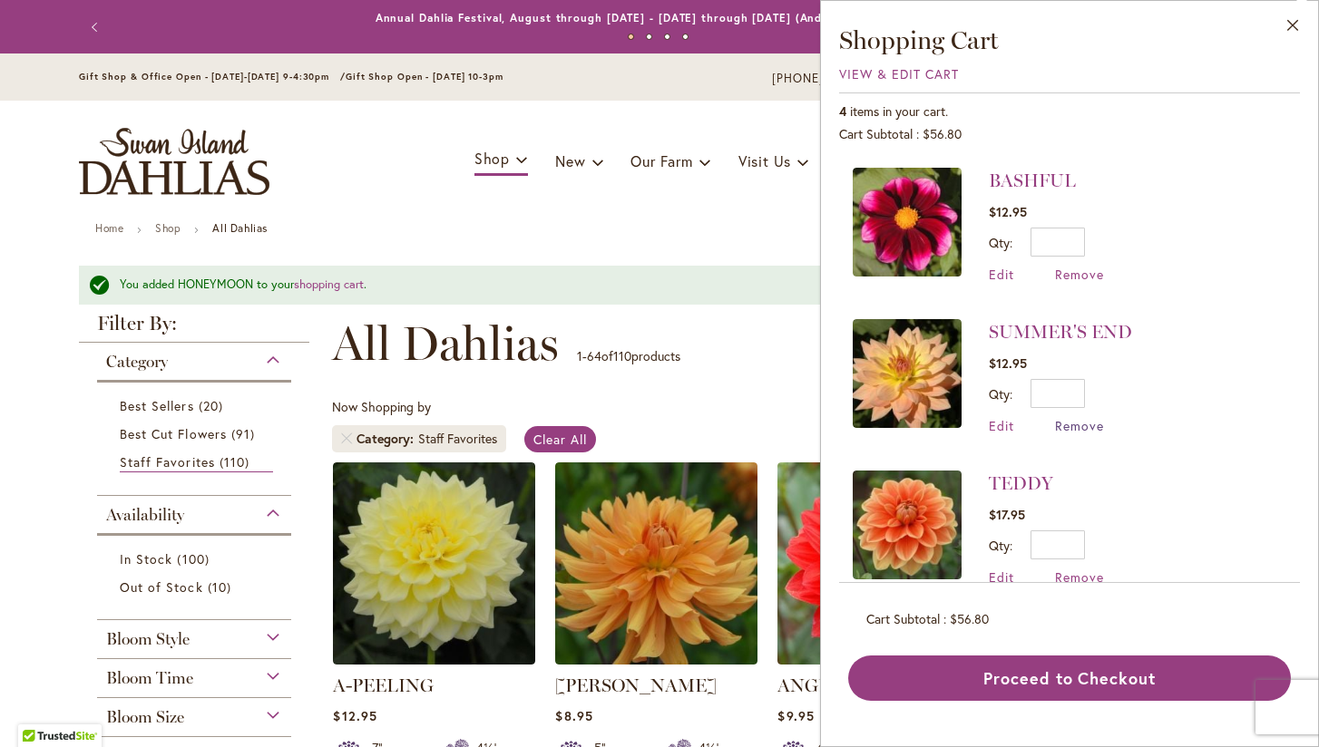
click at [1080, 424] on span "Remove" at bounding box center [1079, 425] width 49 height 17
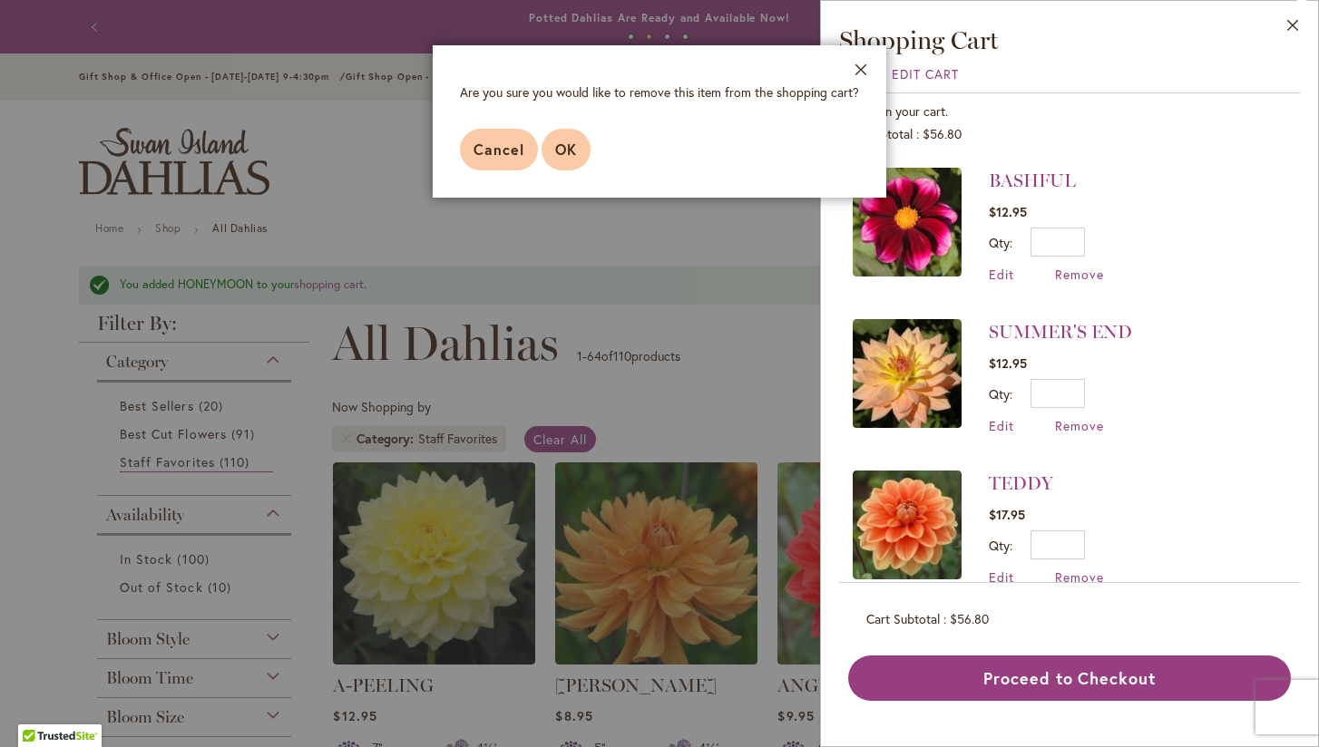
click at [572, 151] on span "OK" at bounding box center [566, 149] width 22 height 19
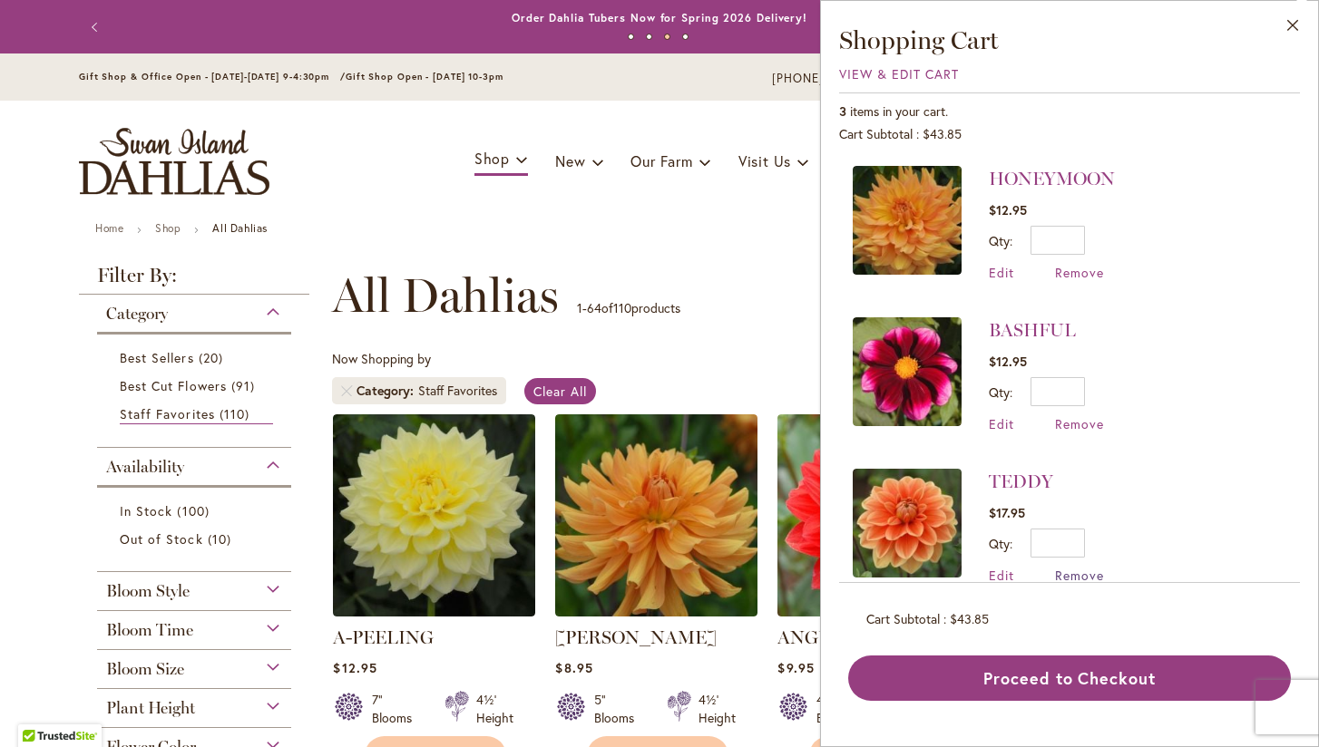
click at [1080, 574] on span "Remove" at bounding box center [1079, 575] width 49 height 17
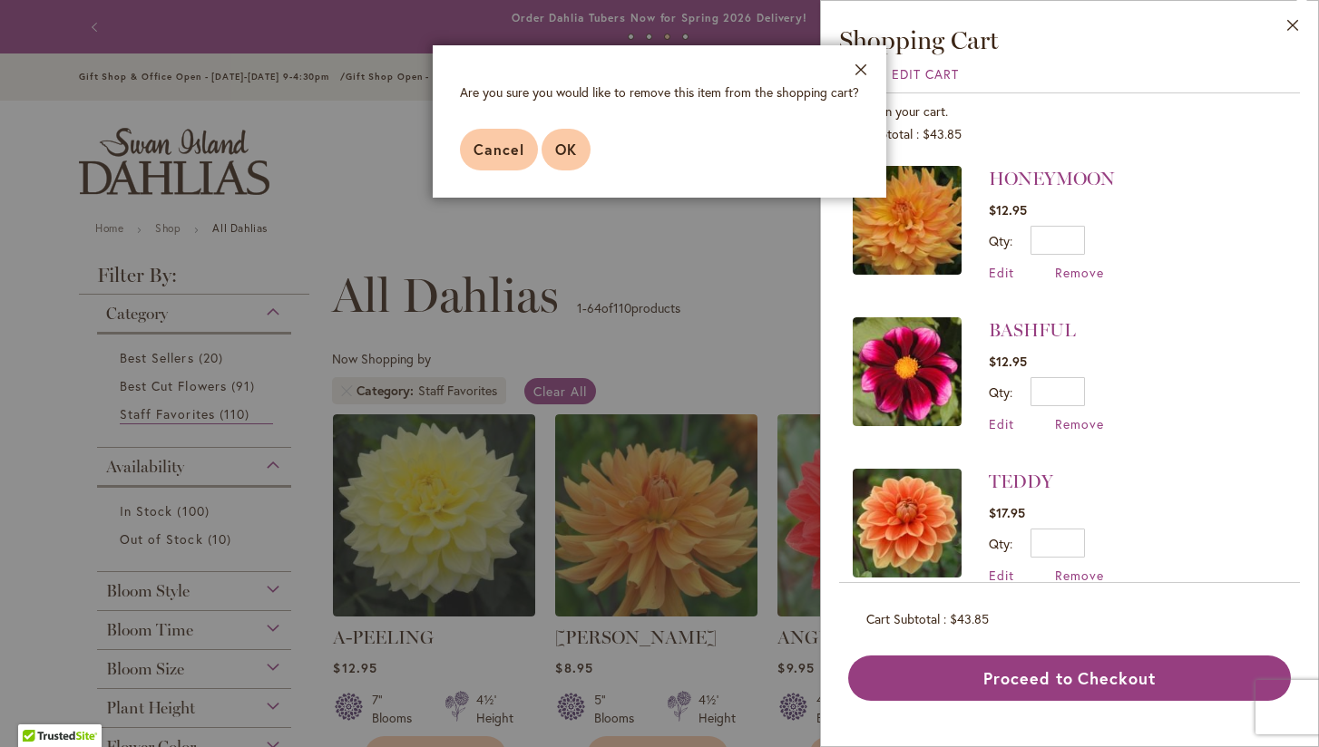
click at [564, 153] on span "OK" at bounding box center [566, 149] width 22 height 19
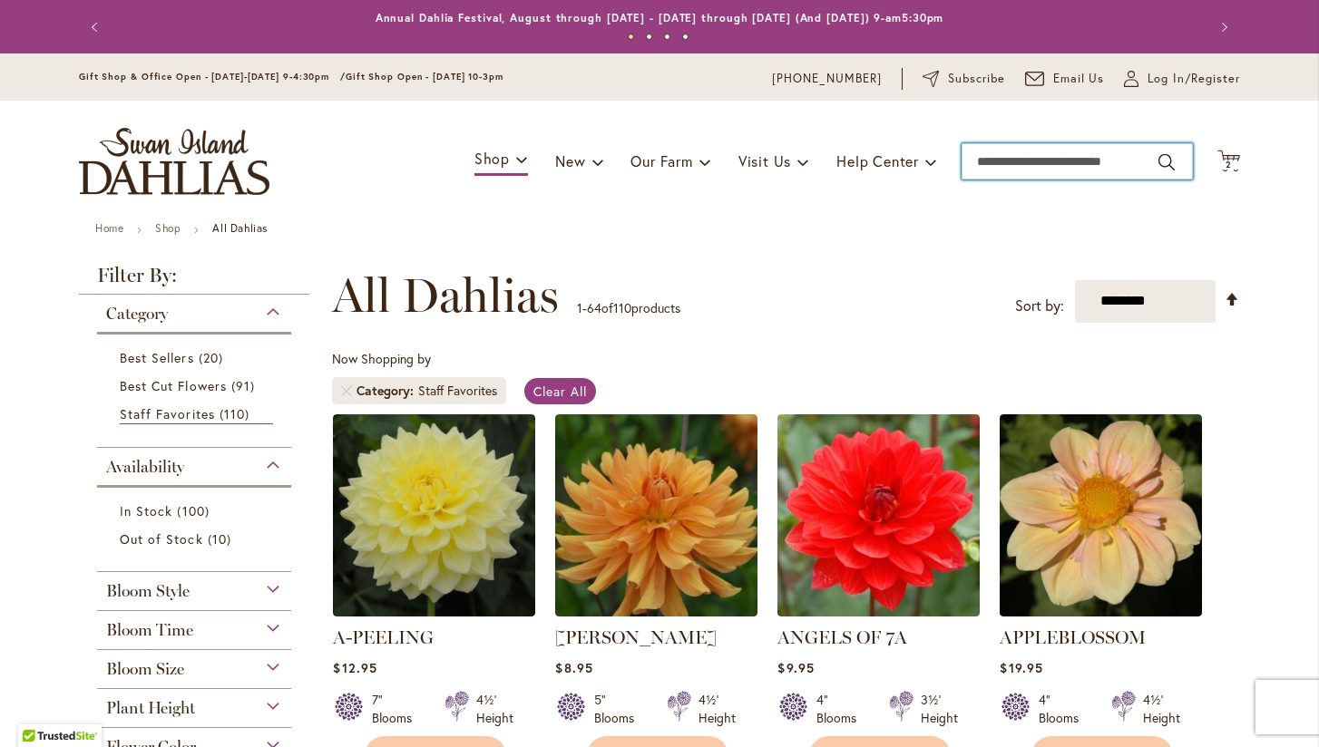
click at [973, 162] on input "Search" at bounding box center [1076, 161] width 231 height 36
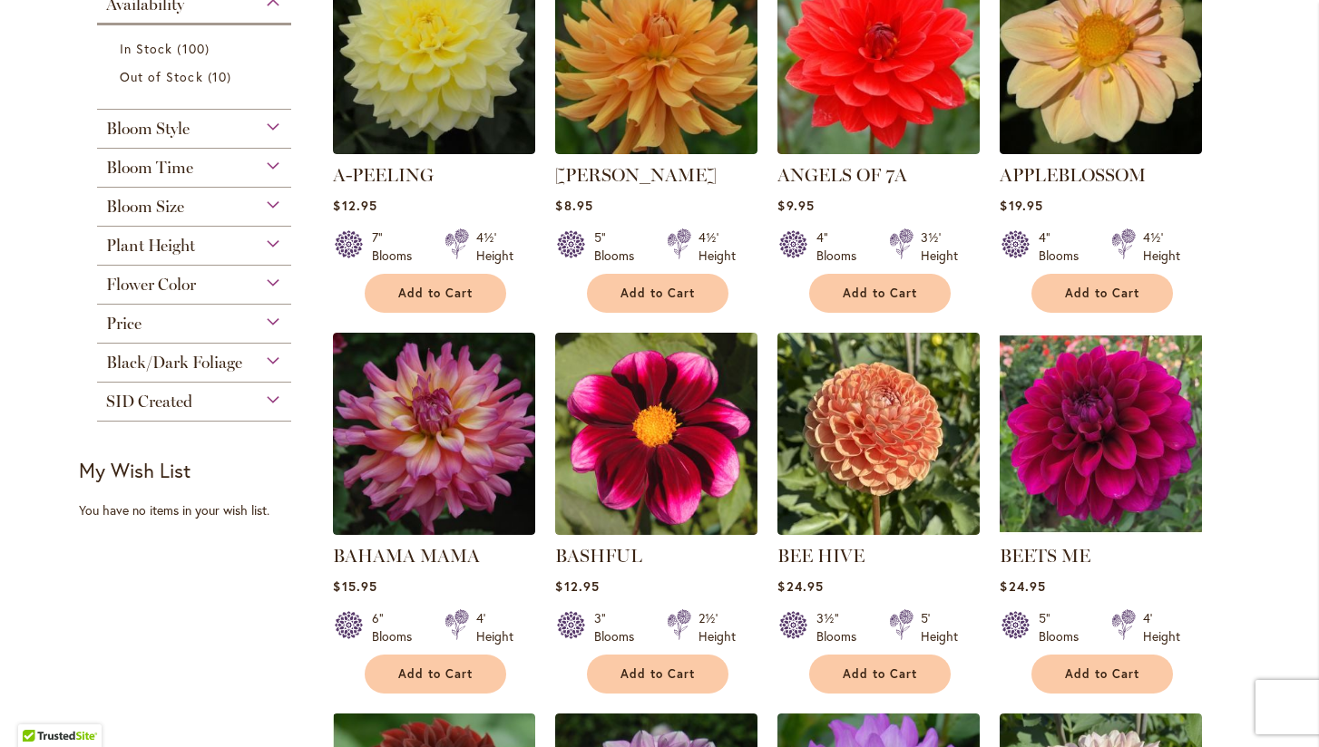
scroll to position [465, 0]
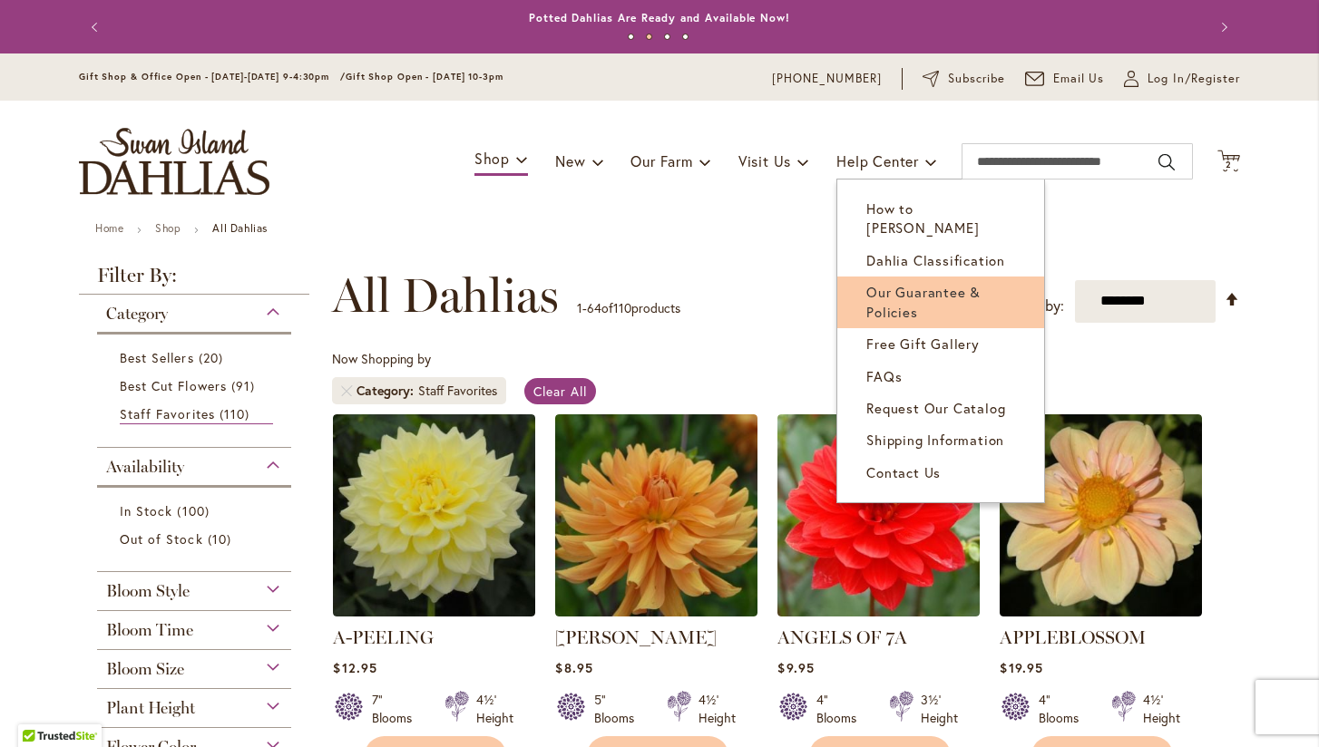
scroll to position [0, 0]
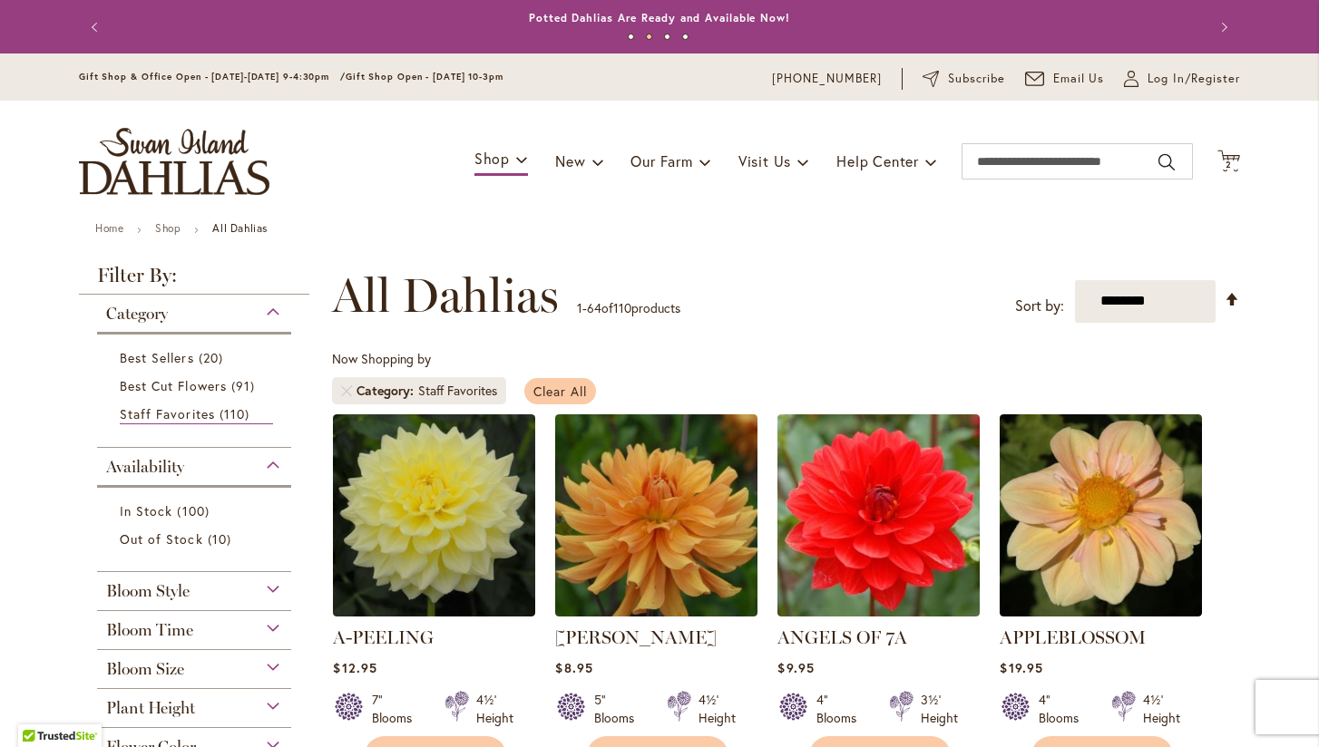
click at [560, 391] on span "Clear All" at bounding box center [560, 391] width 54 height 17
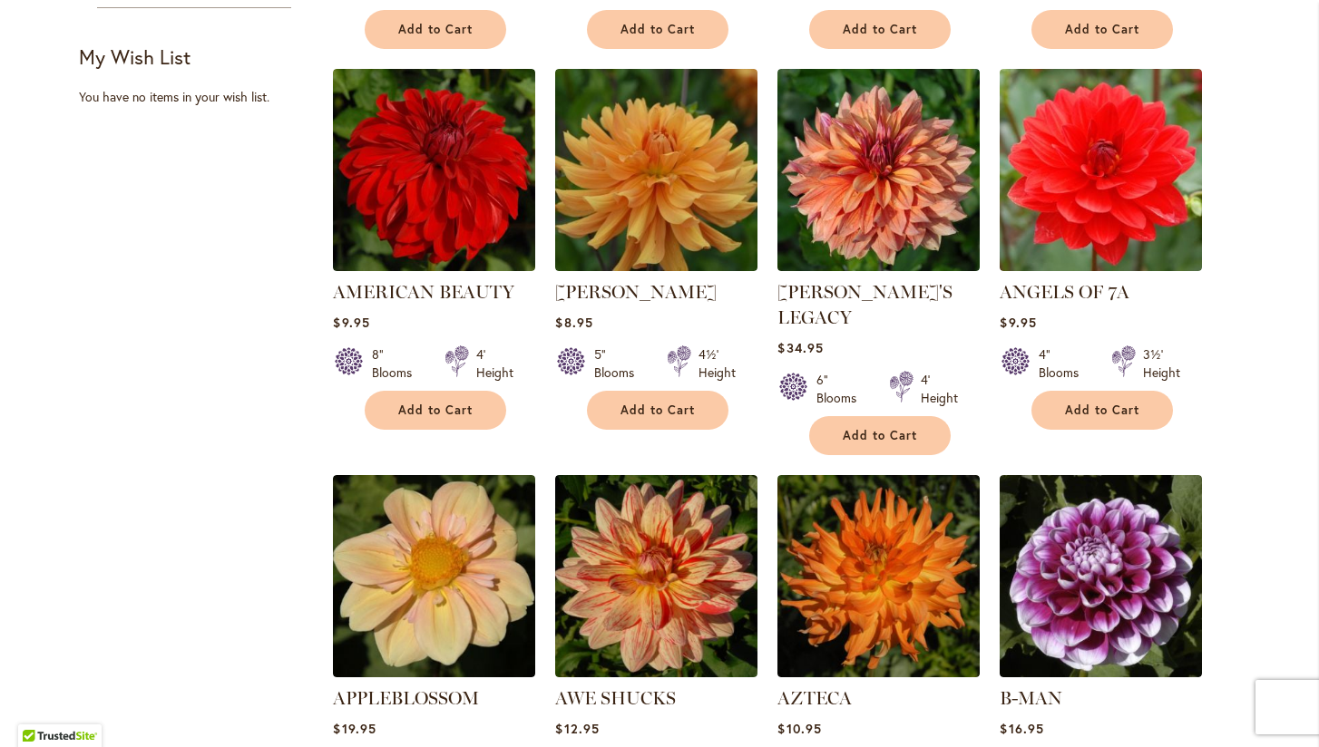
scroll to position [1146, 0]
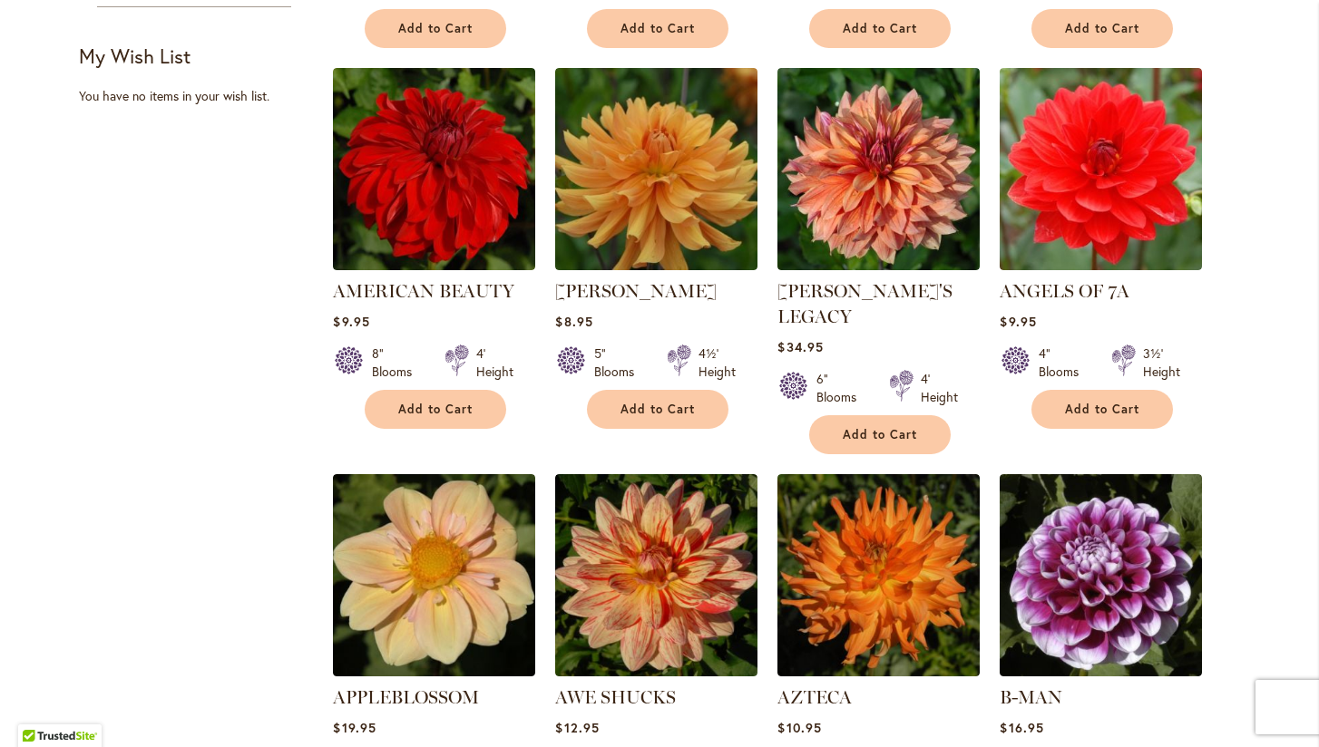
click at [557, 411] on div "Add to Cart" at bounding box center [657, 409] width 200 height 39
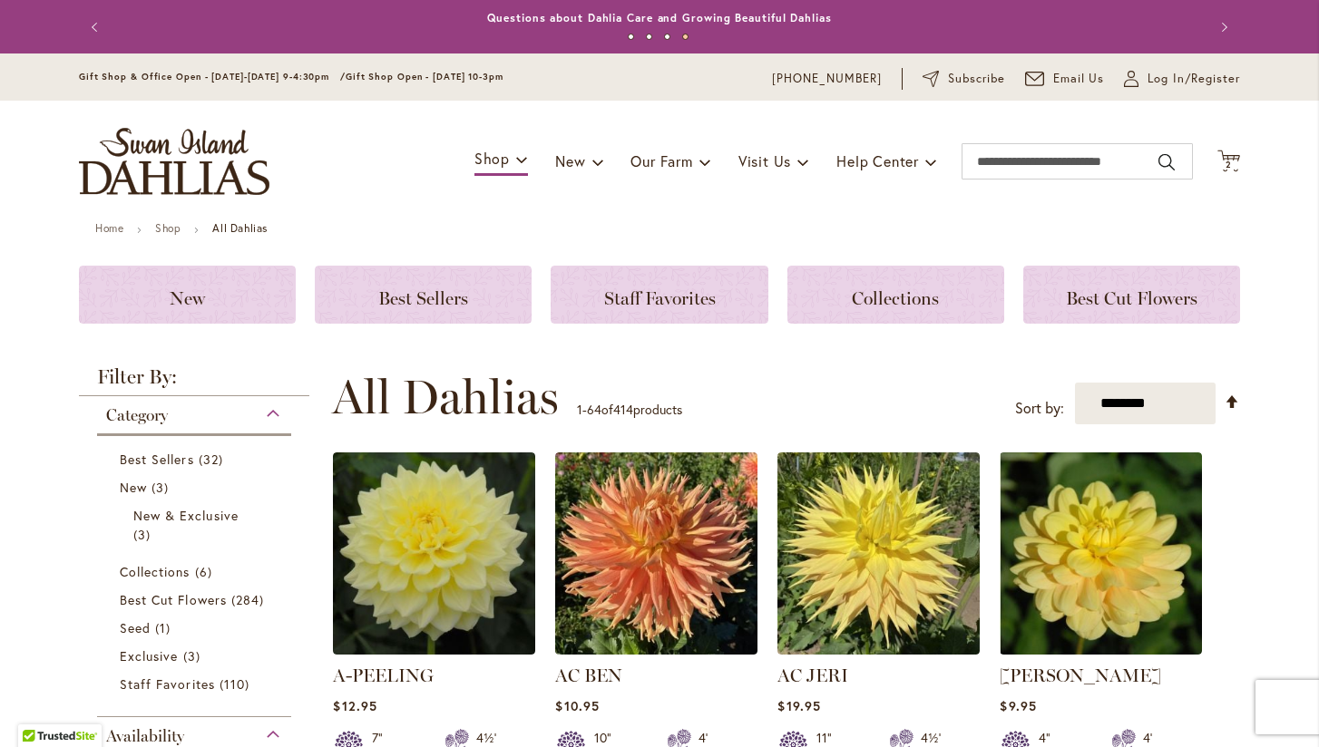
scroll to position [0, 0]
click at [1233, 161] on span "2 2 items" at bounding box center [1229, 165] width 18 height 9
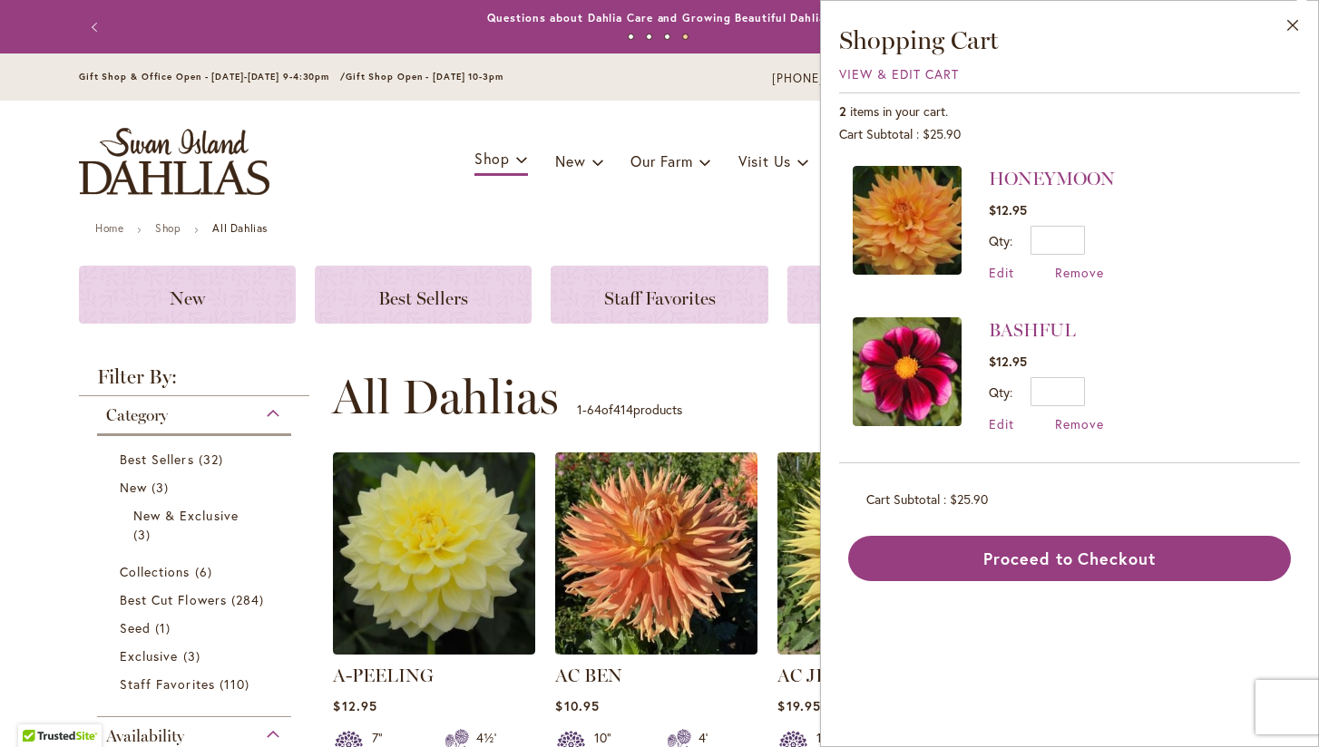
click at [1233, 160] on div "HONEYMOON $12.95 Qty * Update Edit Remove" at bounding box center [1069, 307] width 461 height 311
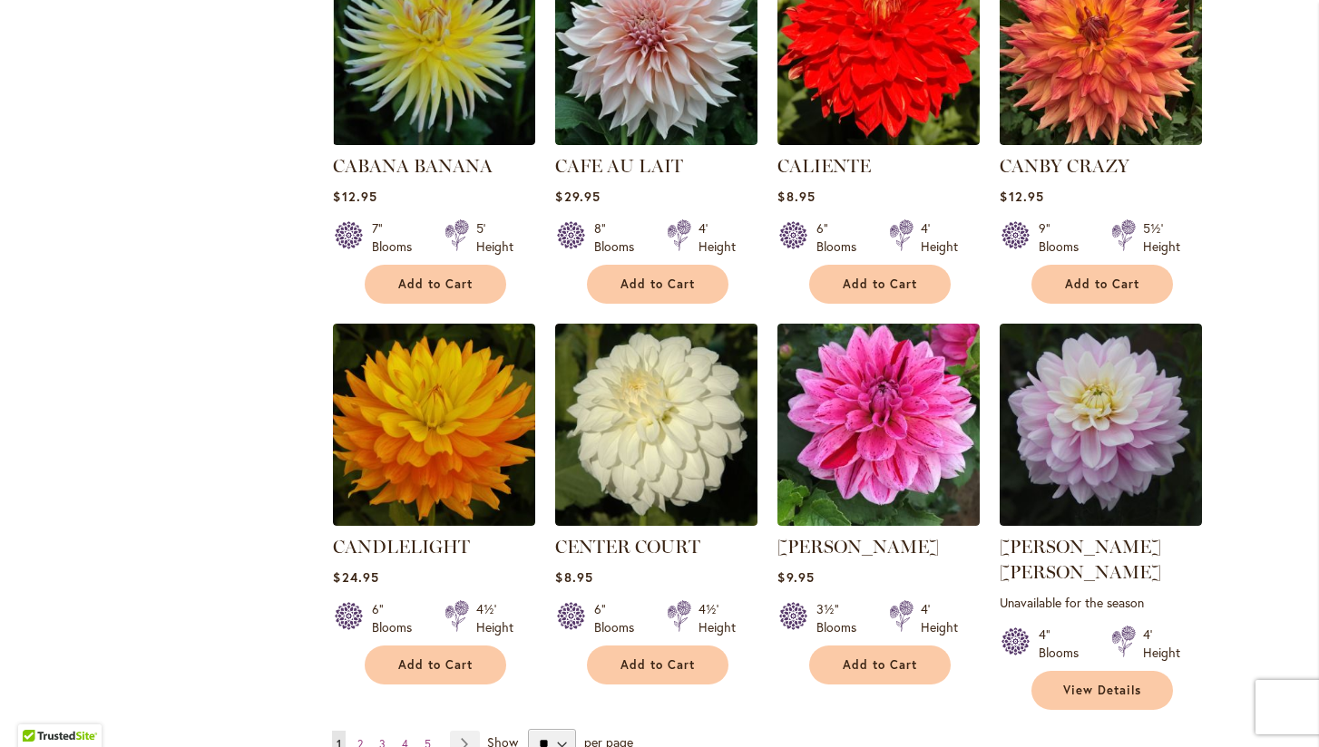
scroll to position [5940, 0]
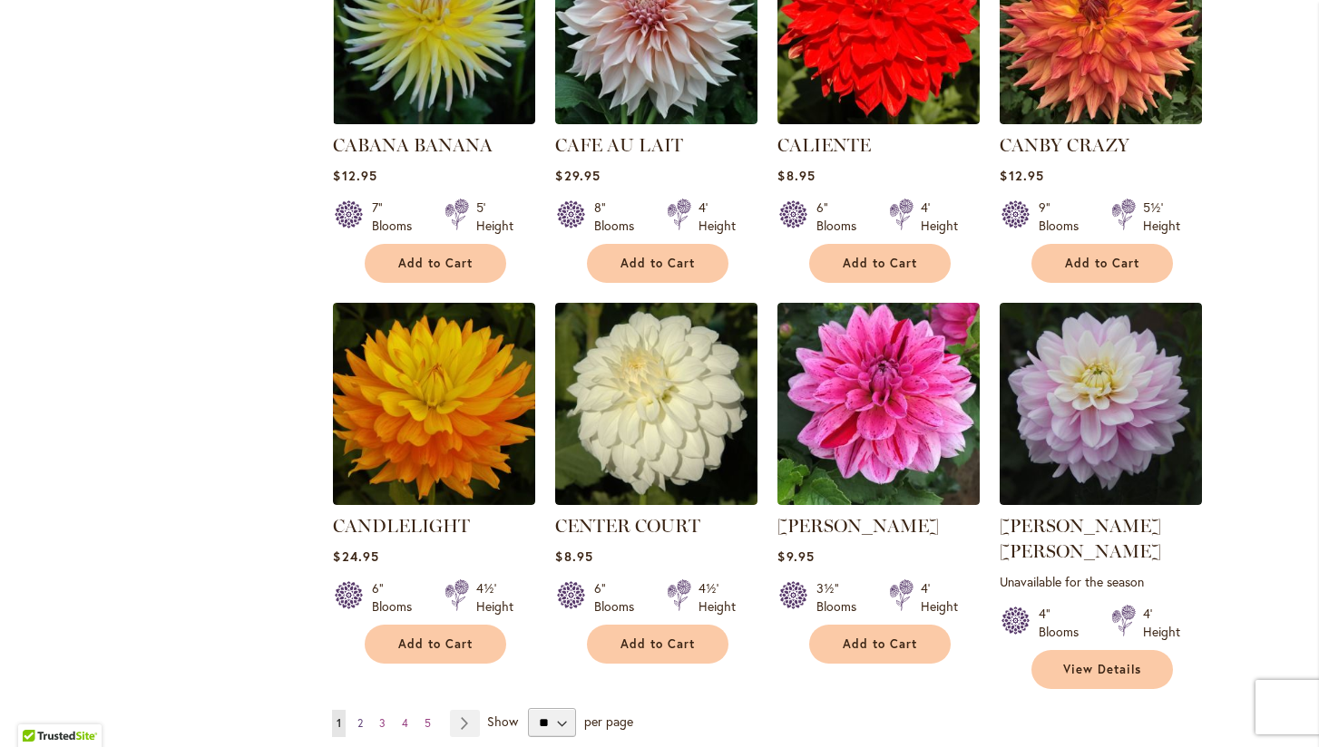
click at [362, 717] on span "2" at bounding box center [359, 724] width 5 height 14
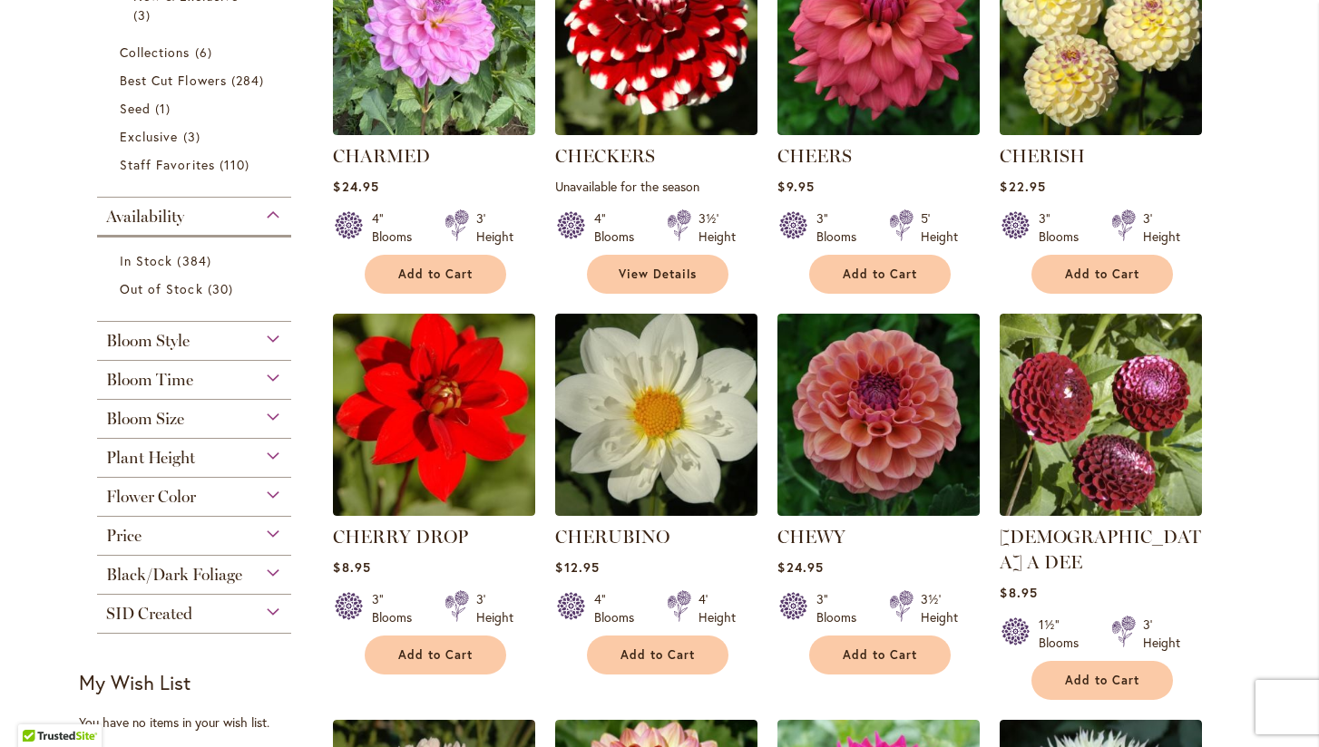
scroll to position [522, 0]
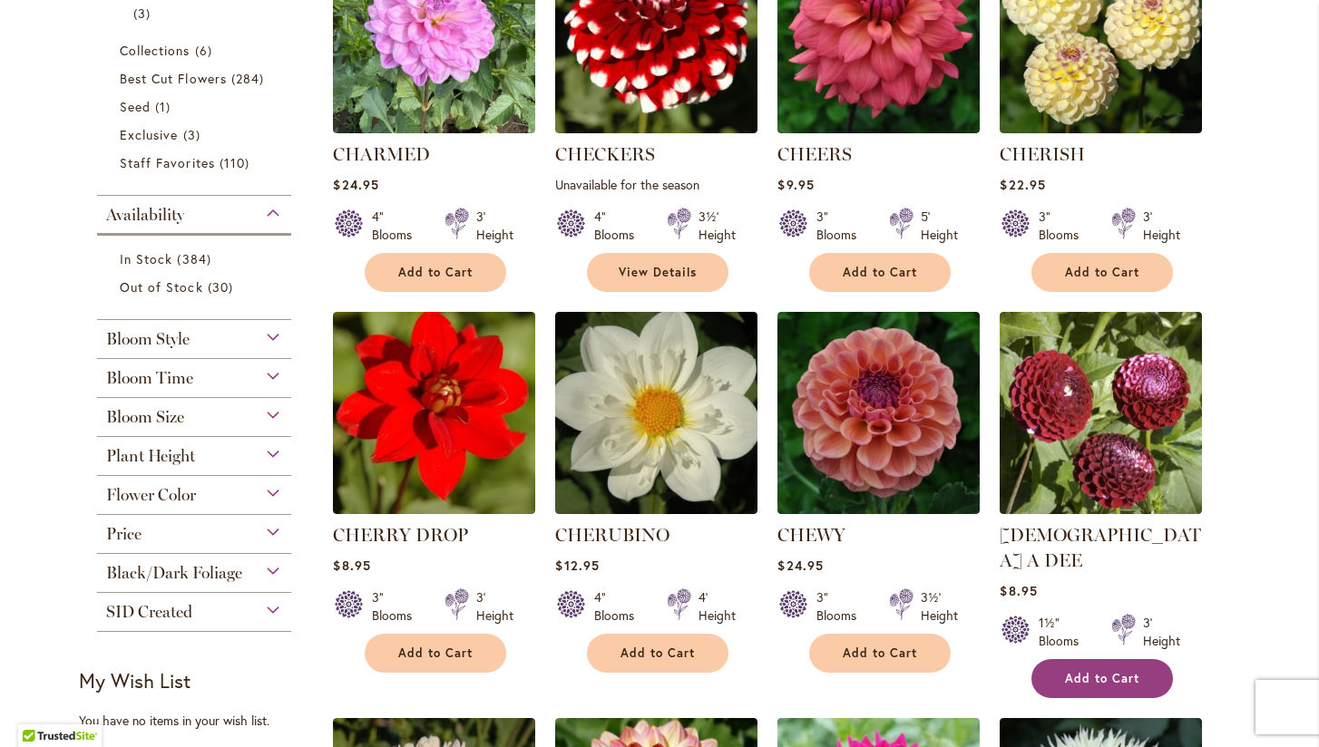
click at [1096, 671] on span "Add to Cart" at bounding box center [1102, 678] width 74 height 15
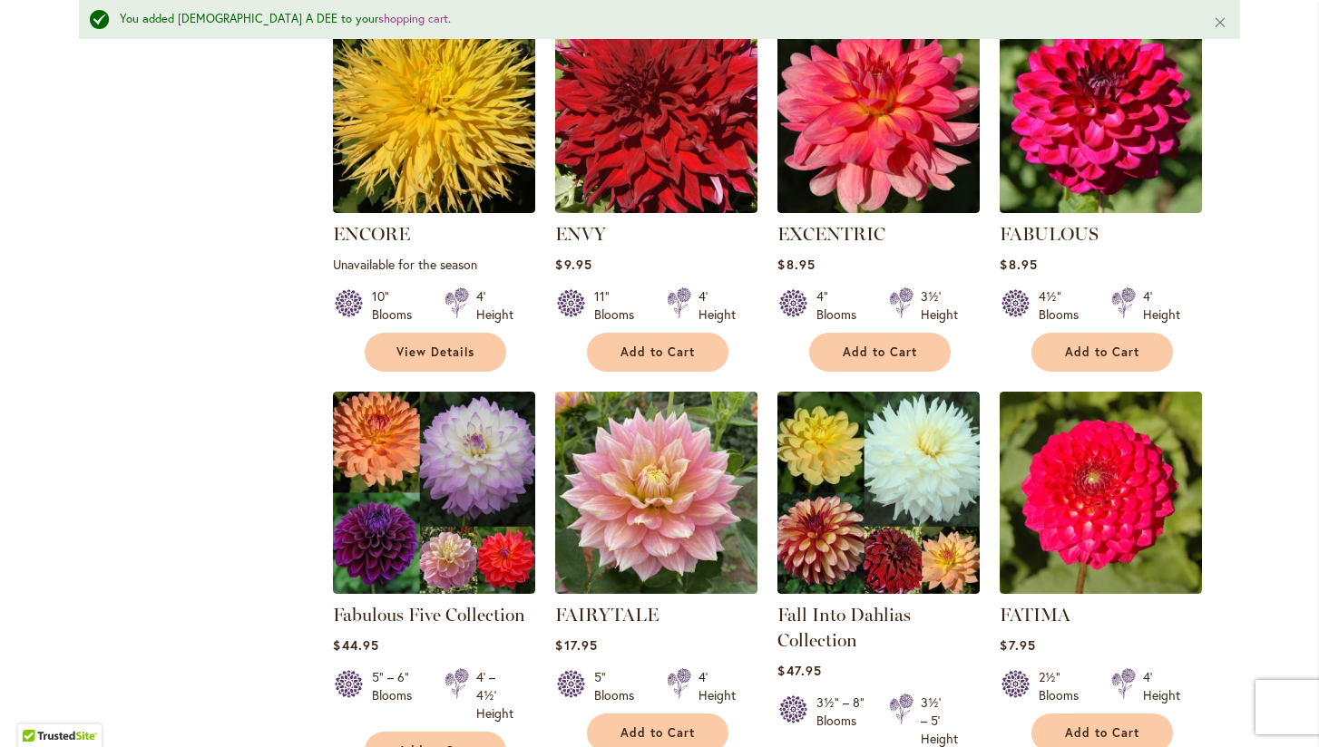
scroll to position [5616, 0]
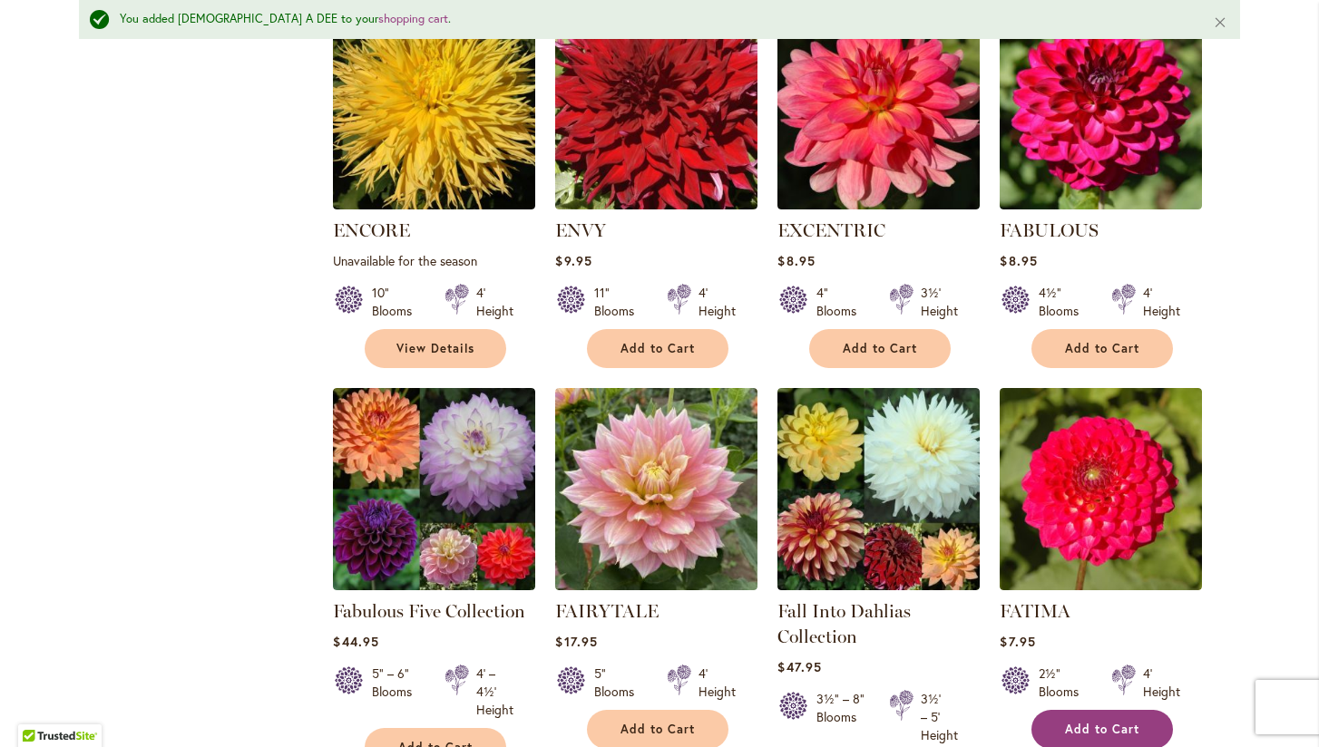
click at [1106, 710] on button "Add to Cart" at bounding box center [1101, 729] width 141 height 39
click at [560, 617] on li "FAIRYTALE Rating: 87% 3 Reviews $17.95 5" Blooms 4' Height Add to Cart" at bounding box center [656, 590] width 204 height 406
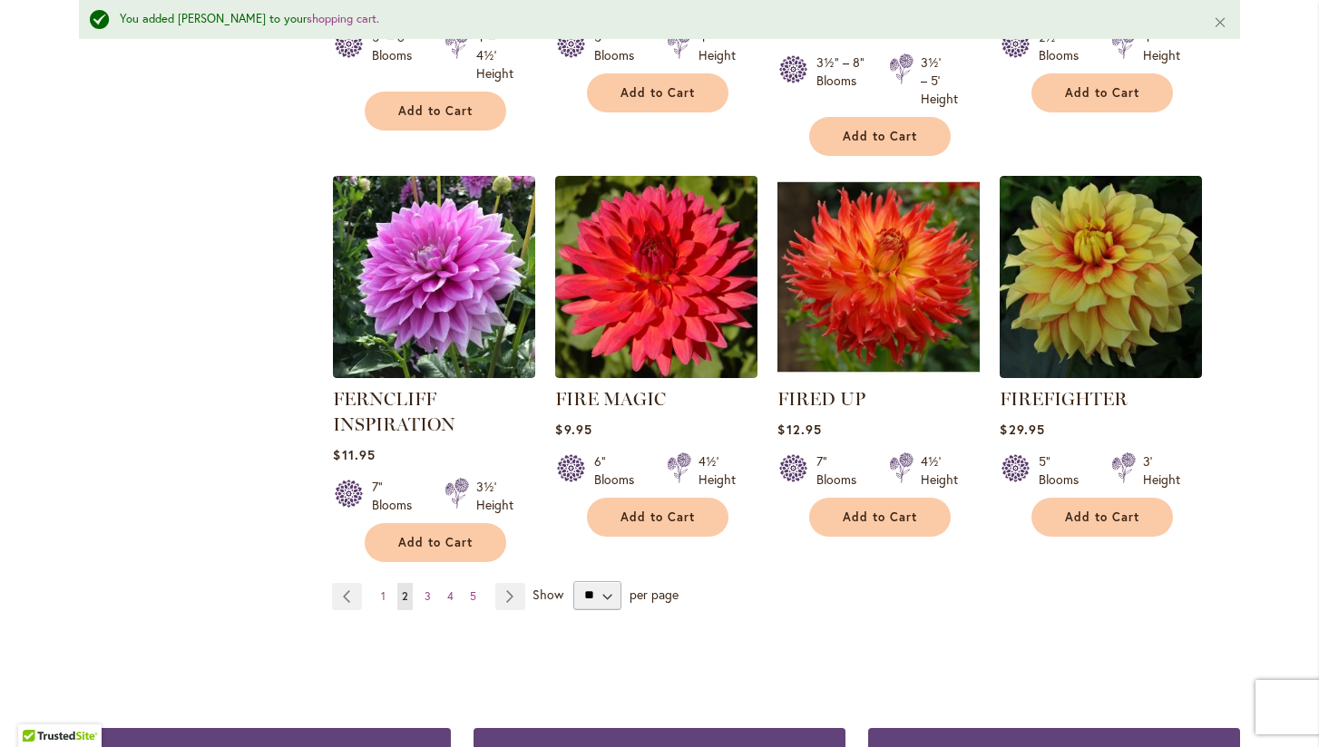
scroll to position [6257, 0]
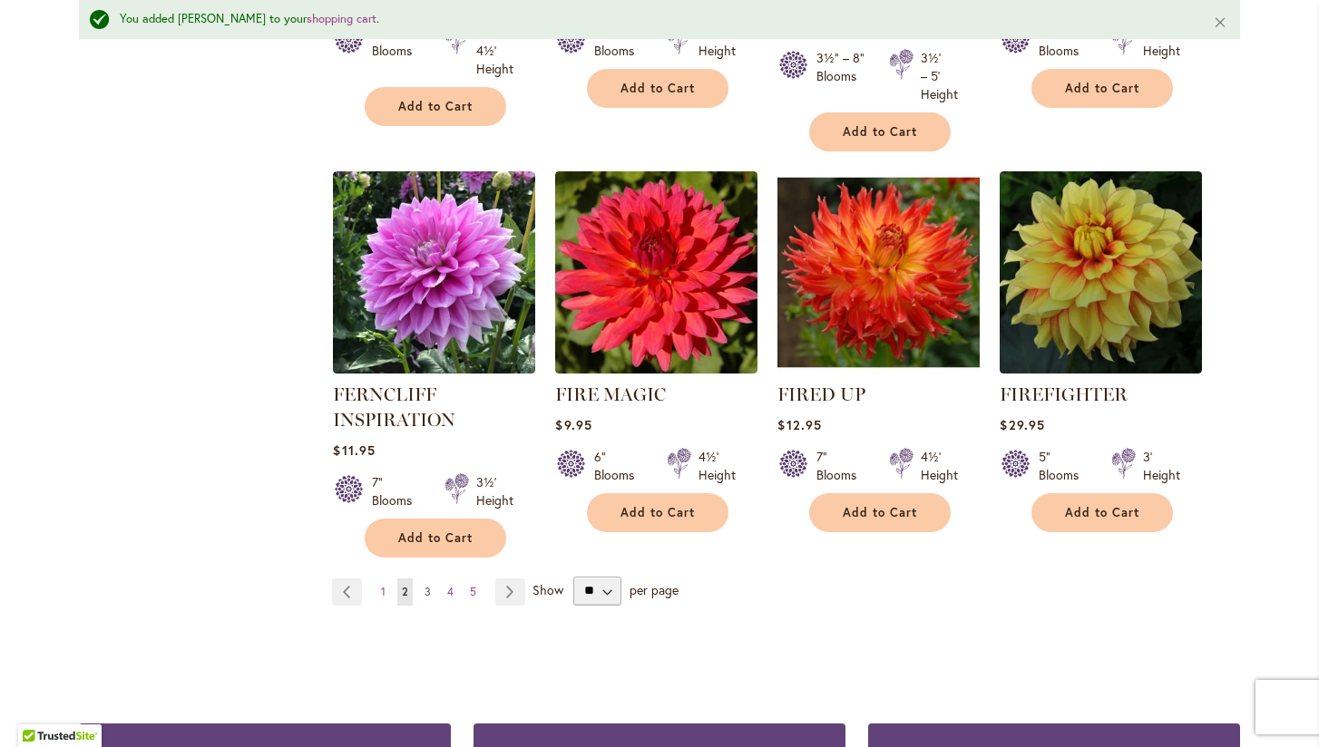
click at [429, 585] on span "3" at bounding box center [427, 592] width 6 height 14
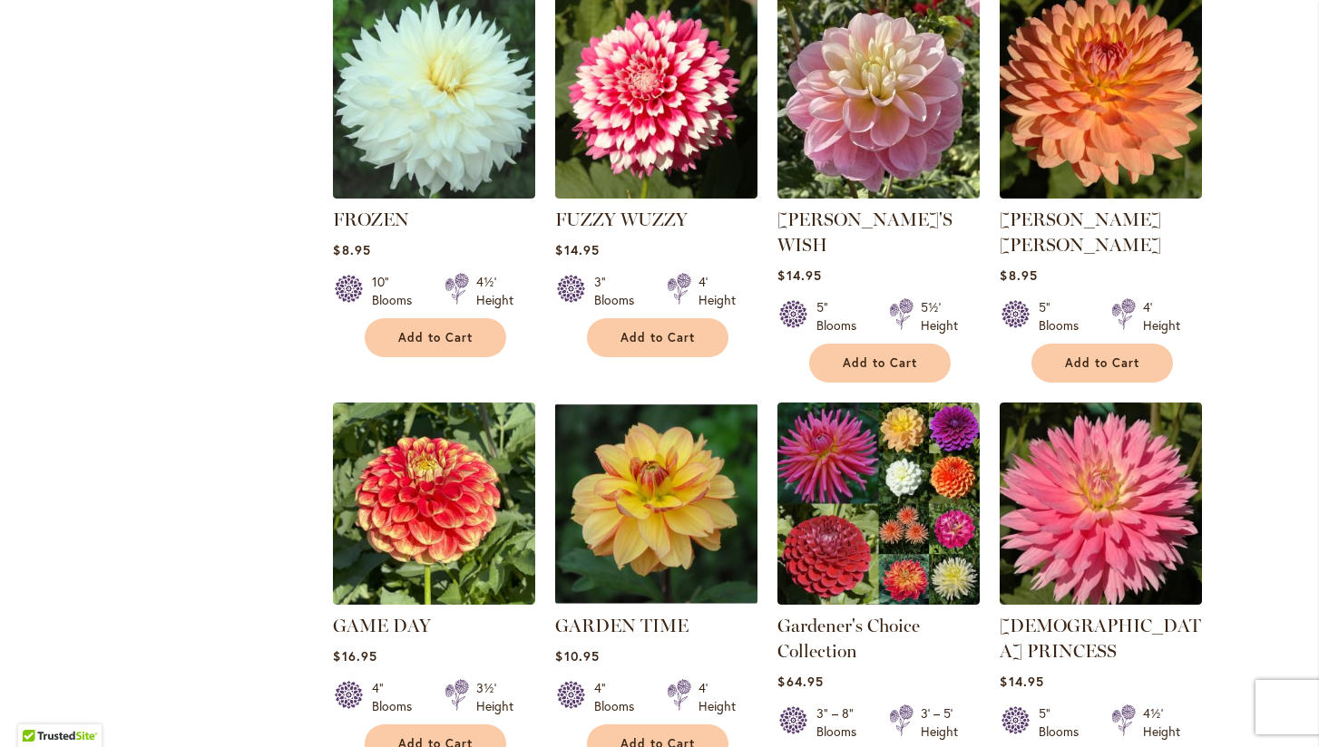
scroll to position [1271, 0]
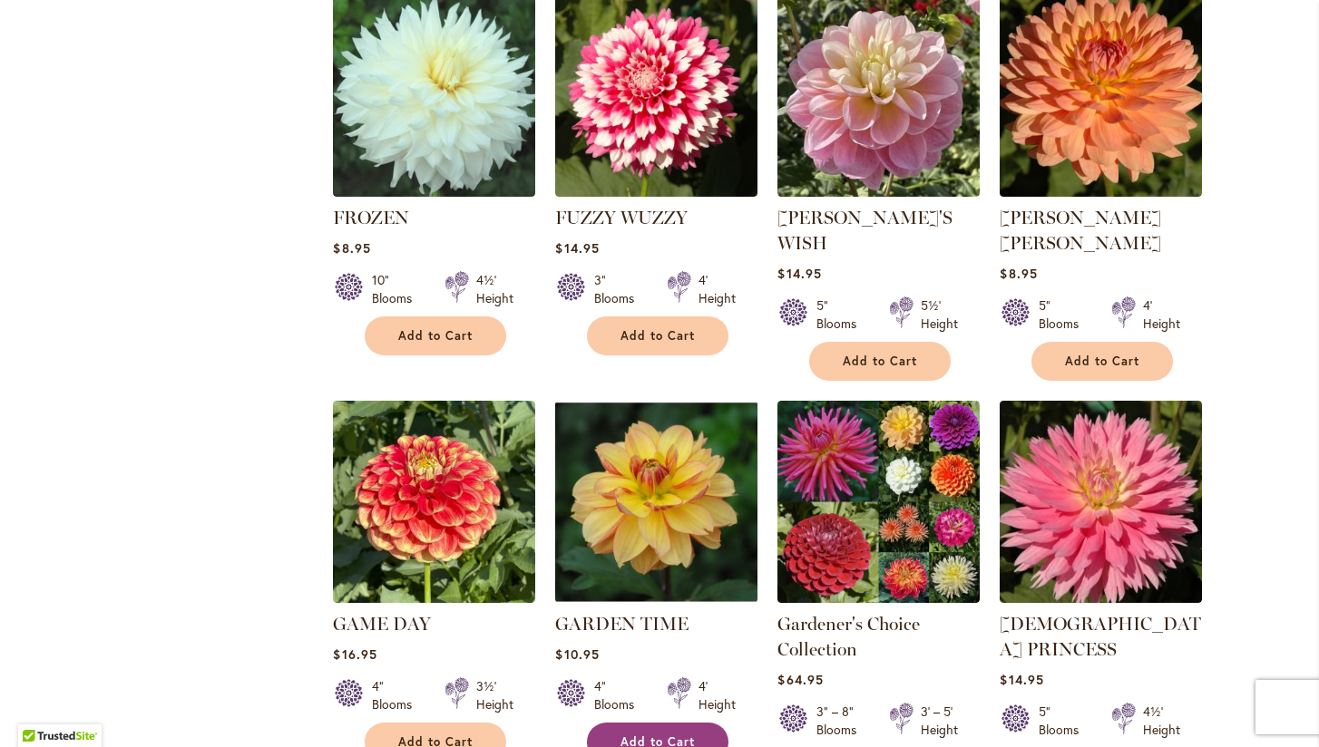
click at [661, 735] on span "Add to Cart" at bounding box center [657, 742] width 74 height 15
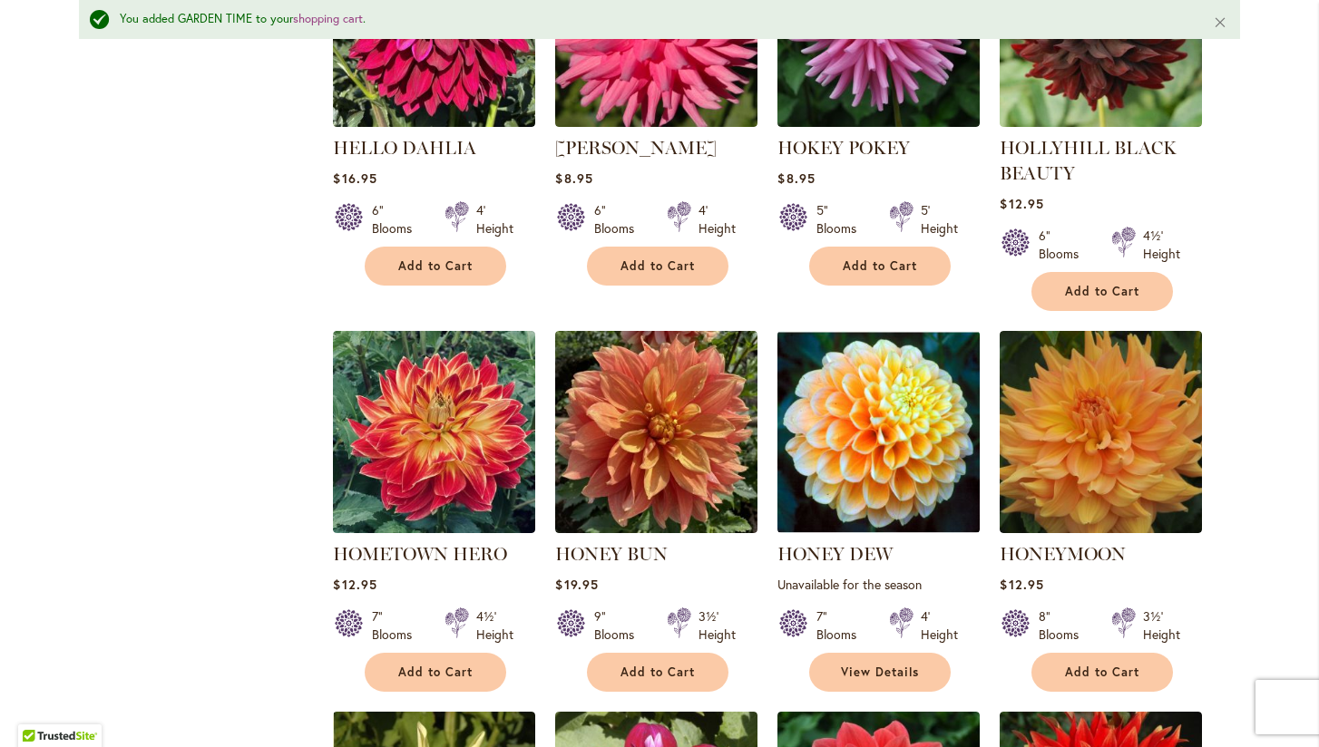
scroll to position [4969, 0]
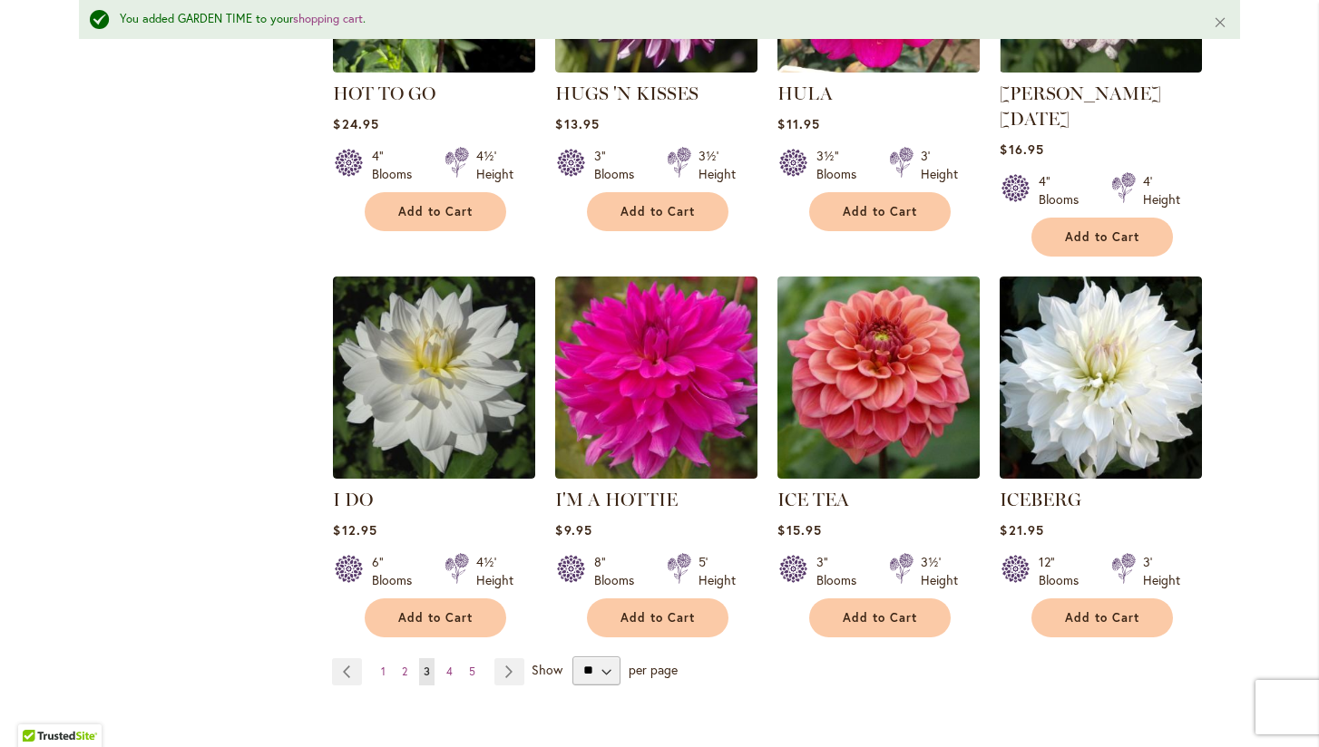
scroll to position [6186, 0]
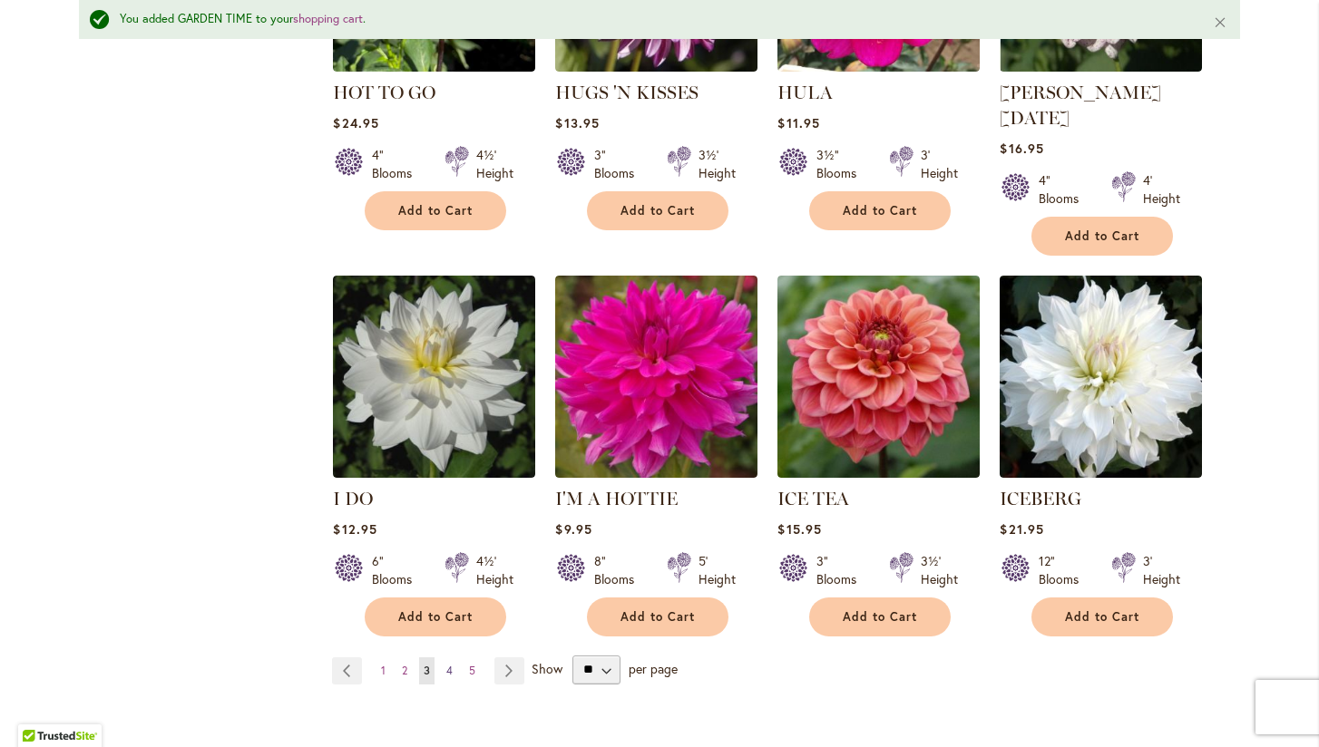
click at [451, 664] on span "4" at bounding box center [449, 671] width 6 height 14
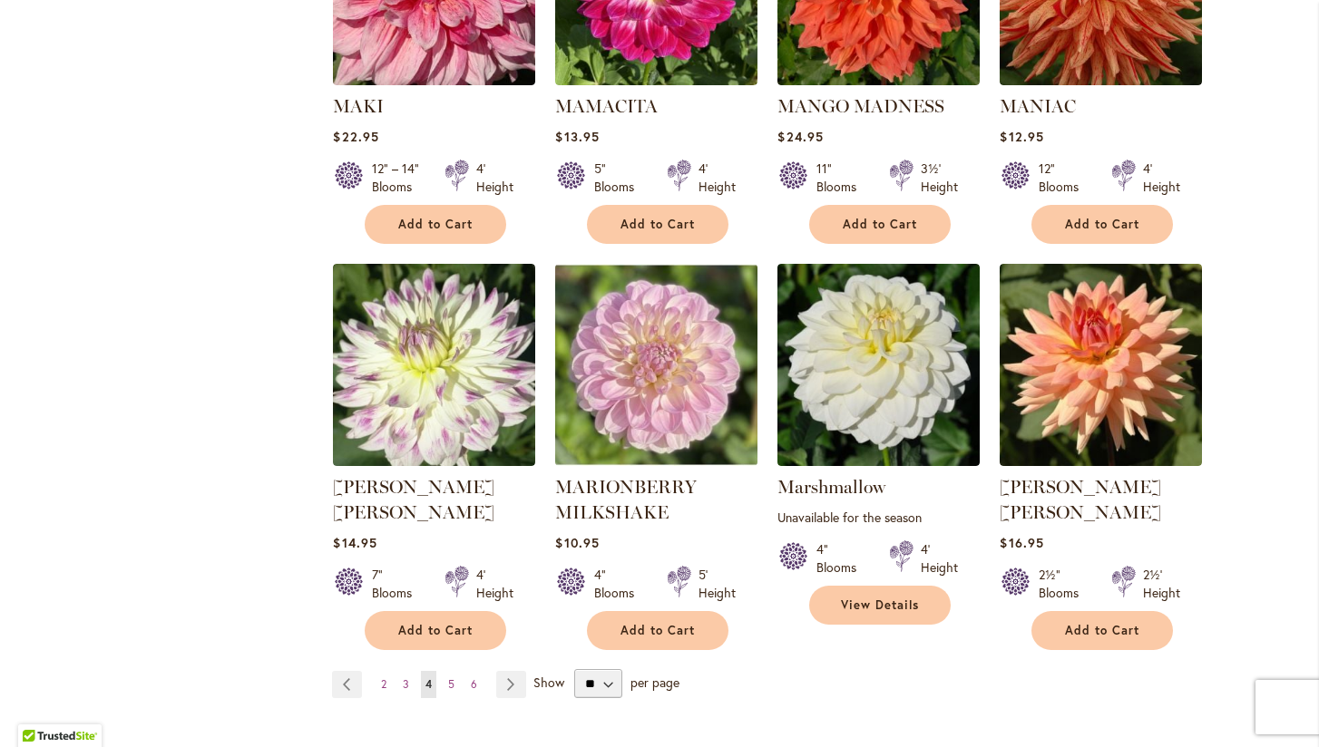
scroll to position [6079, 0]
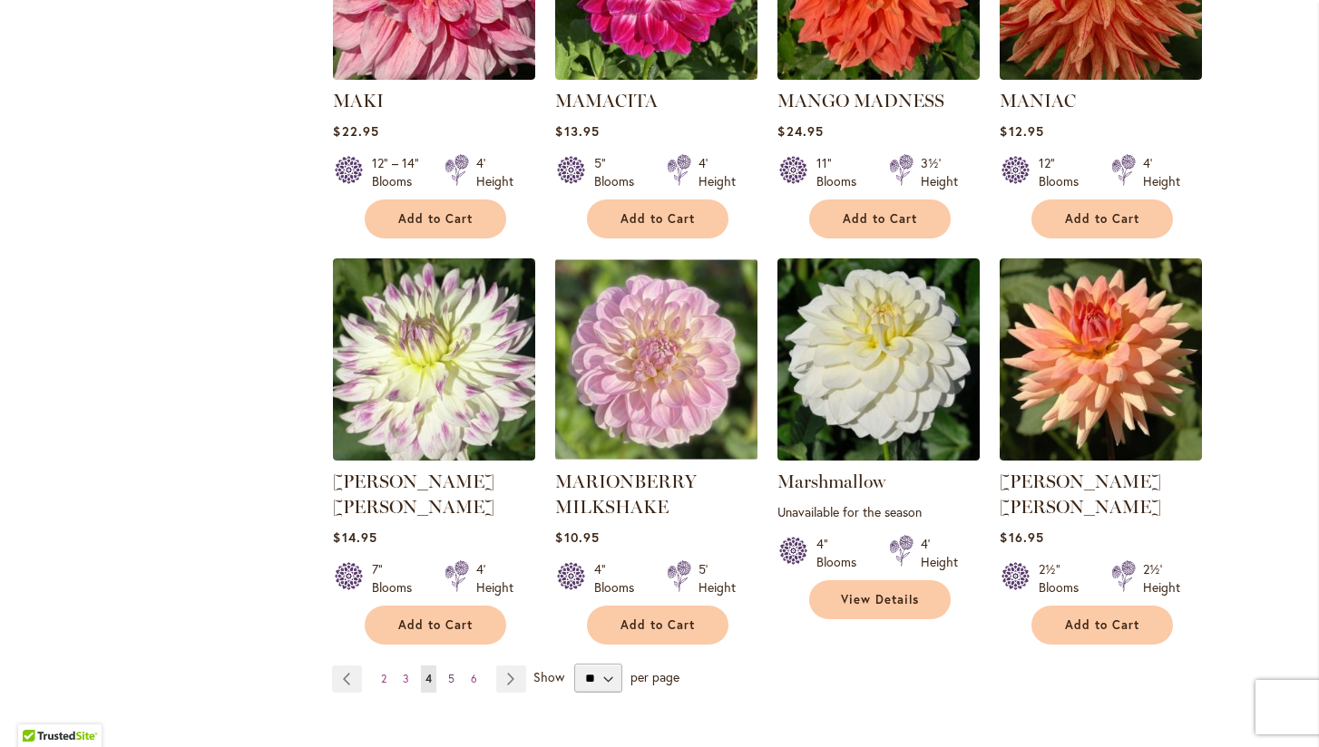
click at [452, 672] on span "5" at bounding box center [451, 679] width 6 height 14
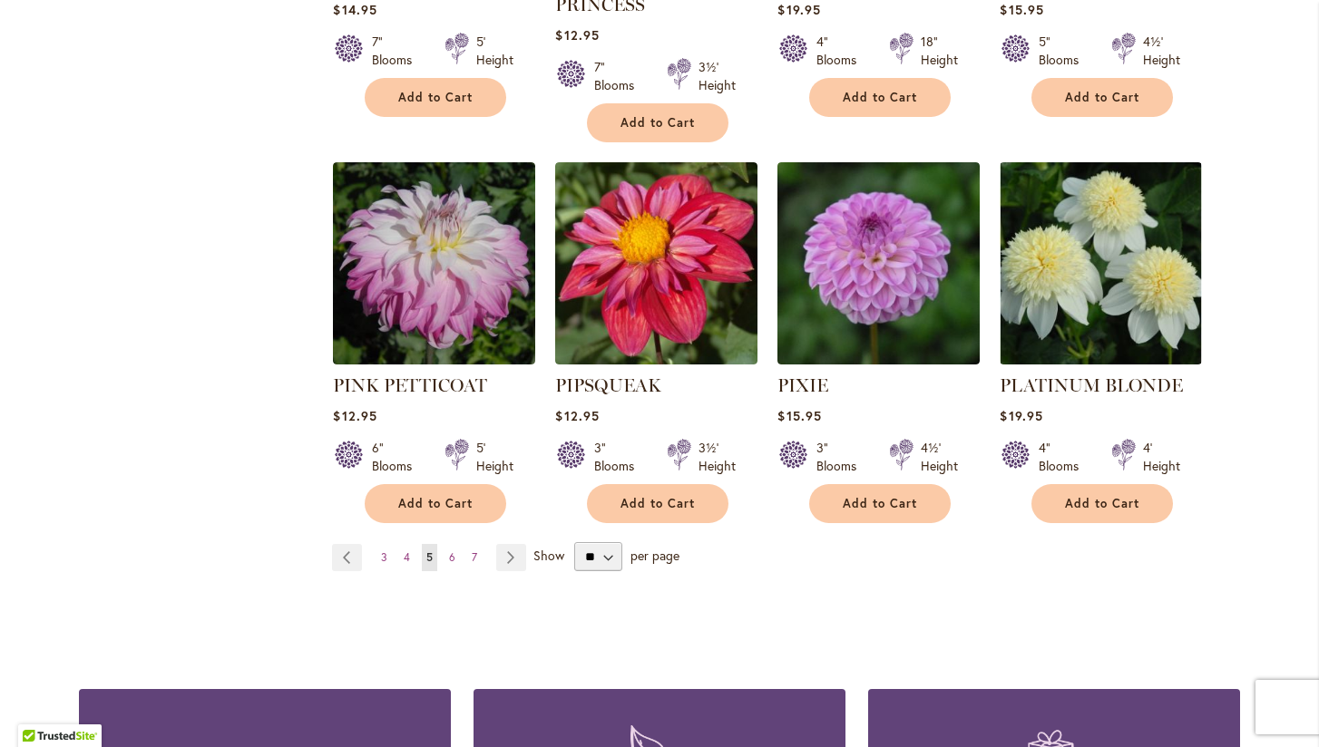
scroll to position [6187, 0]
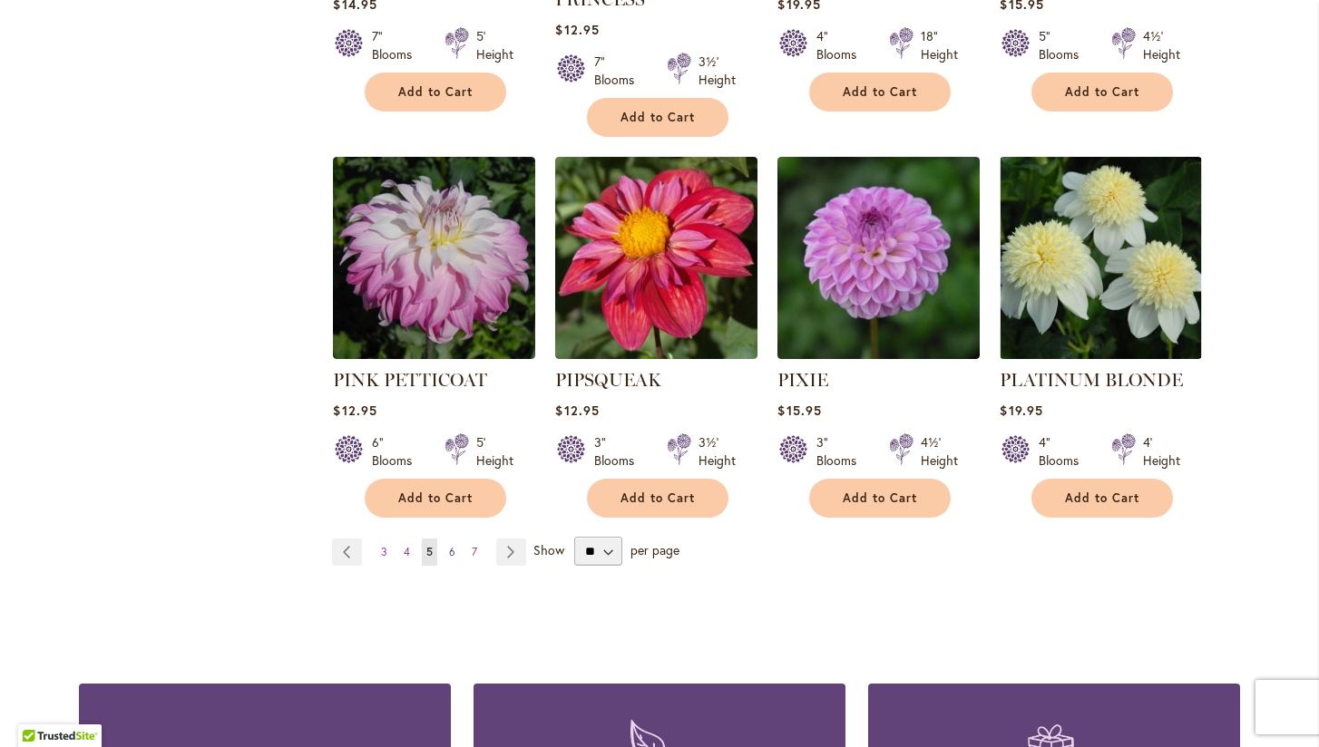
click at [452, 545] on span "6" at bounding box center [452, 552] width 6 height 14
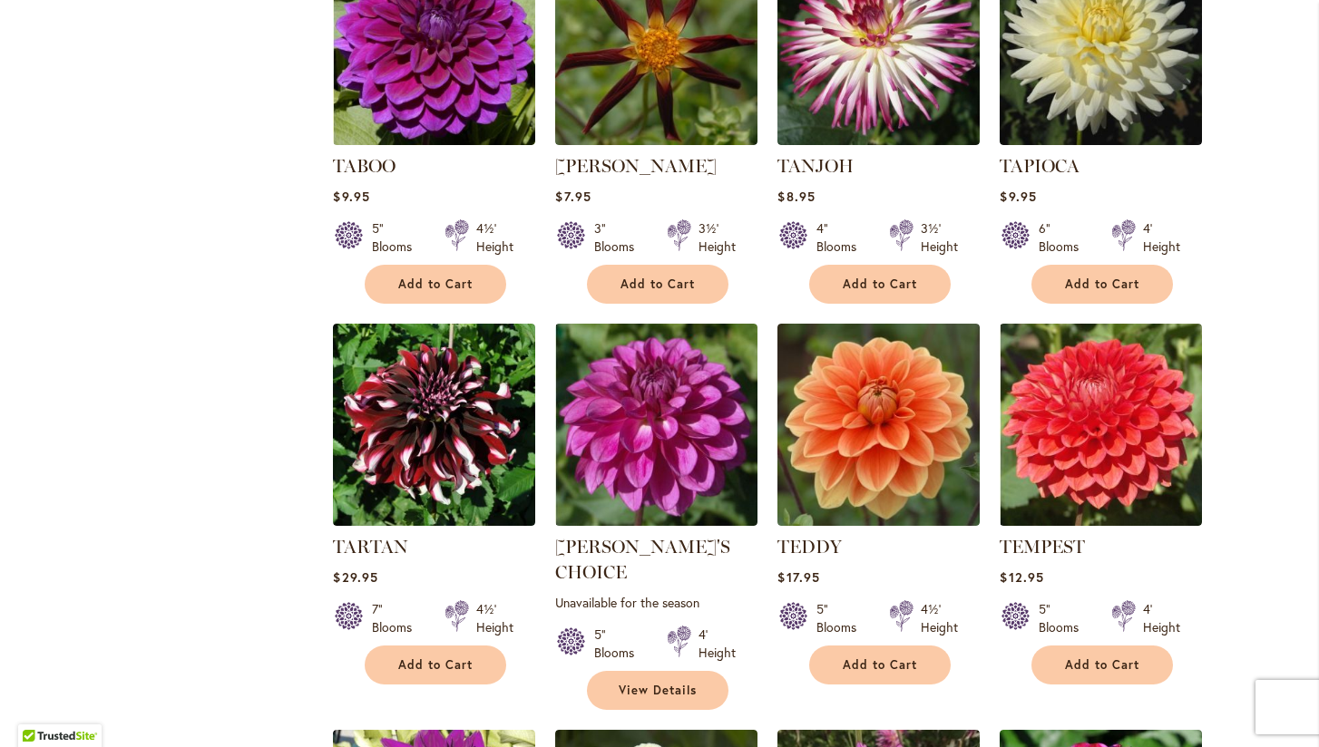
scroll to position [5160, 0]
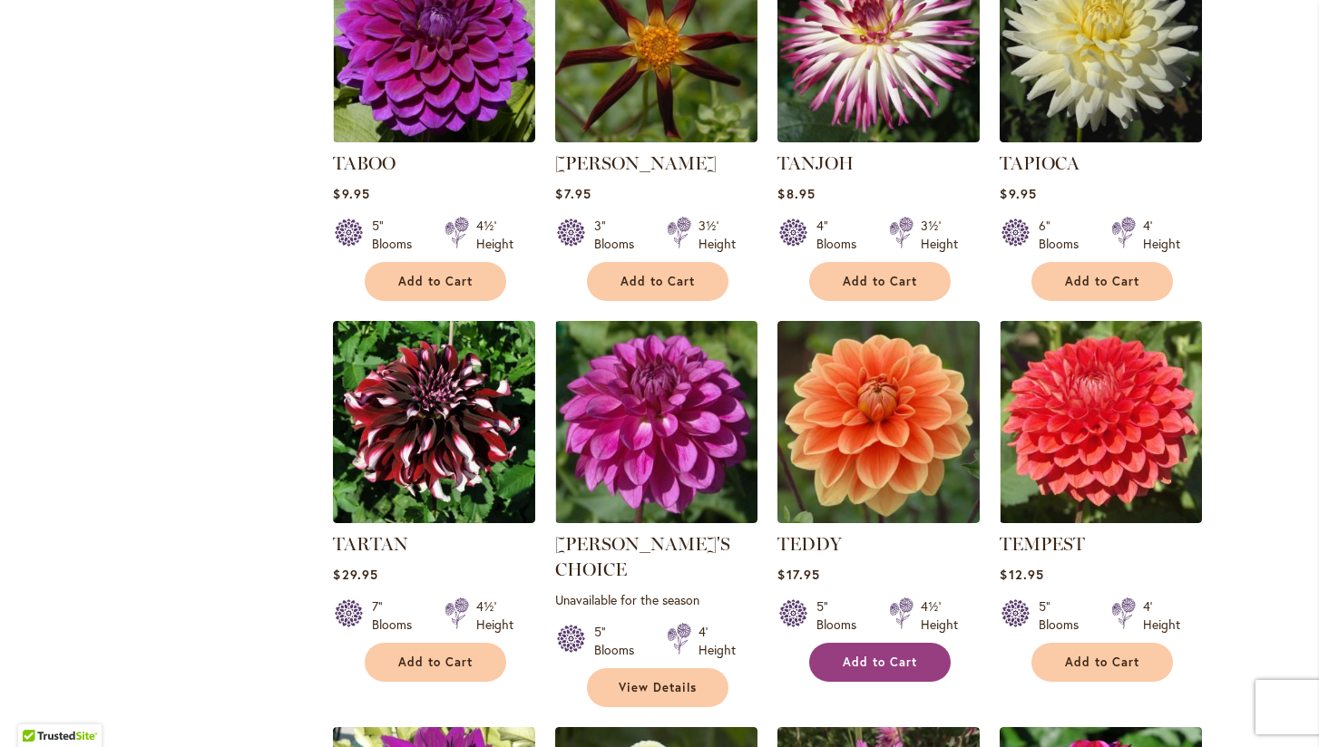
click at [886, 655] on span "Add to Cart" at bounding box center [880, 662] width 74 height 15
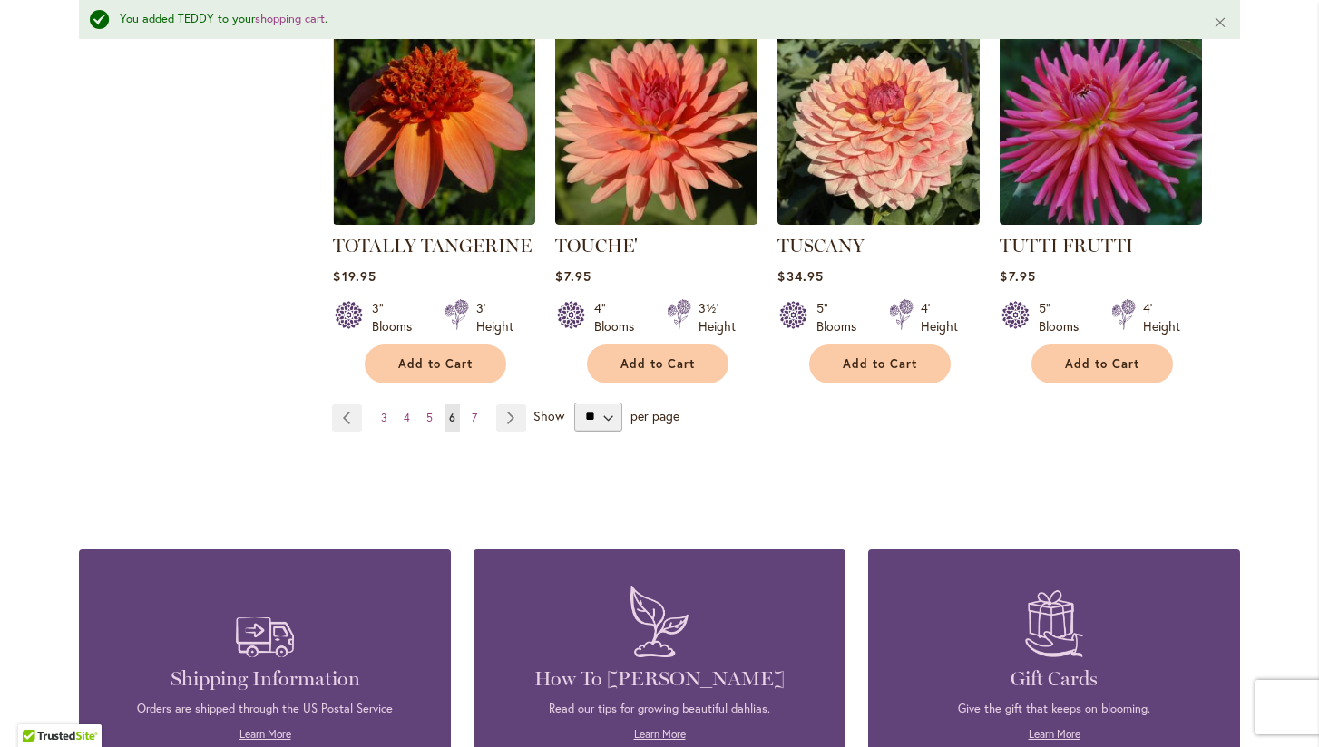
scroll to position [6312, 0]
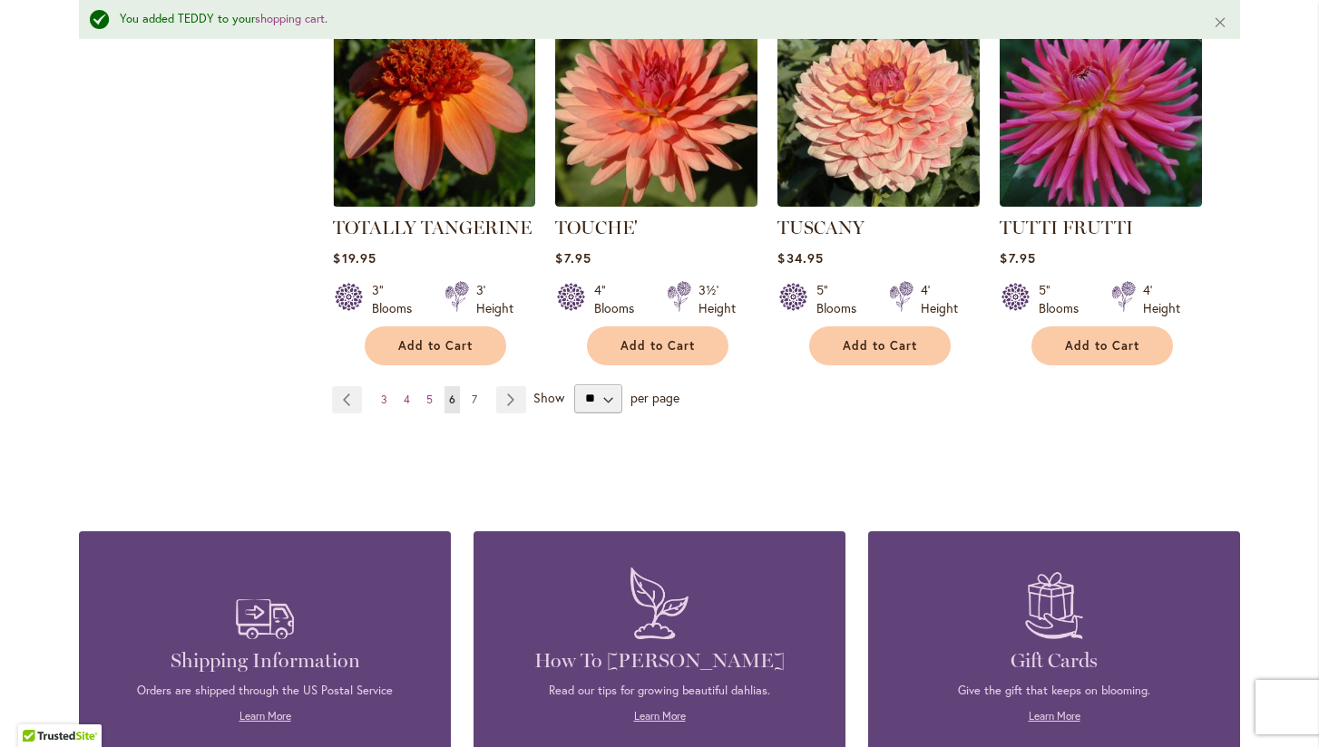
click at [475, 393] on span "7" at bounding box center [474, 400] width 5 height 14
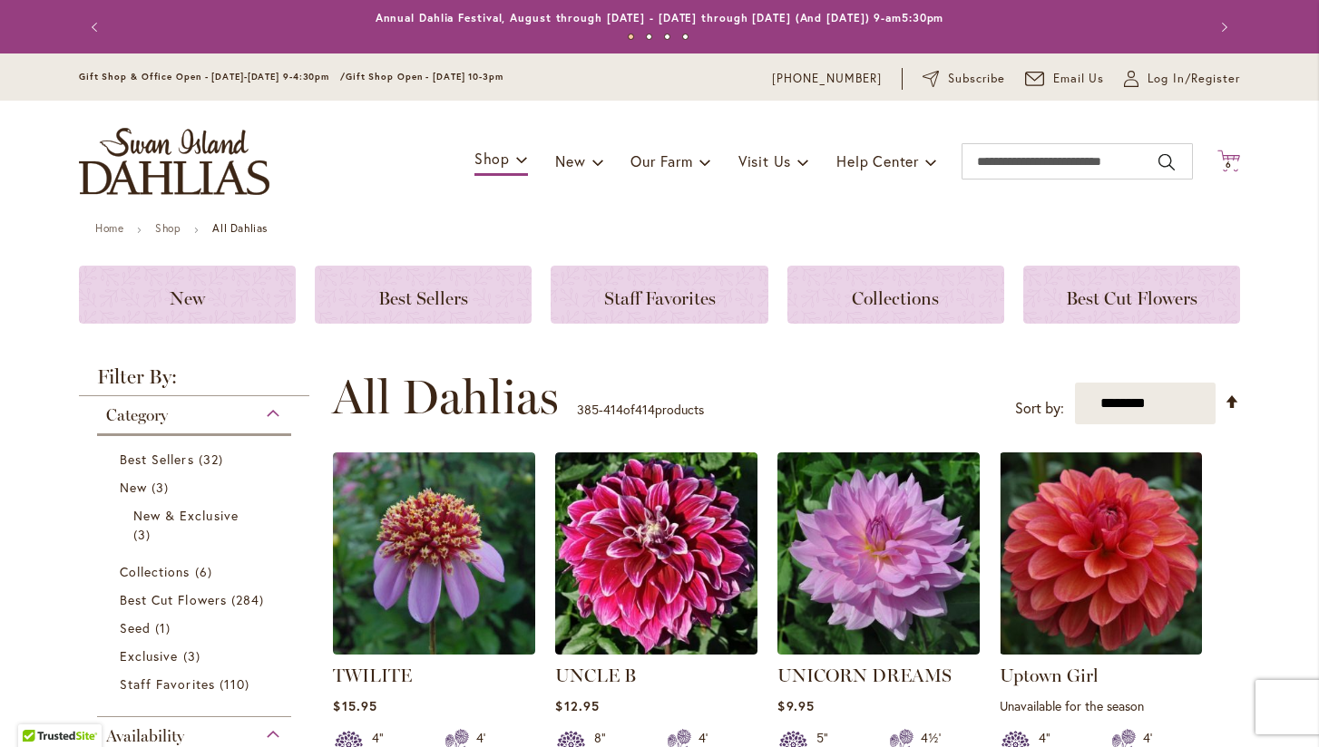
click at [1231, 163] on span "6" at bounding box center [1228, 165] width 6 height 12
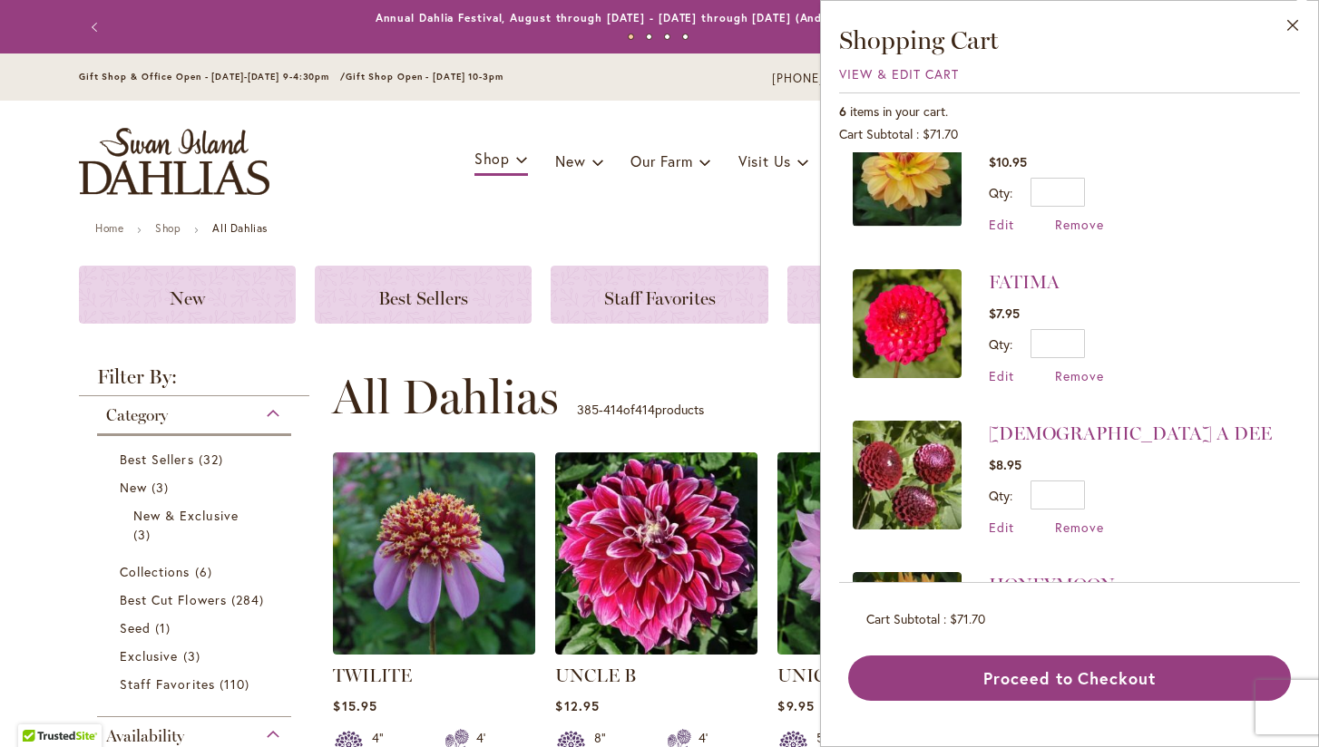
scroll to position [200, 0]
click at [1173, 347] on li "FATIMA $7.95 Qty * Update Edit Remove" at bounding box center [1070, 325] width 434 height 151
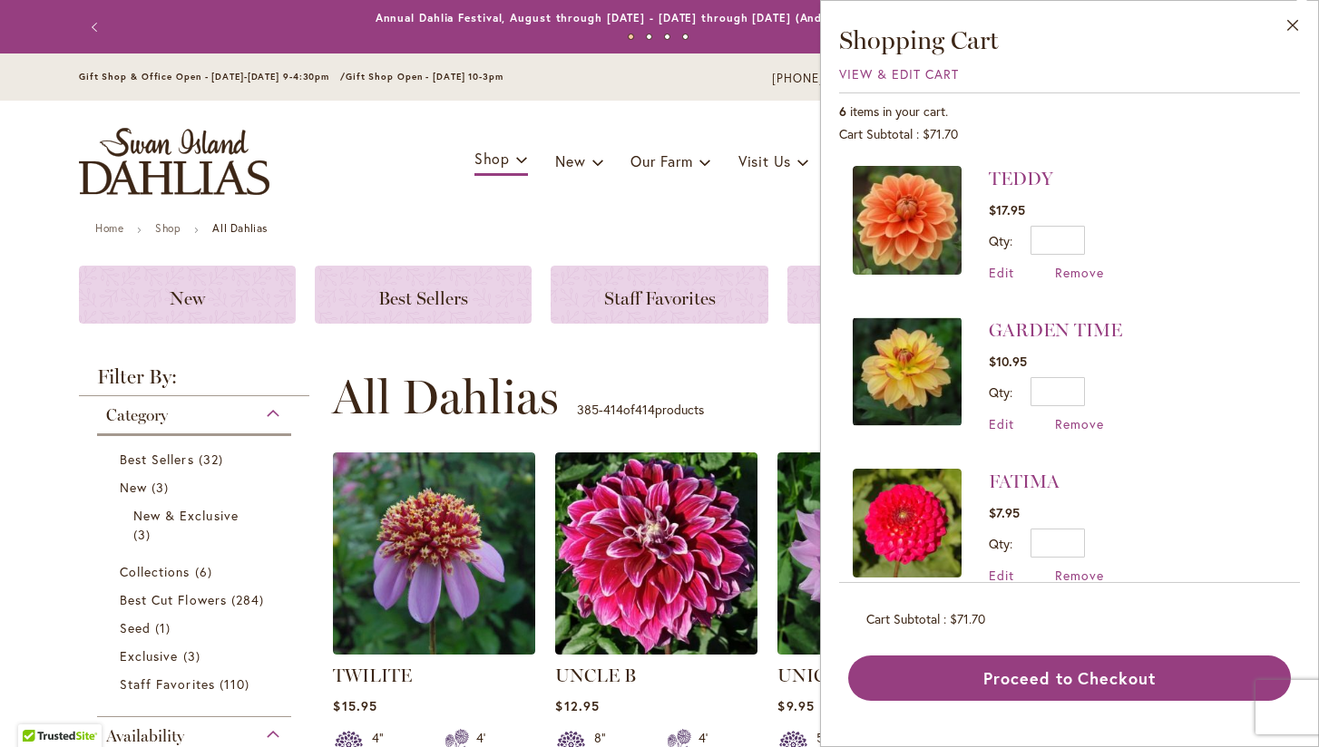
scroll to position [0, 0]
click at [491, 215] on div "Toggle Nav Shop Dahlia Tubers Collections Fresh Cut Dahlias Gardening Supplies …" at bounding box center [659, 162] width 1197 height 122
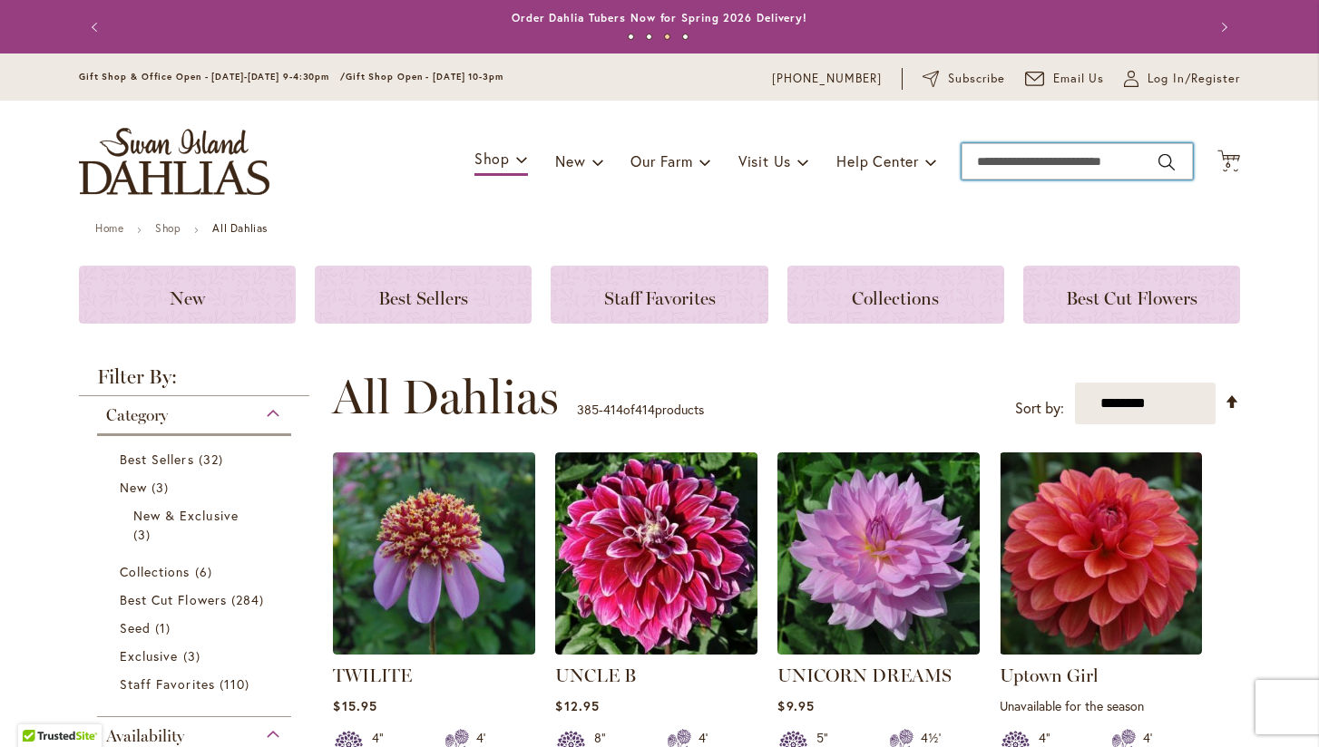
click at [1045, 161] on input "Search" at bounding box center [1076, 161] width 231 height 36
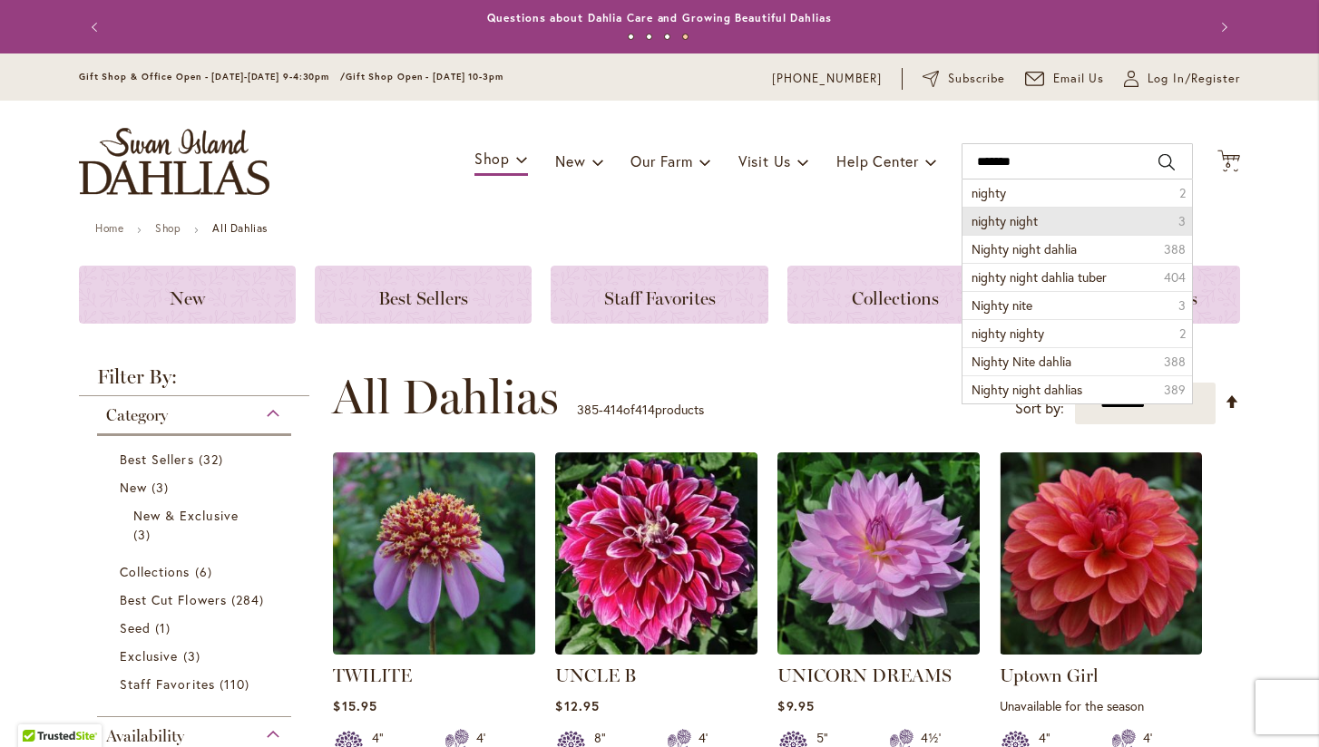
click at [1055, 222] on li "nighty night 3" at bounding box center [1076, 221] width 229 height 28
type input "**********"
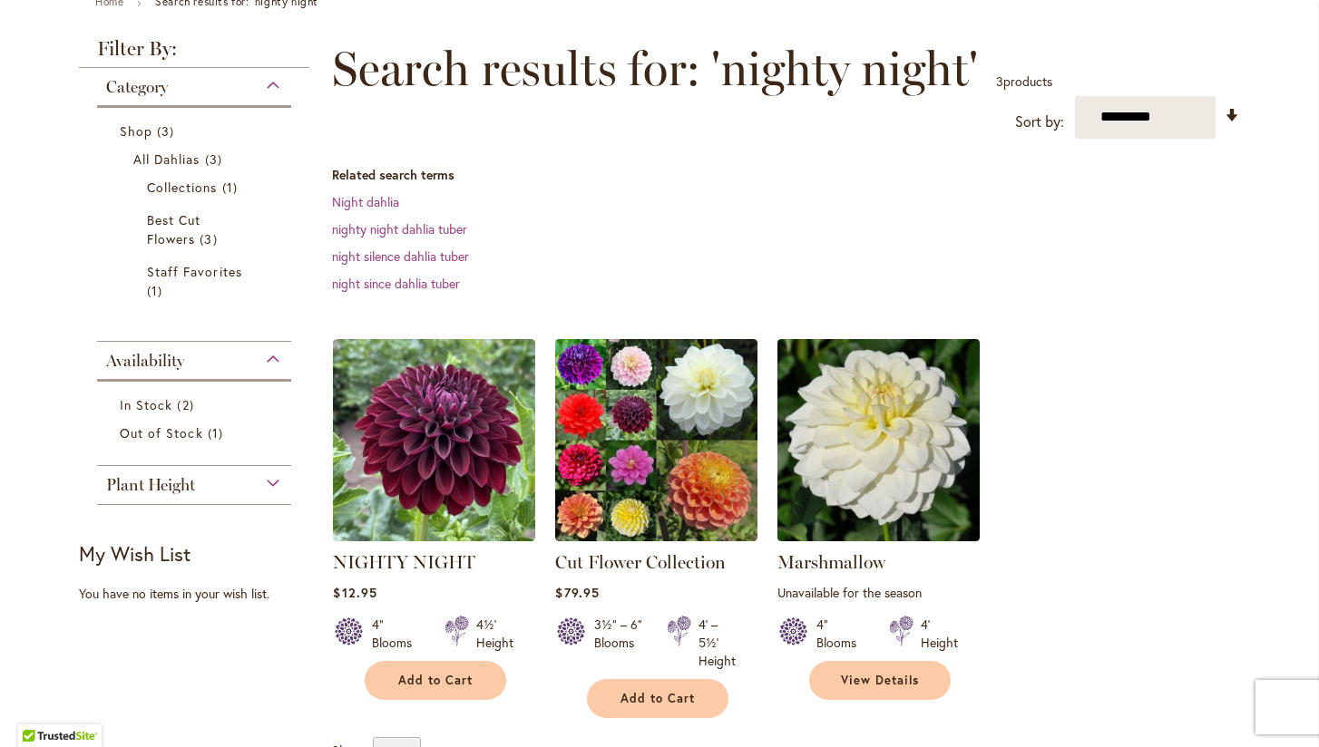
scroll to position [252, 0]
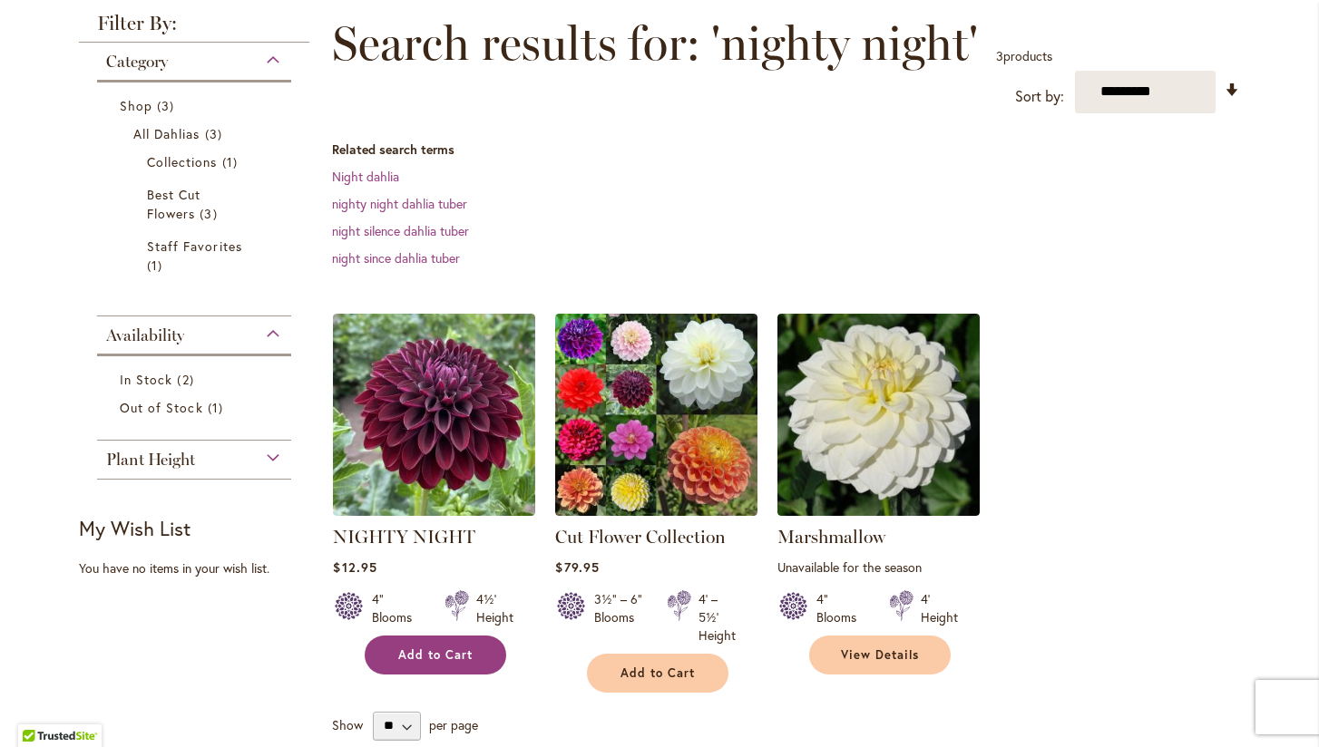
click at [437, 653] on span "Add to Cart" at bounding box center [435, 655] width 74 height 15
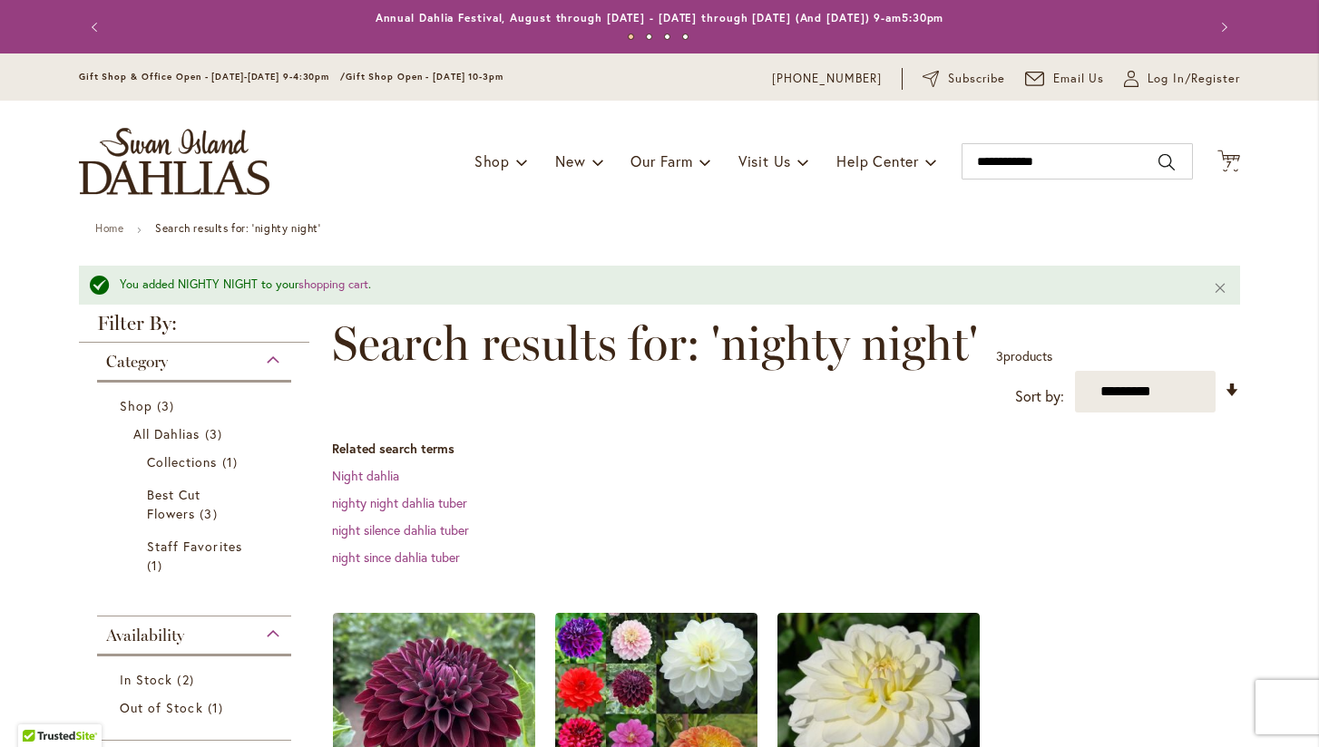
scroll to position [0, 0]
click at [1232, 161] on span "7 7 items" at bounding box center [1229, 165] width 18 height 9
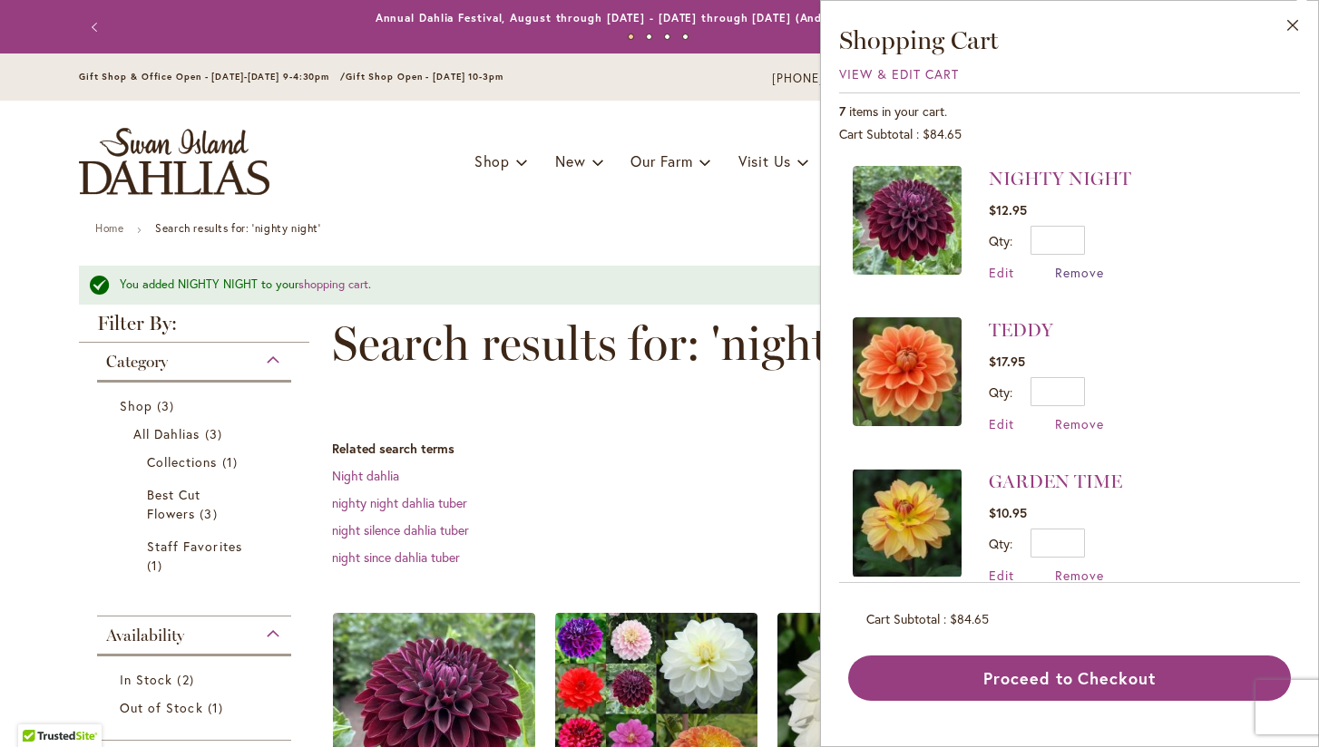
click at [1077, 272] on span "Remove" at bounding box center [1079, 272] width 49 height 17
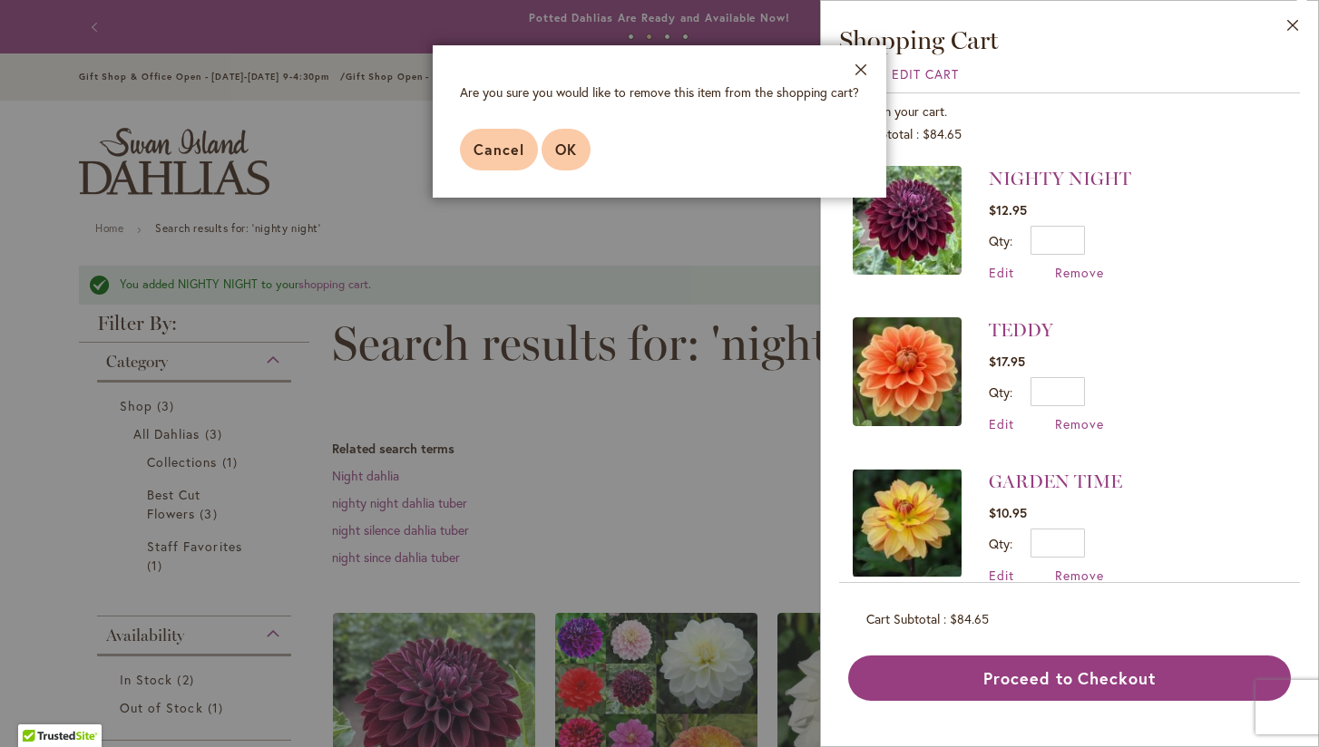
click at [567, 141] on span "OK" at bounding box center [566, 149] width 22 height 19
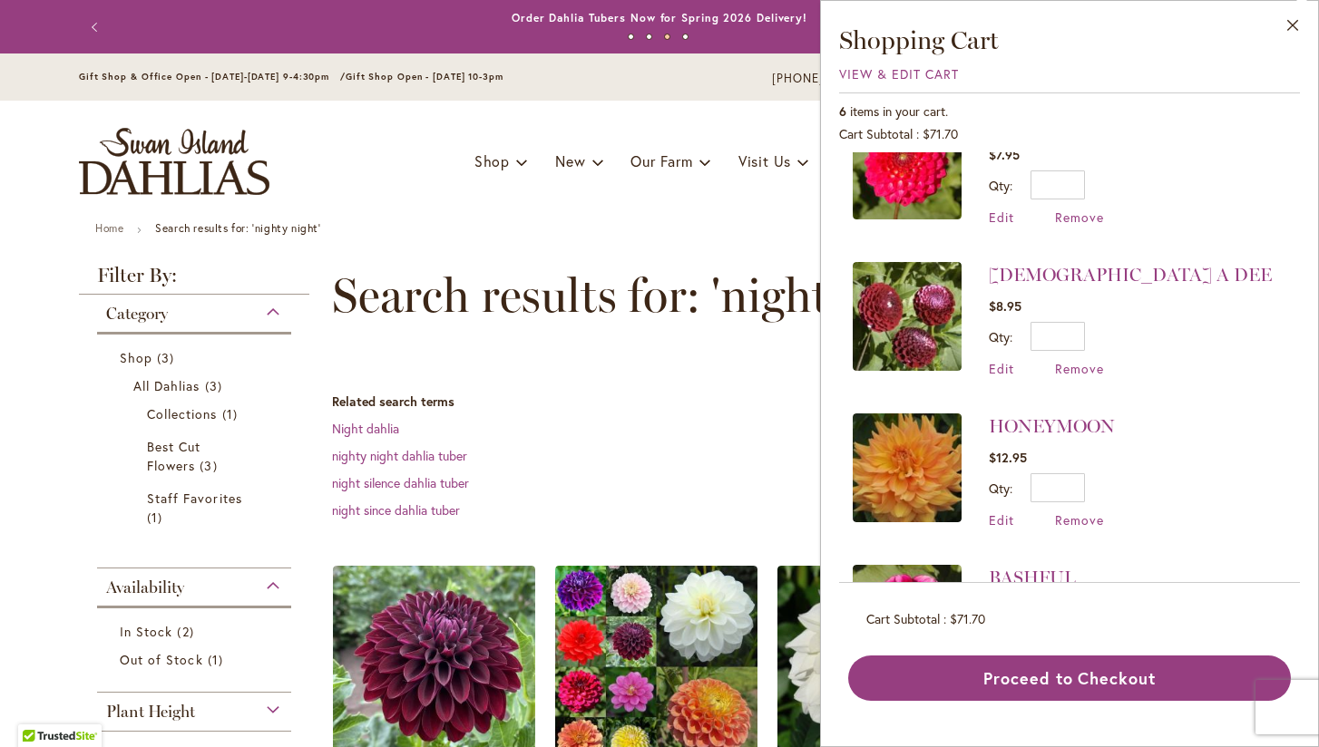
scroll to position [359, 0]
click at [1081, 518] on span "Remove" at bounding box center [1079, 519] width 49 height 17
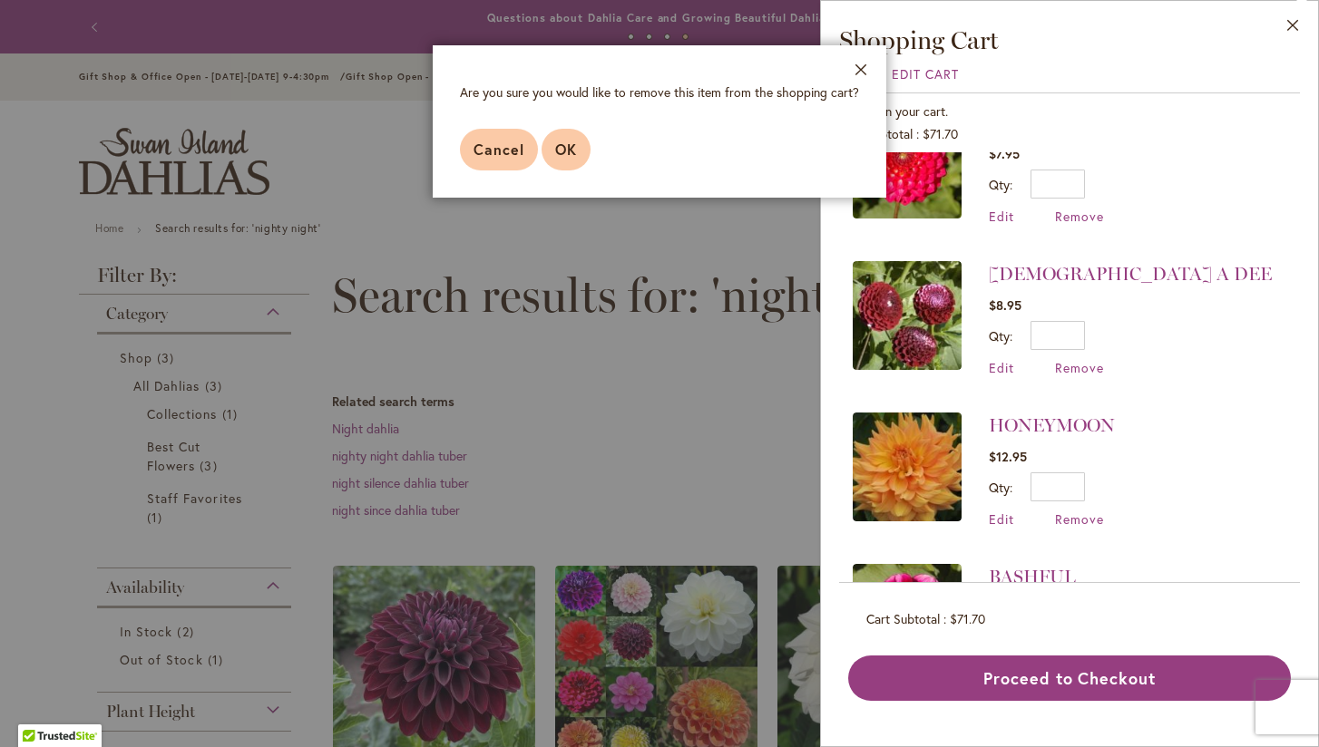
click at [561, 151] on span "OK" at bounding box center [566, 149] width 22 height 19
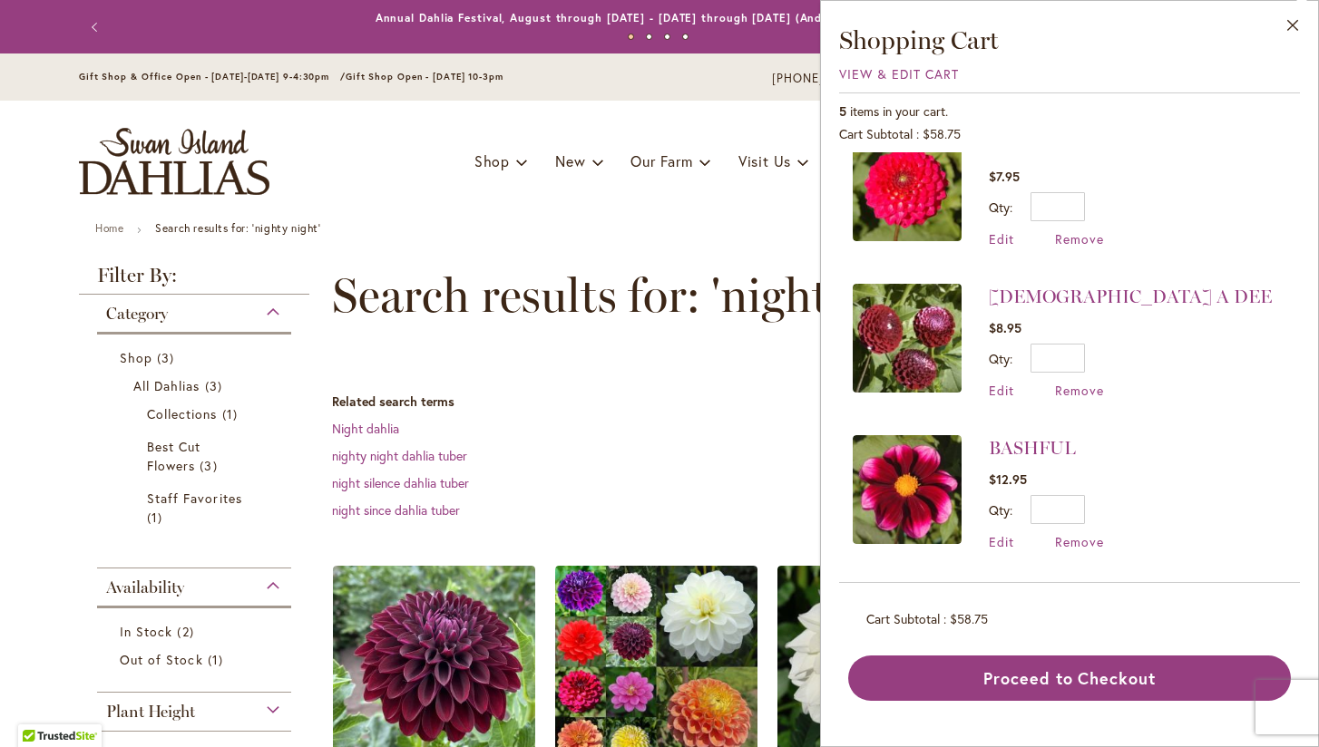
scroll to position [0, 0]
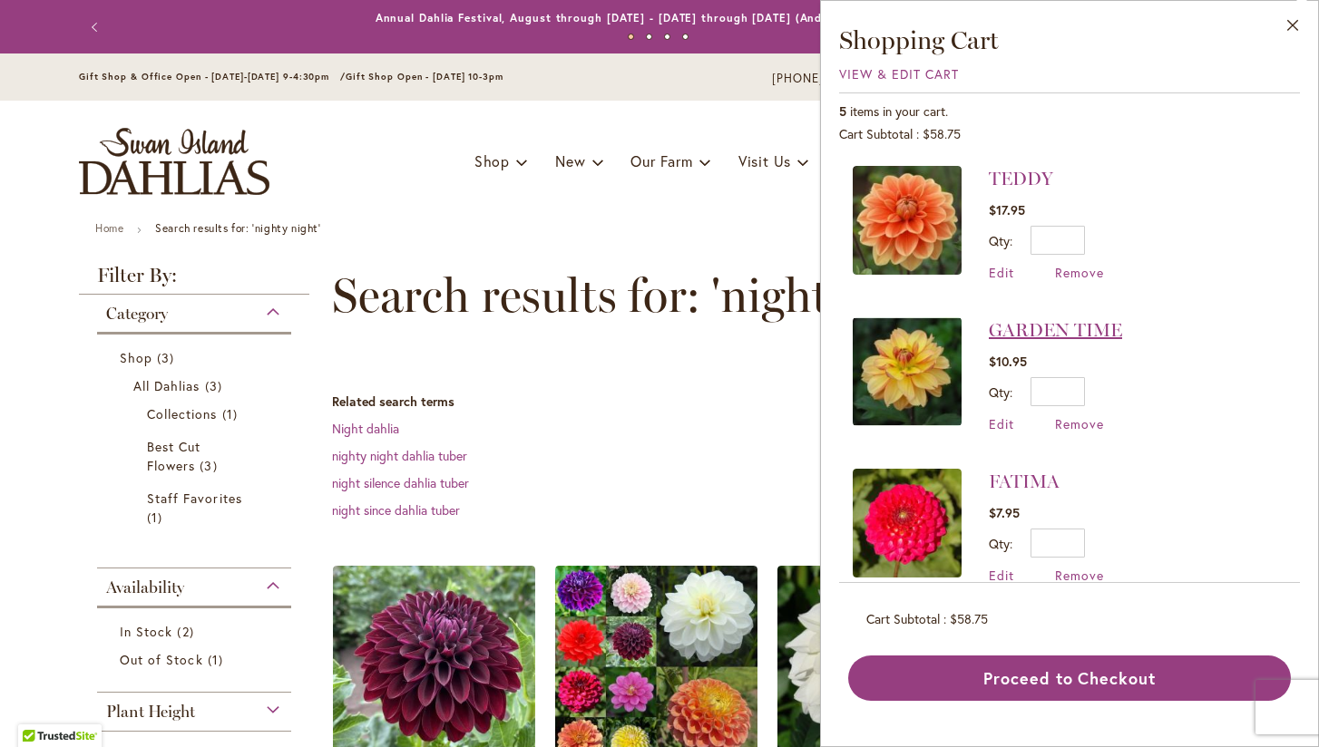
click at [1034, 326] on link "GARDEN TIME" at bounding box center [1055, 330] width 133 height 22
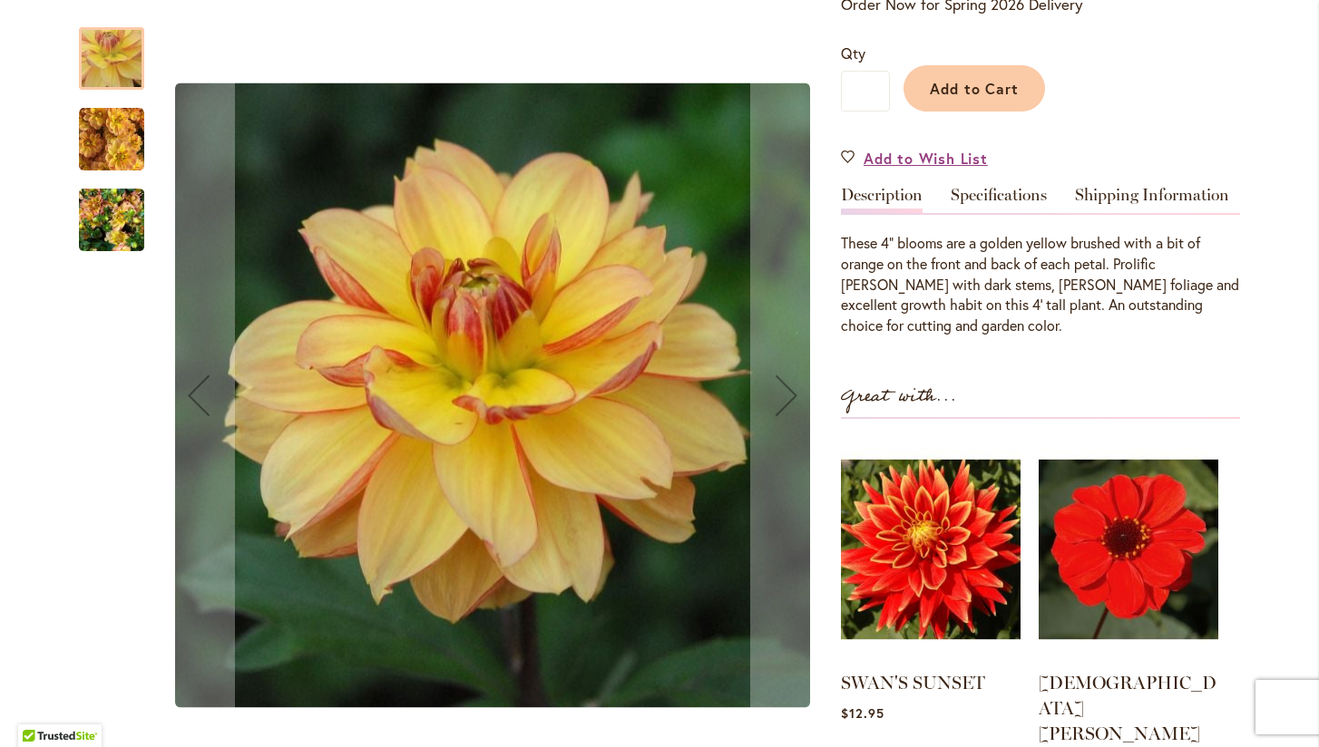
scroll to position [419, 0]
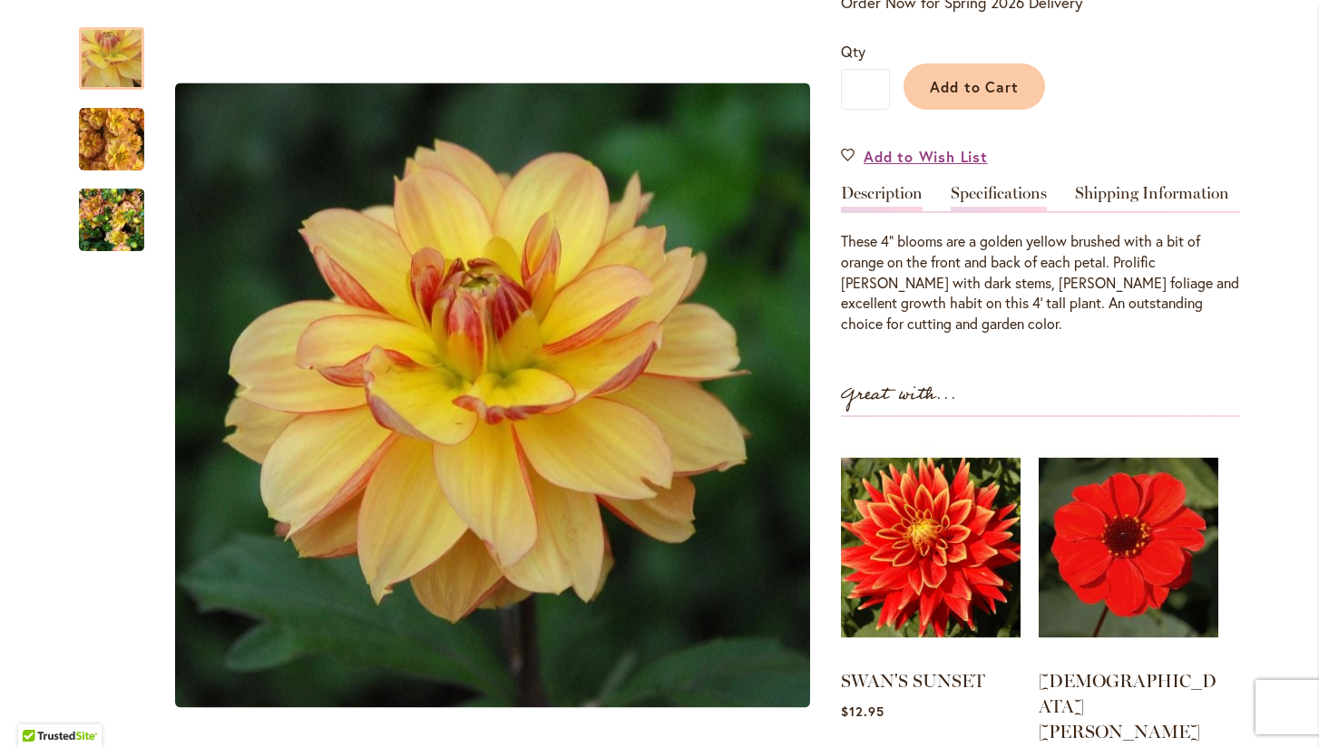
click at [1003, 200] on link "Specifications" at bounding box center [999, 198] width 96 height 26
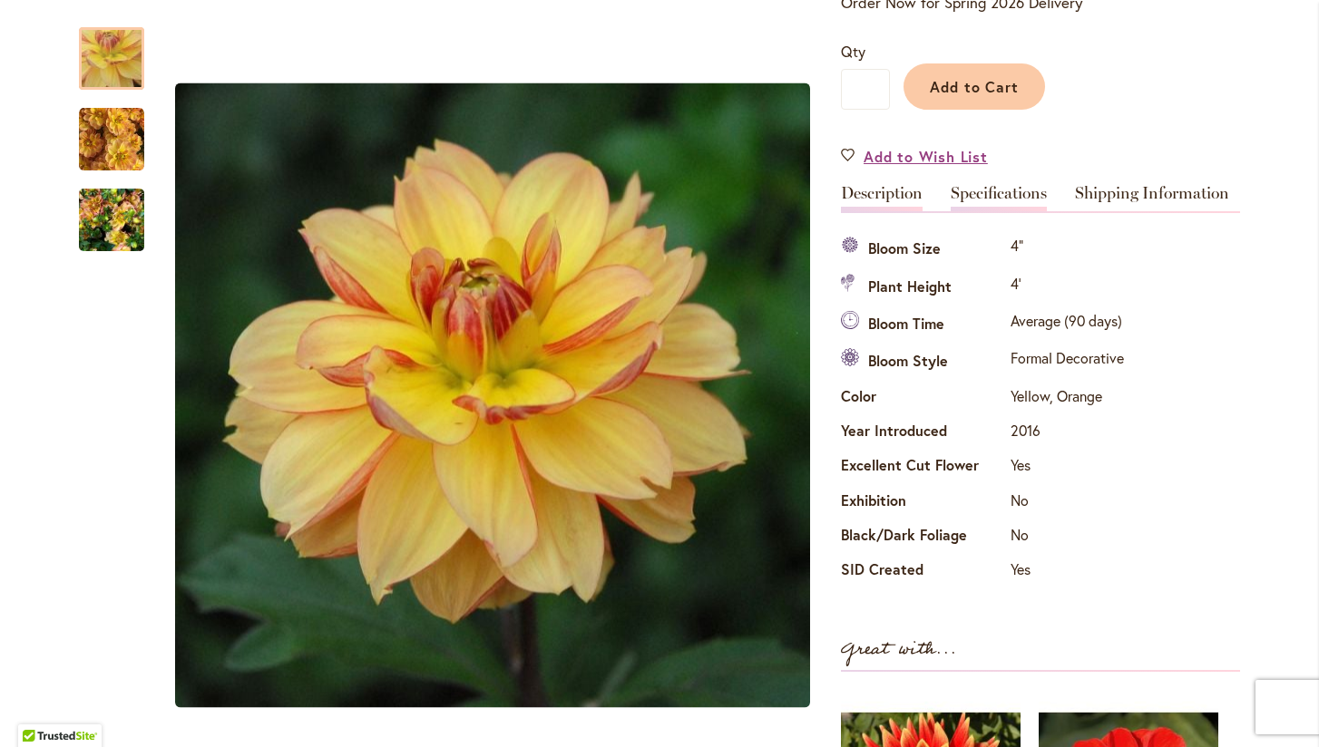
click at [904, 196] on link "Description" at bounding box center [882, 198] width 82 height 26
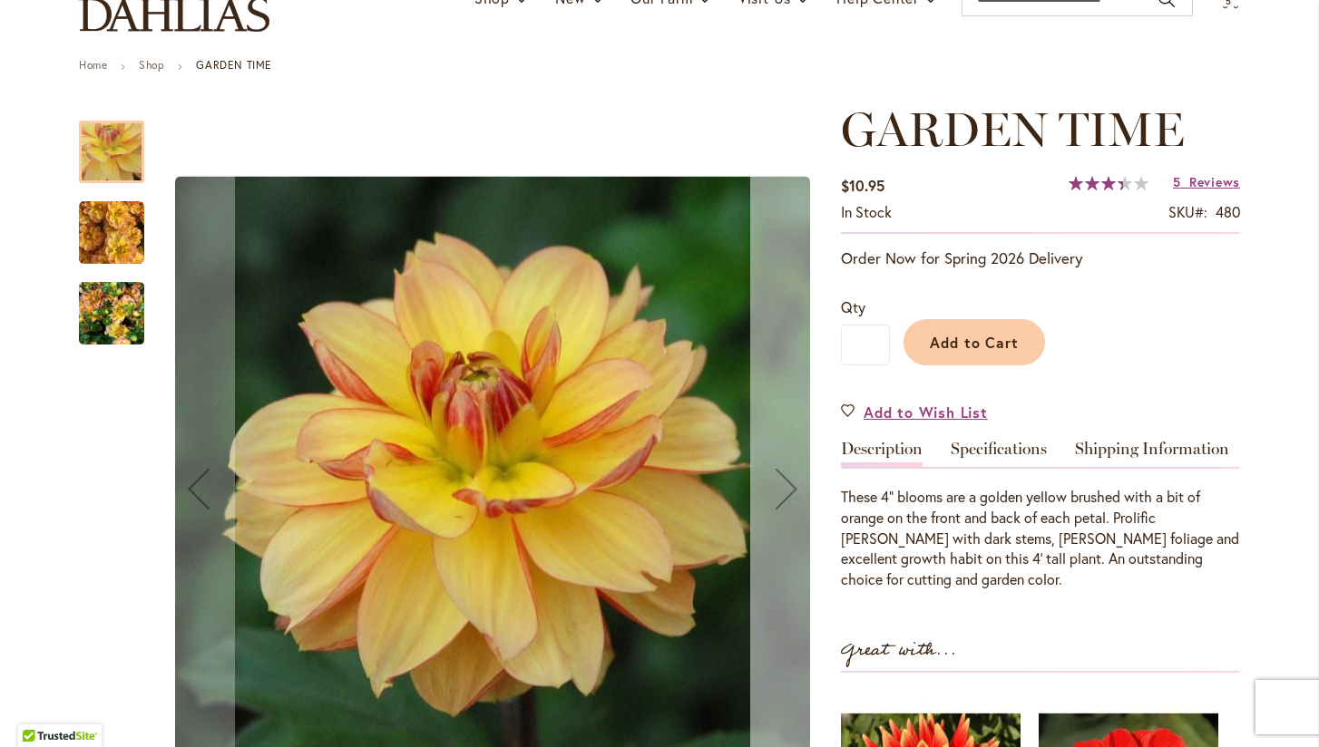
scroll to position [131, 0]
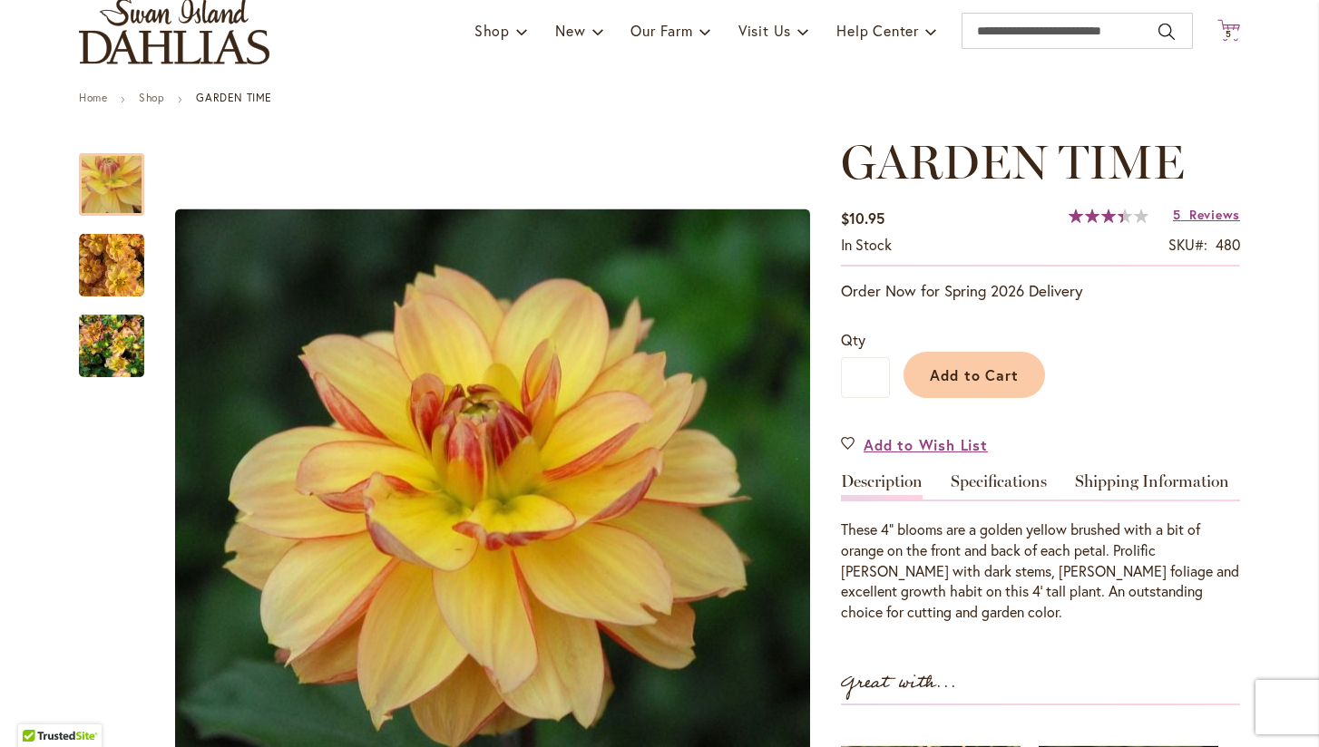
click at [1229, 28] on span "5" at bounding box center [1228, 34] width 6 height 12
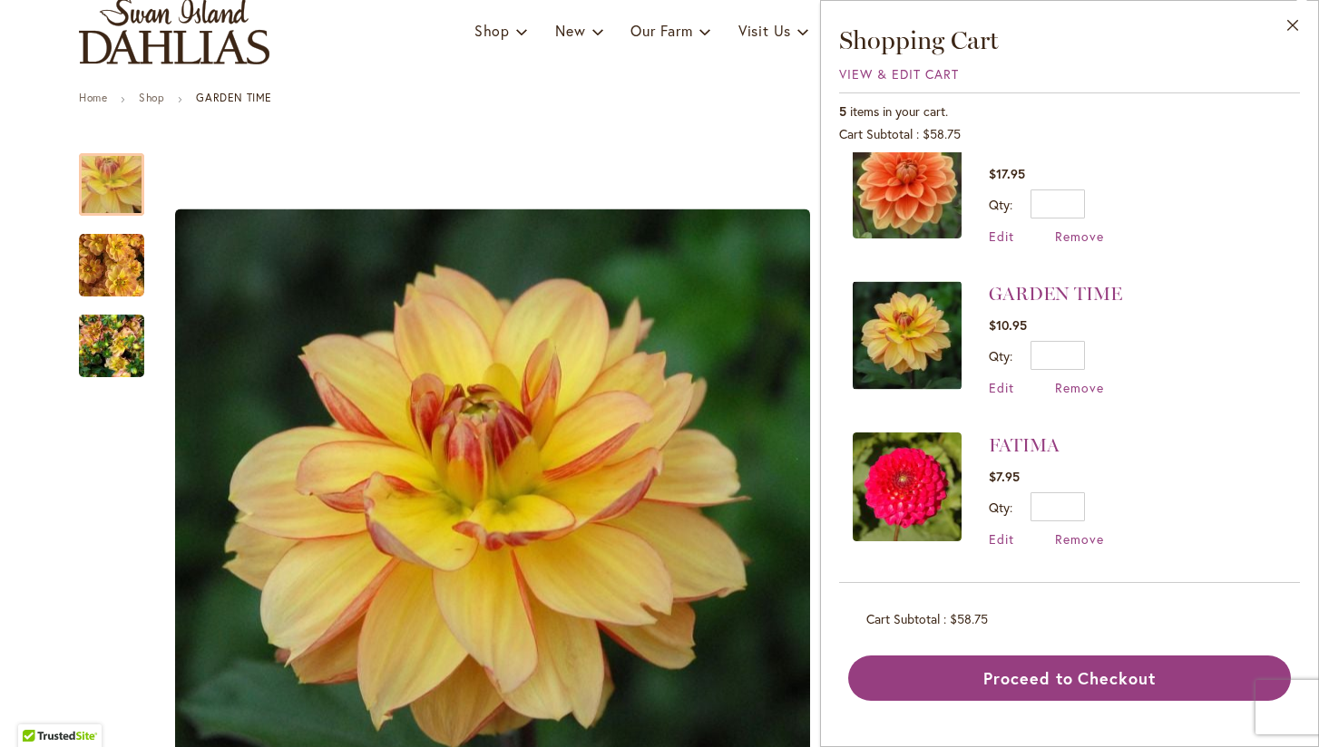
scroll to position [0, 0]
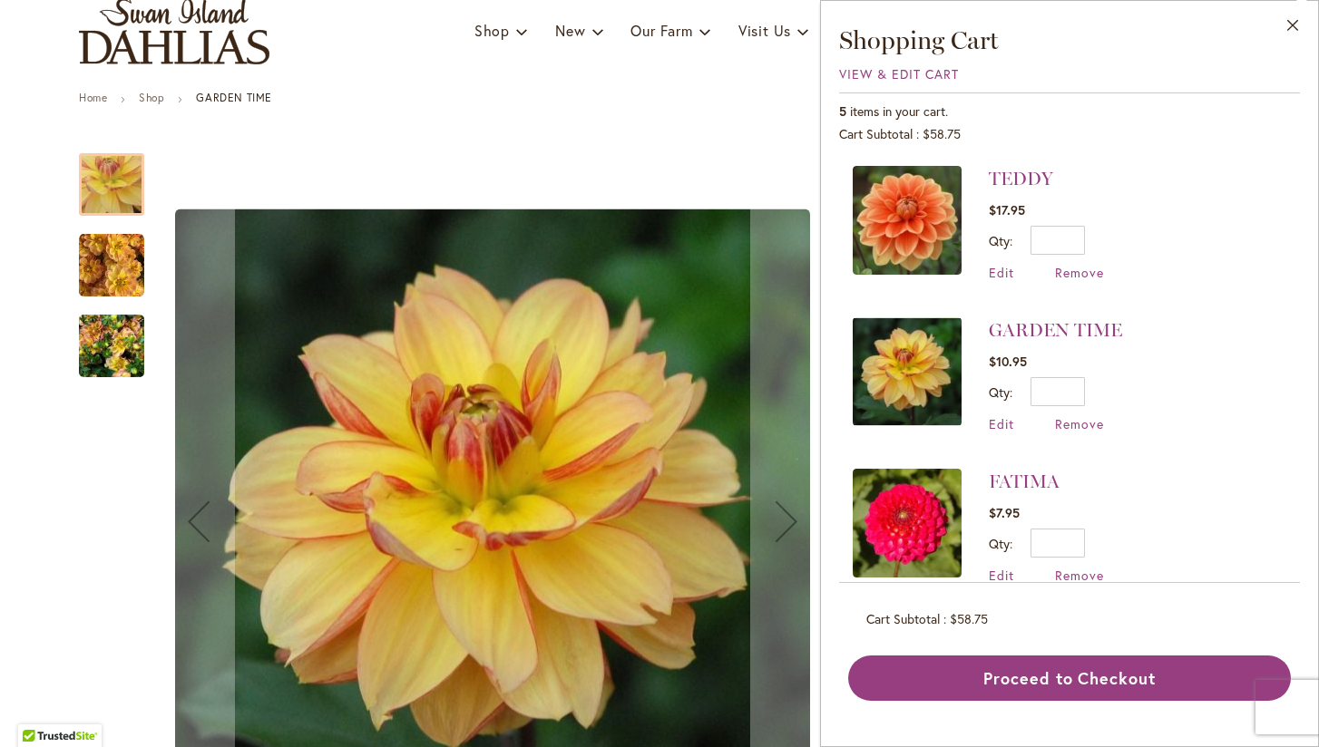
click at [770, 417] on button "Next" at bounding box center [786, 522] width 73 height 774
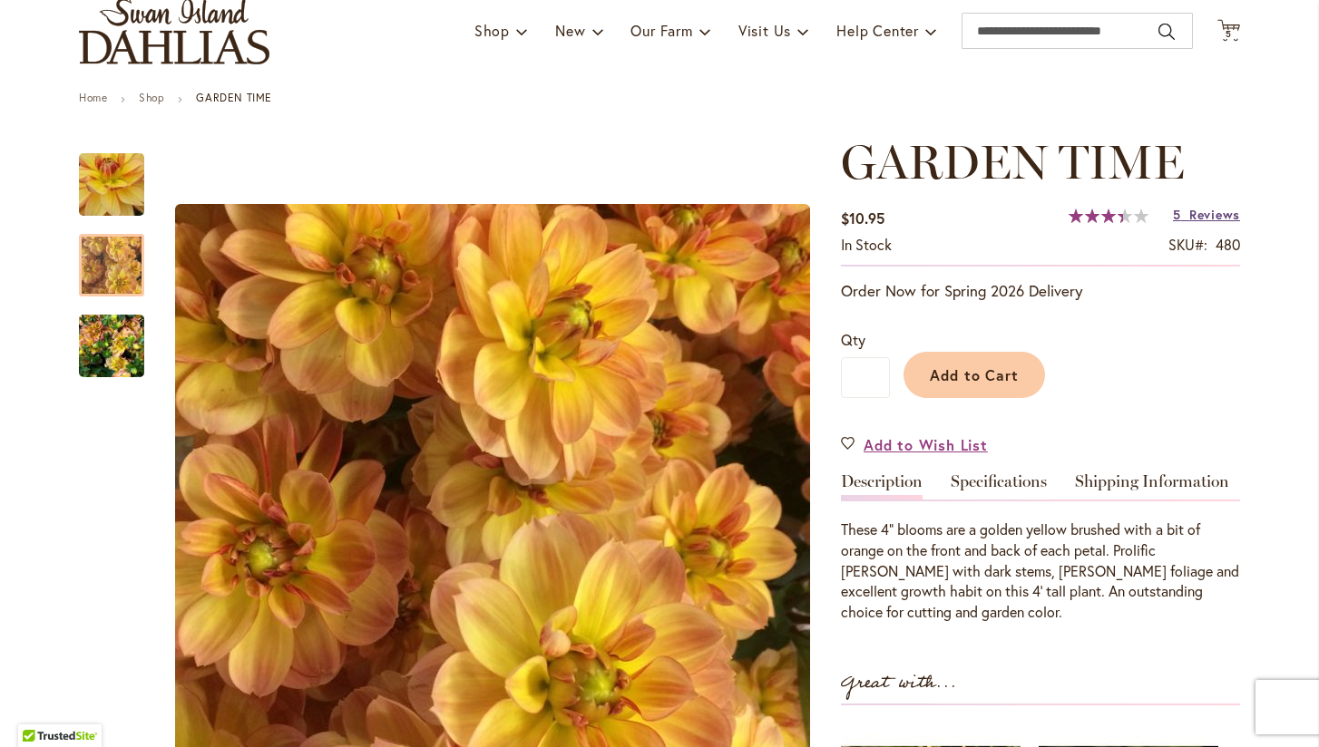
click at [1196, 212] on span "Reviews" at bounding box center [1214, 214] width 51 height 17
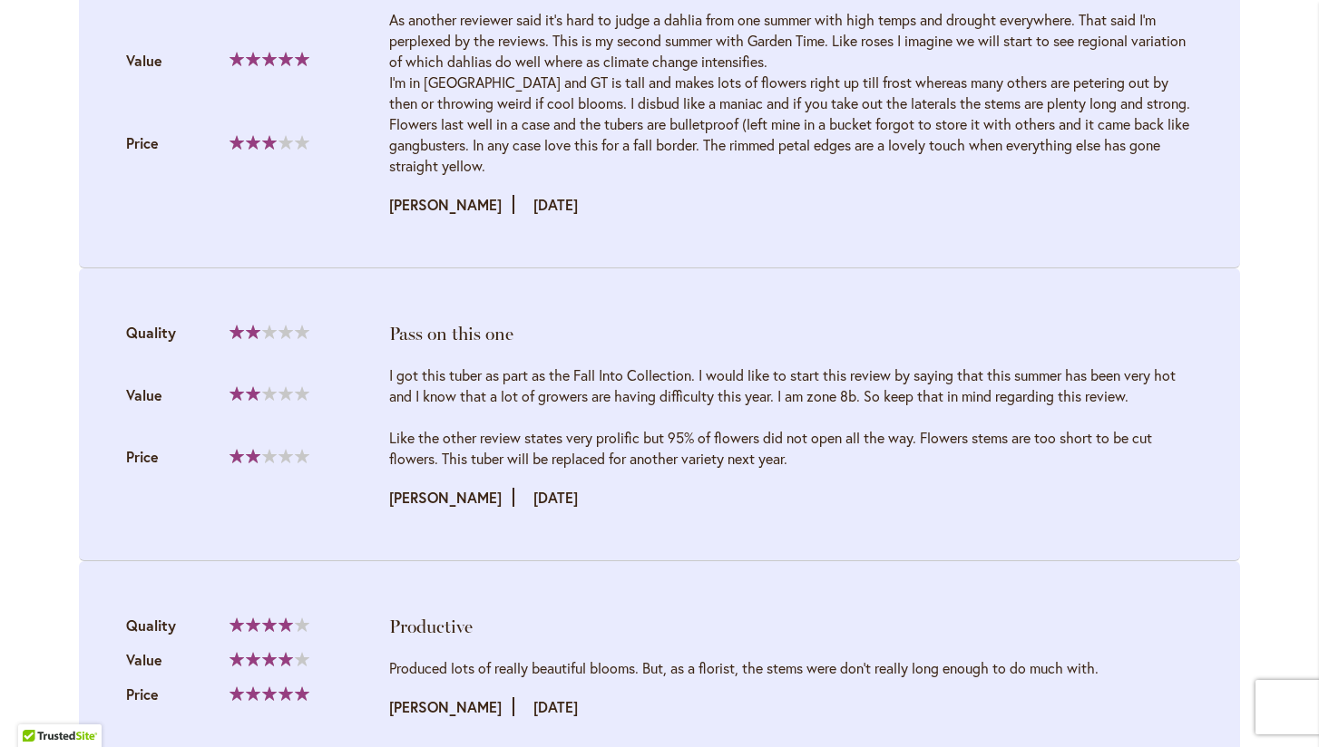
scroll to position [2390, 0]
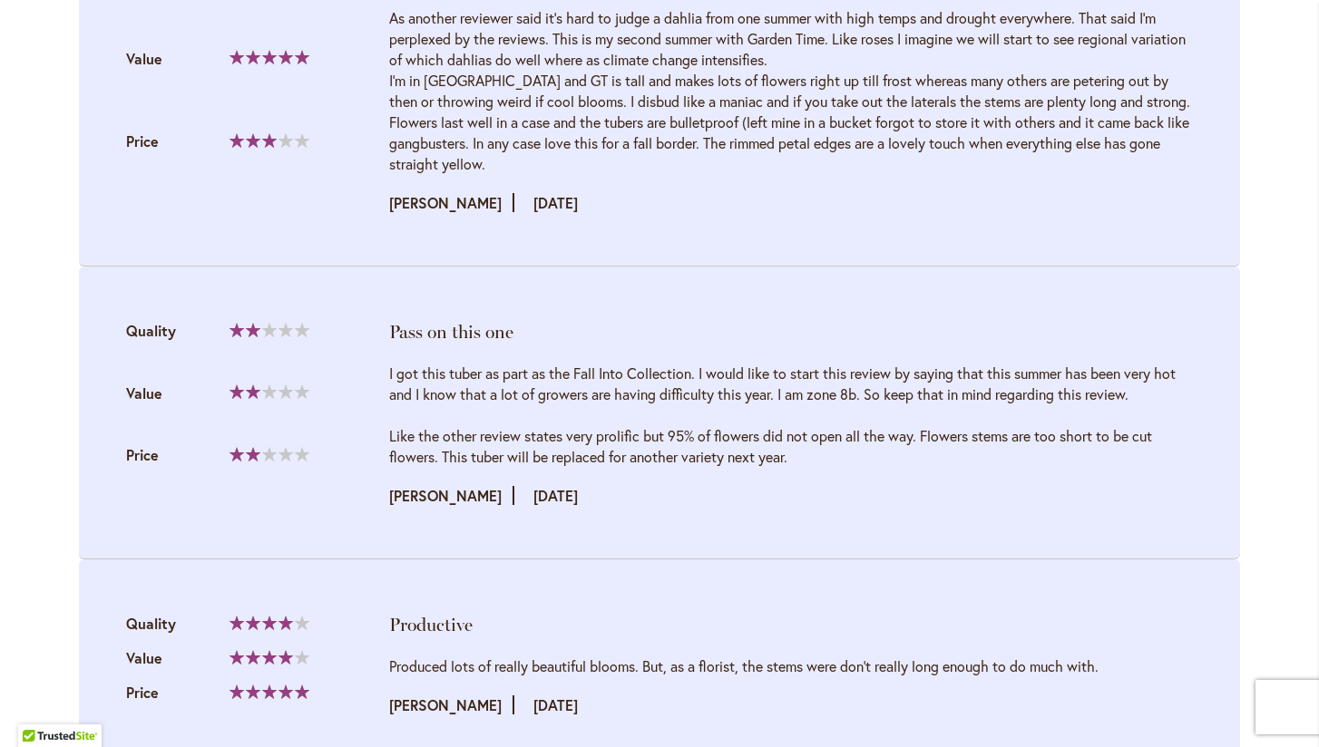
click at [593, 407] on div "I got this tuber as part as the Fall Into Collection. I would like to start thi…" at bounding box center [791, 415] width 804 height 104
click at [660, 396] on div "I got this tuber as part as the Fall Into Collection. I would like to start thi…" at bounding box center [791, 415] width 804 height 104
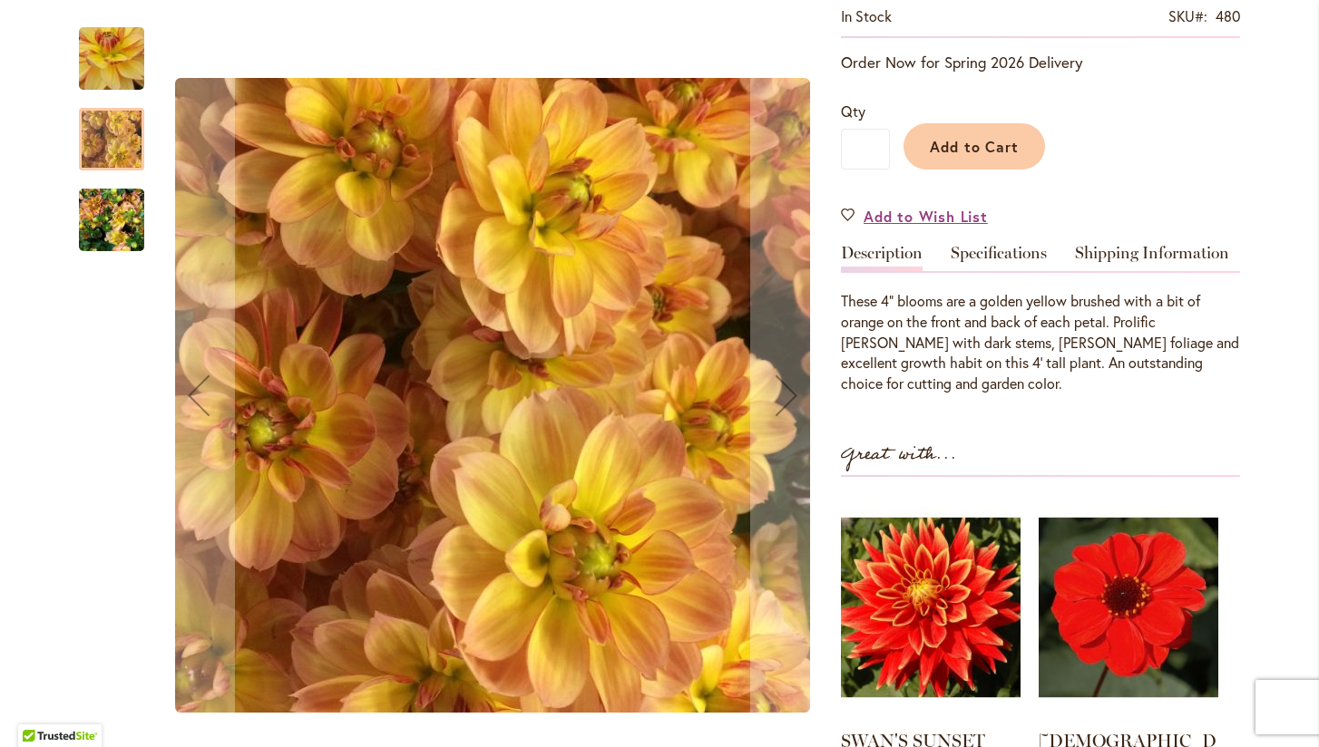
scroll to position [358, 0]
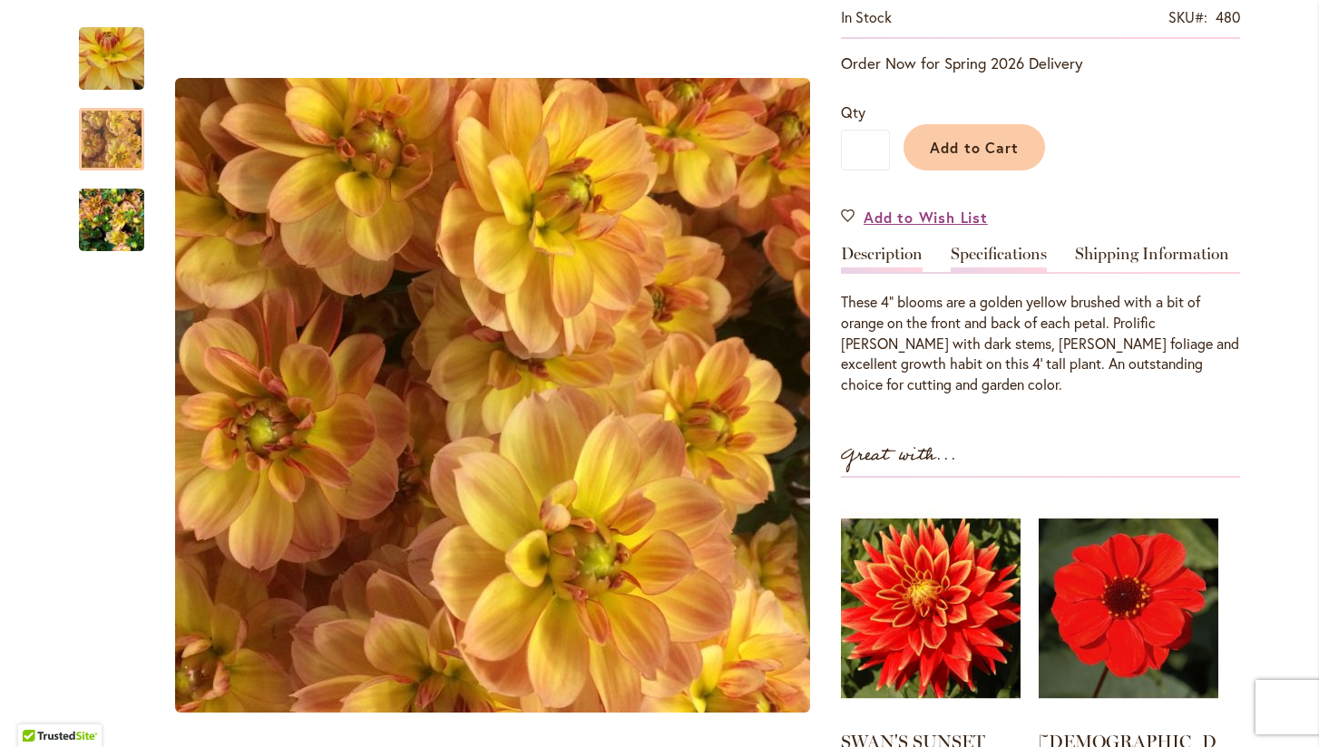
click at [987, 252] on link "Specifications" at bounding box center [999, 259] width 96 height 26
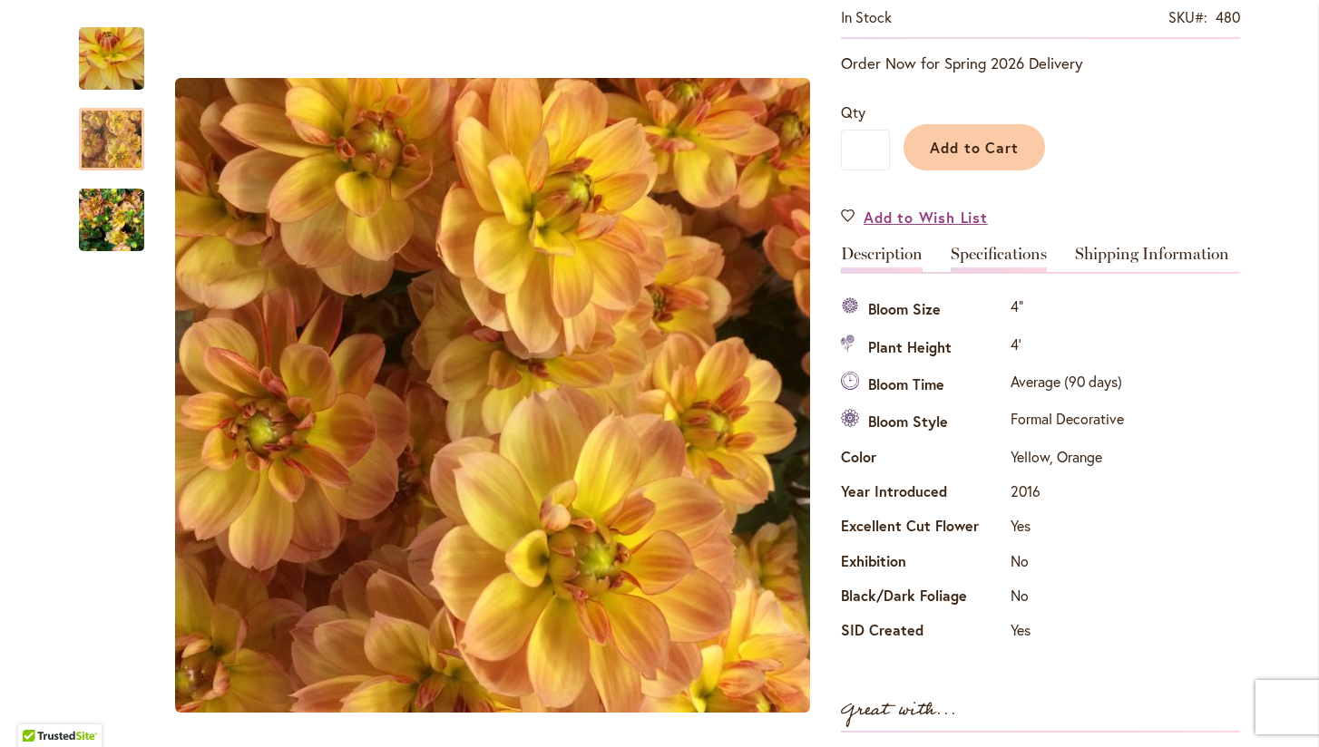
click at [895, 253] on link "Description" at bounding box center [882, 259] width 82 height 26
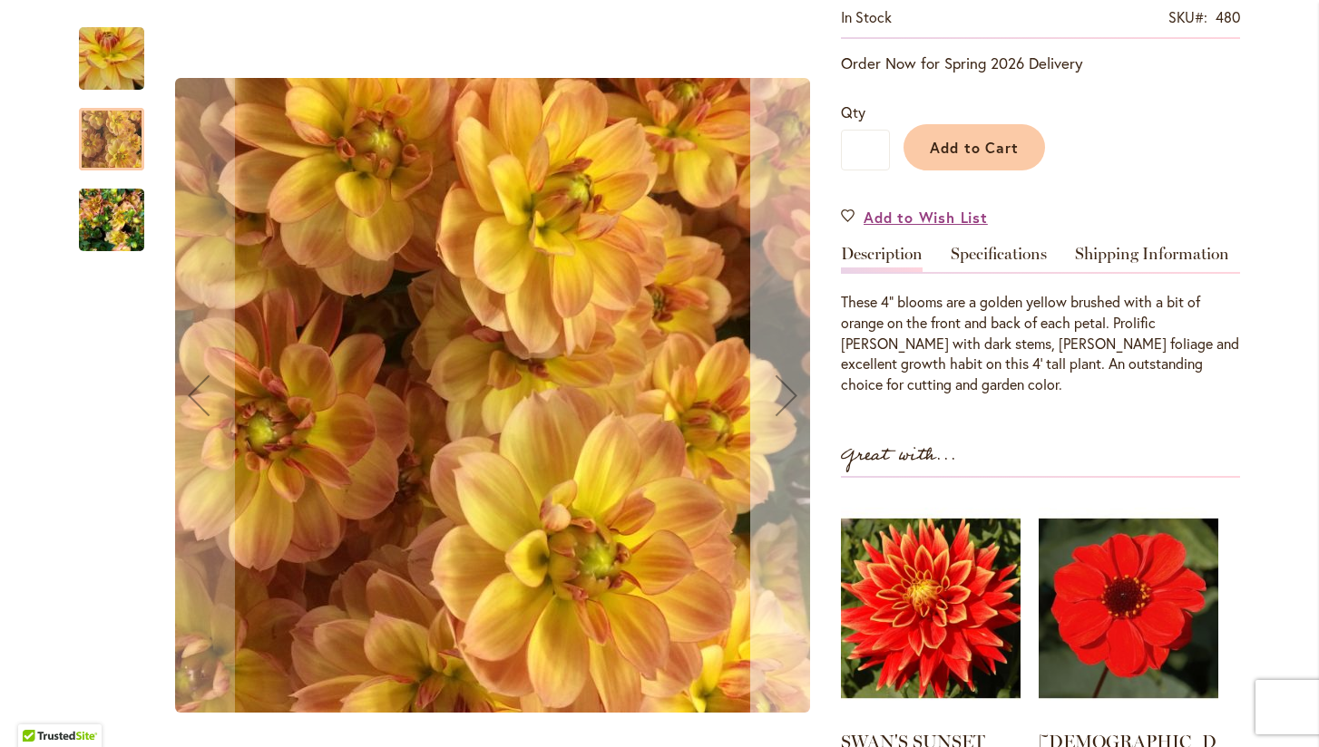
click at [784, 388] on div "Next" at bounding box center [786, 395] width 73 height 73
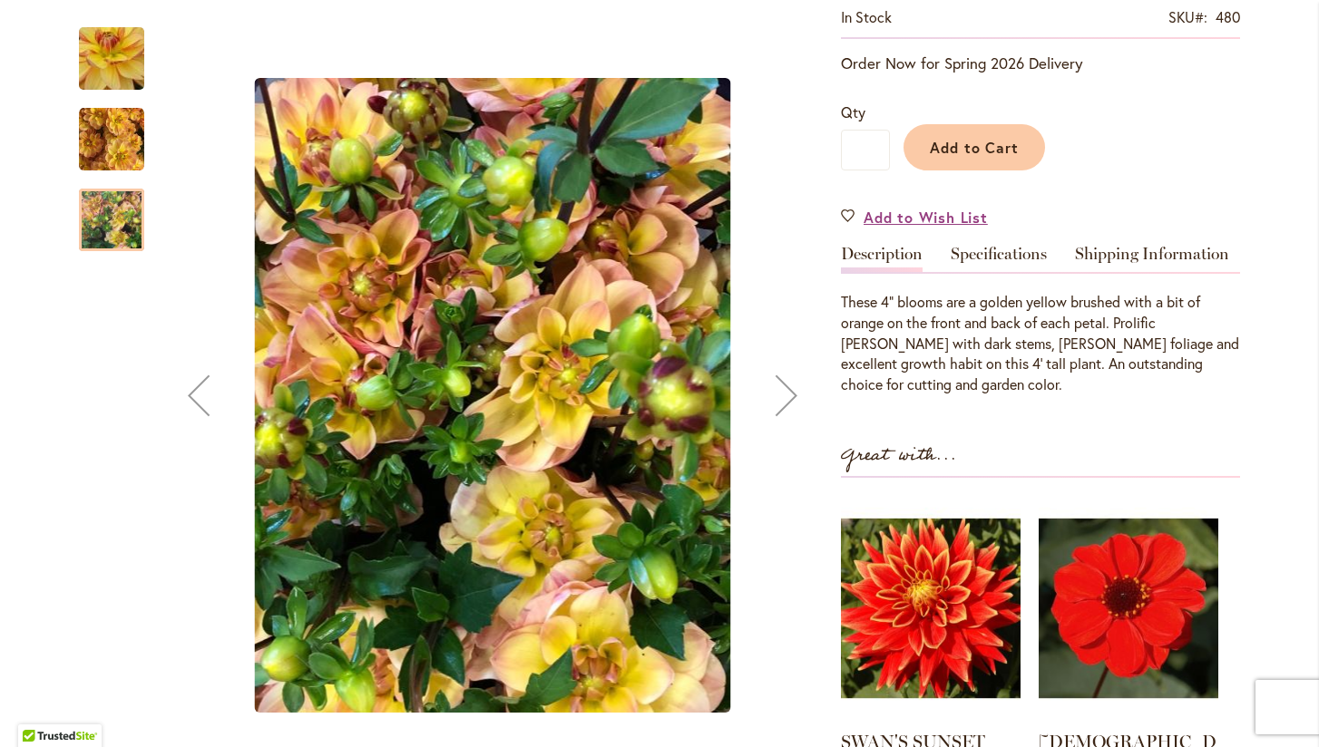
click at [784, 388] on div "Next" at bounding box center [786, 395] width 73 height 73
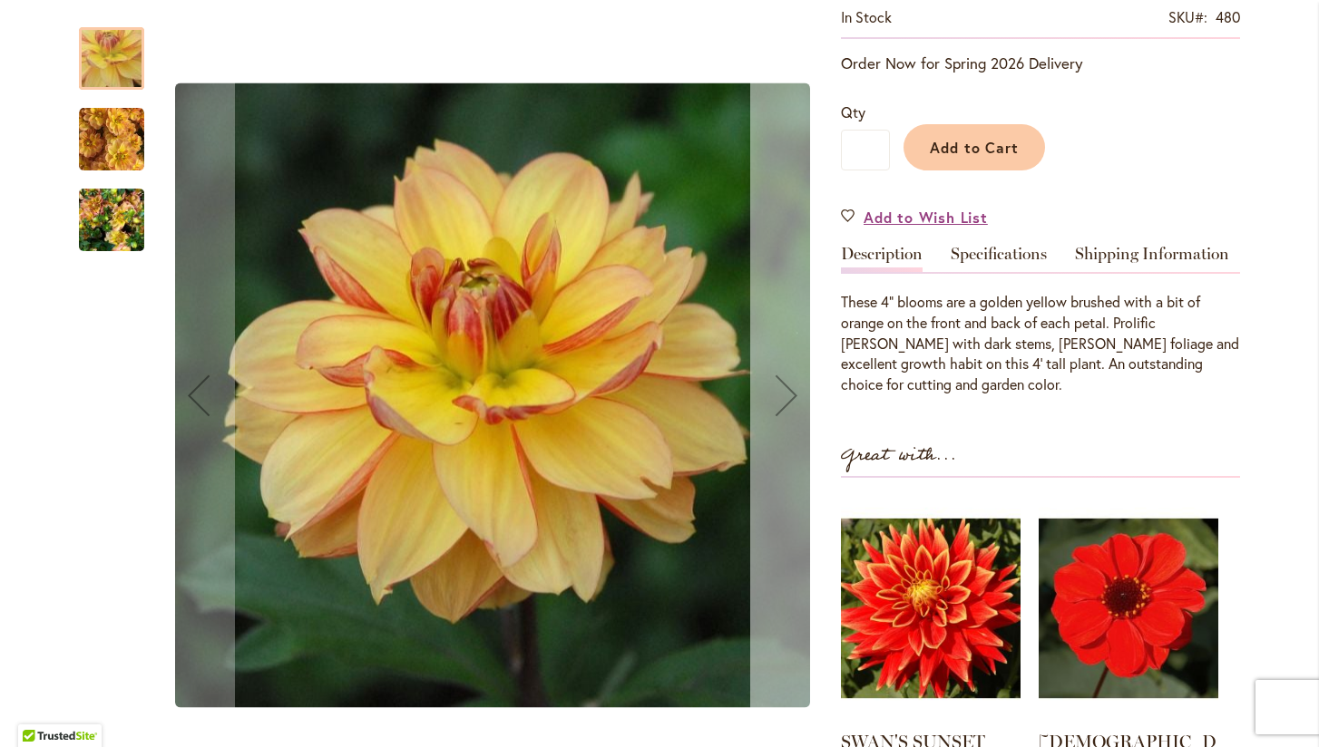
click at [784, 388] on div "Next" at bounding box center [786, 395] width 73 height 73
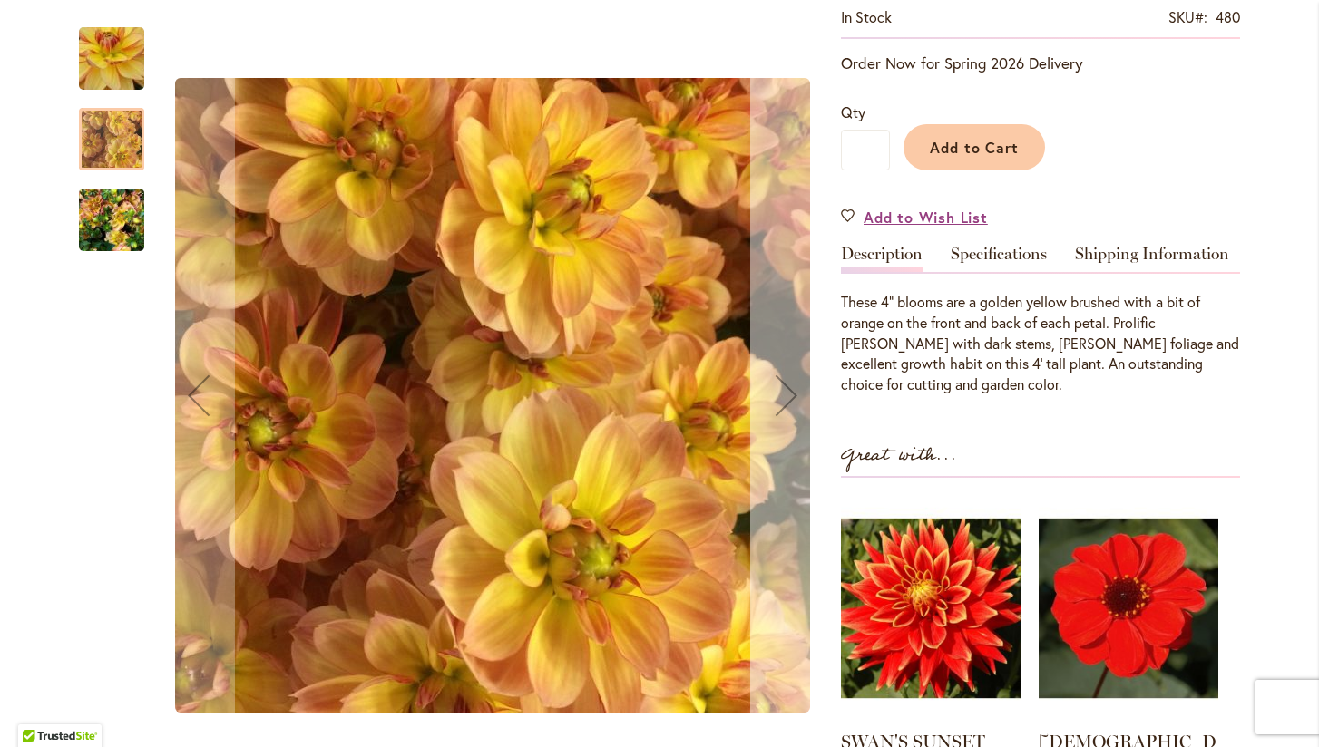
click at [784, 388] on div "Next" at bounding box center [786, 395] width 73 height 73
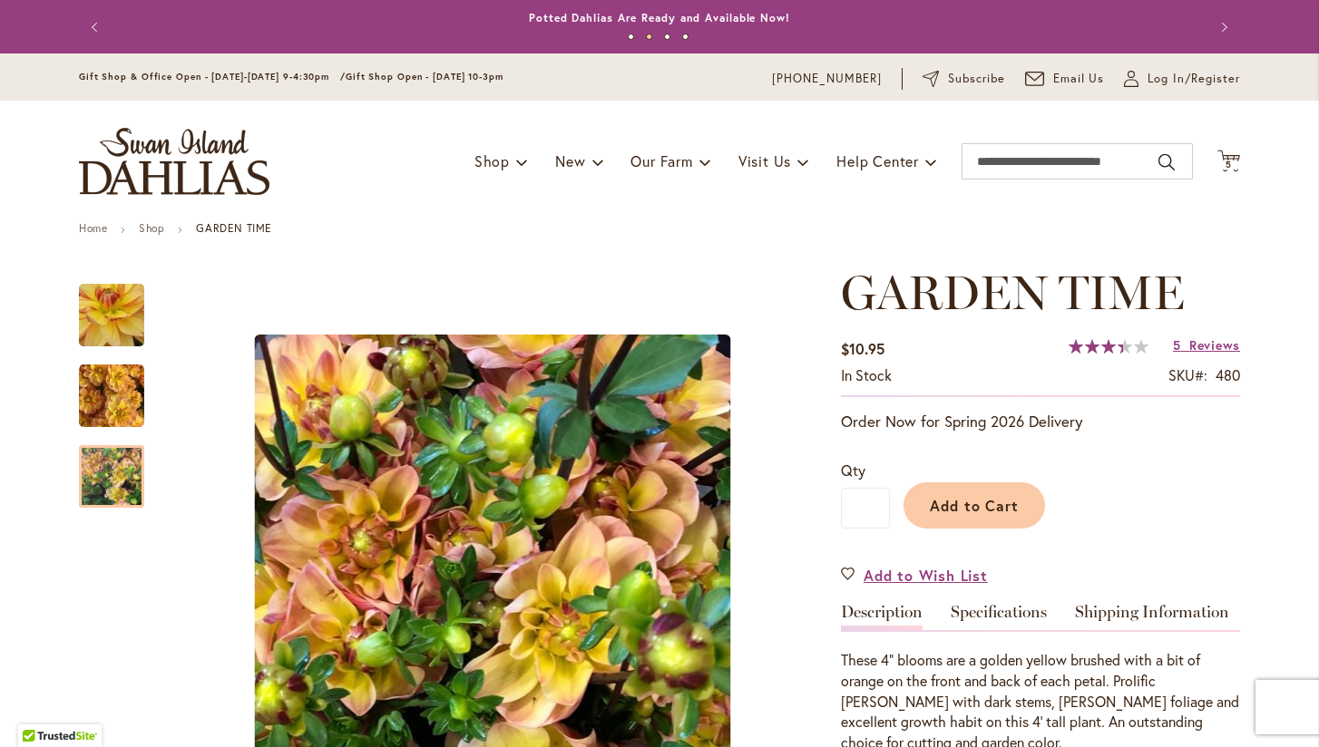
scroll to position [0, 0]
click at [1228, 159] on span "5" at bounding box center [1228, 165] width 6 height 12
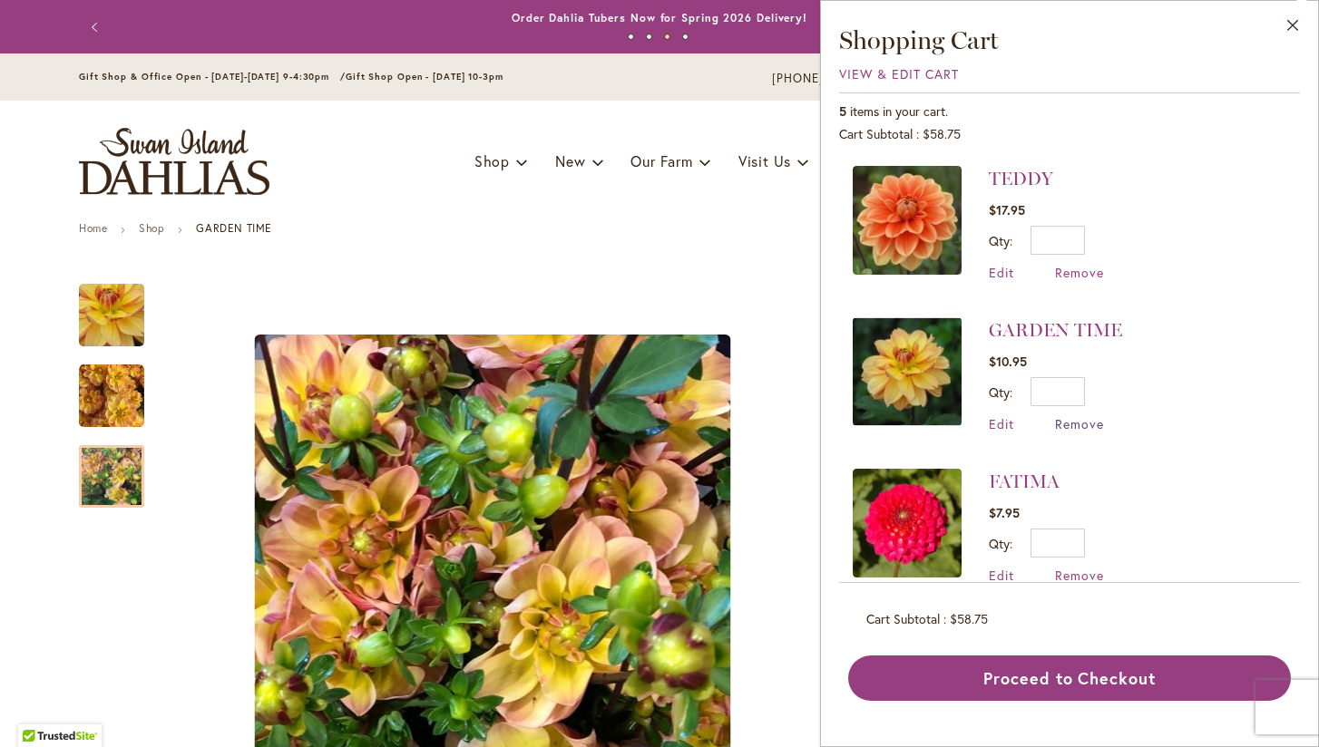
click at [1079, 422] on span "Remove" at bounding box center [1079, 423] width 49 height 17
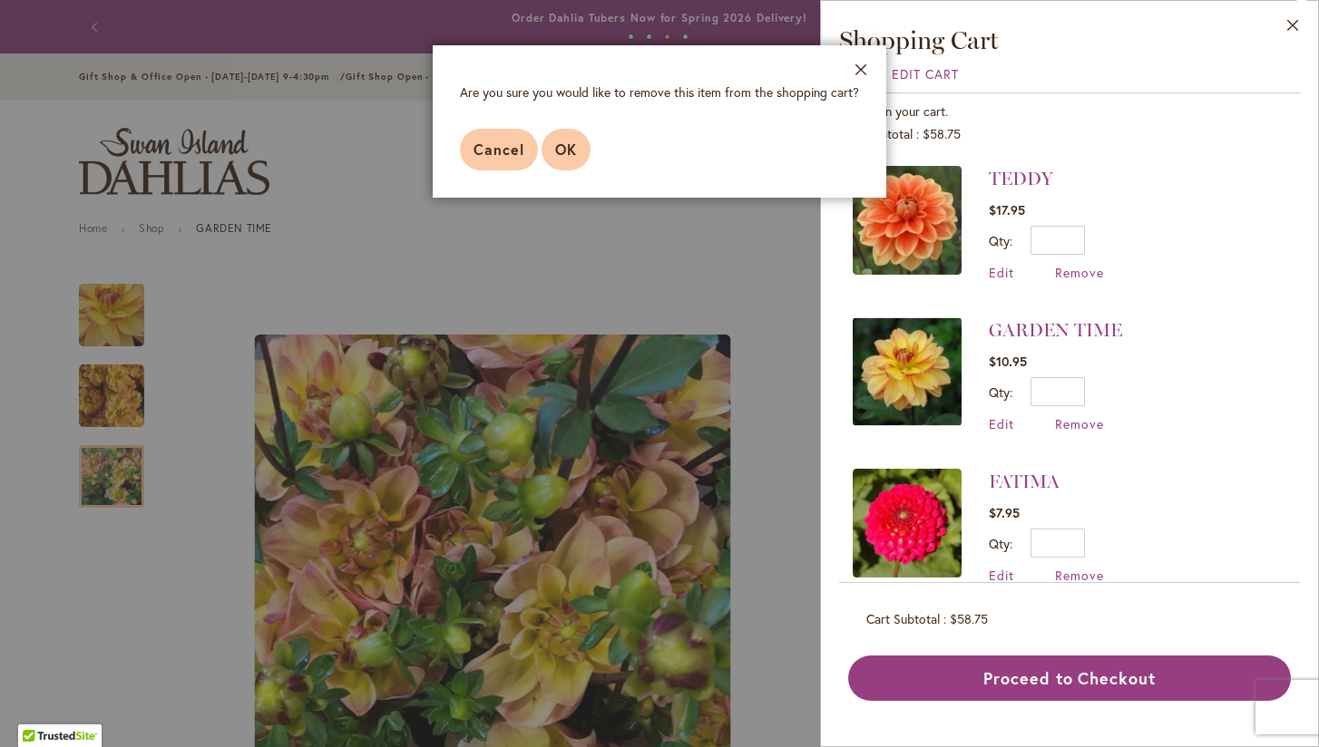
click at [569, 145] on span "OK" at bounding box center [566, 149] width 22 height 19
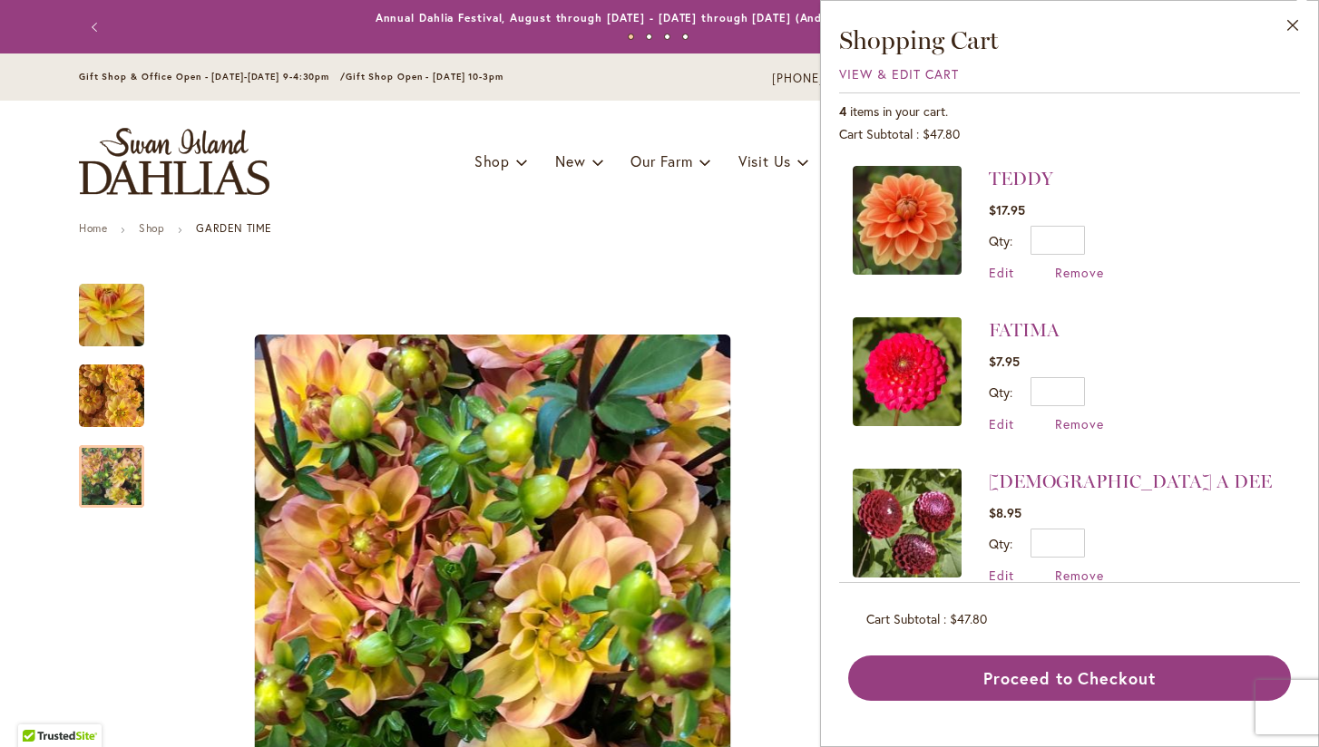
click at [1187, 387] on li "FATIMA $7.95 Qty * Update Edit Remove" at bounding box center [1070, 374] width 434 height 151
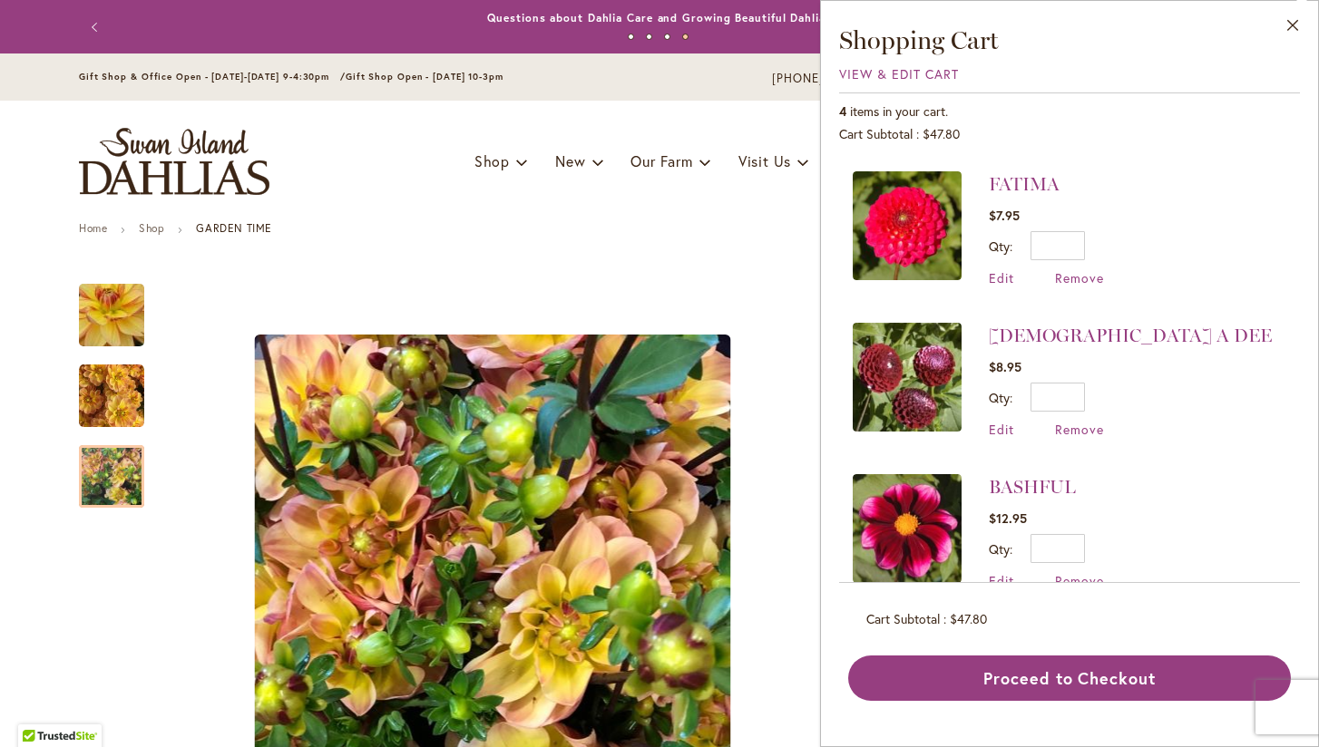
scroll to position [148, 0]
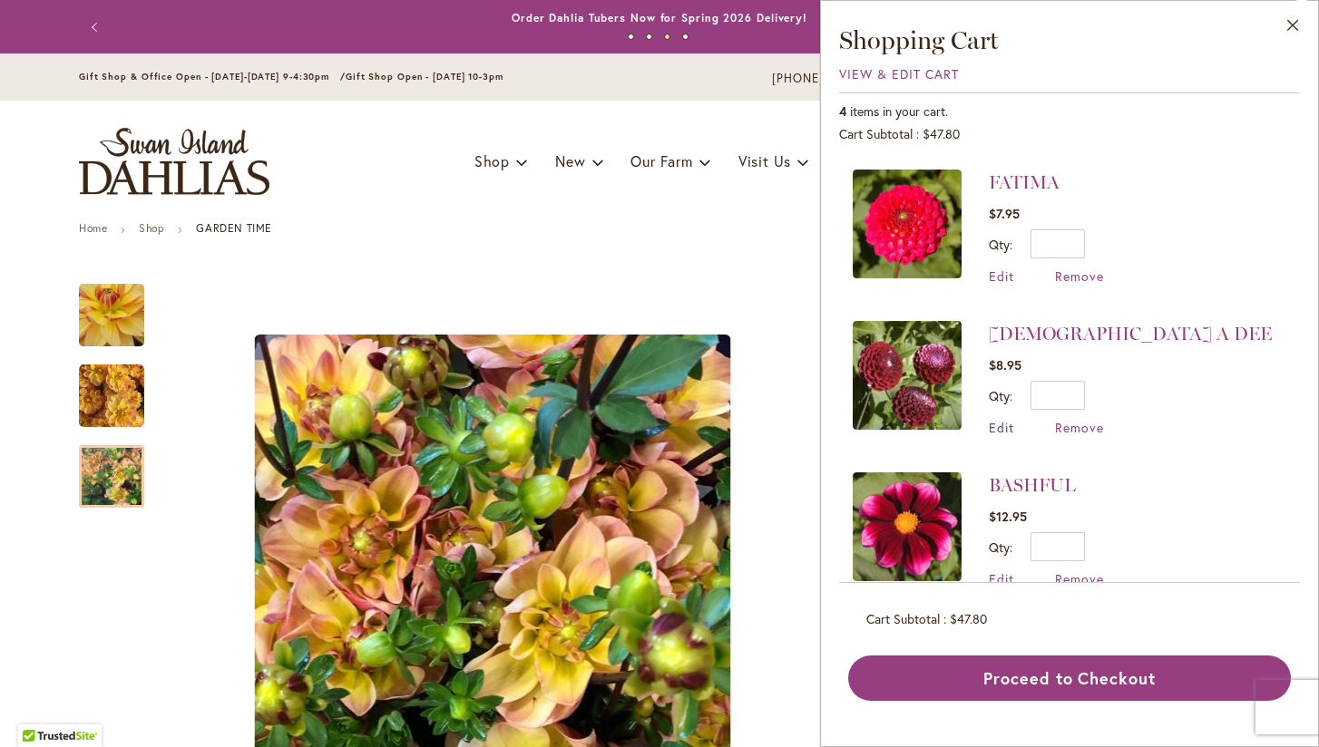
click at [1003, 422] on span "Edit" at bounding box center [1001, 427] width 25 height 17
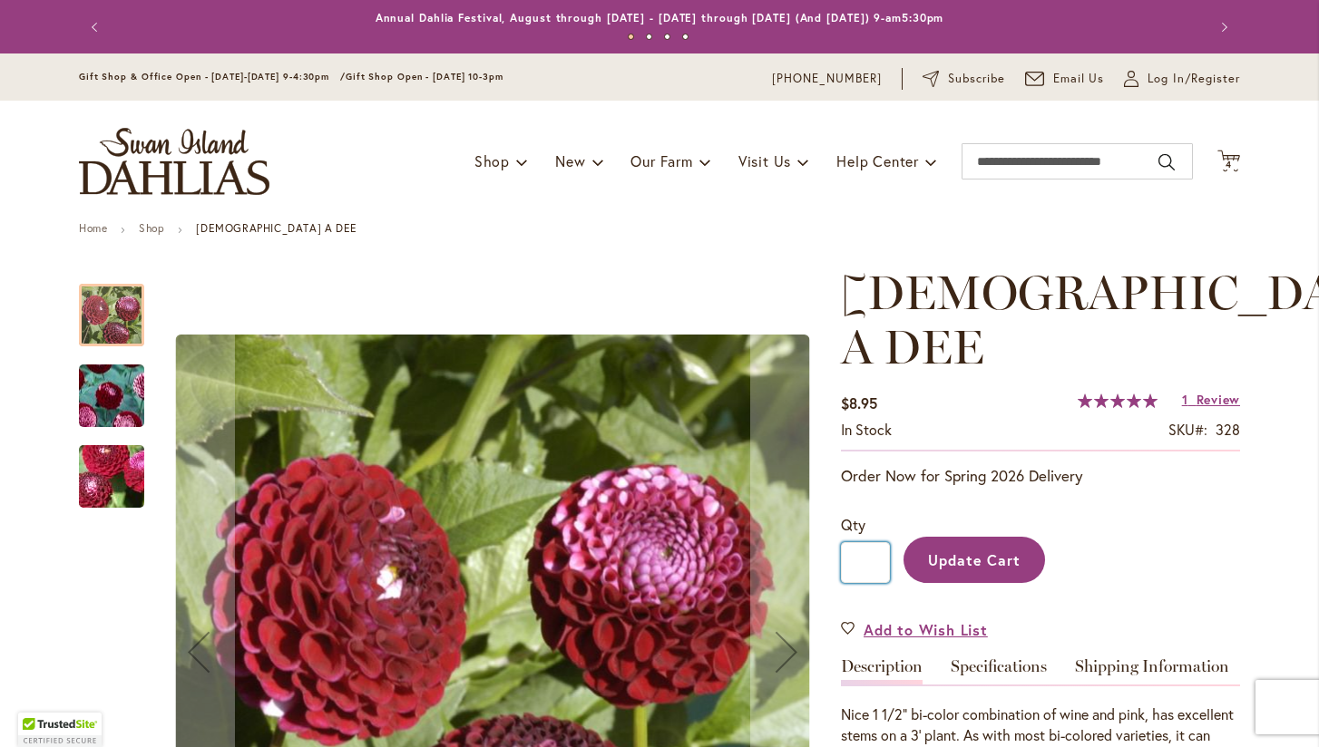
click at [876, 542] on input "*" at bounding box center [865, 562] width 49 height 41
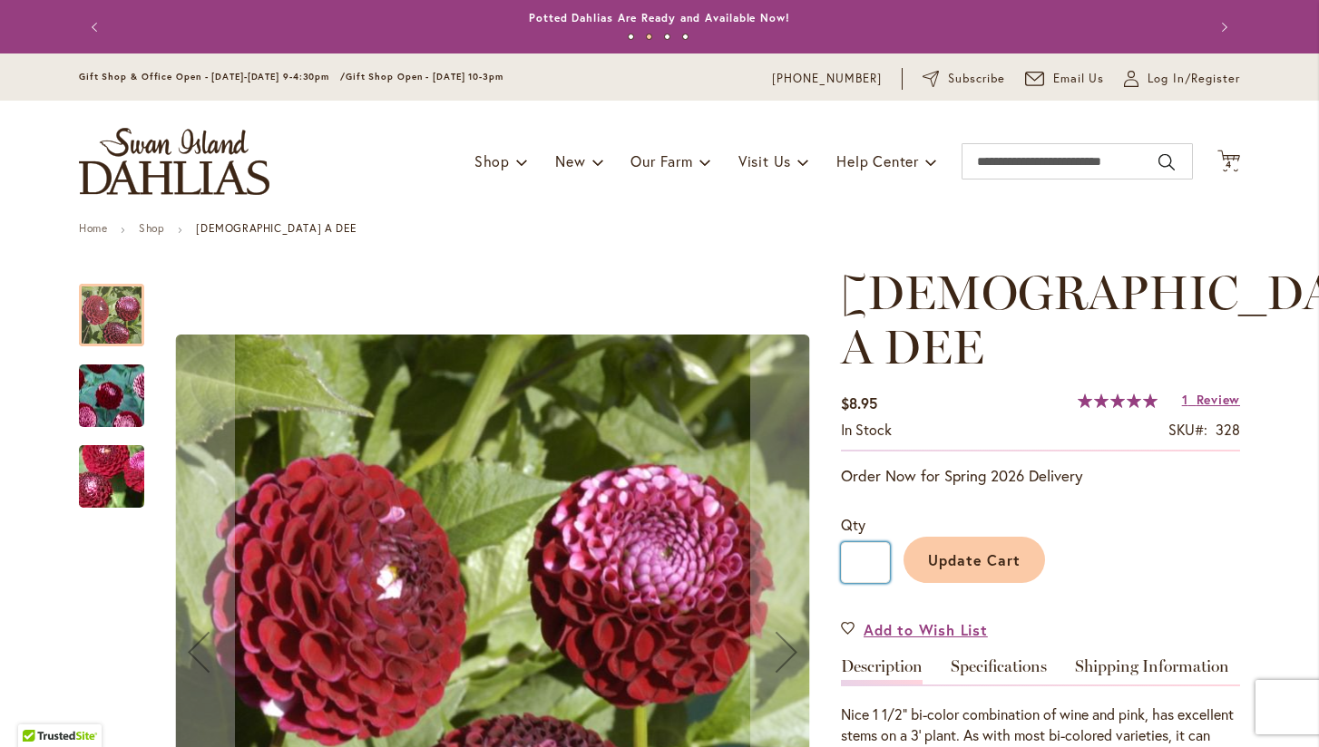
type input "*"
click at [955, 551] on span "Update Cart" at bounding box center [974, 560] width 93 height 19
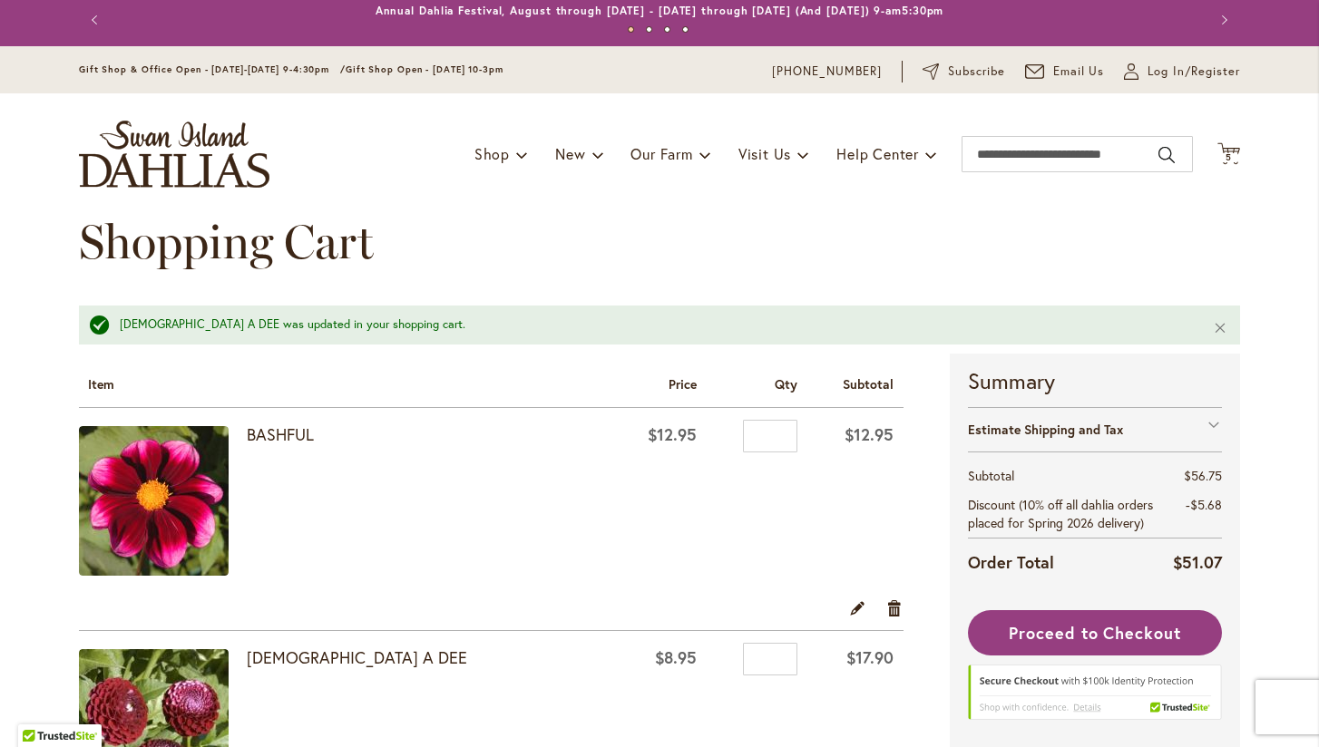
scroll to position [10, 0]
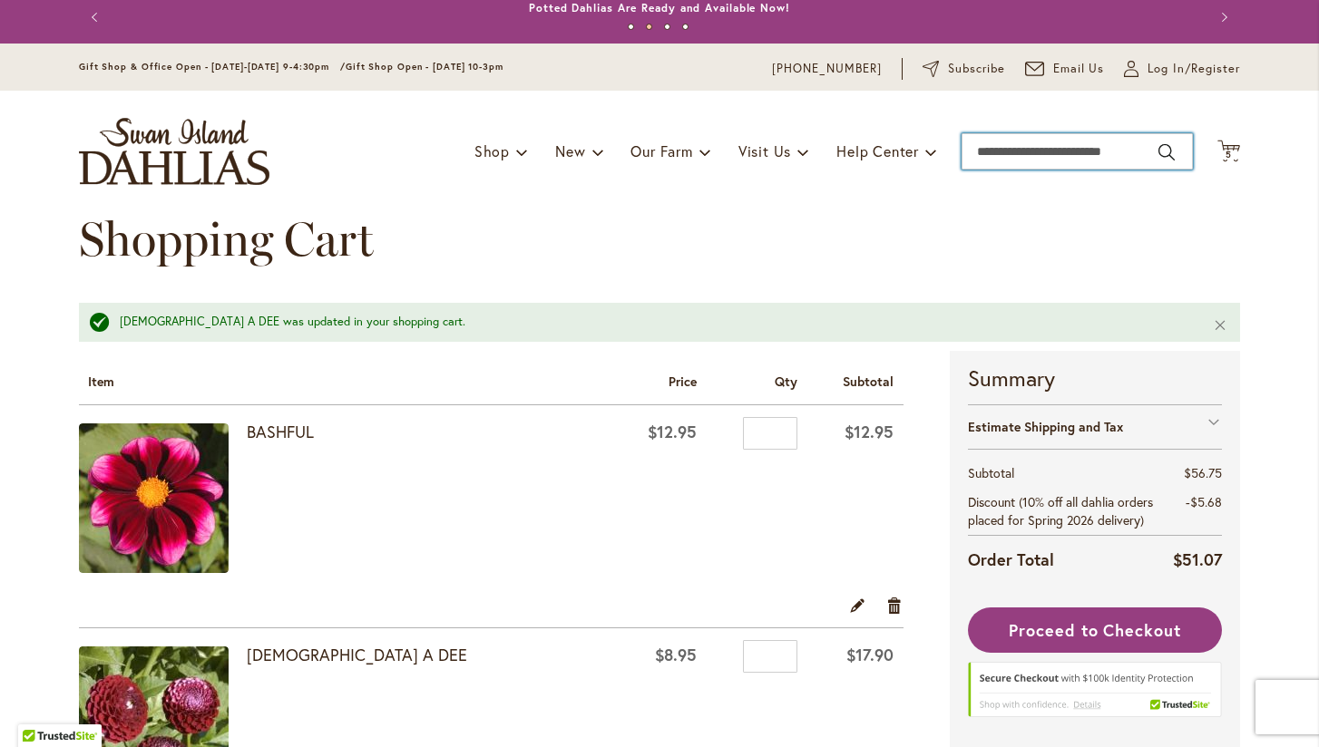
click at [1153, 153] on input "Search" at bounding box center [1076, 151] width 231 height 36
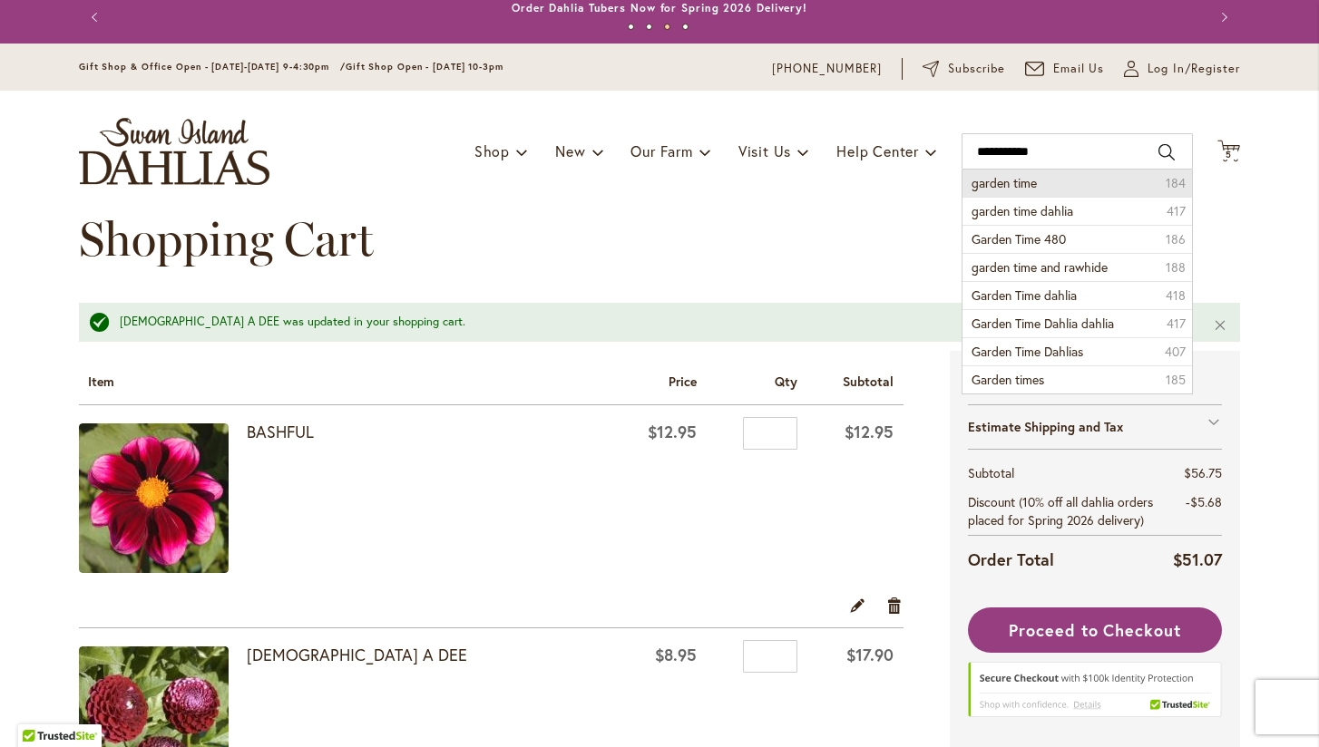
click at [1150, 171] on li "garden time 184" at bounding box center [1076, 183] width 229 height 27
type input "**********"
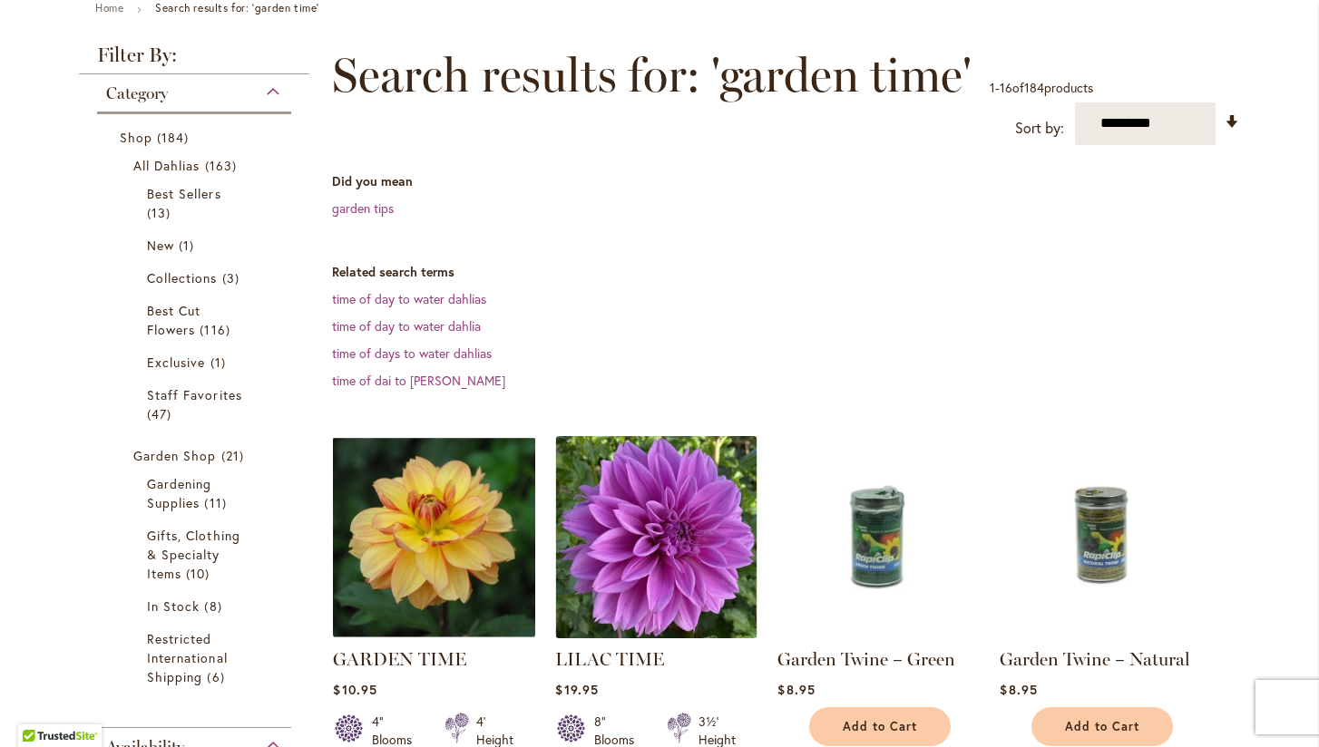
scroll to position [224, 0]
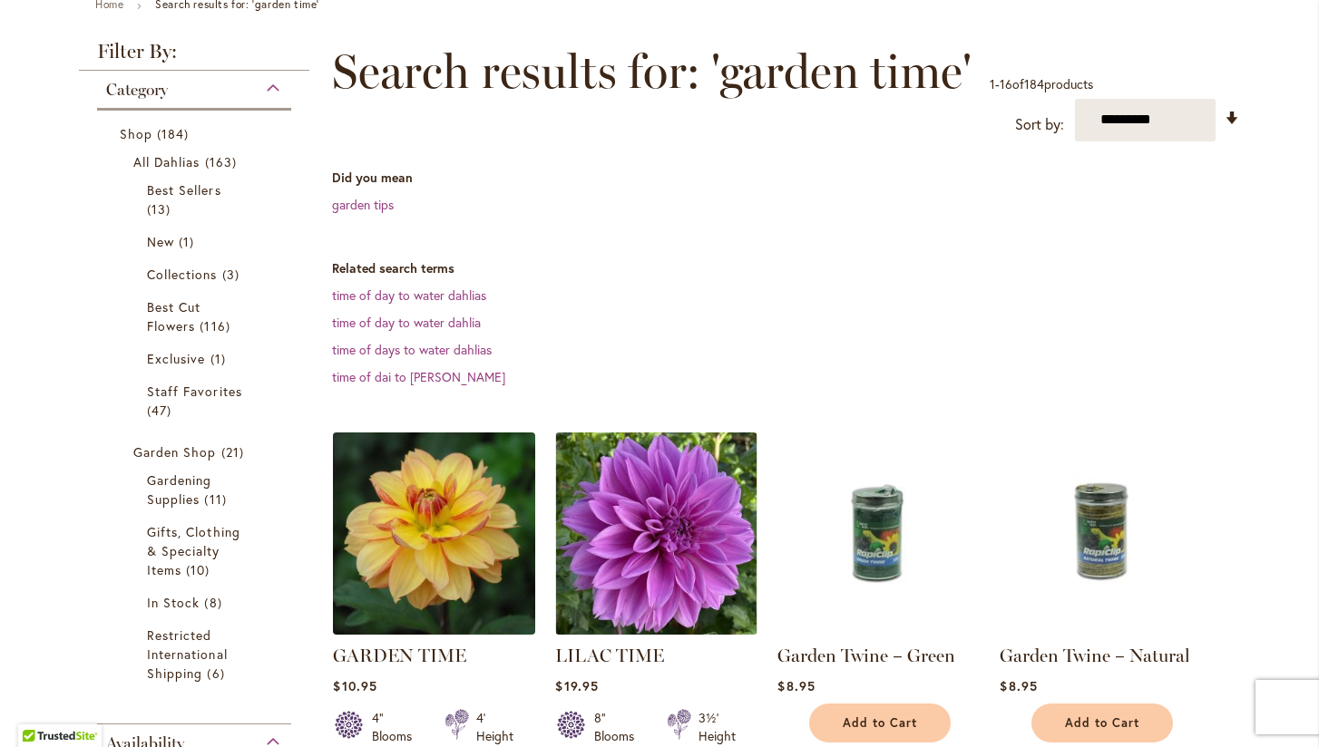
click at [448, 522] on img at bounding box center [434, 533] width 212 height 212
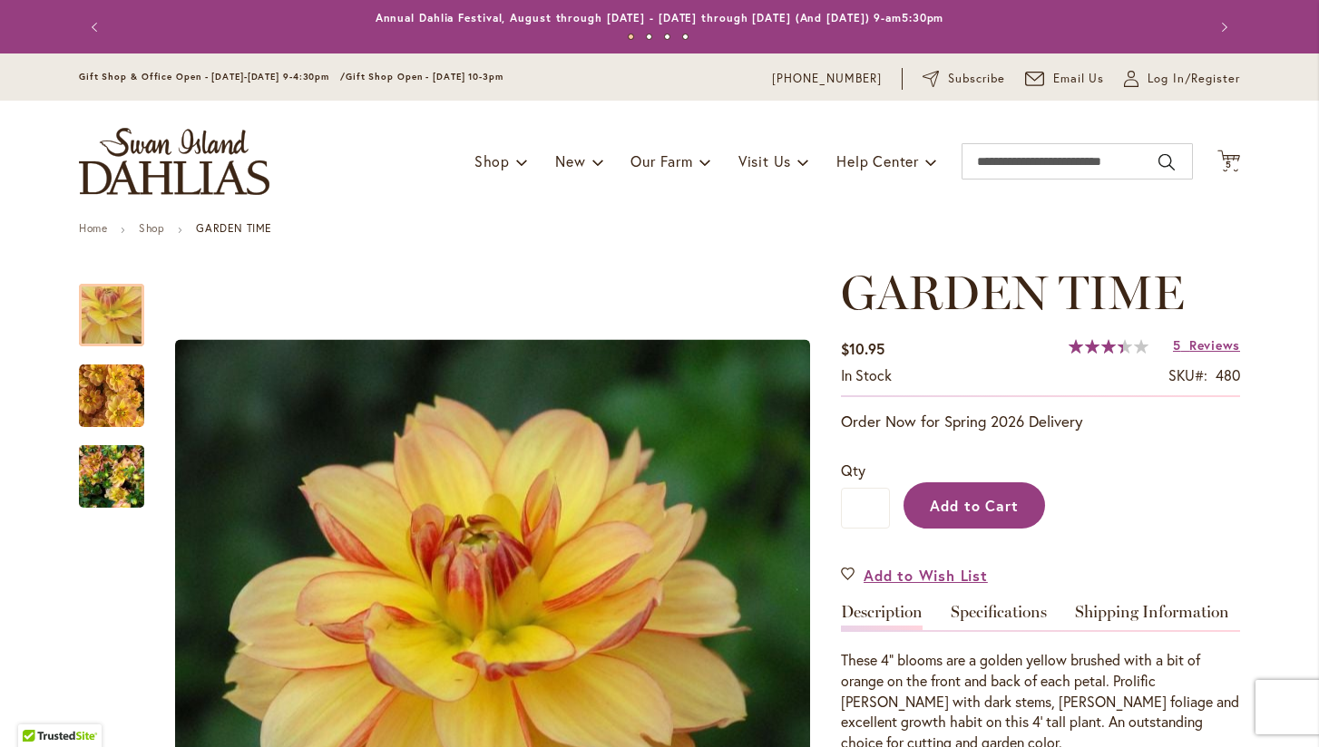
click at [971, 500] on span "Add to Cart" at bounding box center [975, 505] width 90 height 19
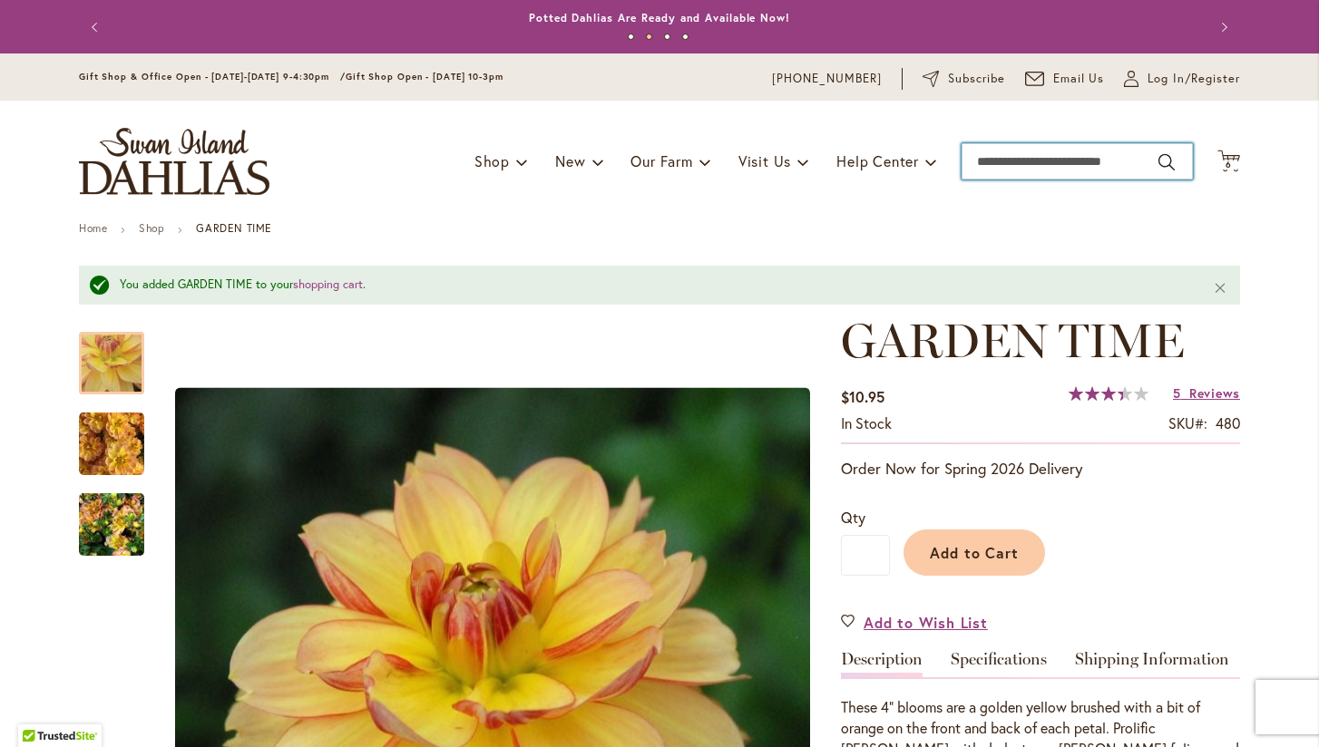
click at [1146, 156] on input "Search" at bounding box center [1076, 161] width 231 height 36
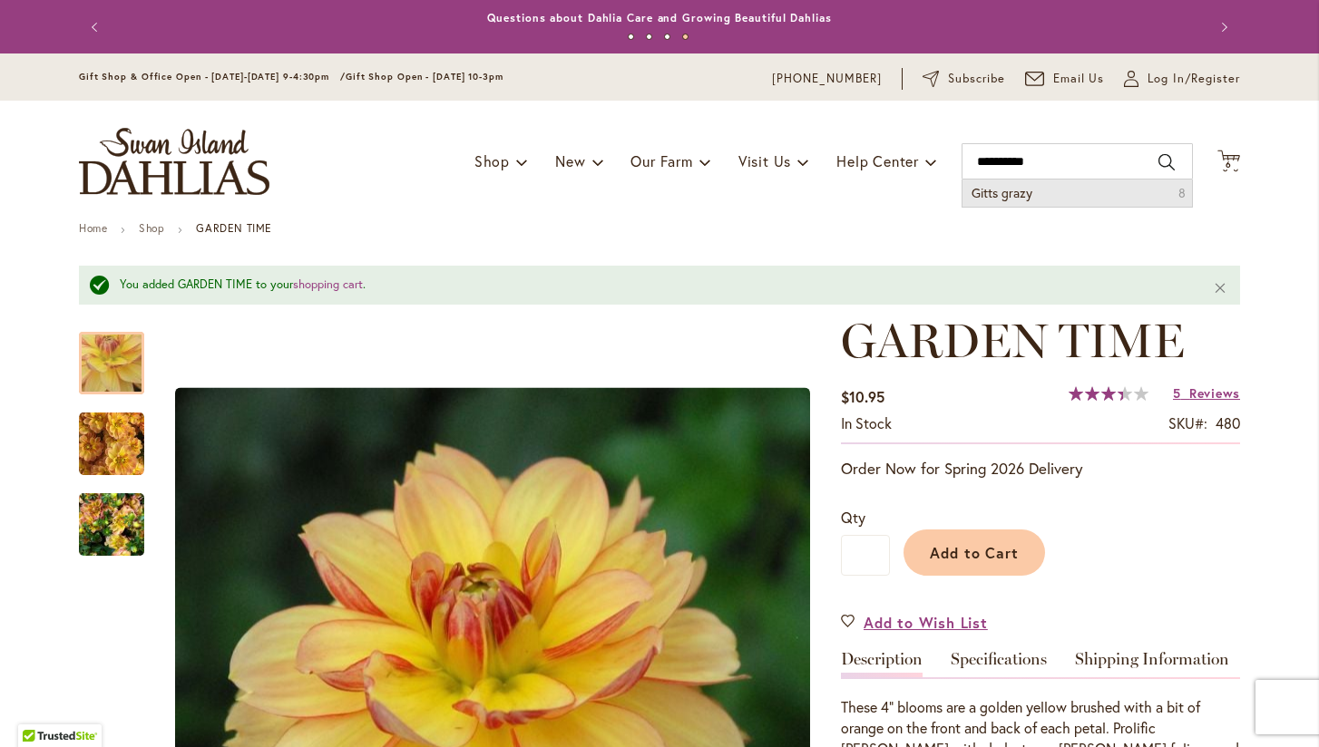
click at [1106, 196] on li "Gitts grazy 8" at bounding box center [1076, 193] width 229 height 27
type input "**********"
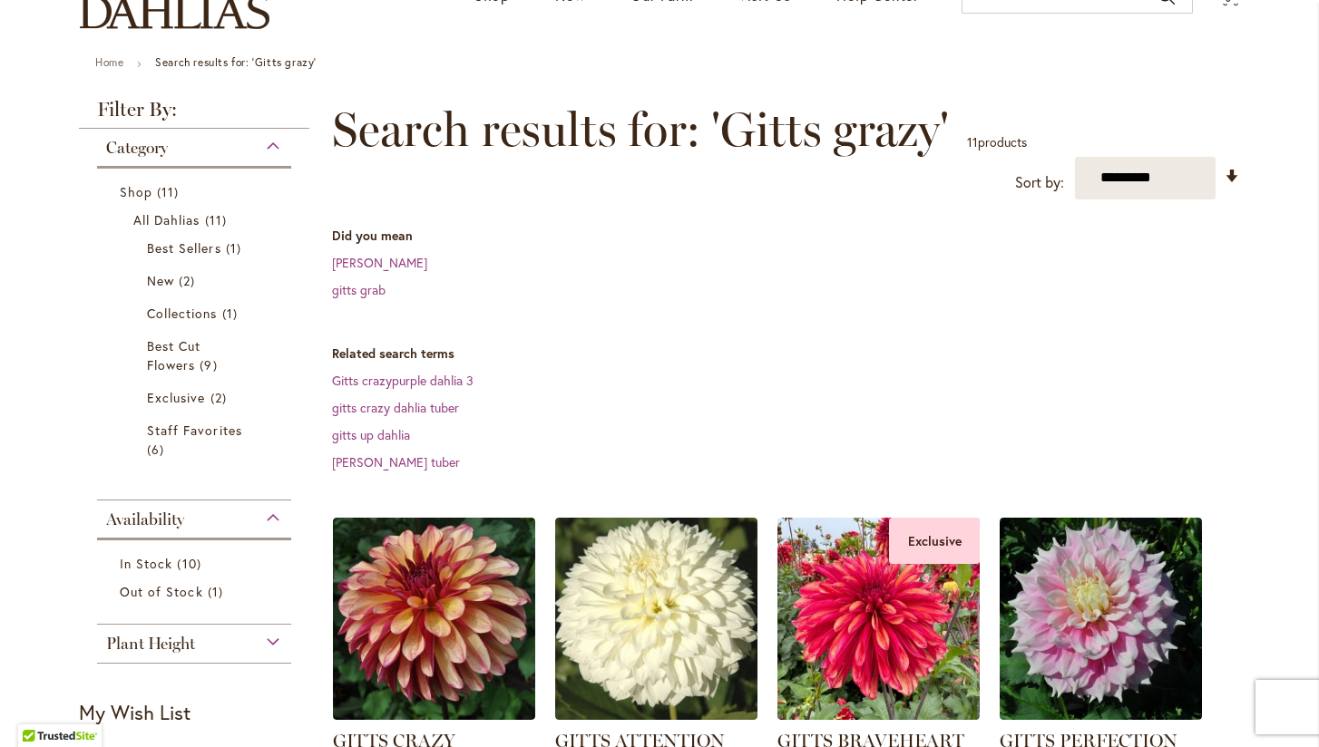
scroll to position [167, 0]
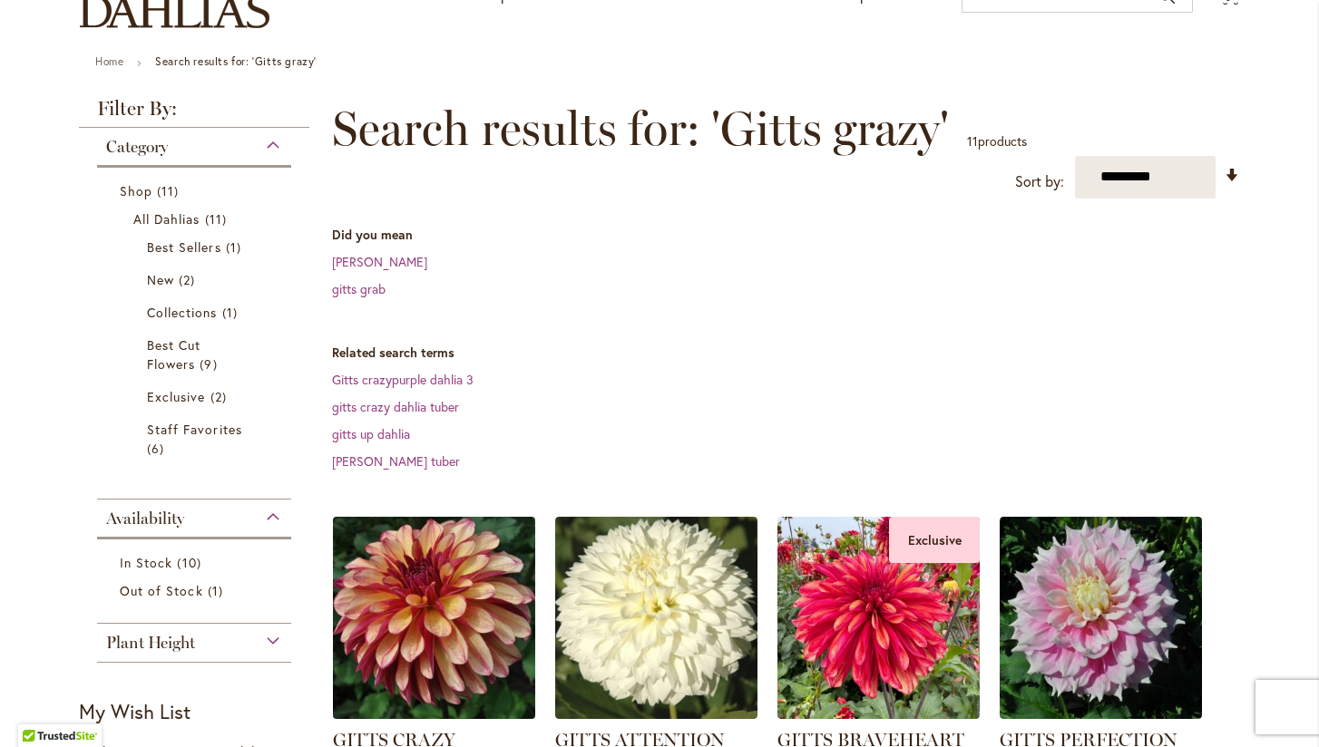
click at [451, 619] on img at bounding box center [434, 618] width 212 height 212
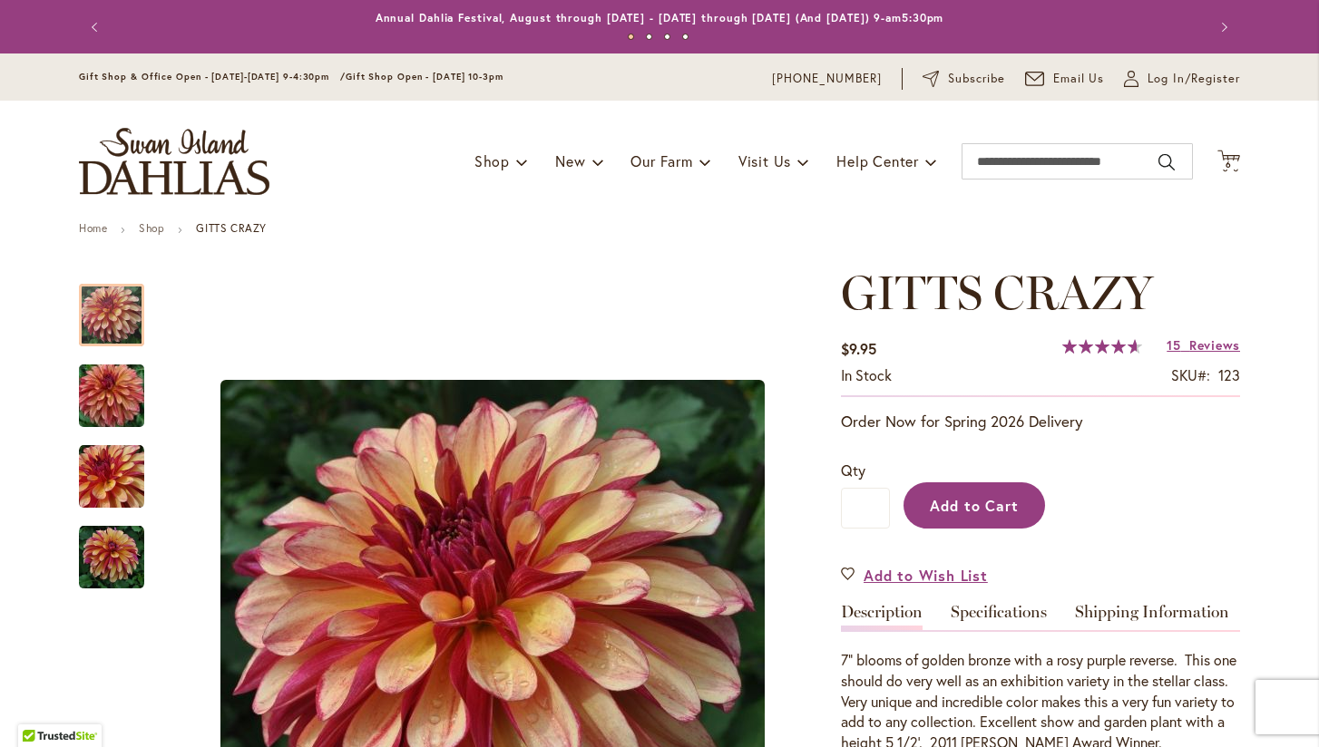
click at [974, 502] on span "Add to Cart" at bounding box center [975, 505] width 90 height 19
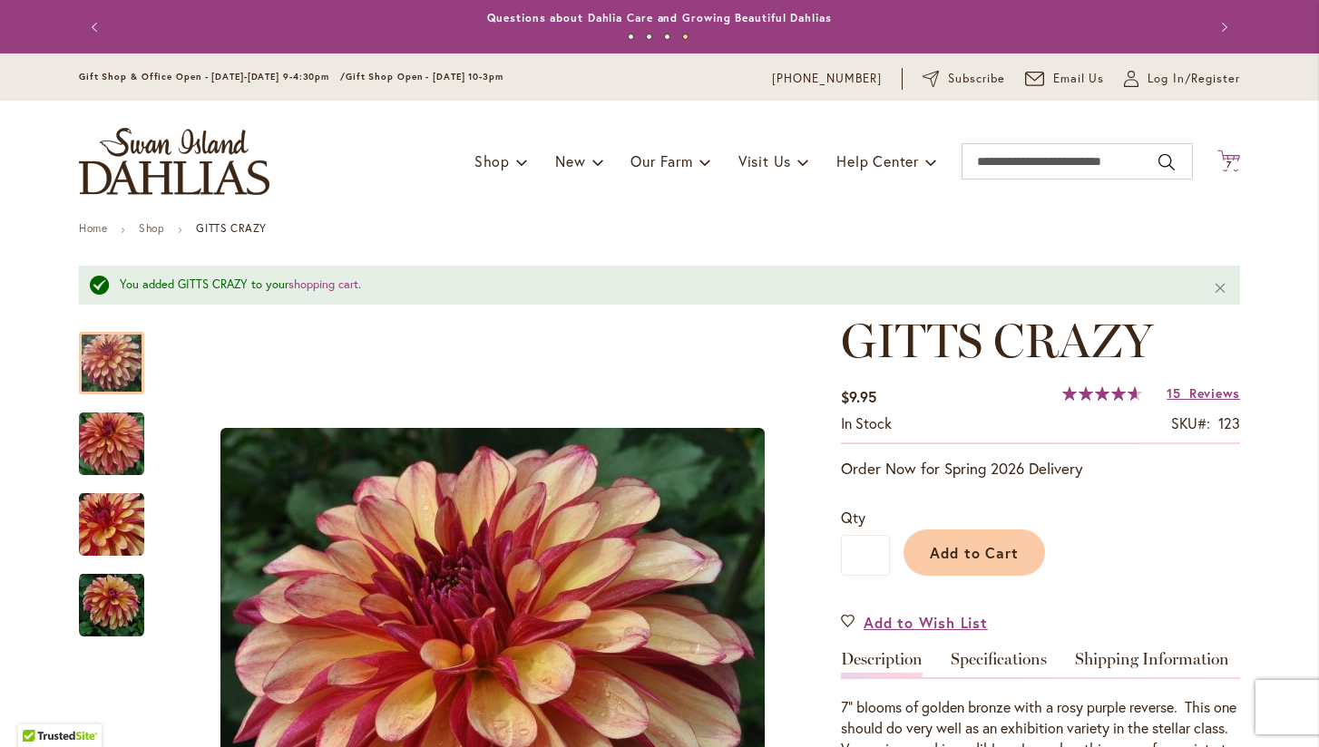
click at [1231, 155] on icon "Cart .cls-1 { fill: #231f20; }" at bounding box center [1228, 161] width 23 height 23
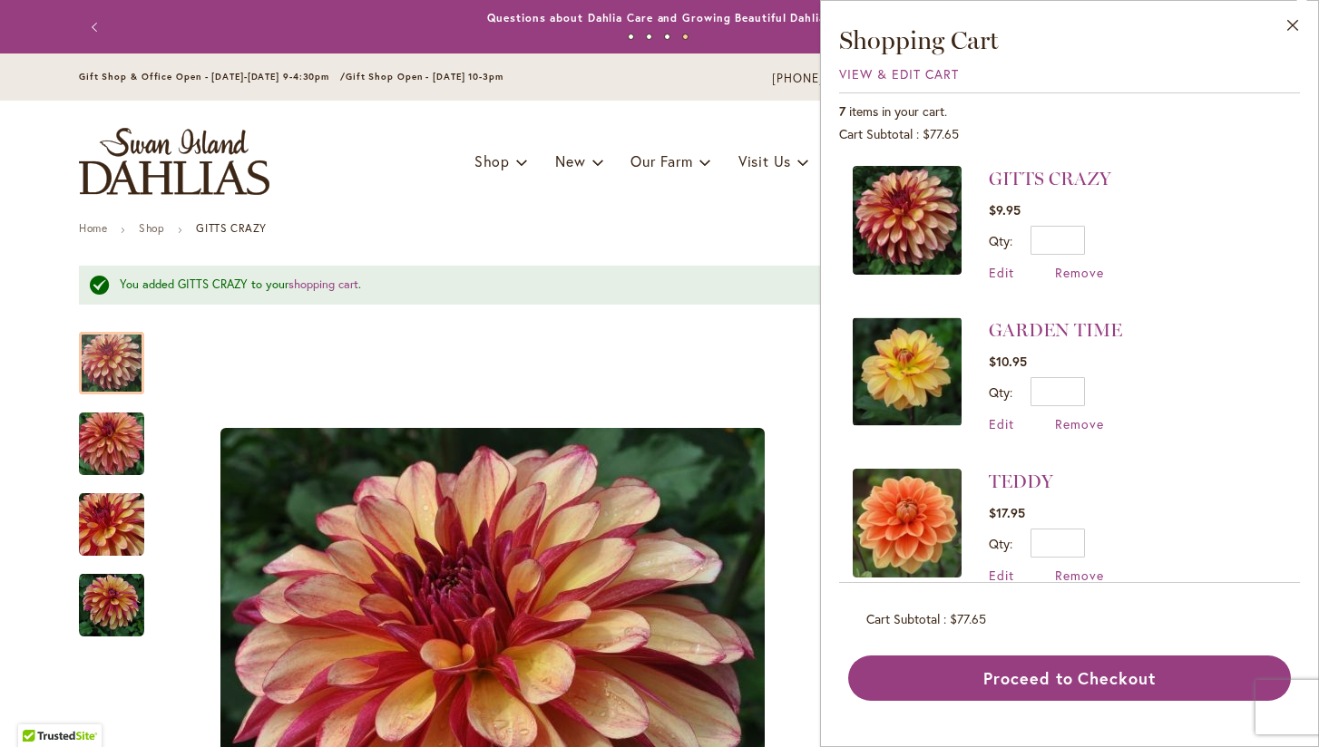
click at [668, 213] on div "Toggle Nav Shop Dahlia Tubers Collections Fresh Cut Dahlias Gardening Supplies …" at bounding box center [659, 162] width 1197 height 122
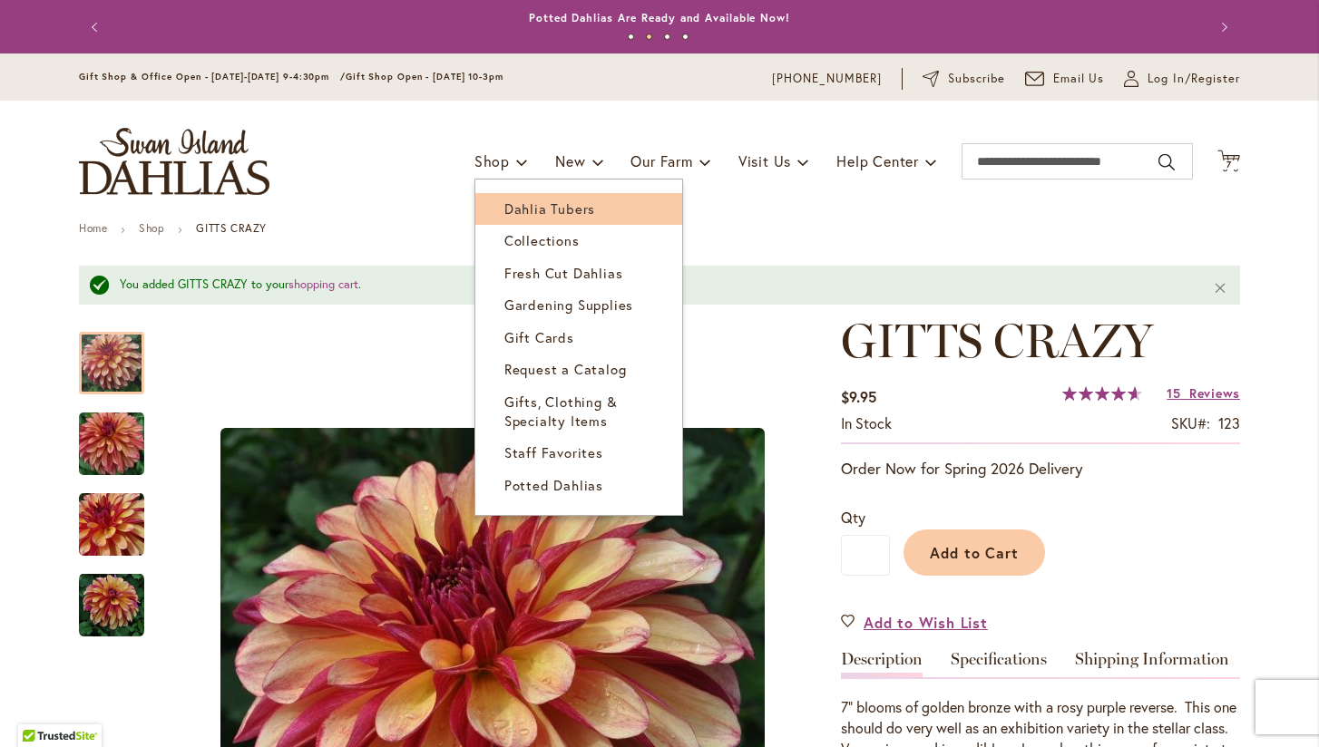
click at [526, 208] on span "Dahlia Tubers" at bounding box center [549, 209] width 91 height 18
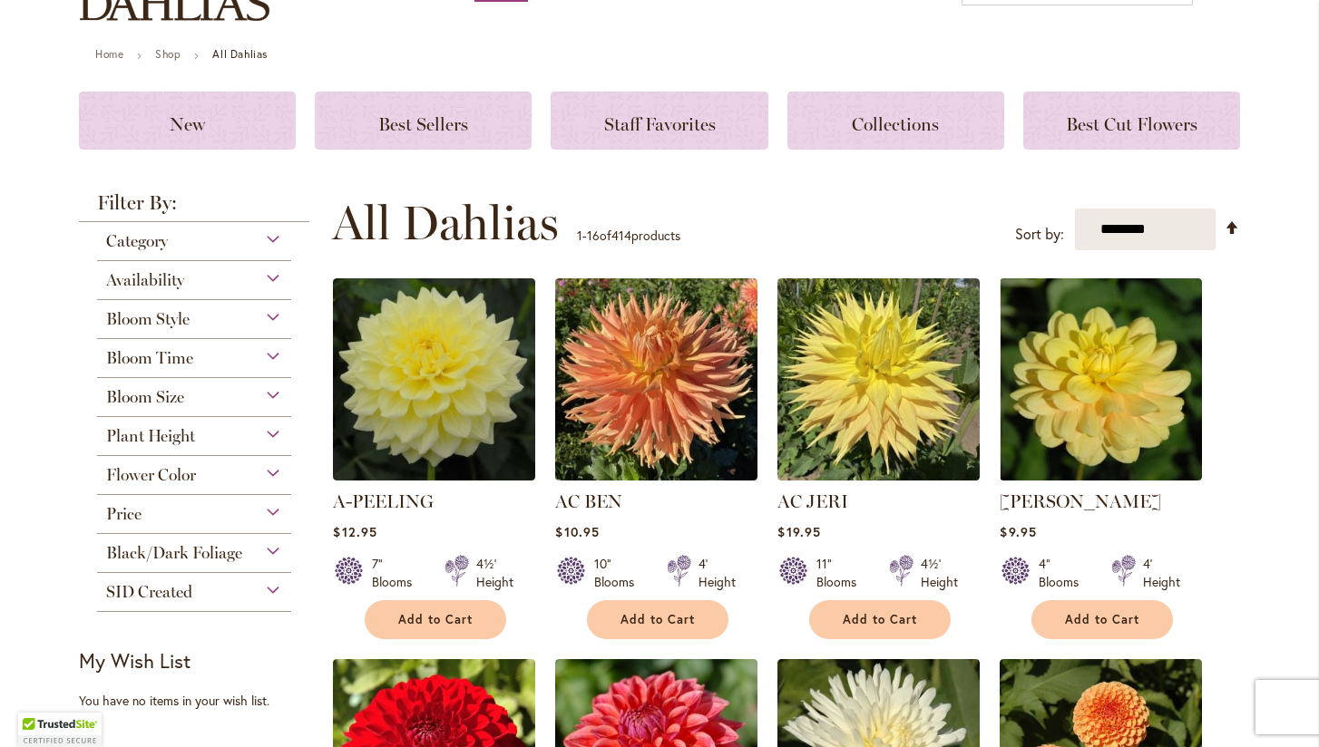
scroll to position [175, 0]
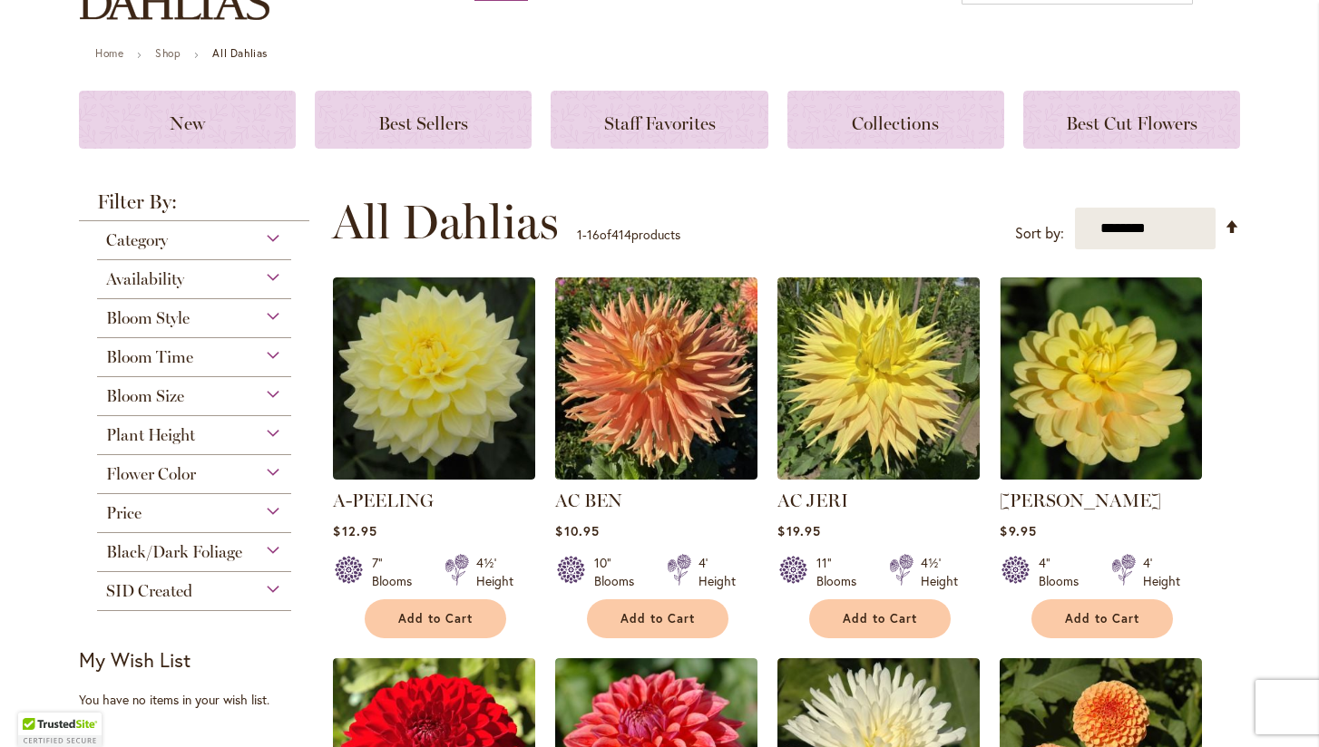
click at [274, 473] on div "Flower Color" at bounding box center [194, 469] width 194 height 29
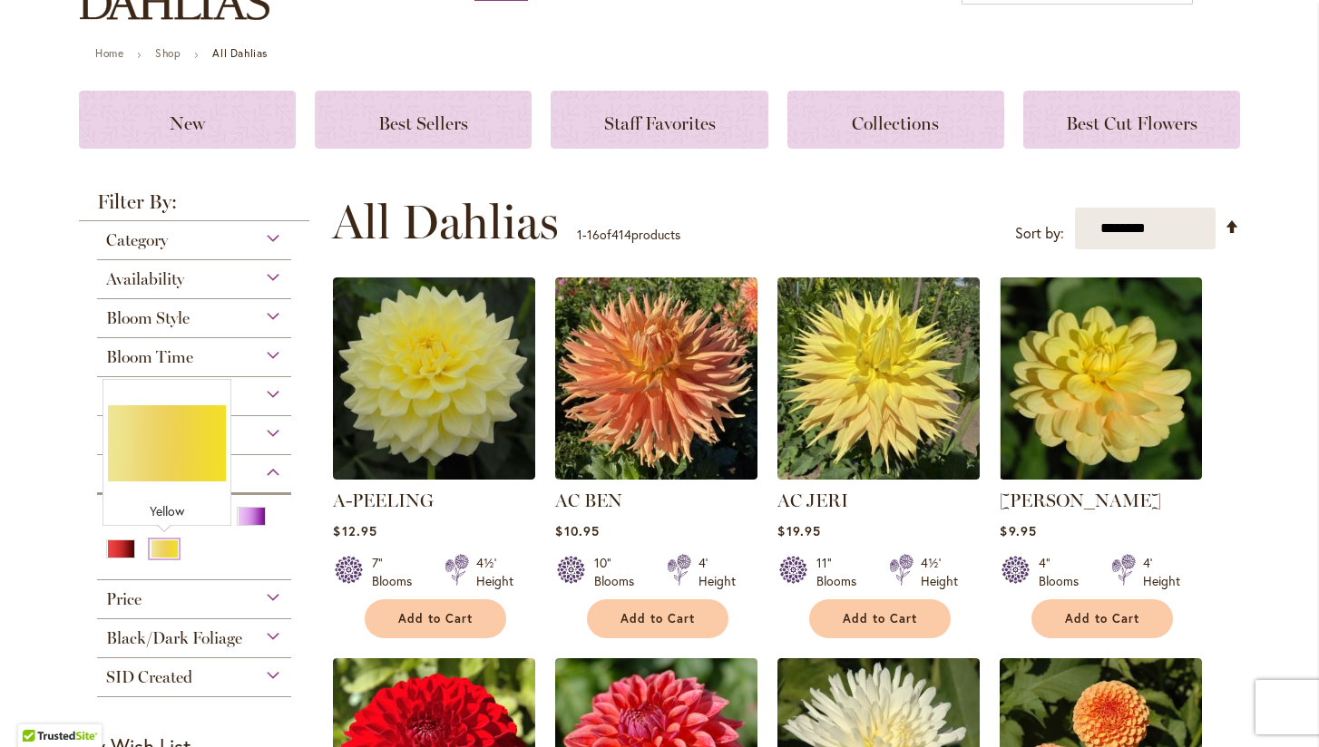
click at [157, 547] on div "Yellow" at bounding box center [164, 549] width 29 height 19
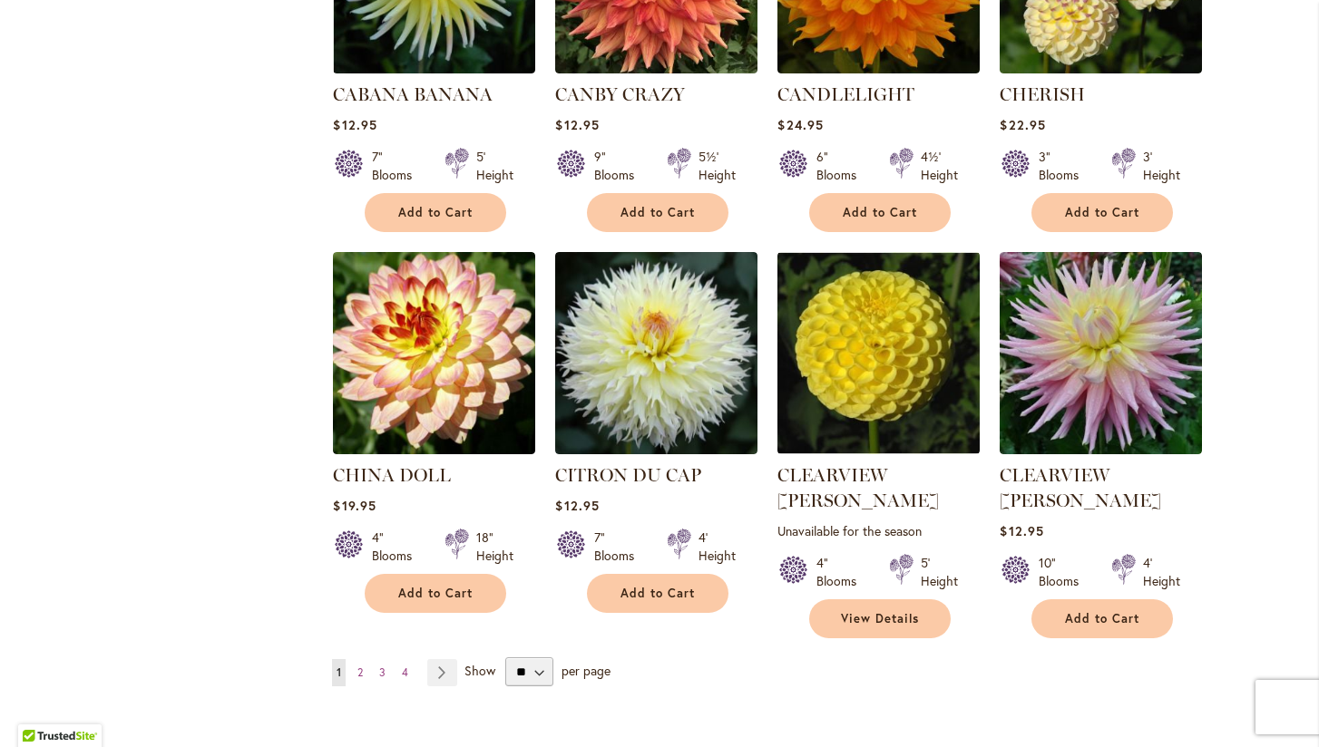
scroll to position [1315, 0]
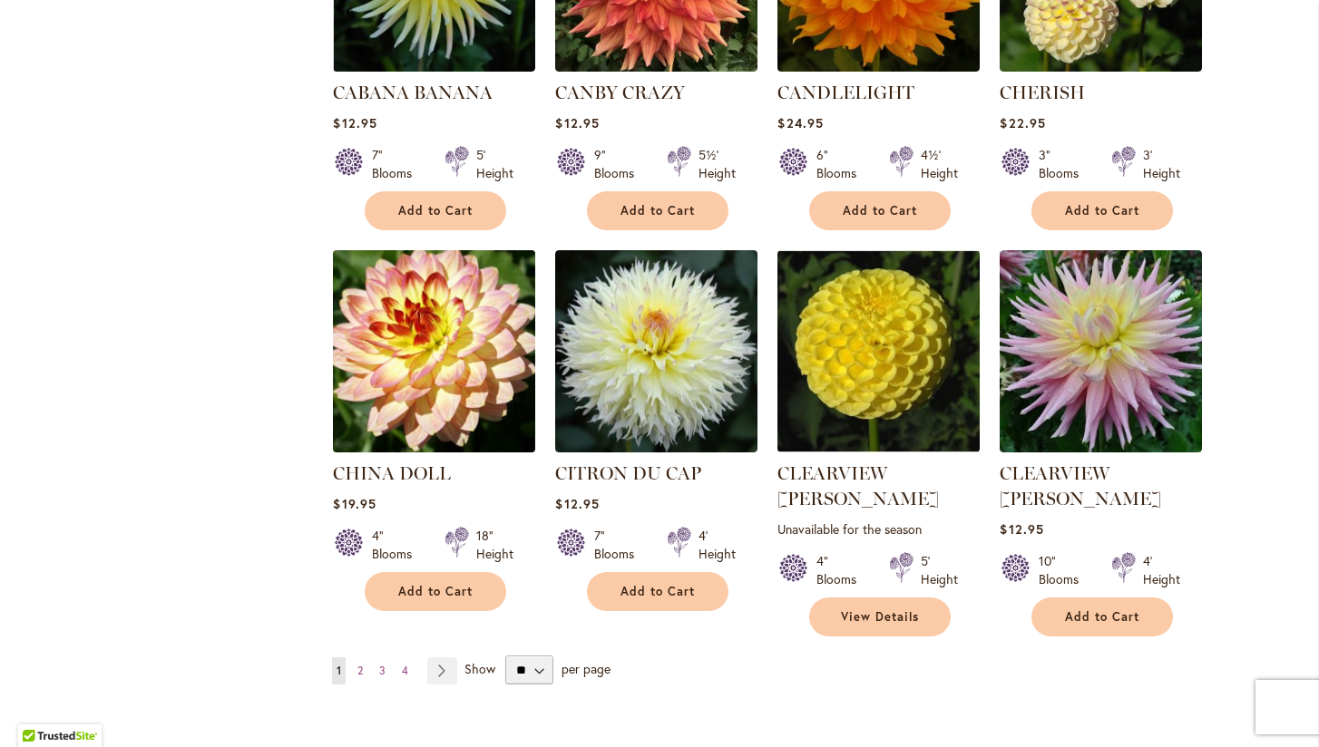
click at [436, 346] on img at bounding box center [434, 351] width 212 height 212
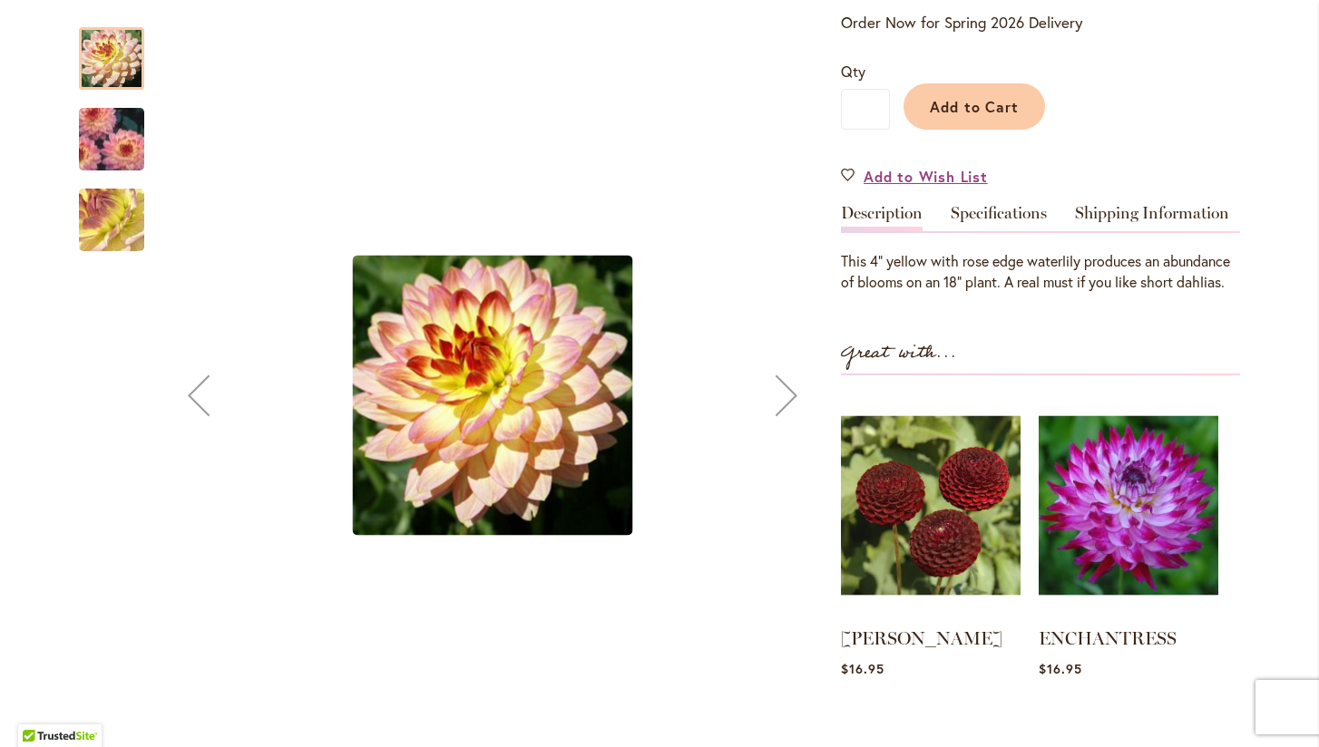
scroll to position [404, 0]
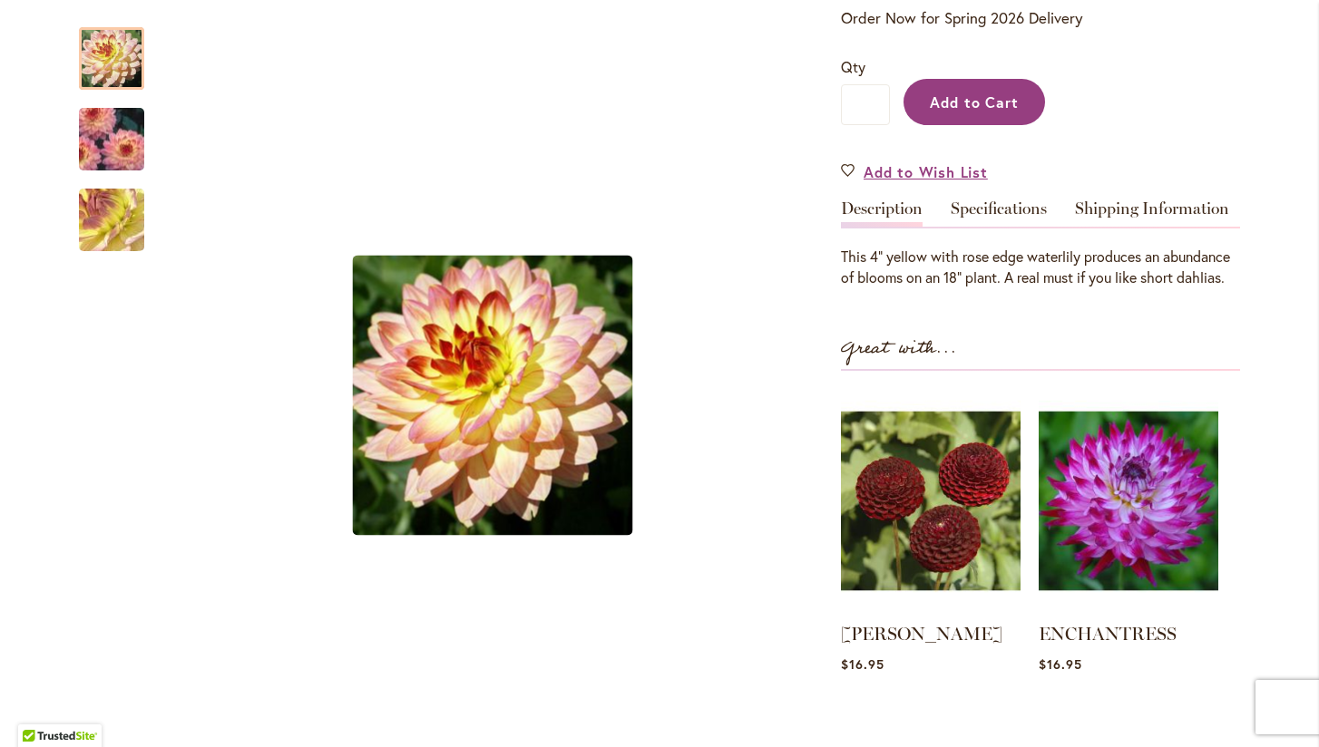
click at [970, 98] on span "Add to Cart" at bounding box center [975, 102] width 90 height 19
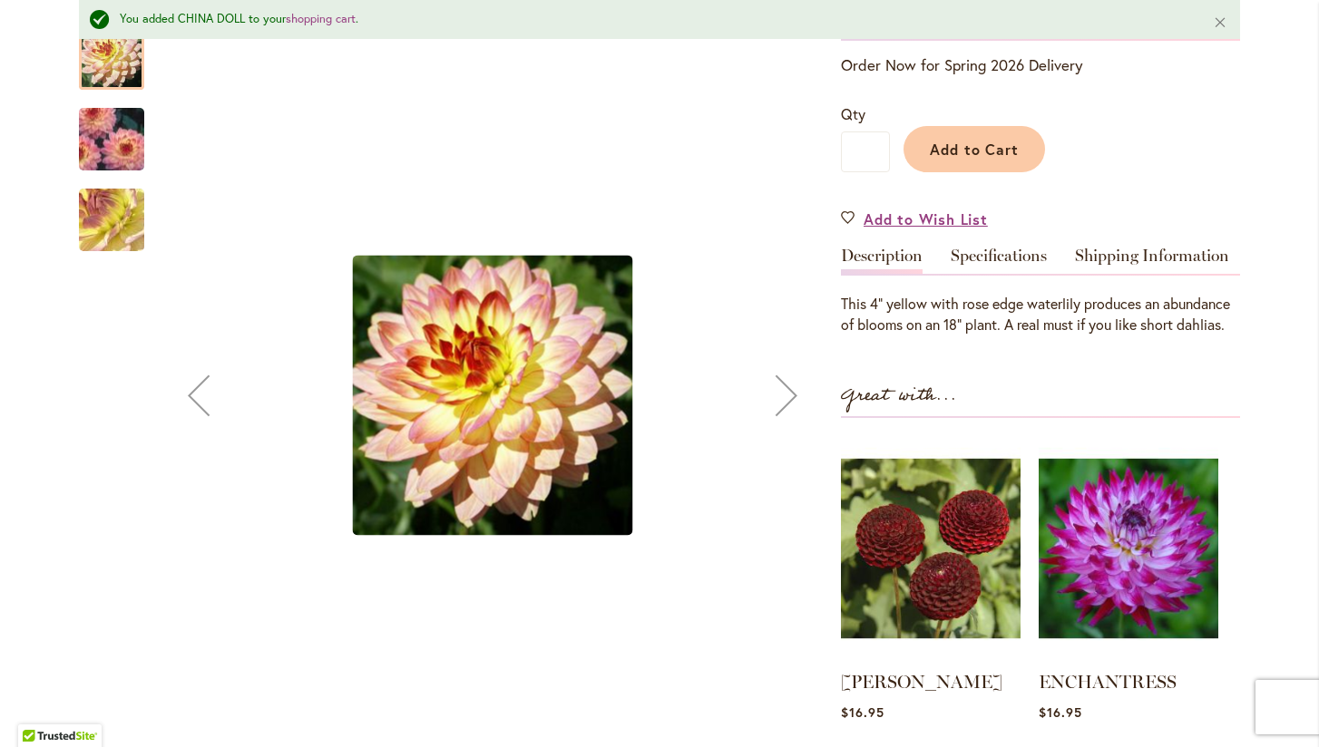
click at [781, 408] on div "Next" at bounding box center [786, 395] width 73 height 73
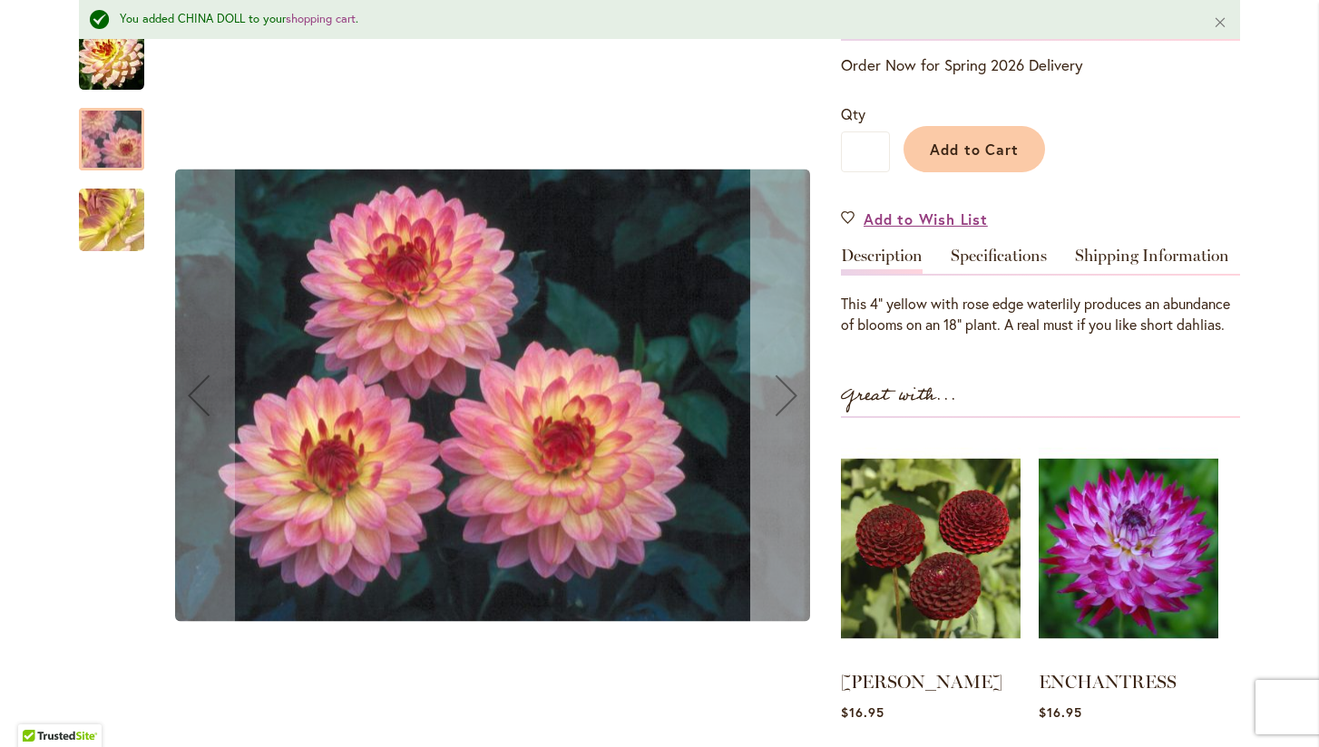
click at [781, 408] on div "Next" at bounding box center [786, 395] width 73 height 73
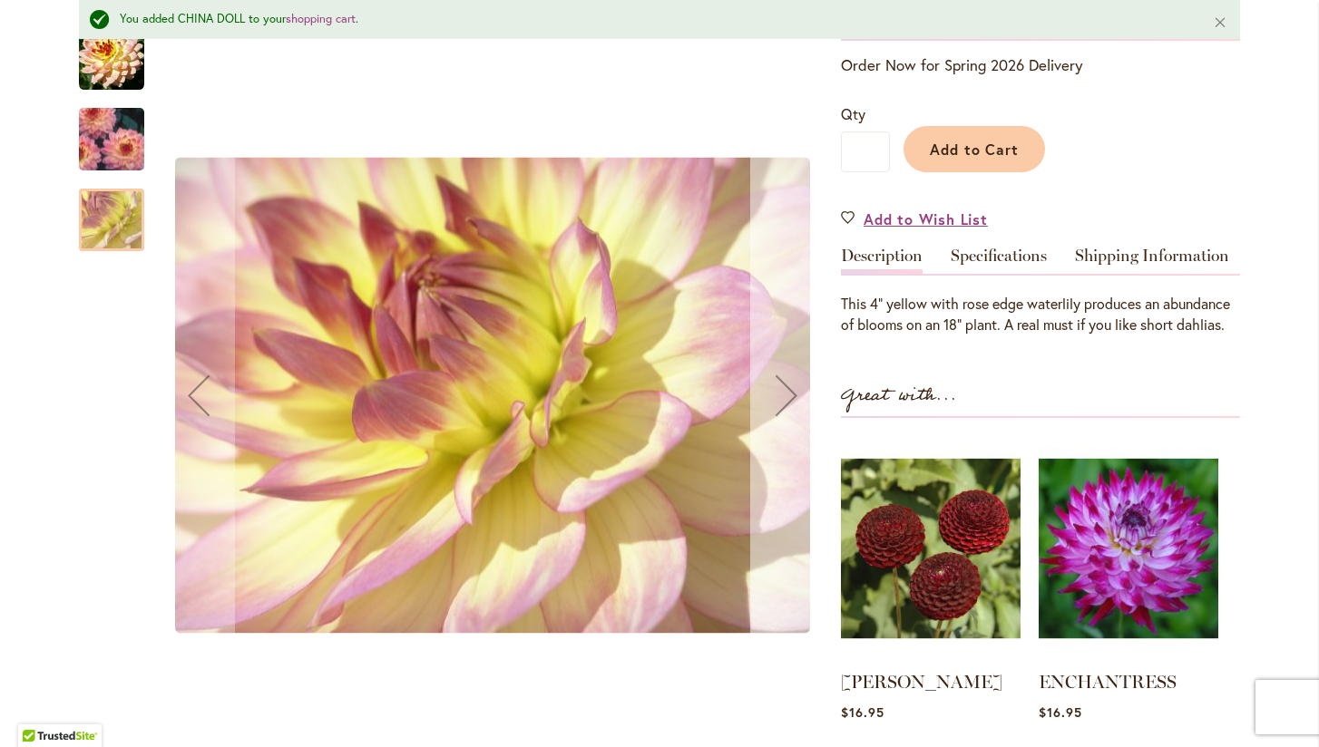
click at [781, 408] on div "Next" at bounding box center [786, 395] width 73 height 73
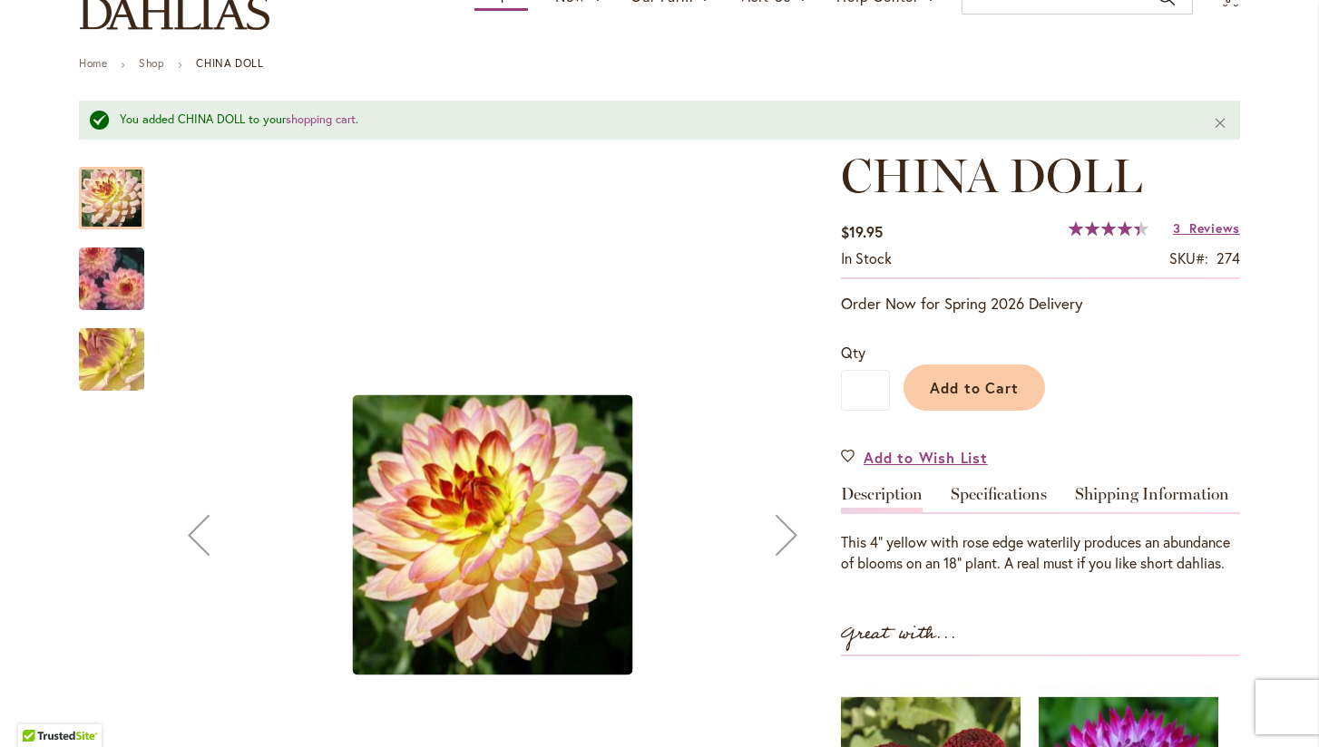
scroll to position [155, 0]
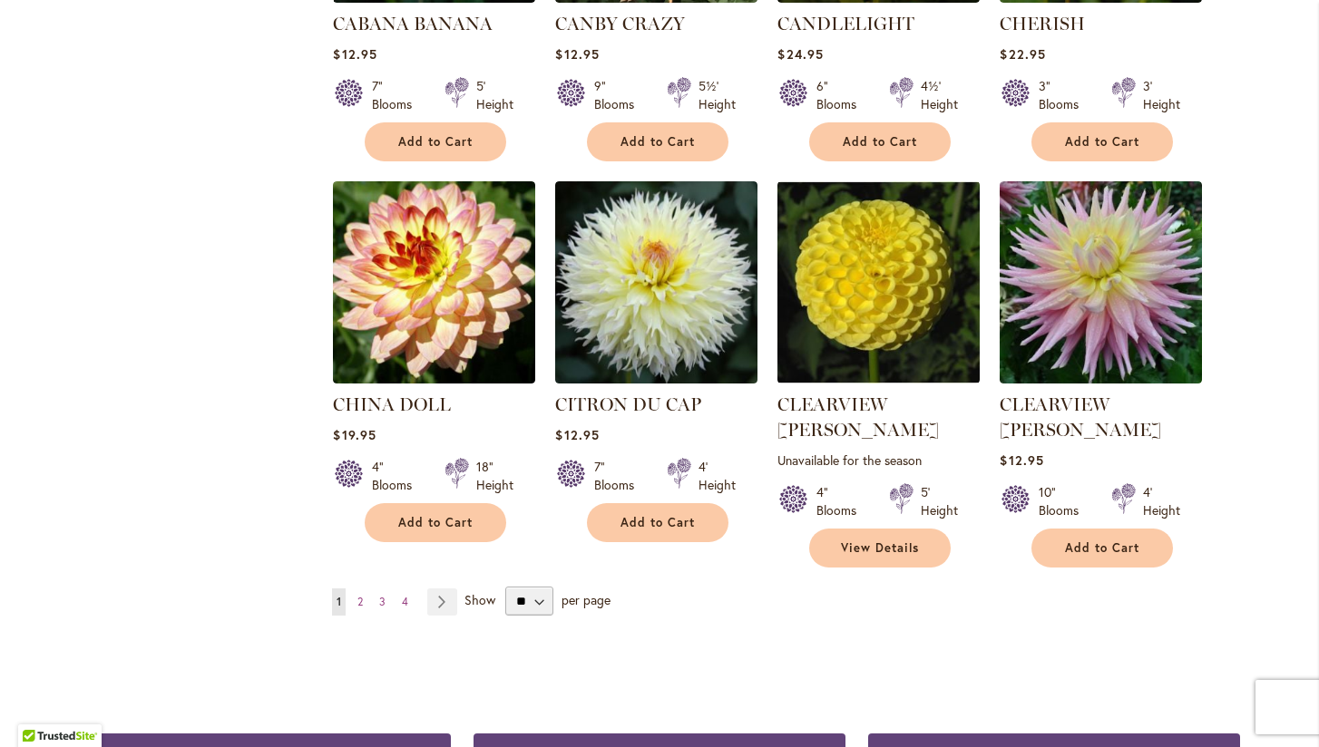
scroll to position [1393, 0]
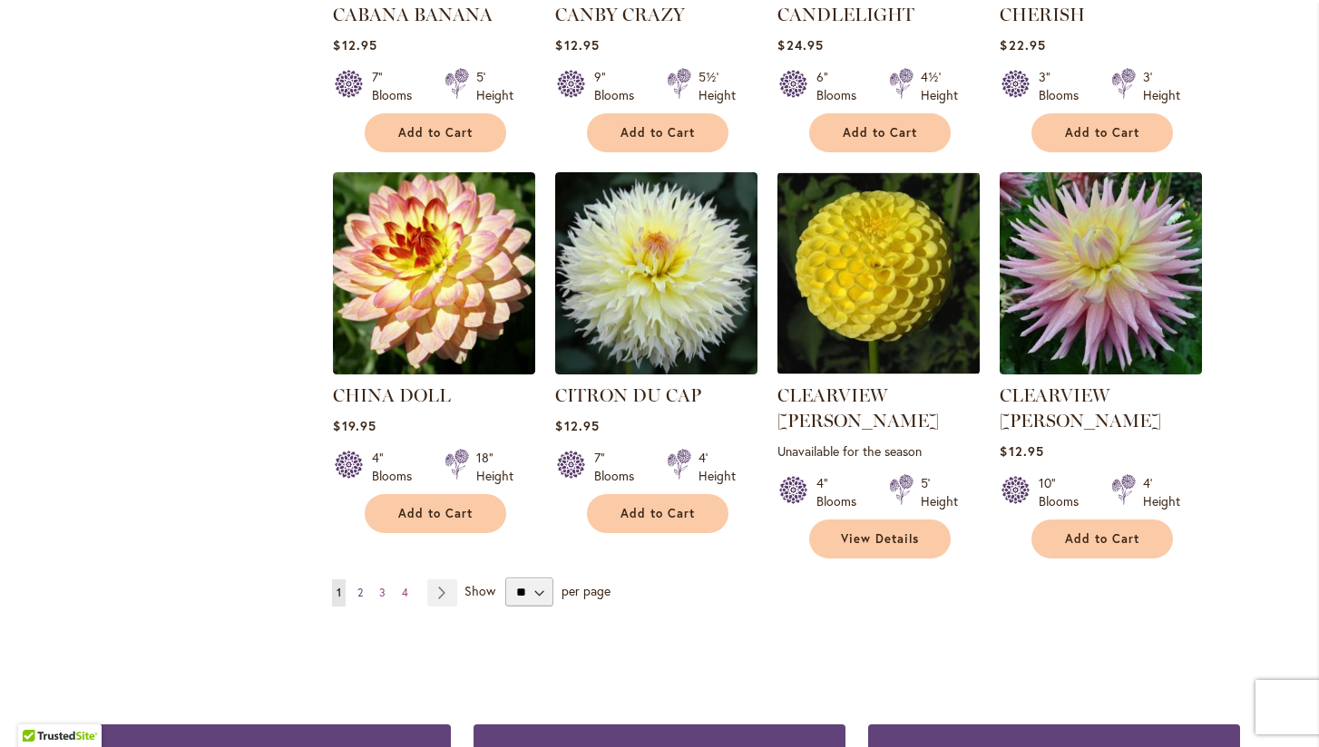
click at [363, 586] on span "2" at bounding box center [359, 593] width 5 height 14
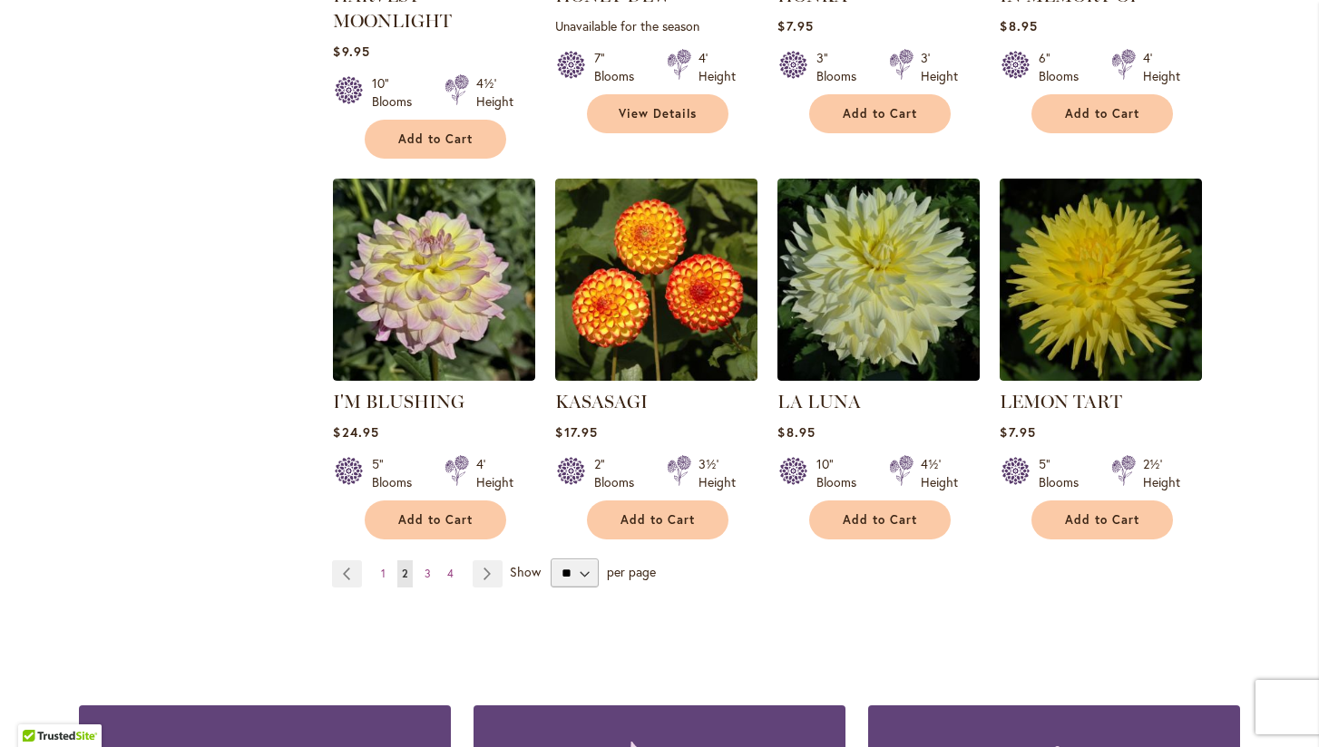
scroll to position [1414, 0]
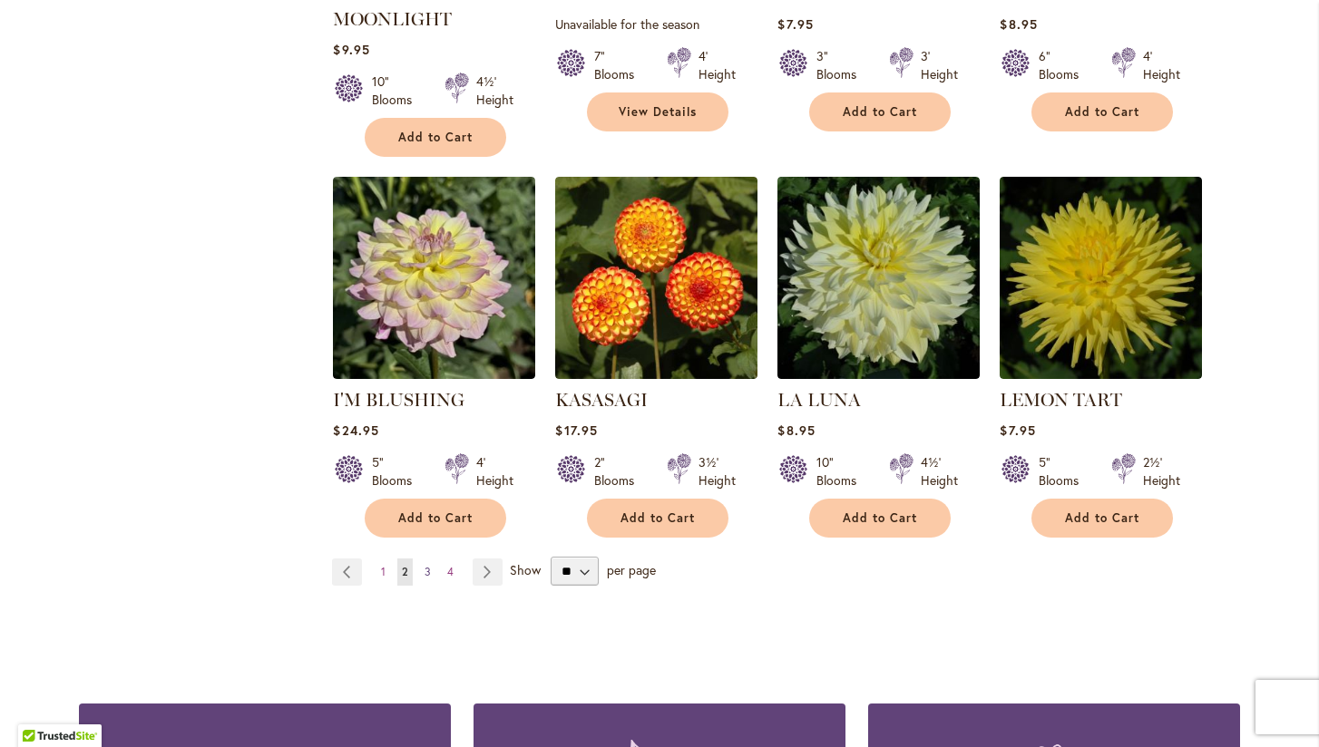
click at [426, 568] on span "3" at bounding box center [427, 572] width 6 height 14
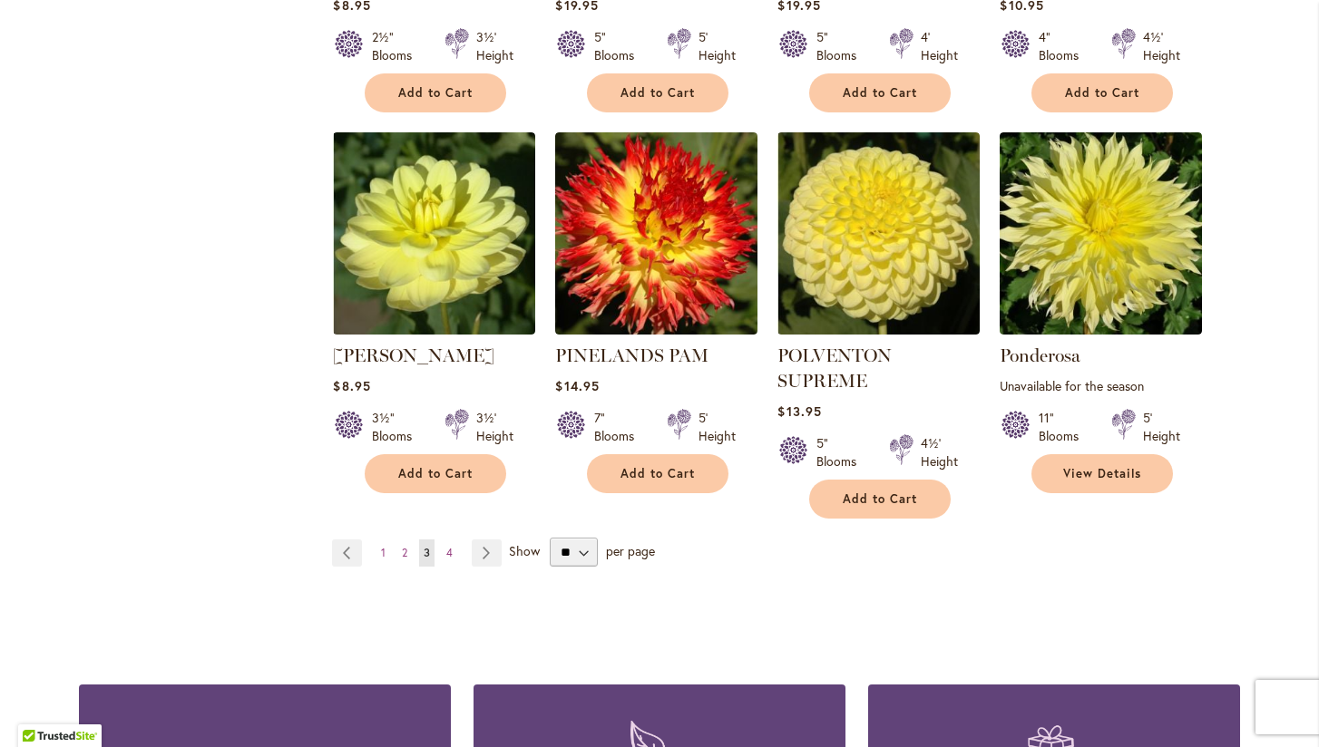
scroll to position [1490, 0]
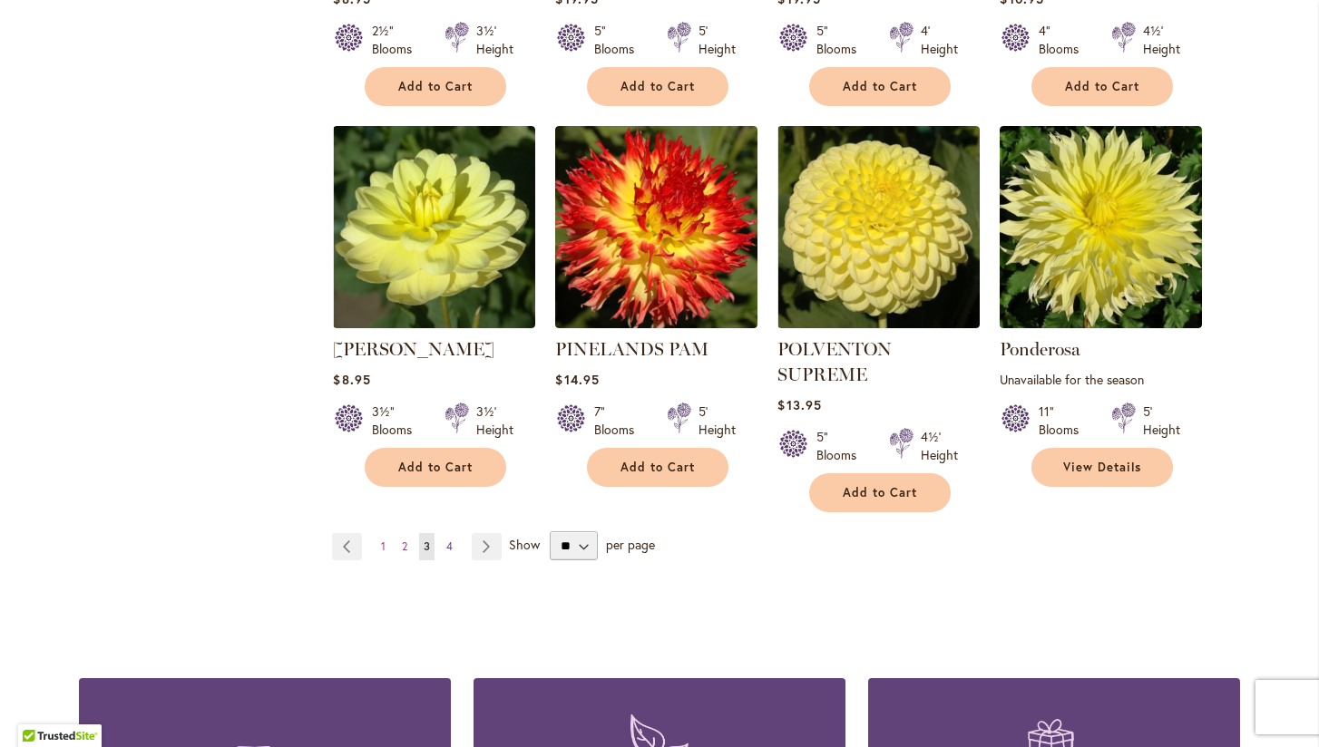
click at [452, 540] on span "4" at bounding box center [449, 547] width 6 height 14
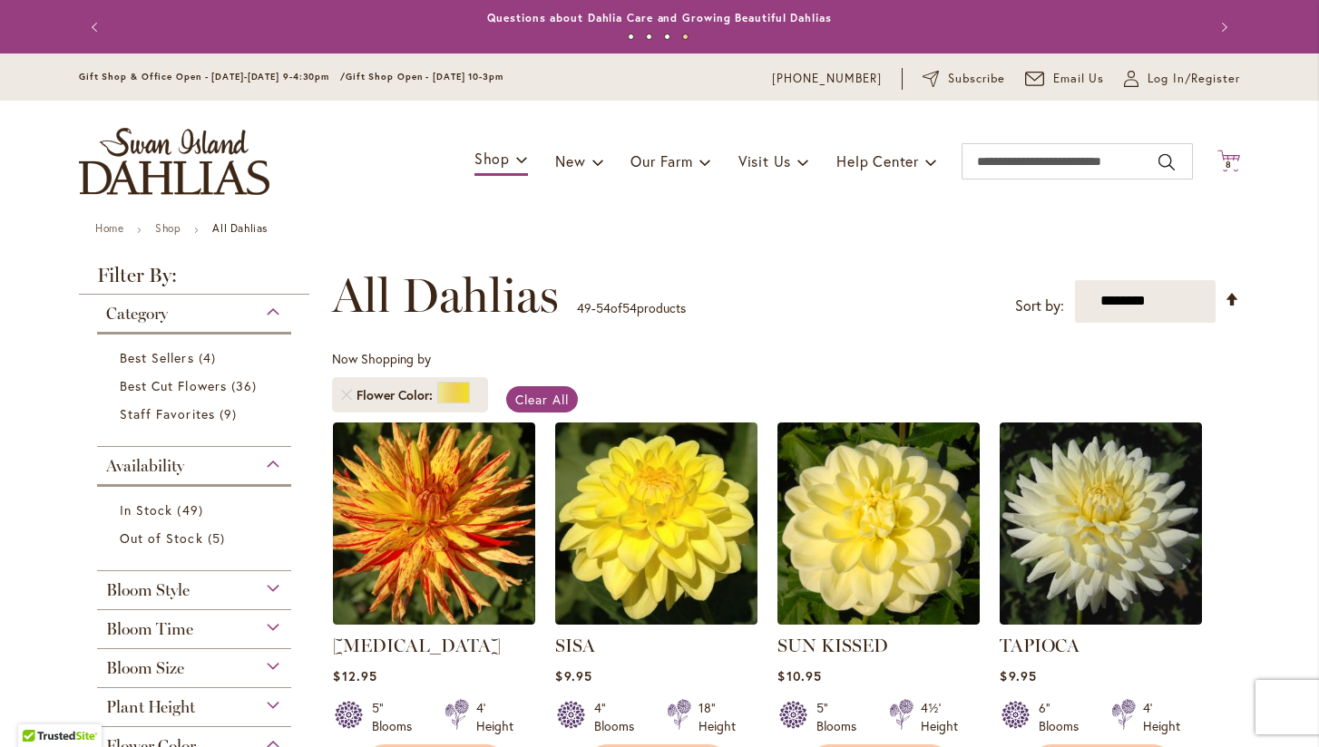
click at [1230, 159] on span "8" at bounding box center [1228, 165] width 6 height 12
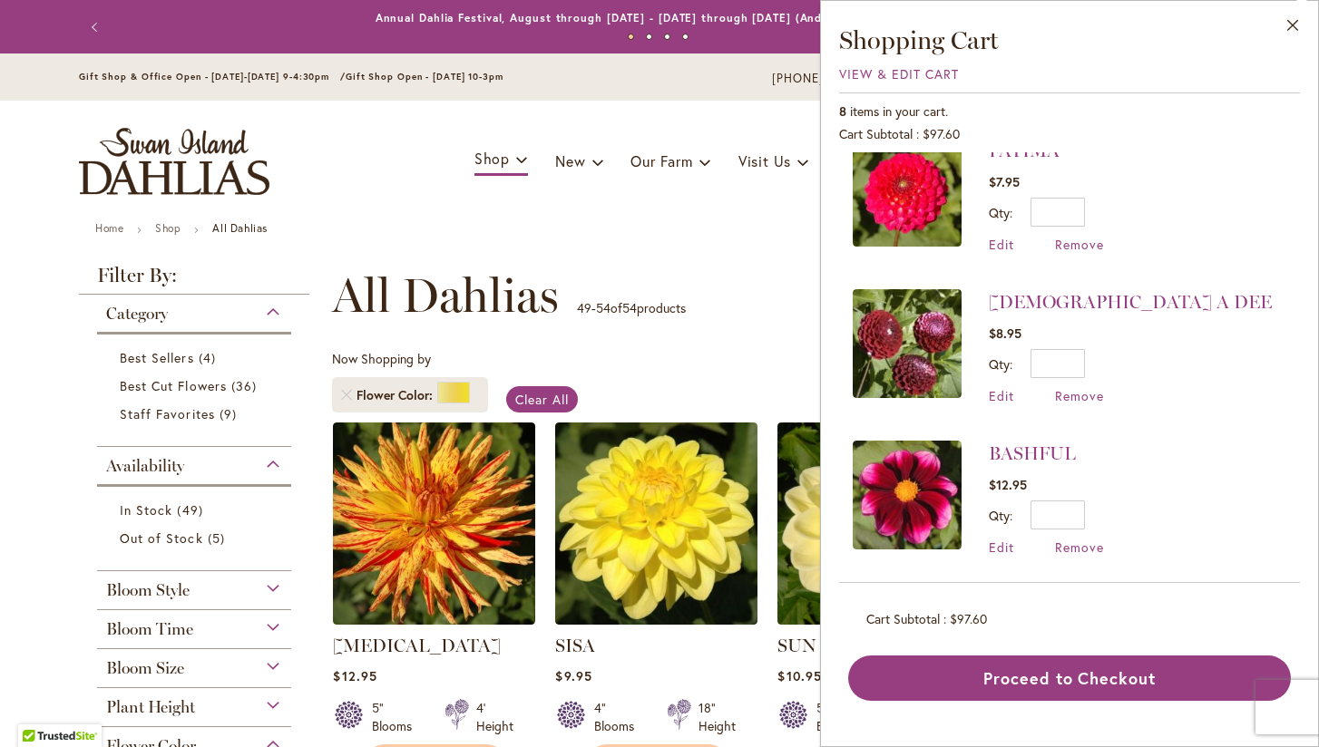
scroll to position [633, 0]
